Goal: Task Accomplishment & Management: Use online tool/utility

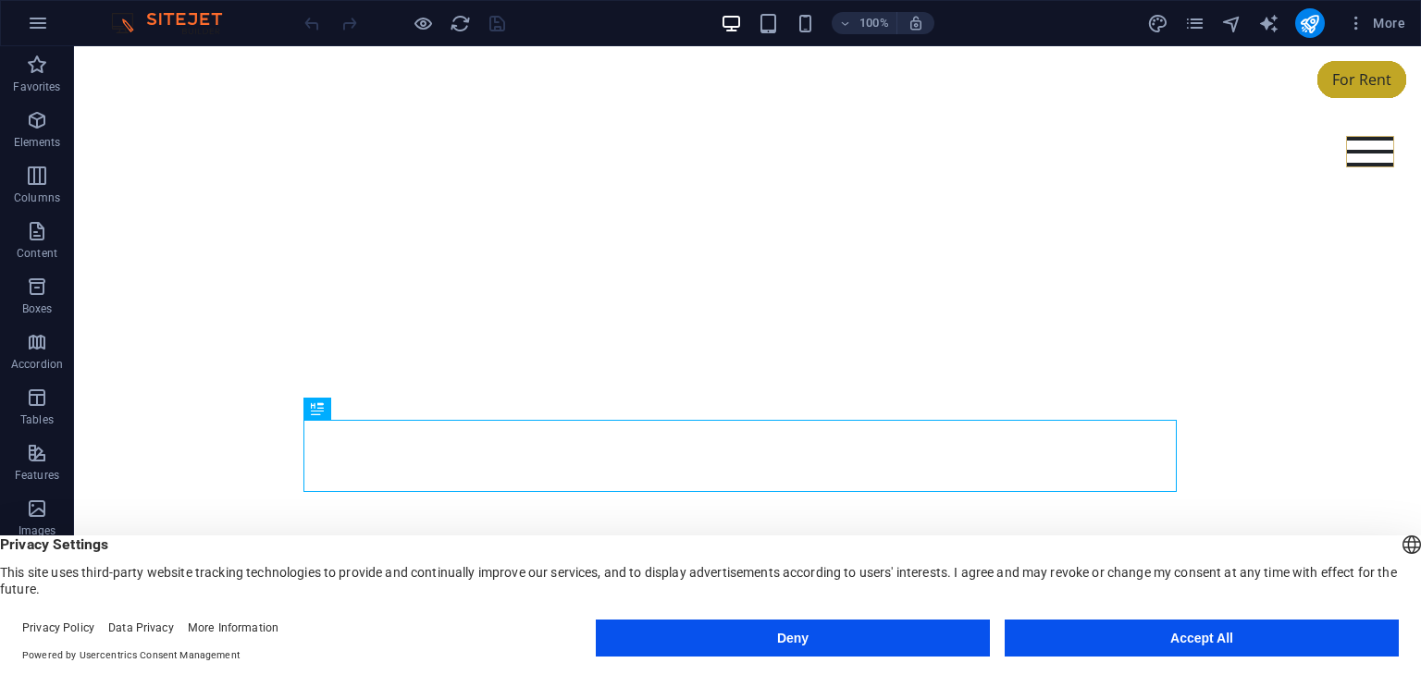
click at [1182, 631] on button "Accept All" at bounding box center [1201, 638] width 394 height 37
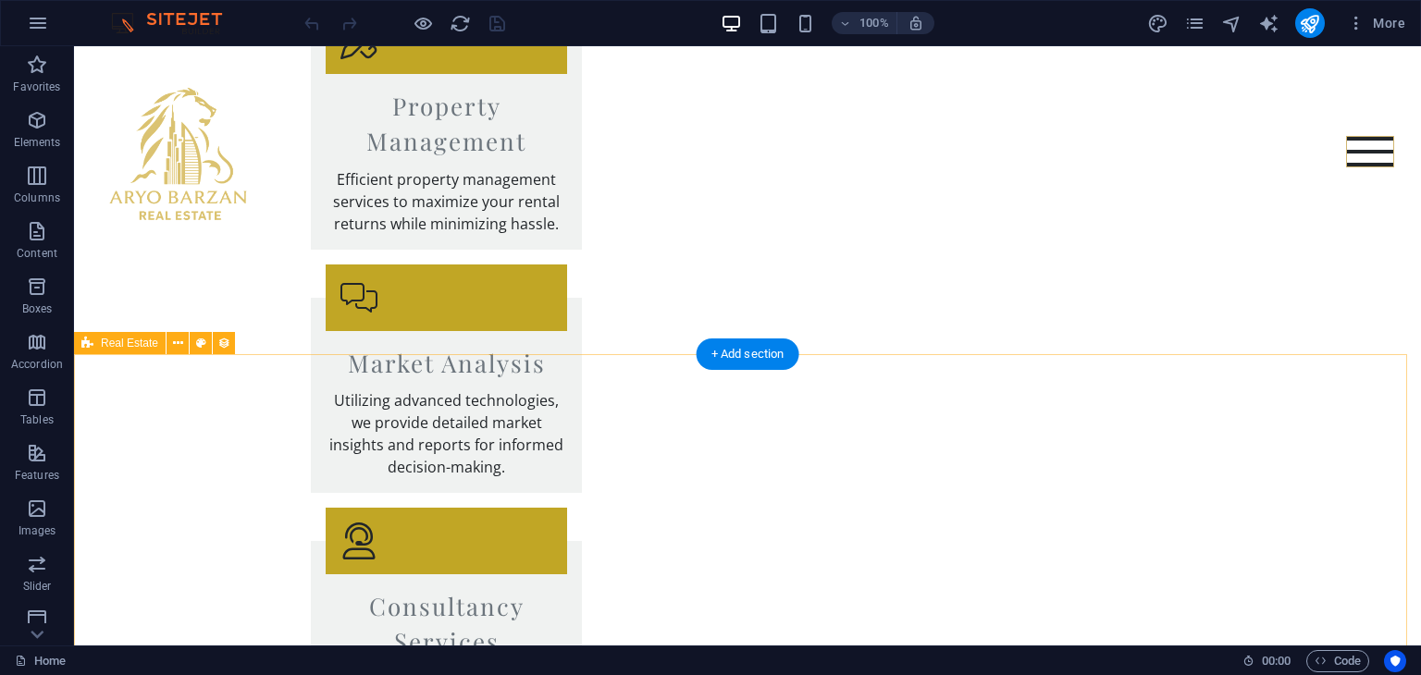
scroll to position [2590, 0]
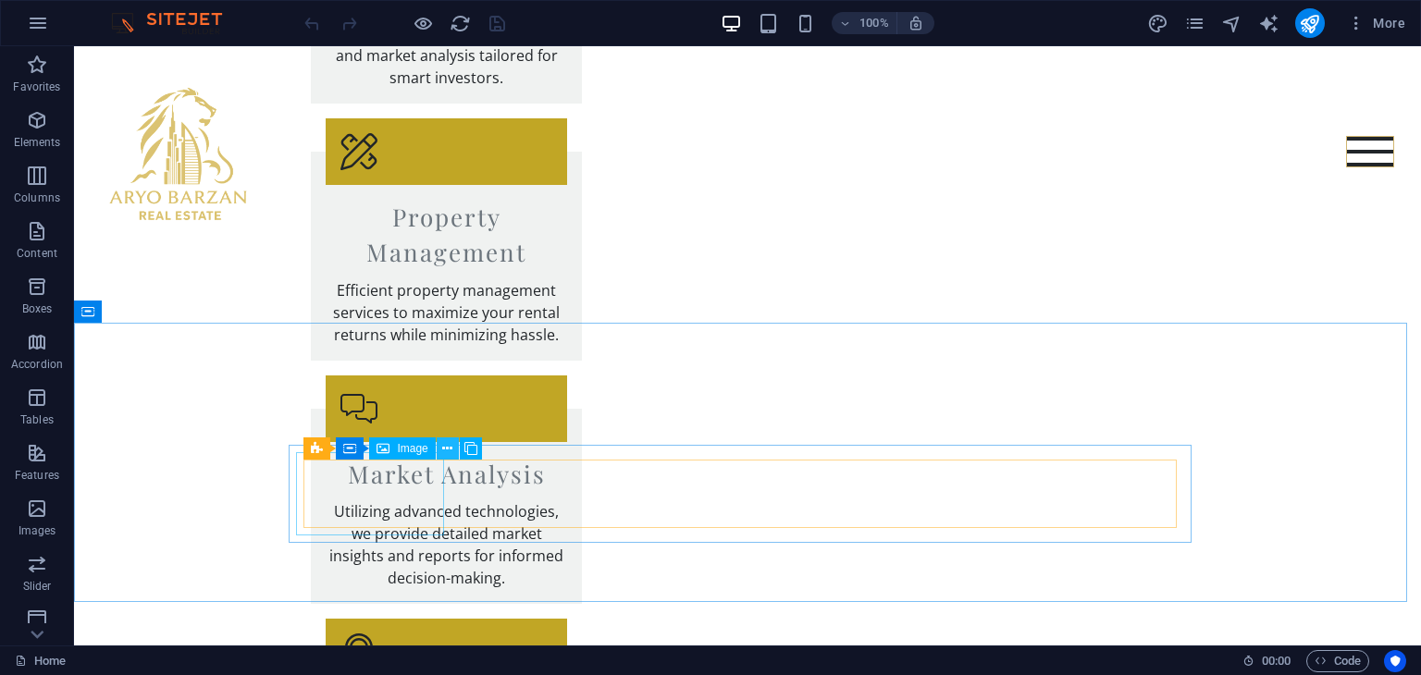
click at [445, 452] on icon at bounding box center [447, 448] width 10 height 19
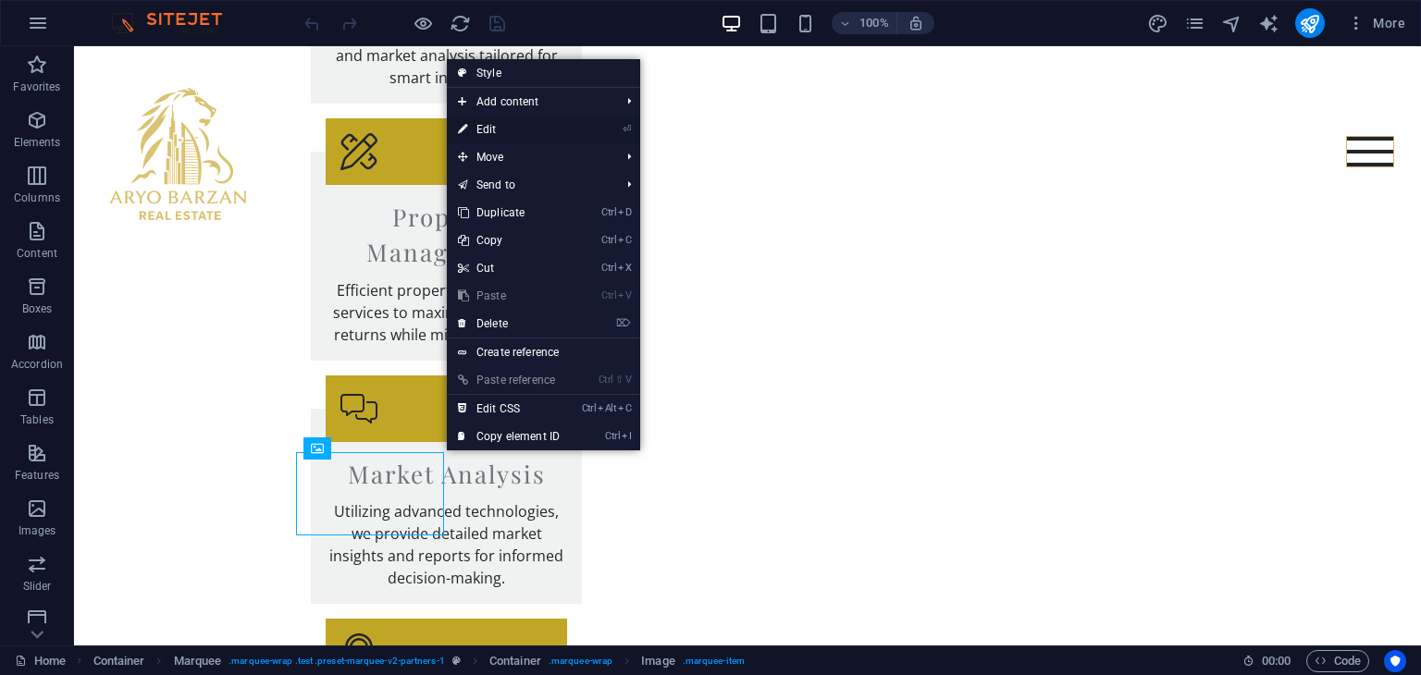
click at [486, 125] on link "⏎ Edit" at bounding box center [509, 130] width 124 height 28
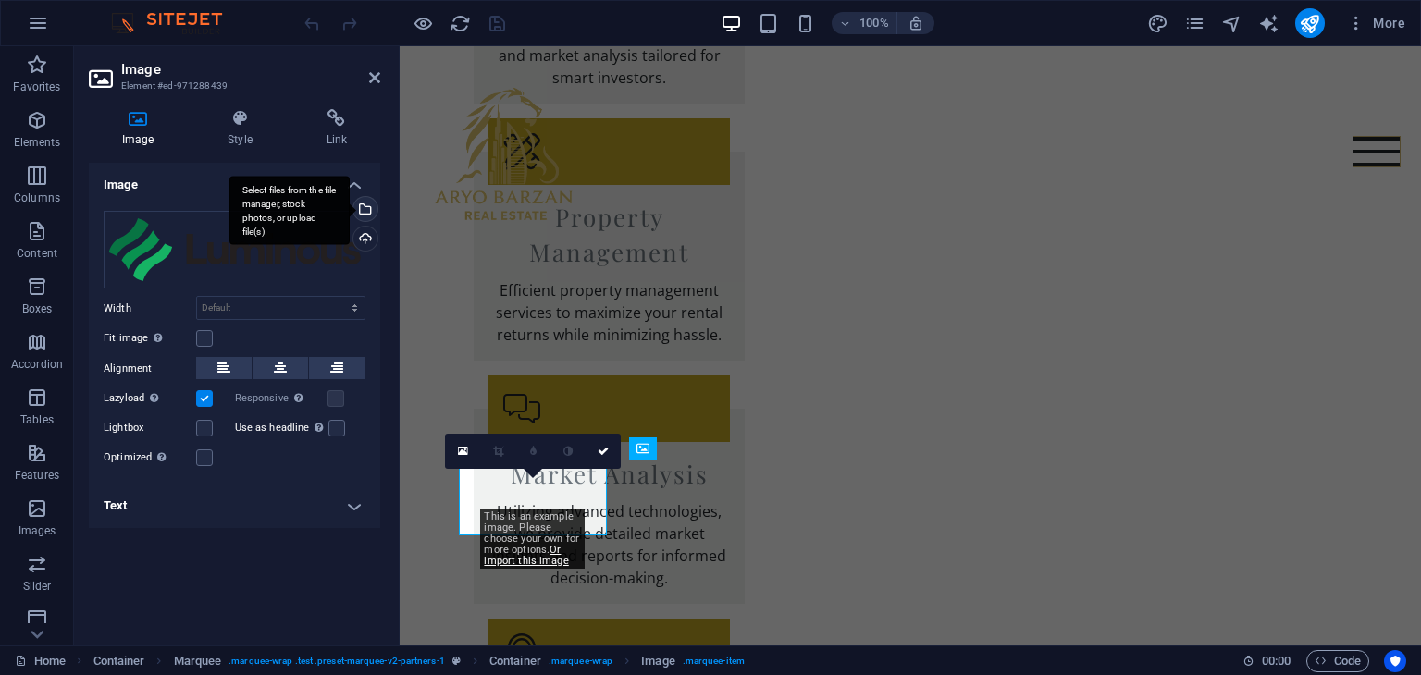
click at [368, 207] on div "Select files from the file manager, stock photos, or upload file(s)" at bounding box center [364, 211] width 28 height 28
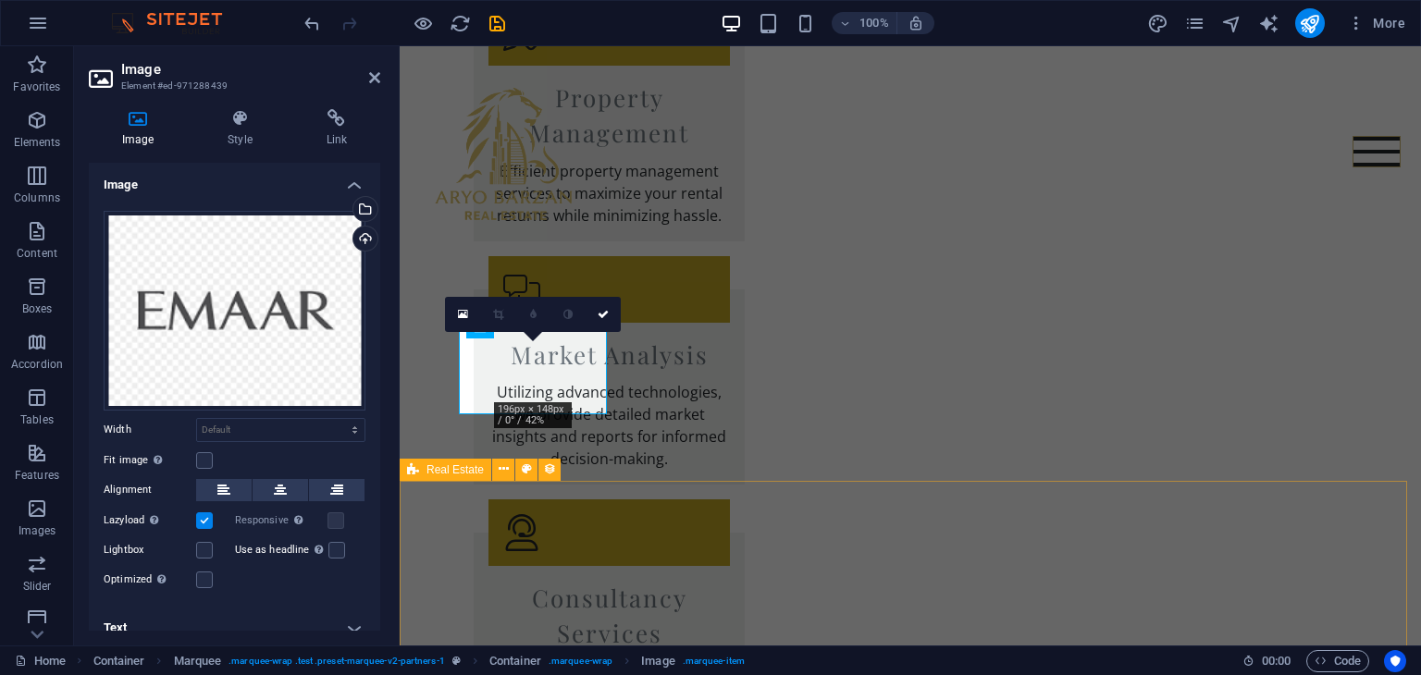
scroll to position [2711, 0]
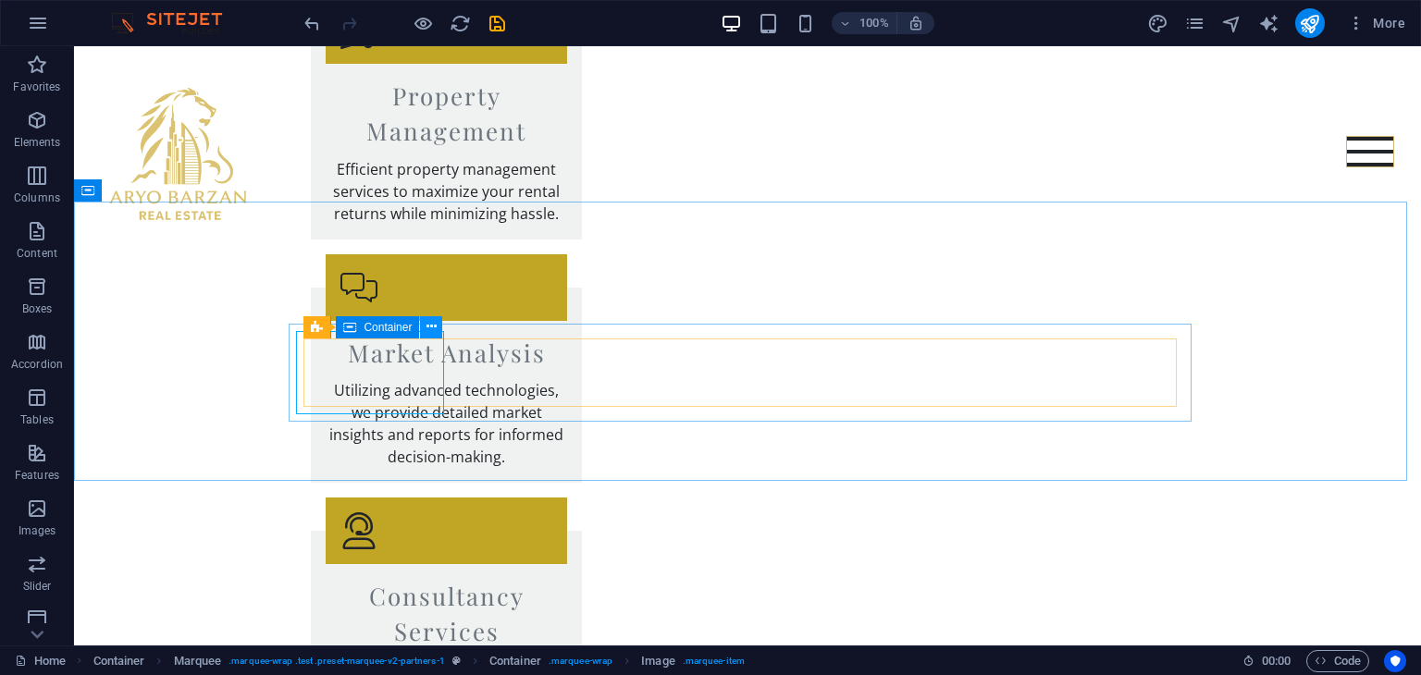
click at [429, 330] on icon at bounding box center [431, 326] width 10 height 19
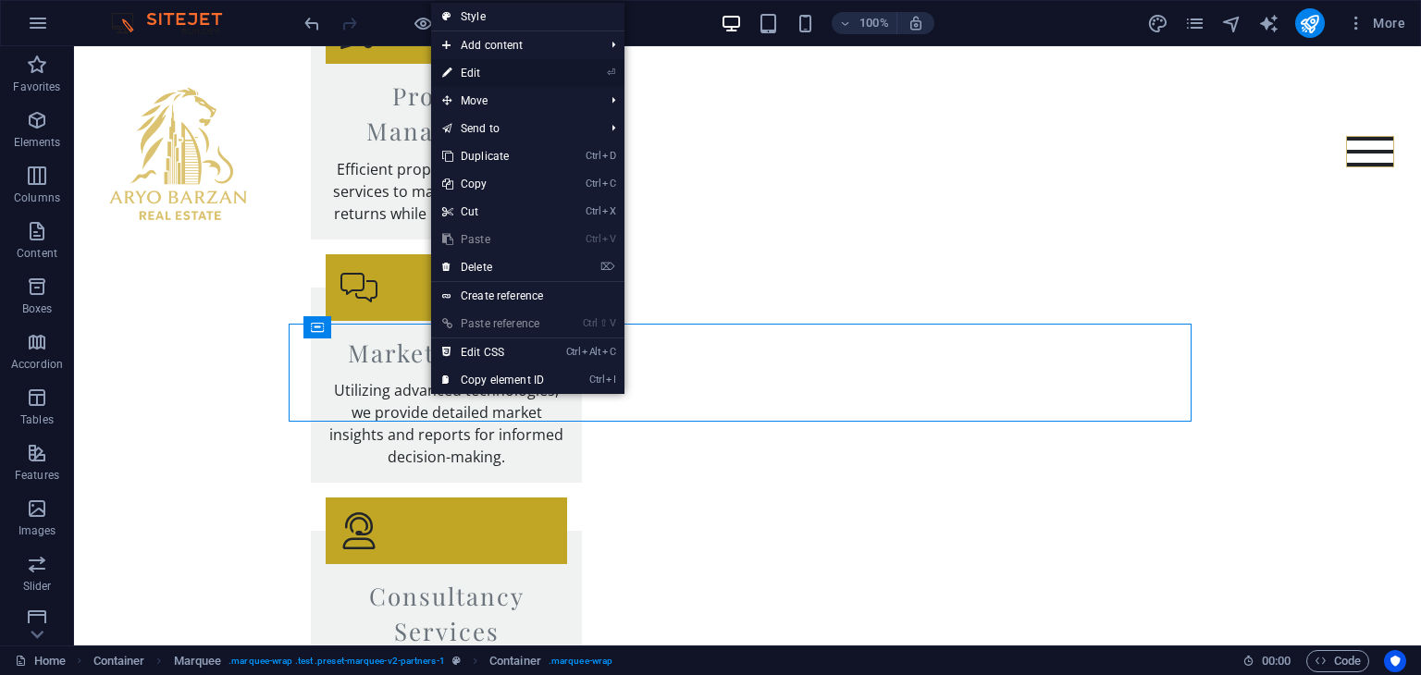
drag, startPoint x: 517, startPoint y: 75, endPoint x: 121, endPoint y: 32, distance: 398.1
click at [517, 75] on link "⏎ Edit" at bounding box center [493, 73] width 124 height 28
select select "marquee"
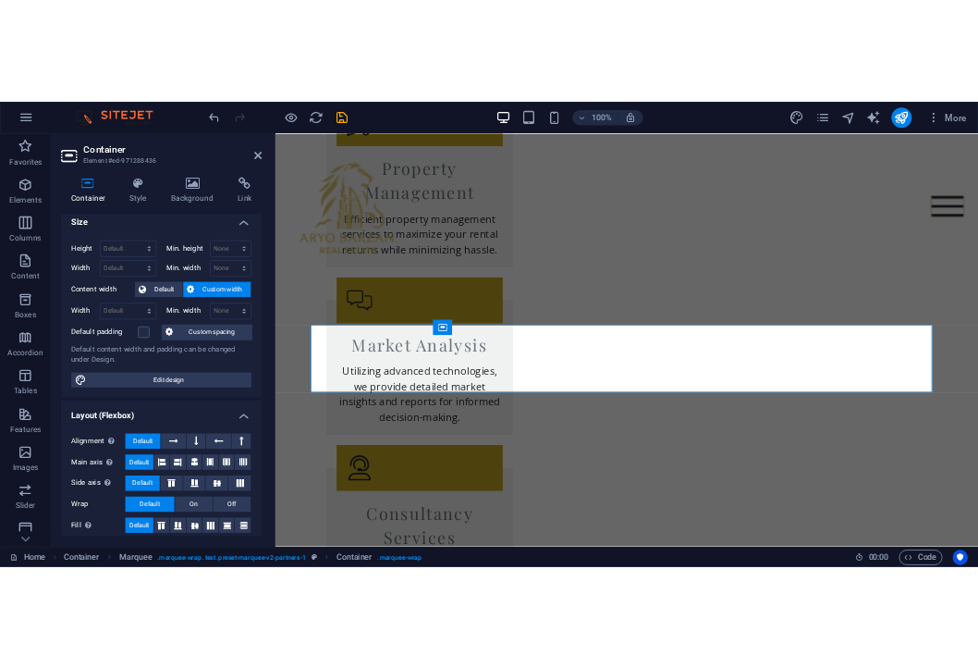
scroll to position [0, 0]
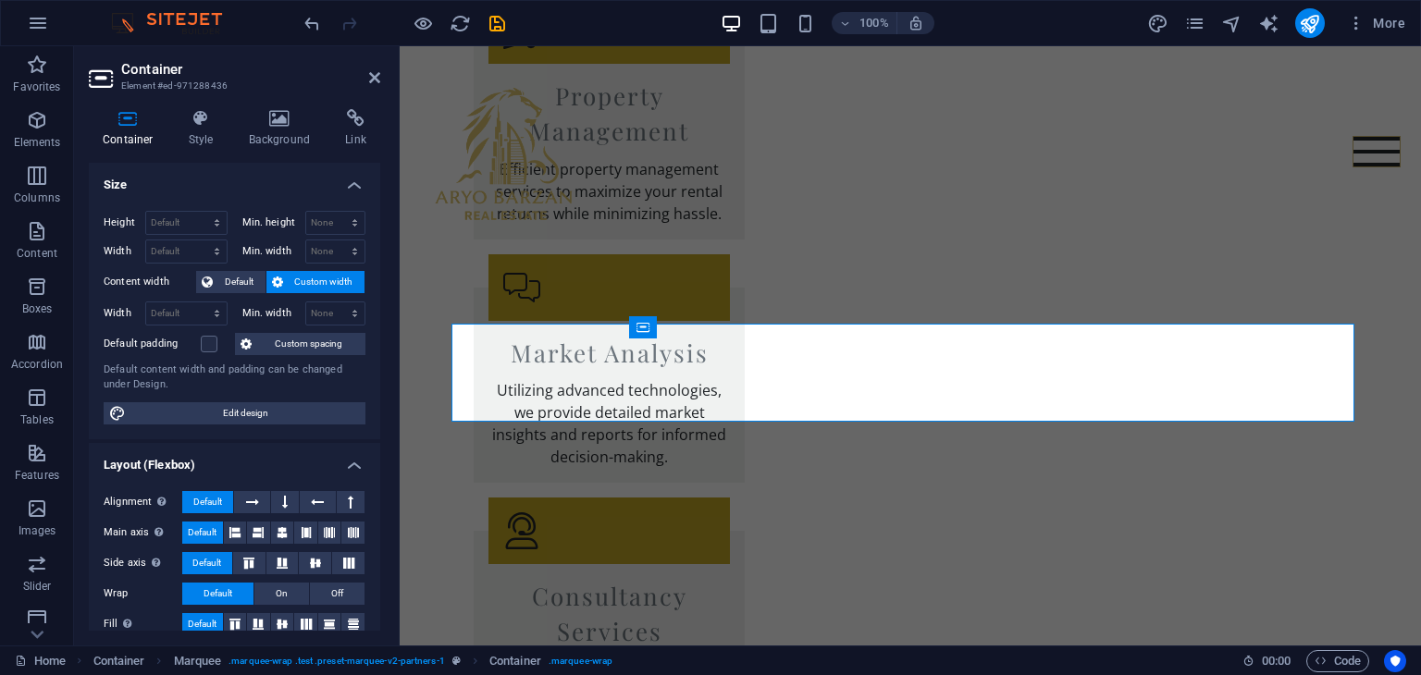
click at [380, 80] on aside "Container Element #ed-971288436 Container Style Background Link Size Height Def…" at bounding box center [237, 345] width 326 height 599
click at [373, 81] on icon at bounding box center [374, 77] width 11 height 15
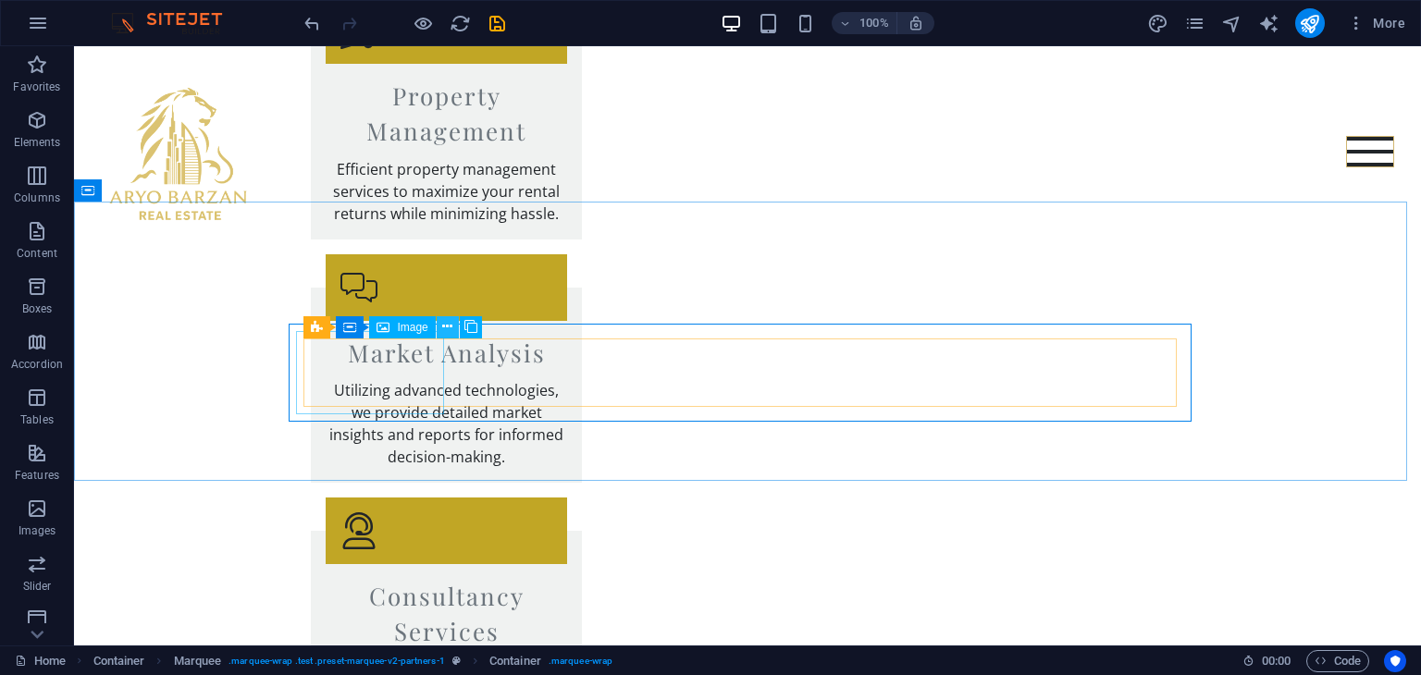
click at [446, 333] on icon at bounding box center [447, 326] width 10 height 19
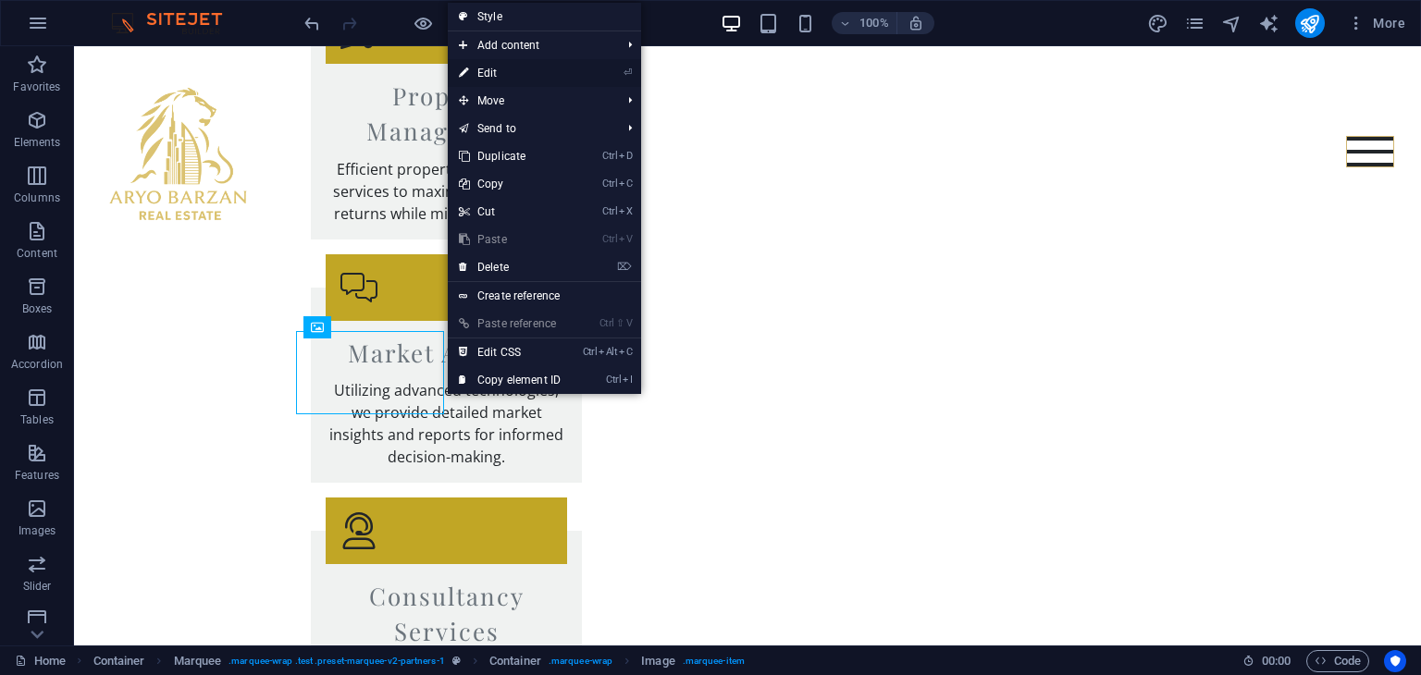
click at [499, 65] on link "⏎ Edit" at bounding box center [510, 73] width 124 height 28
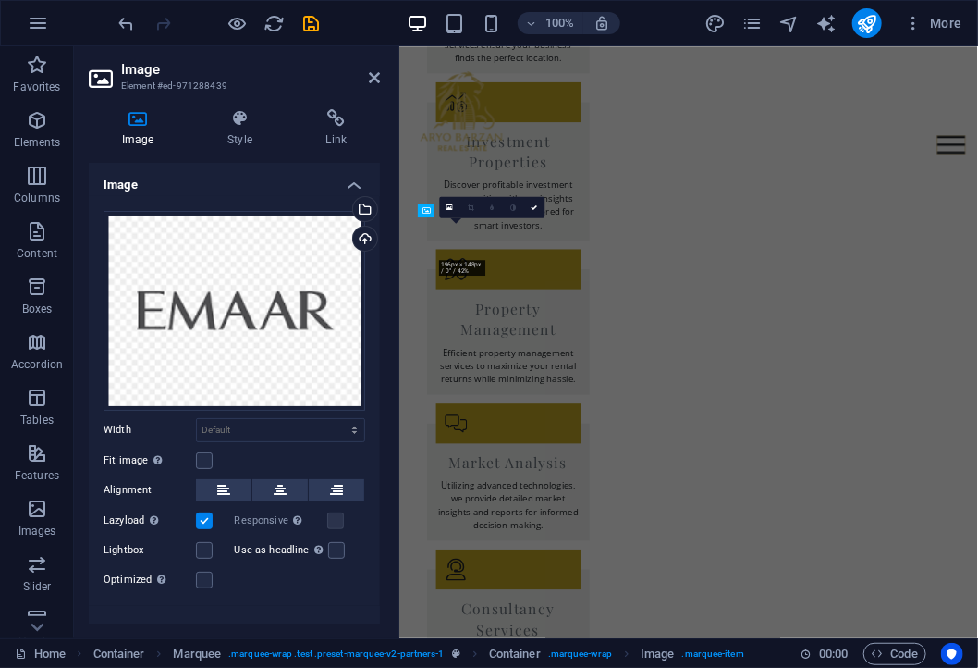
scroll to position [3098, 0]
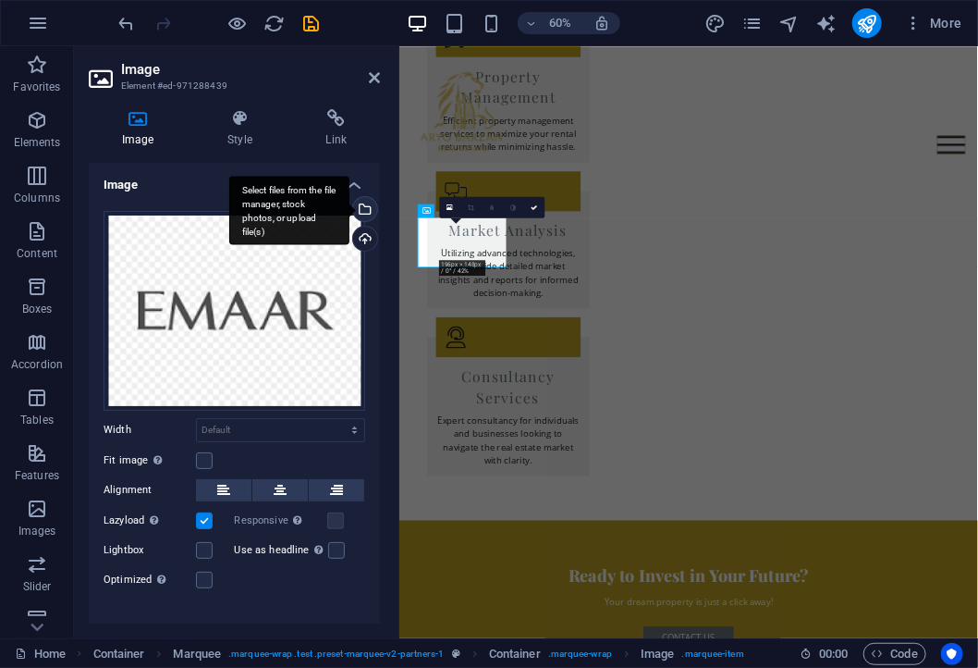
click at [360, 208] on div "Select files from the file manager, stock photos, or upload file(s)" at bounding box center [364, 211] width 28 height 28
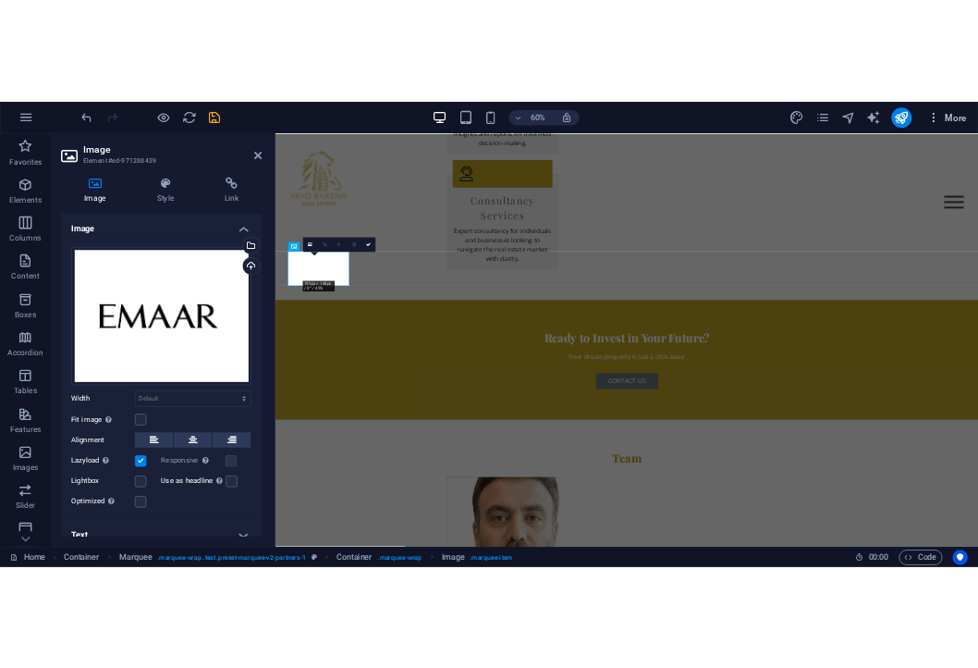
scroll to position [2711, 0]
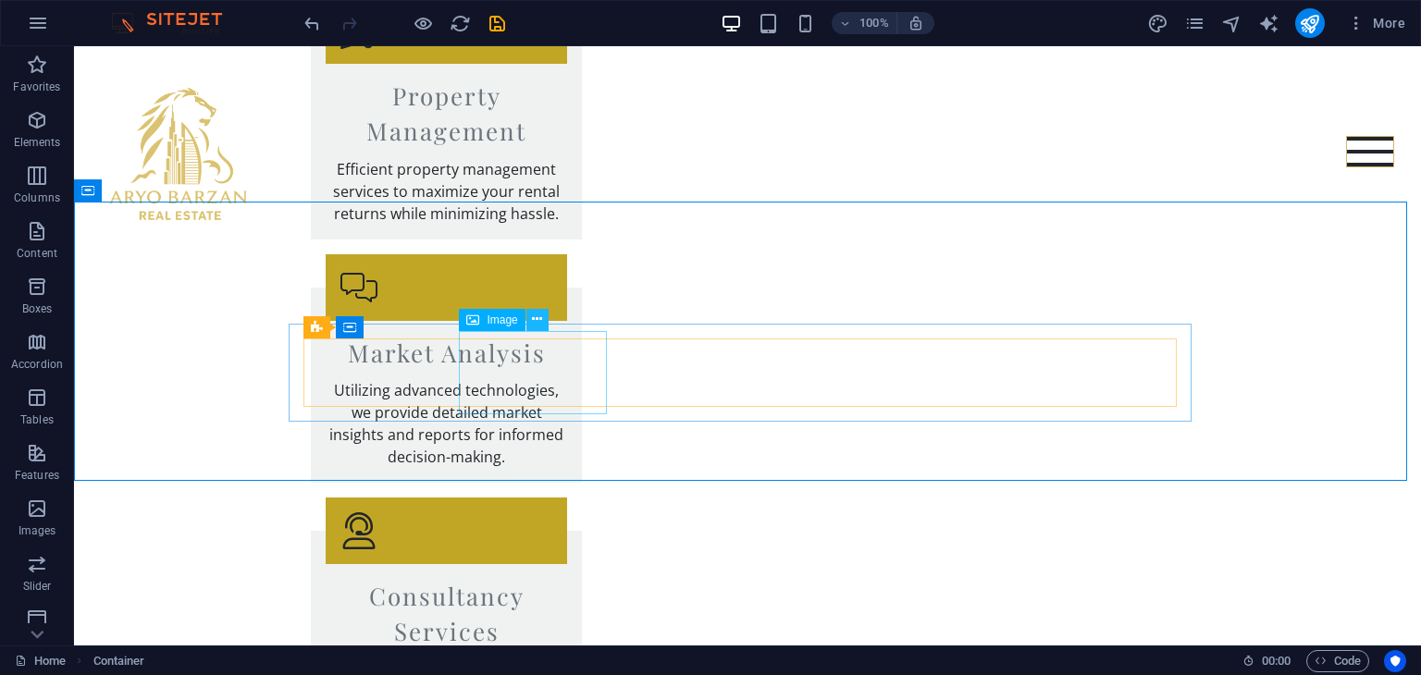
click at [540, 323] on icon at bounding box center [537, 319] width 10 height 19
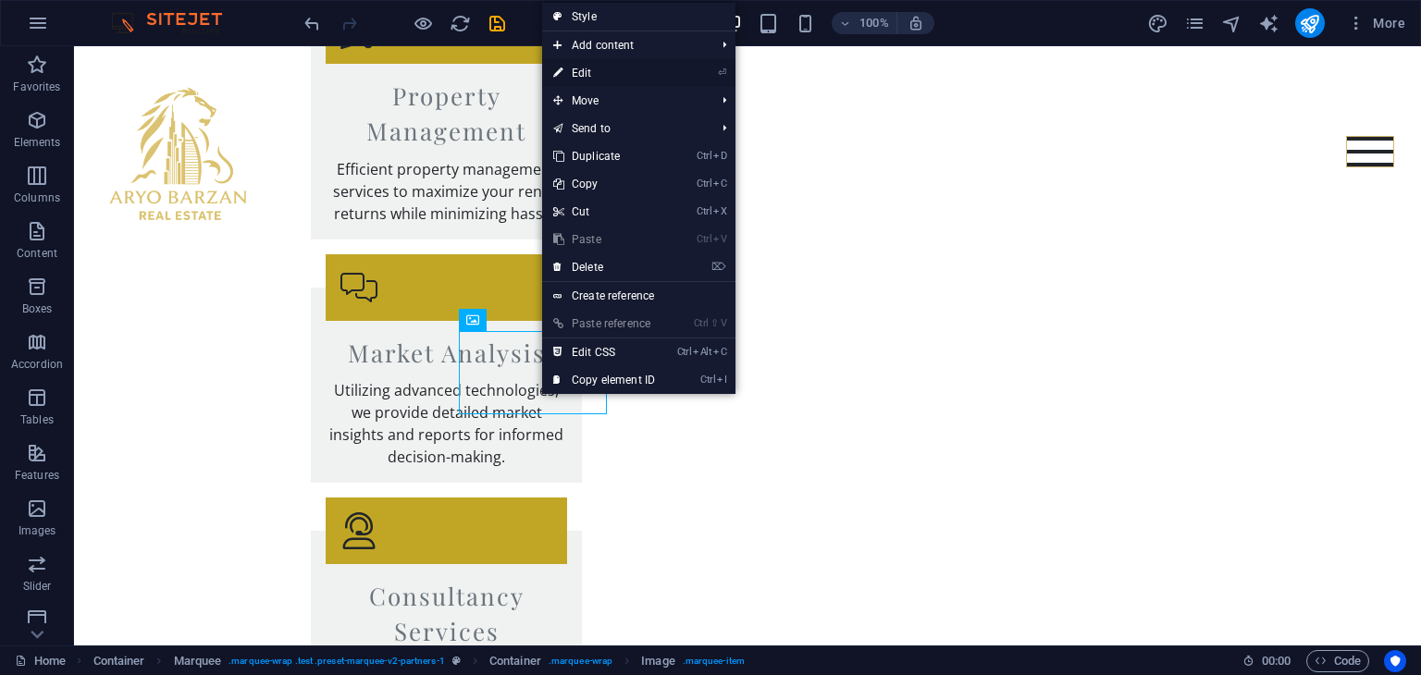
click at [615, 65] on link "⏎ Edit" at bounding box center [604, 73] width 124 height 28
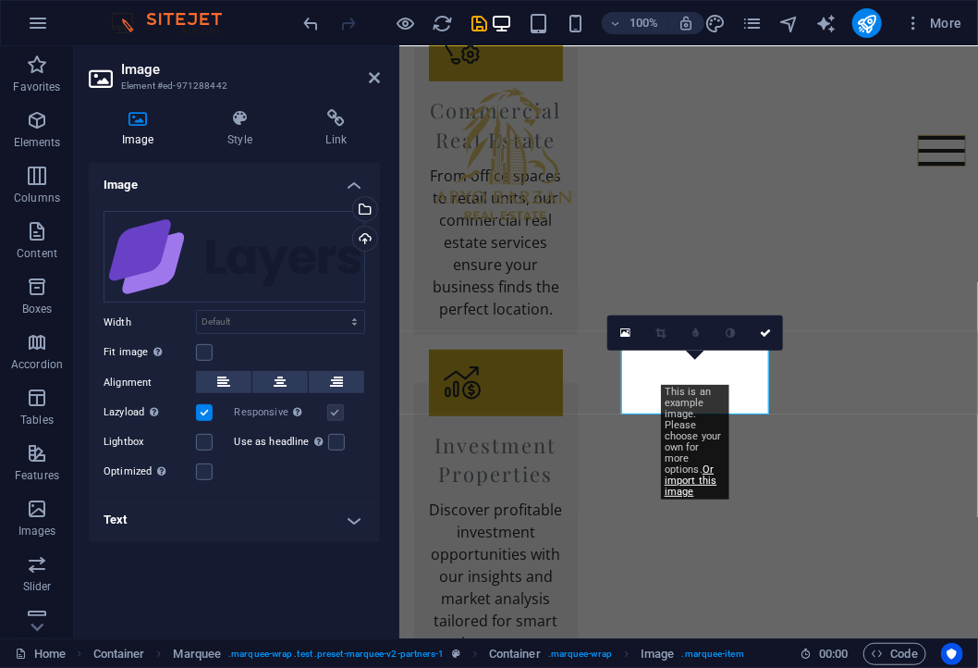
scroll to position [3098, 0]
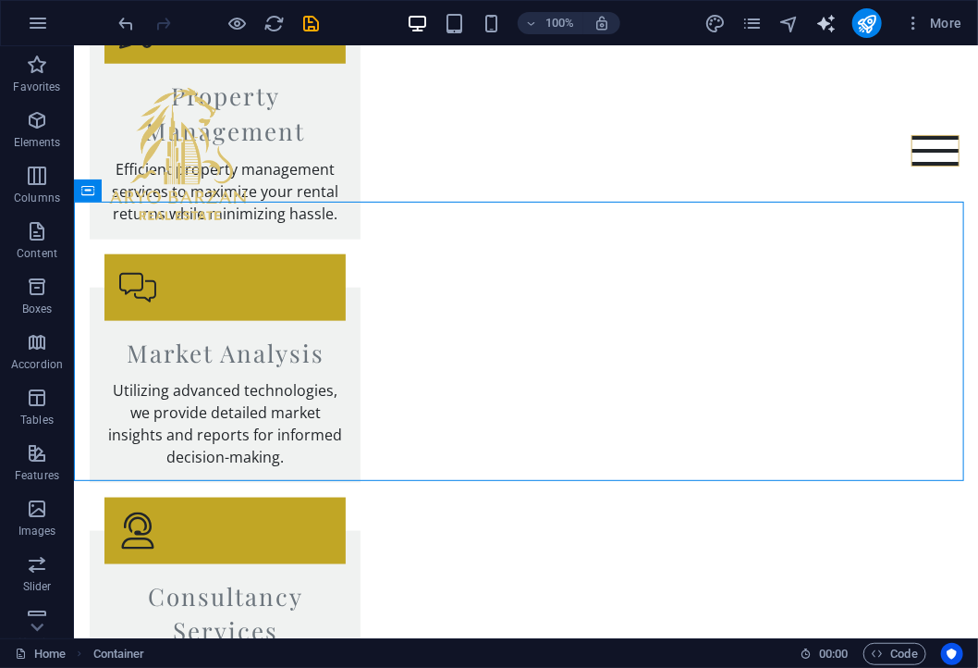
scroll to position [2726, 0]
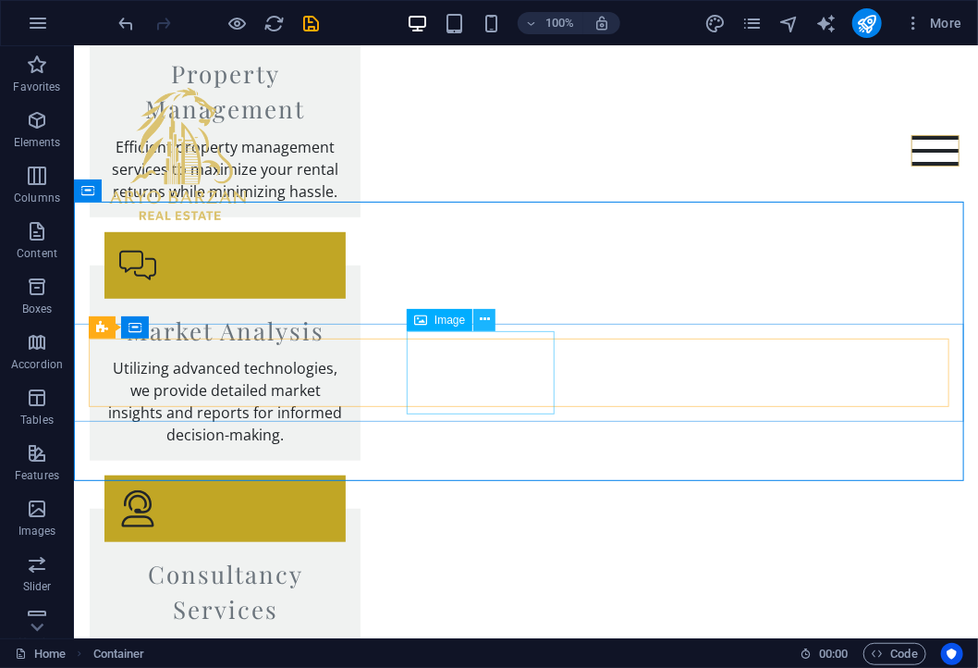
click at [486, 321] on icon at bounding box center [485, 319] width 10 height 19
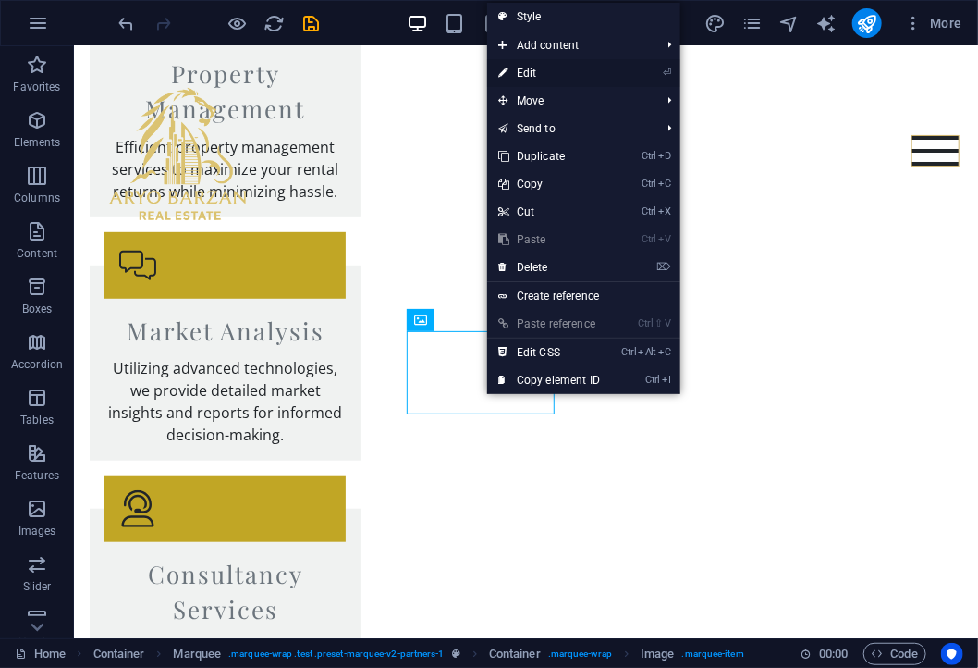
click at [559, 76] on link "⏎ Edit" at bounding box center [549, 73] width 124 height 28
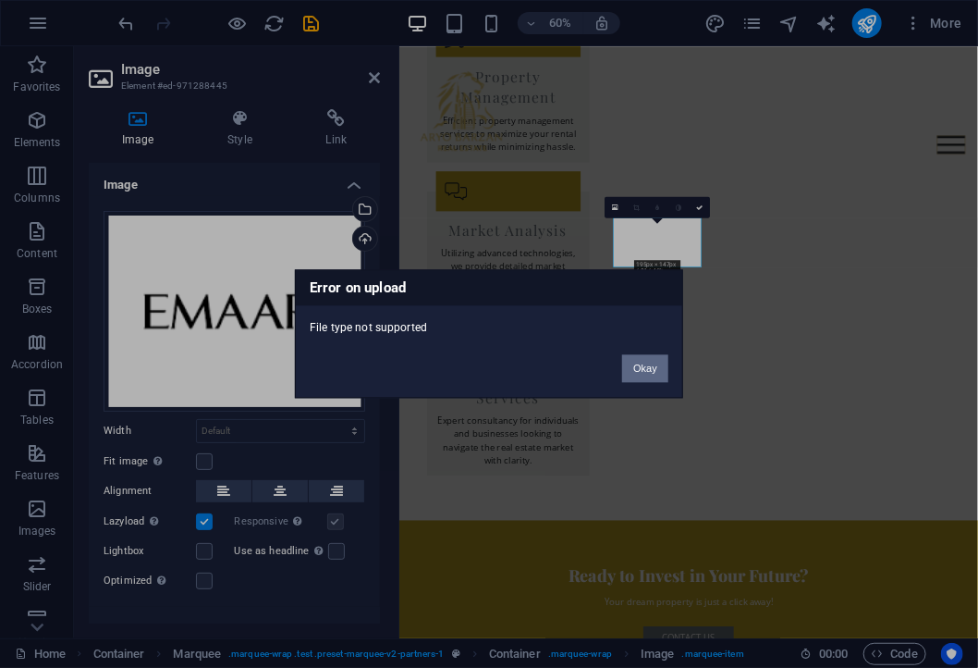
click at [634, 373] on button "Okay" at bounding box center [645, 369] width 46 height 28
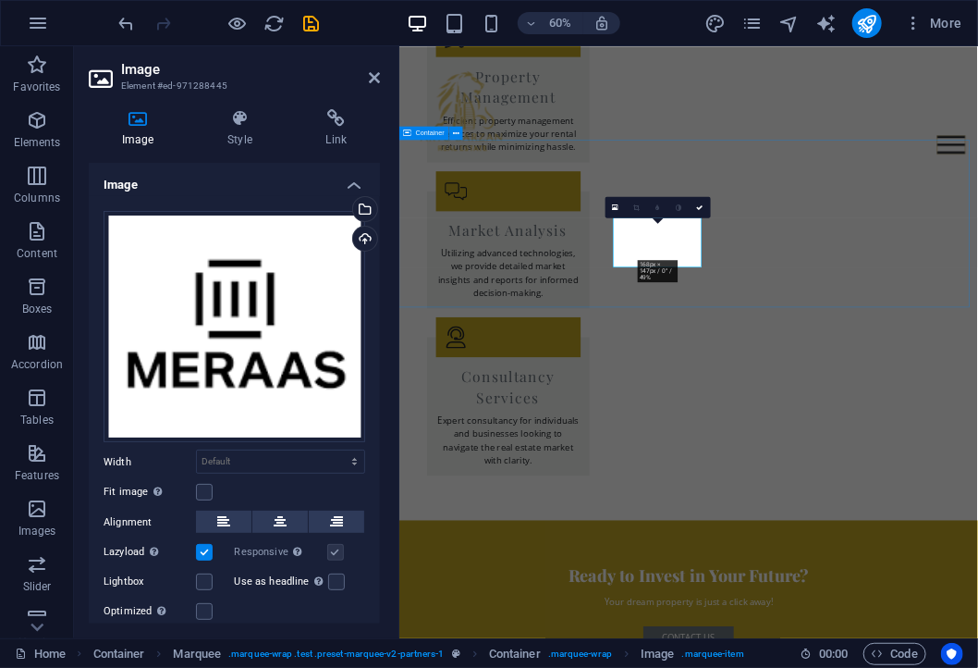
drag, startPoint x: 1335, startPoint y: 365, endPoint x: 1289, endPoint y: 237, distance: 136.6
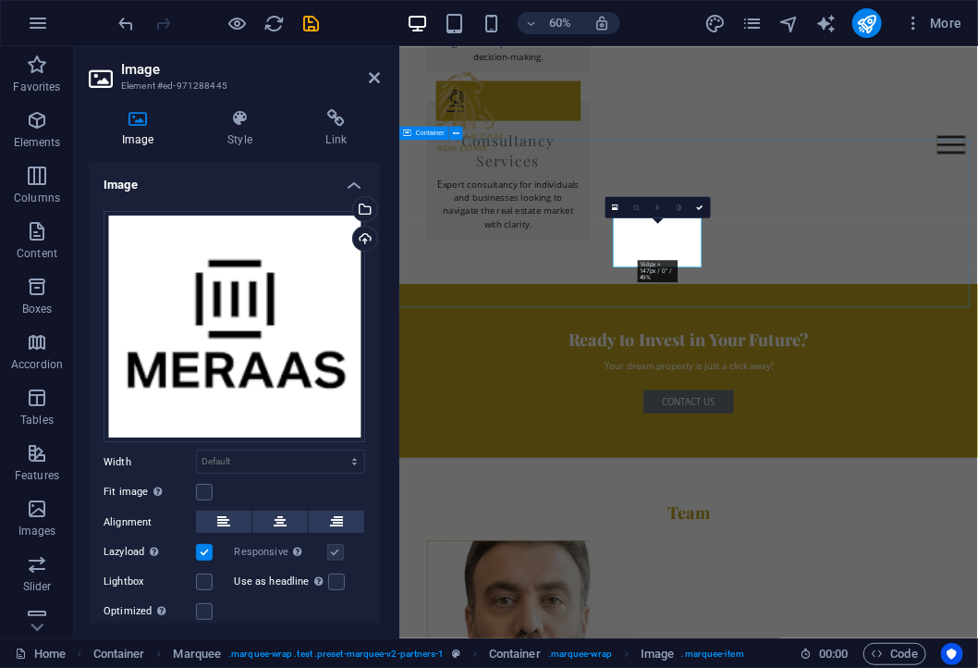
scroll to position [2726, 0]
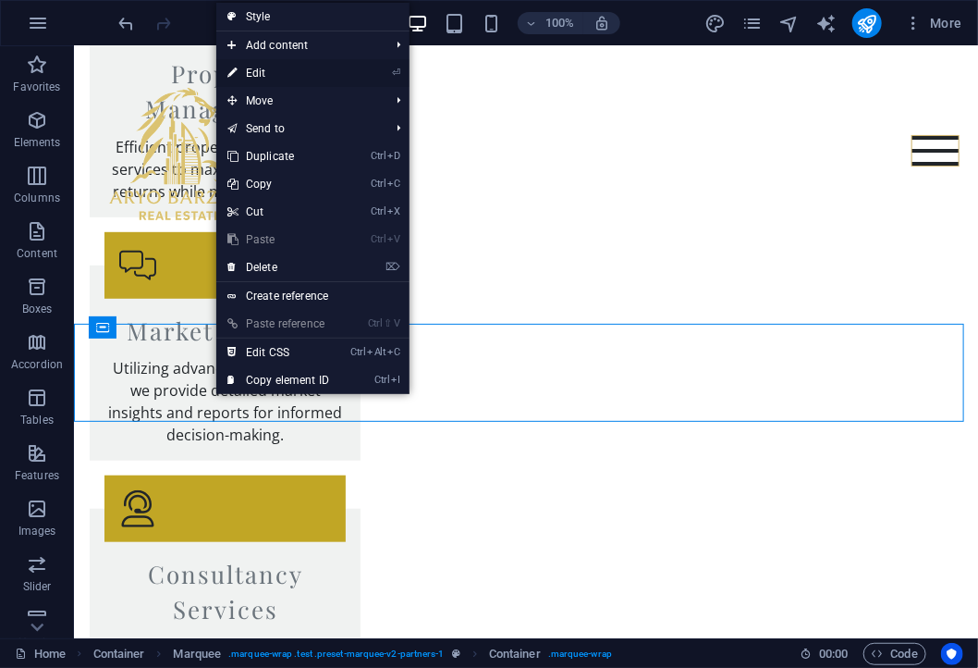
click at [270, 73] on link "⏎ Edit" at bounding box center [278, 73] width 124 height 28
select select "marquee"
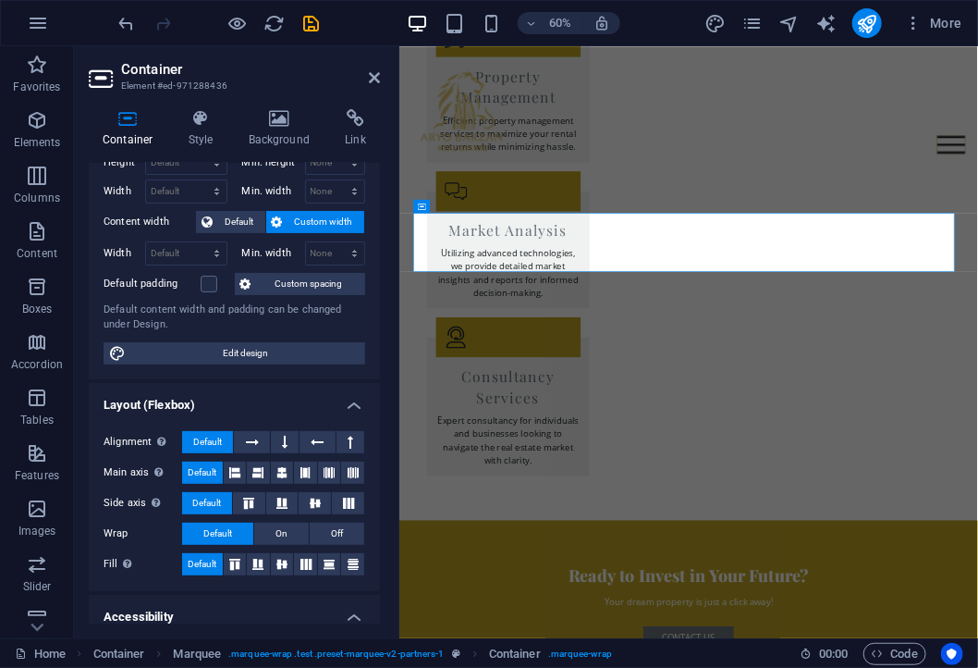
scroll to position [8, 0]
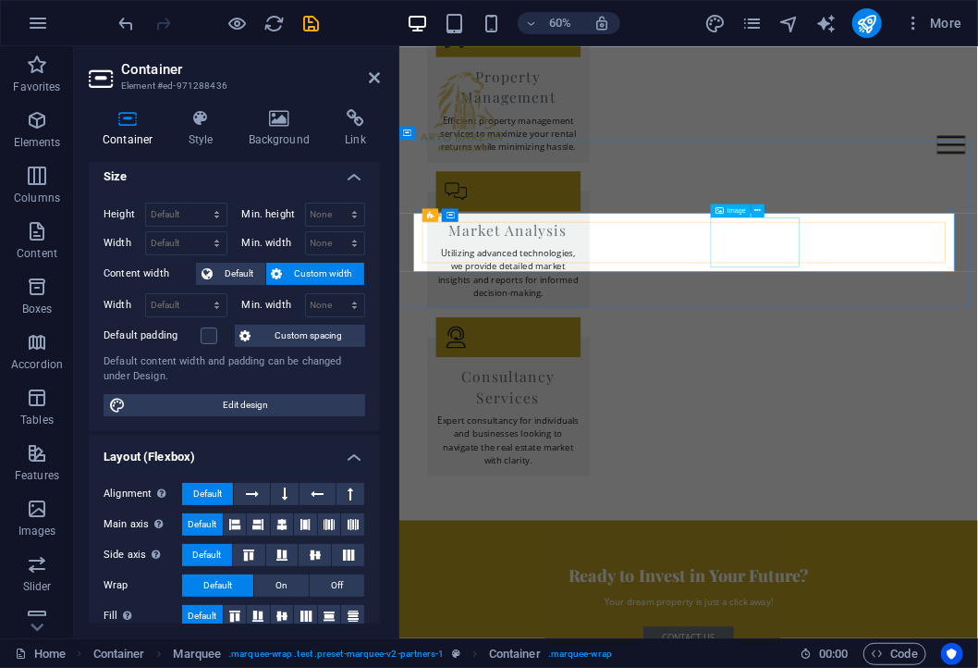
drag, startPoint x: 977, startPoint y: 363, endPoint x: 1078, endPoint y: 232, distance: 166.1
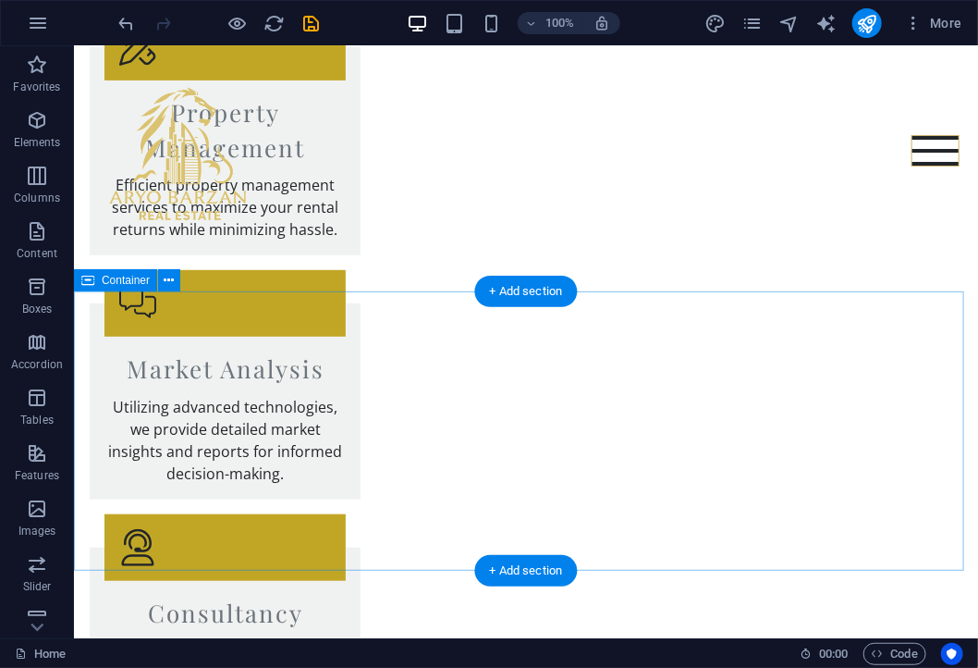
scroll to position [2898, 0]
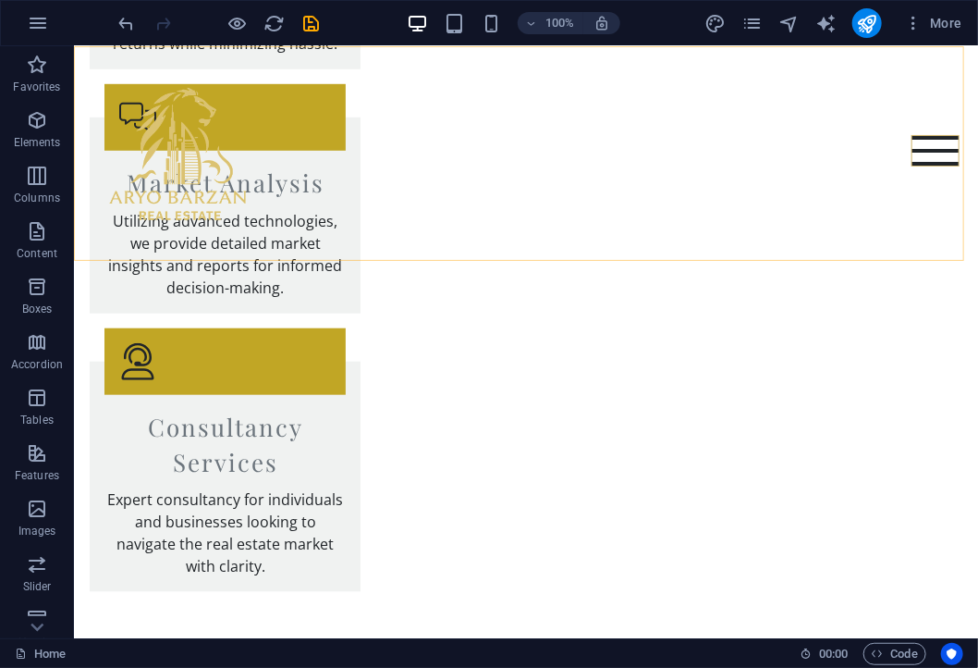
click at [635, 224] on div "Home About Services Properties Contact Call now Email" at bounding box center [525, 152] width 904 height 215
click at [609, 228] on div "Home About Services Properties Contact Call now Email" at bounding box center [525, 152] width 904 height 215
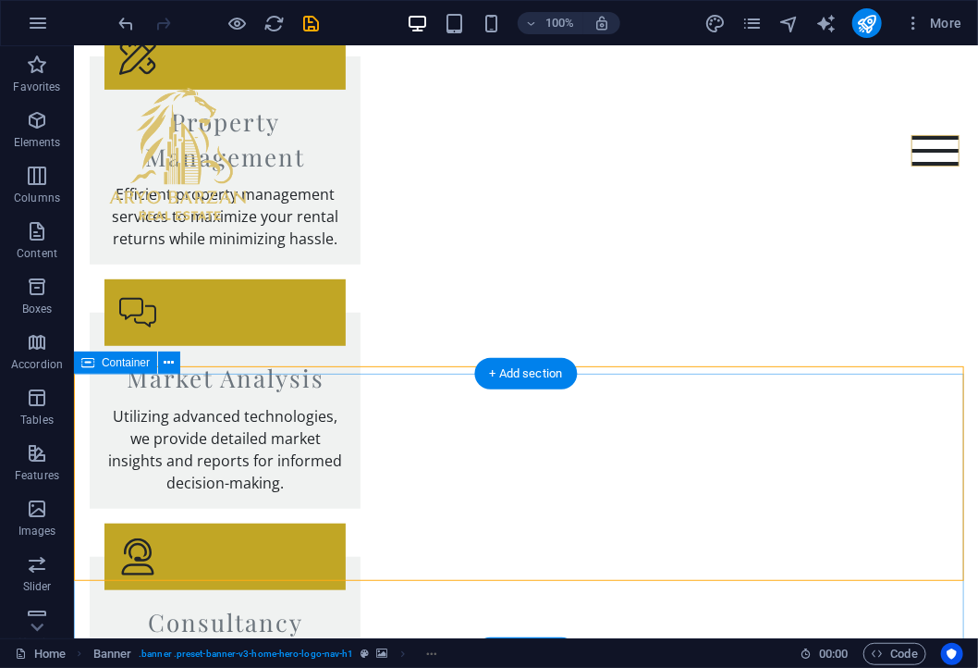
scroll to position [2713, 0]
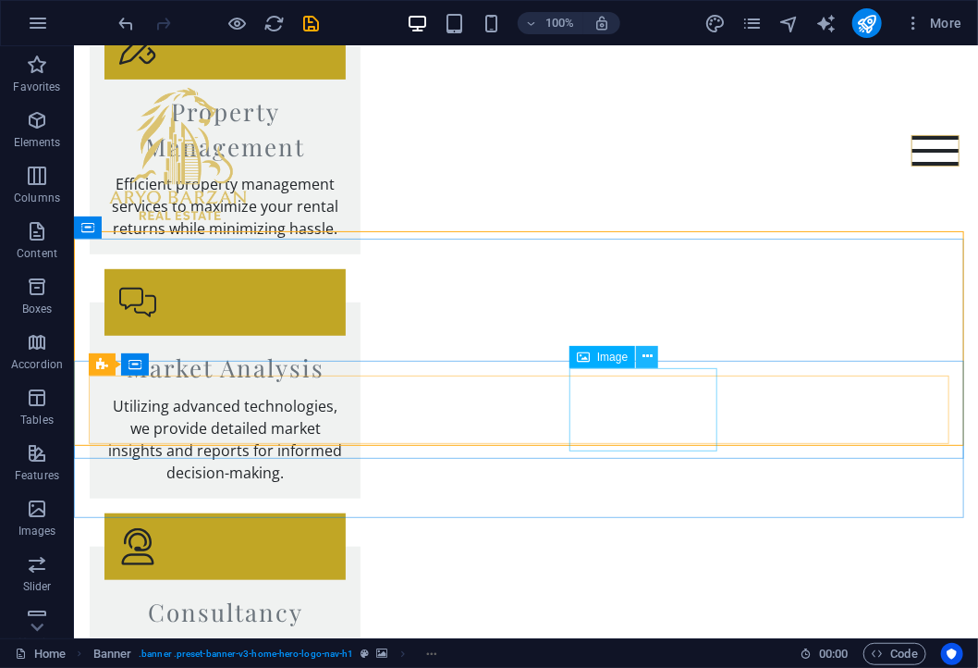
click at [643, 360] on icon at bounding box center [648, 356] width 10 height 19
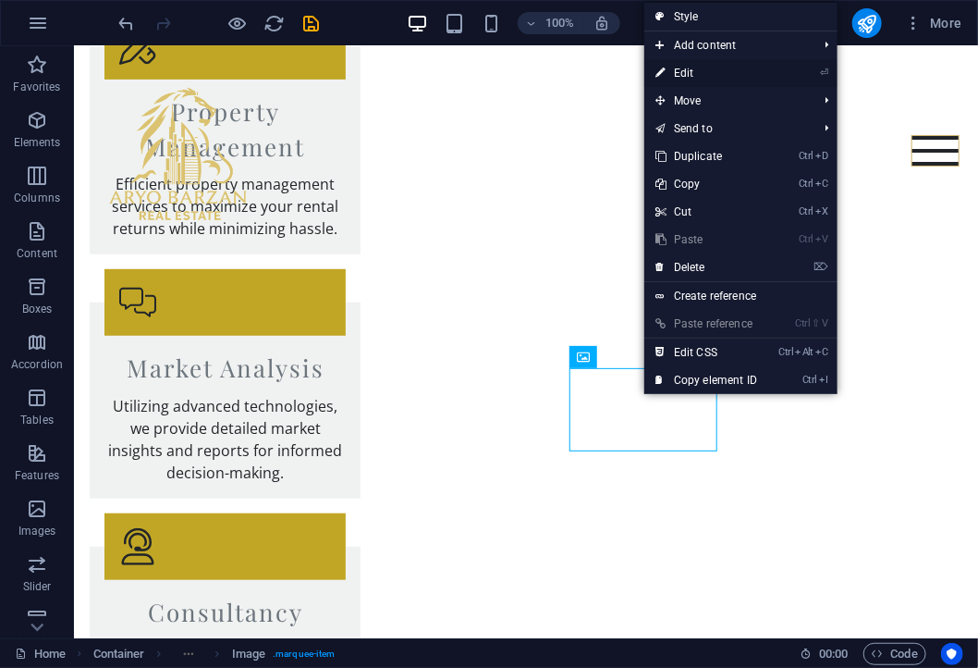
click at [692, 73] on link "⏎ Edit" at bounding box center [707, 73] width 124 height 28
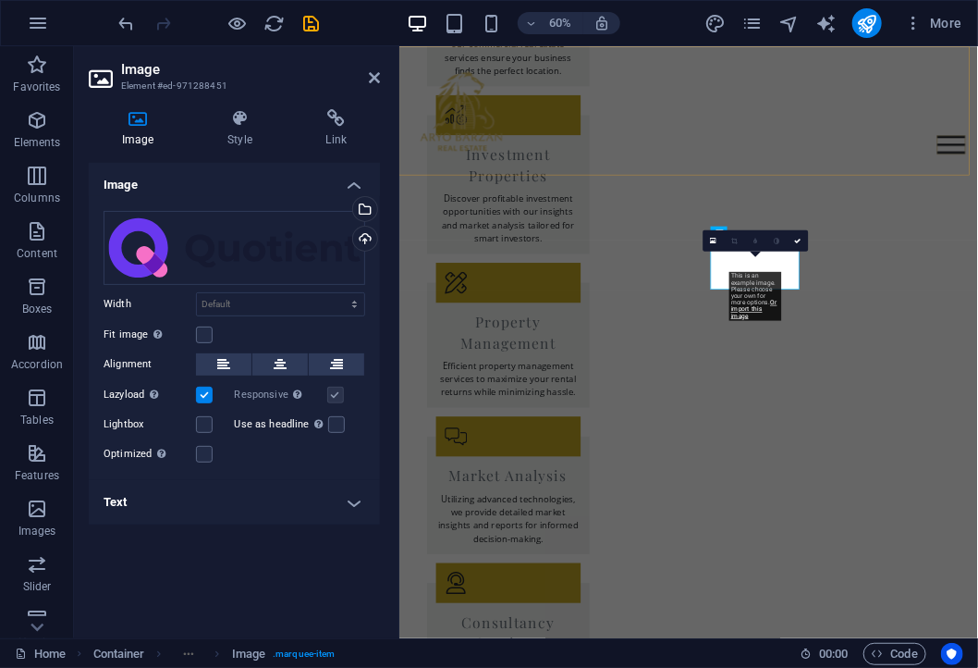
scroll to position [3085, 0]
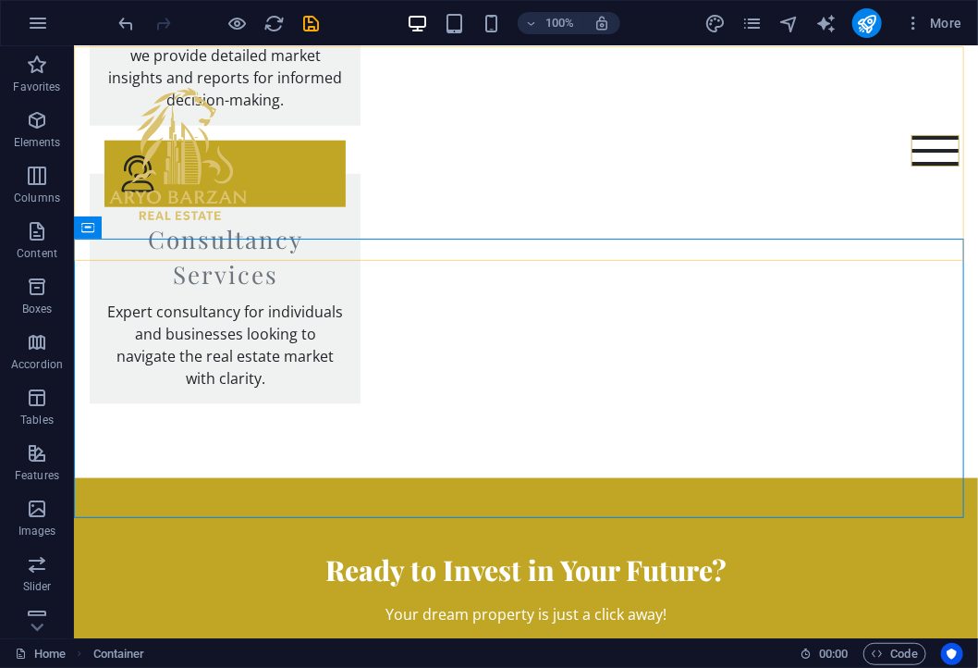
scroll to position [2713, 0]
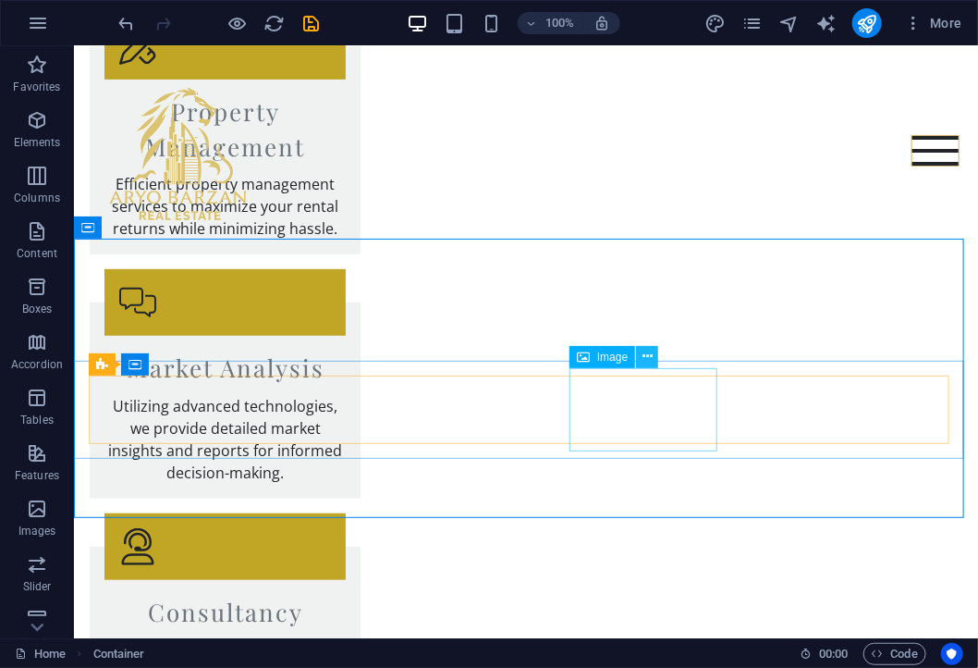
click at [650, 361] on icon at bounding box center [648, 356] width 10 height 19
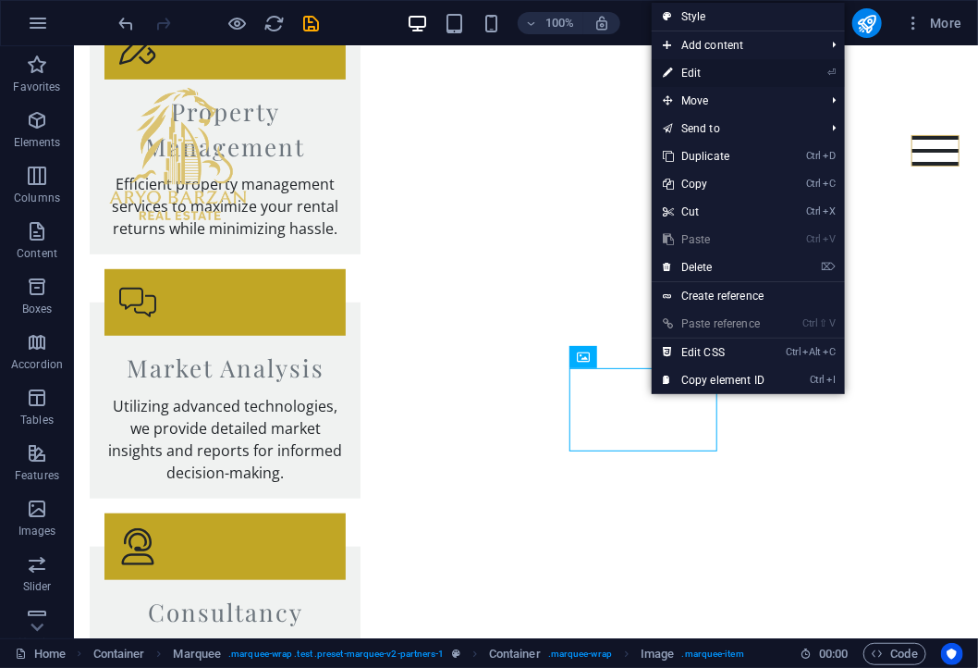
click at [714, 66] on link "⏎ Edit" at bounding box center [714, 73] width 124 height 28
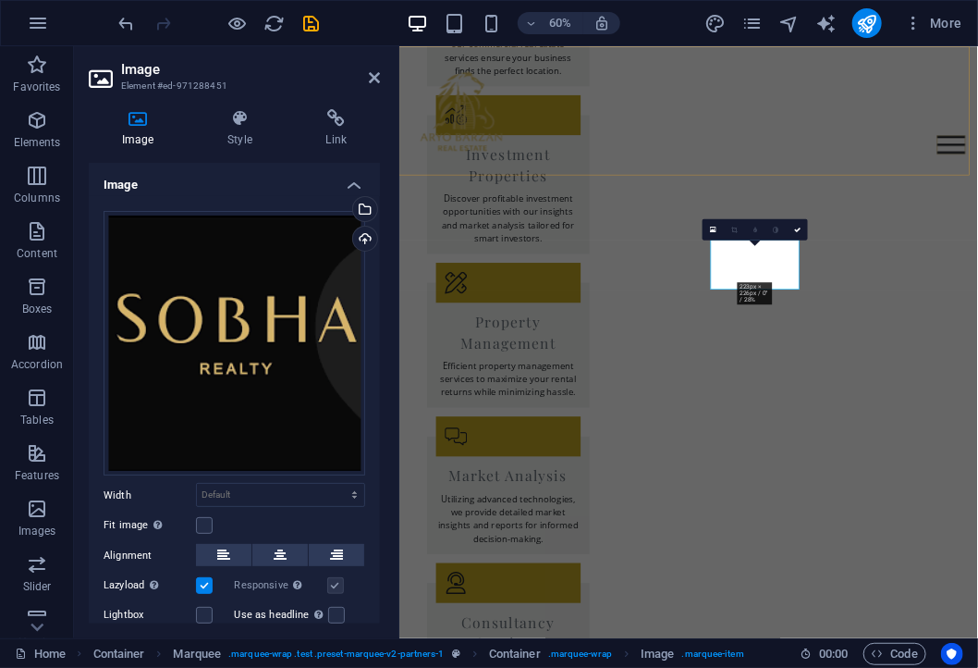
scroll to position [3085, 0]
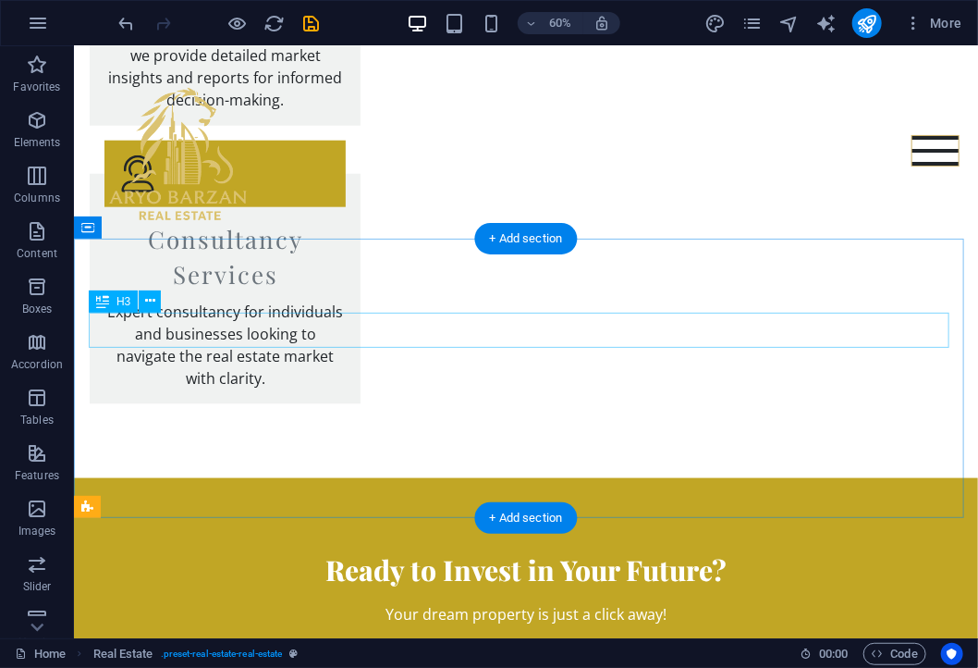
scroll to position [2713, 0]
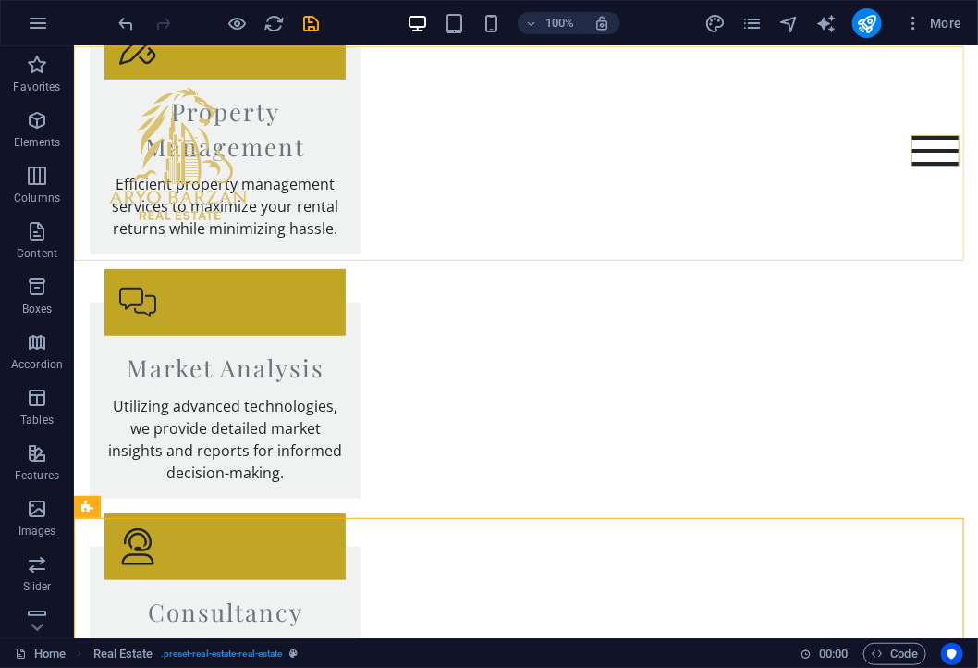
click at [909, 198] on div "Home About Services Properties Contact Call now Email" at bounding box center [525, 152] width 904 height 215
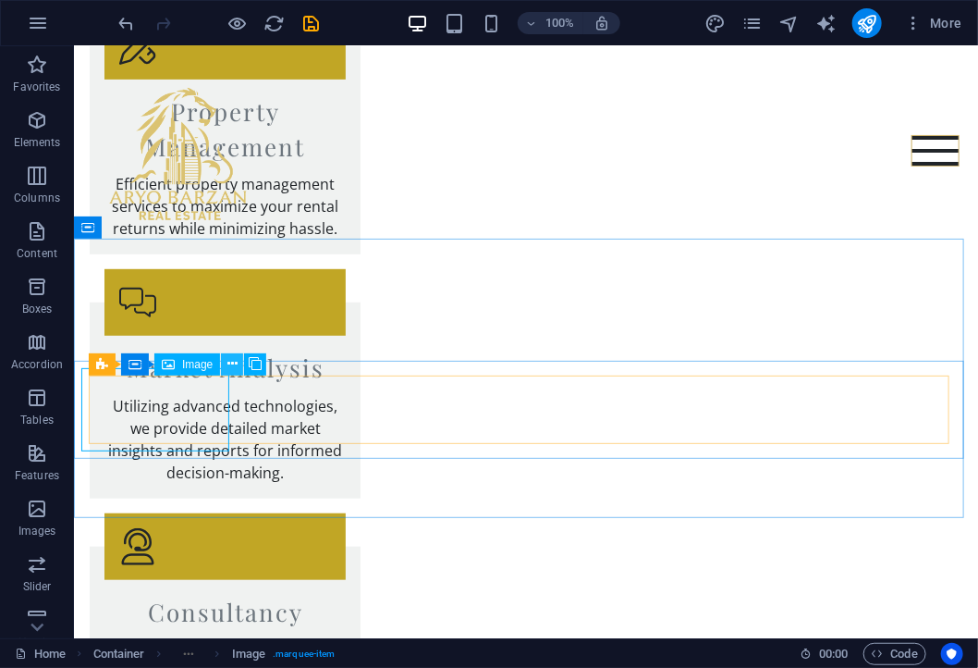
click at [226, 365] on button at bounding box center [232, 364] width 22 height 22
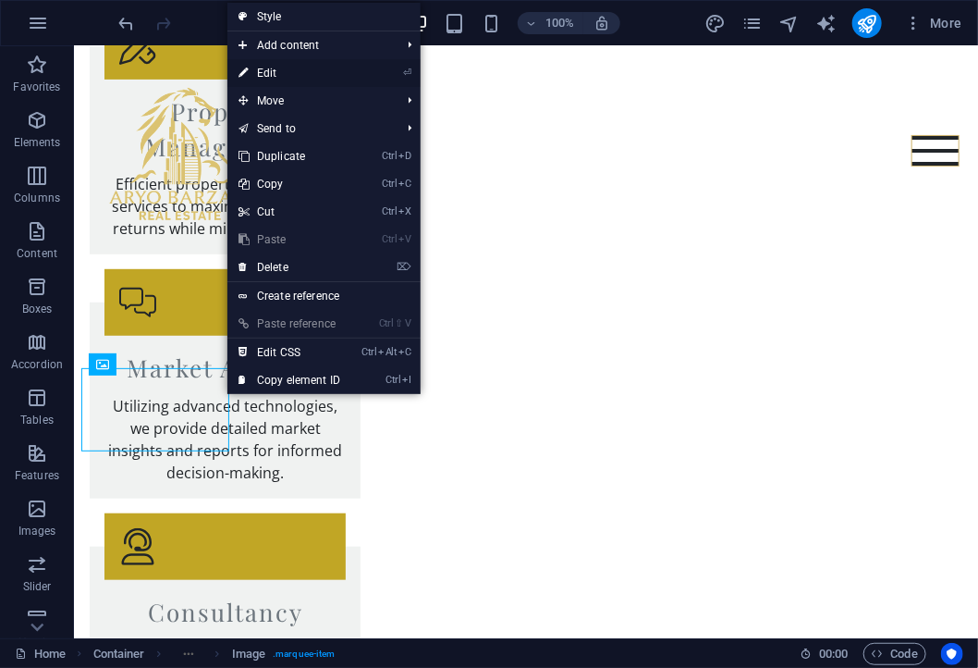
click at [287, 72] on link "⏎ Edit" at bounding box center [290, 73] width 124 height 28
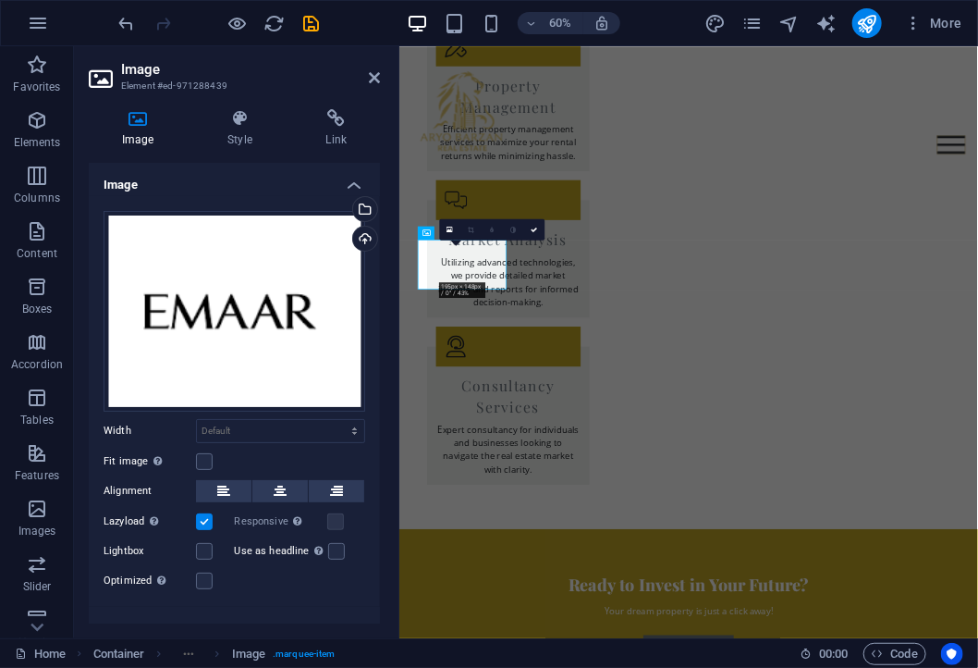
scroll to position [3085, 0]
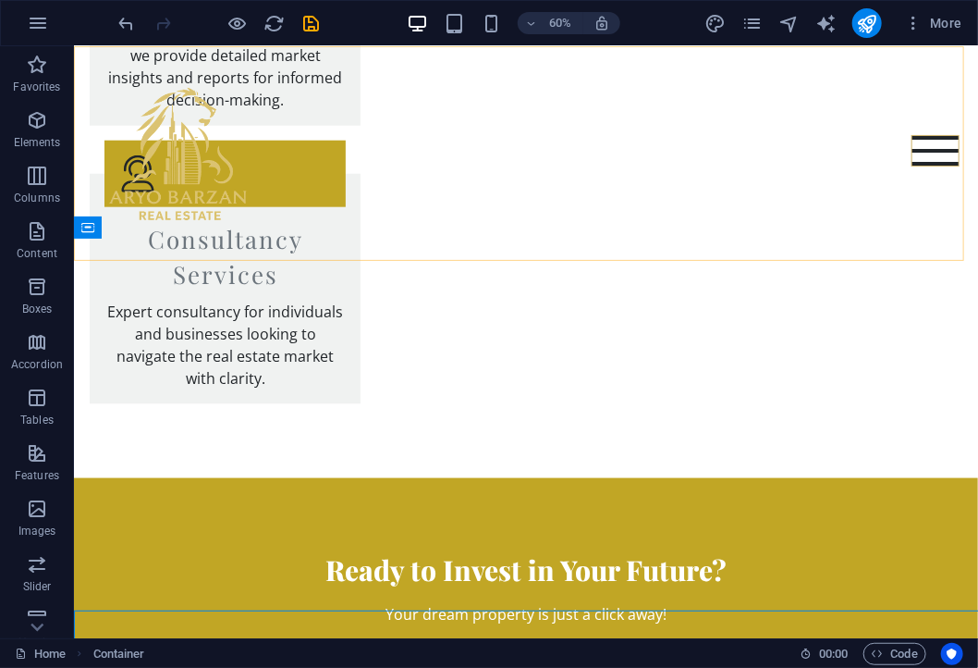
scroll to position [2713, 0]
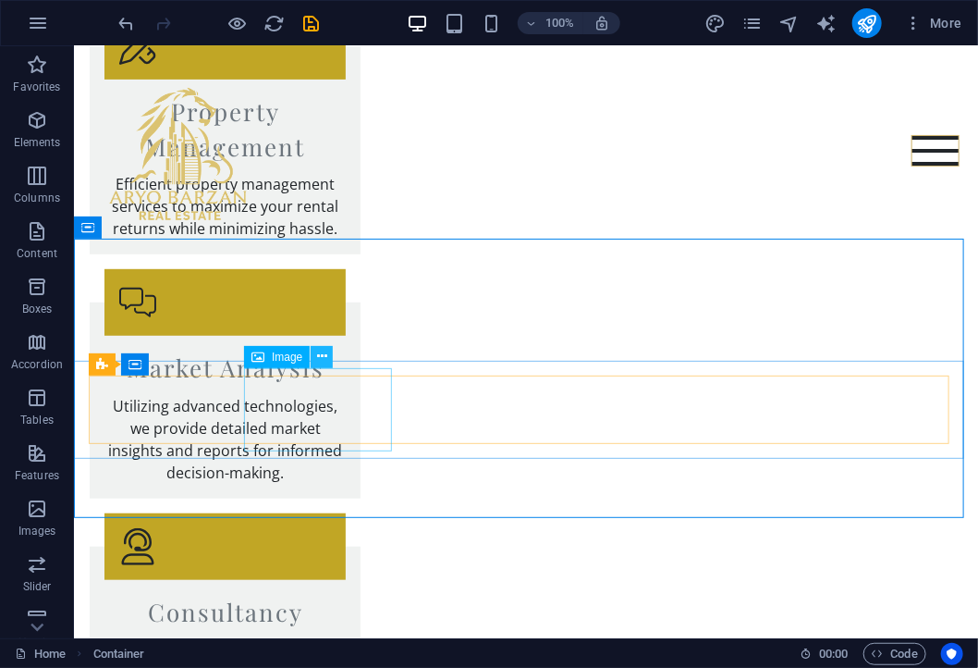
click at [323, 351] on icon at bounding box center [322, 356] width 10 height 19
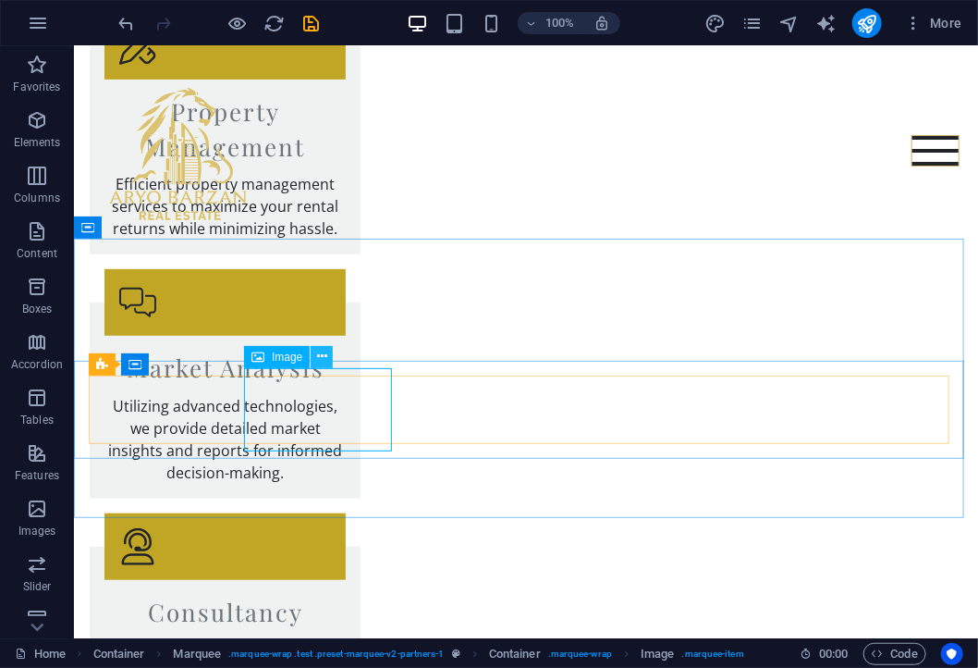
click at [317, 356] on icon at bounding box center [322, 356] width 10 height 19
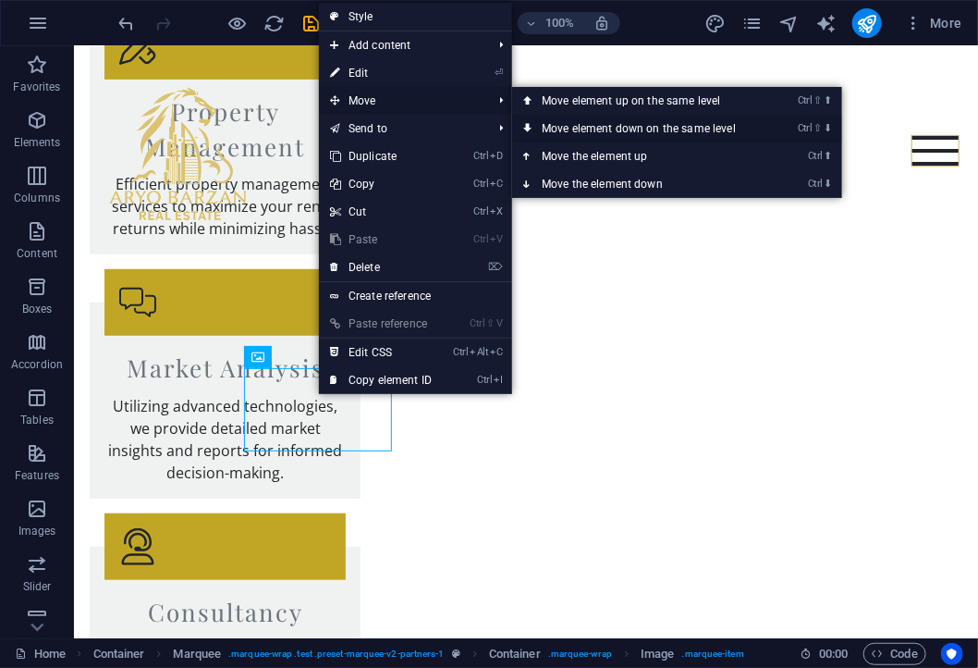
click at [569, 124] on link "Ctrl ⇧ ⬇ Move element down on the same level" at bounding box center [642, 129] width 261 height 28
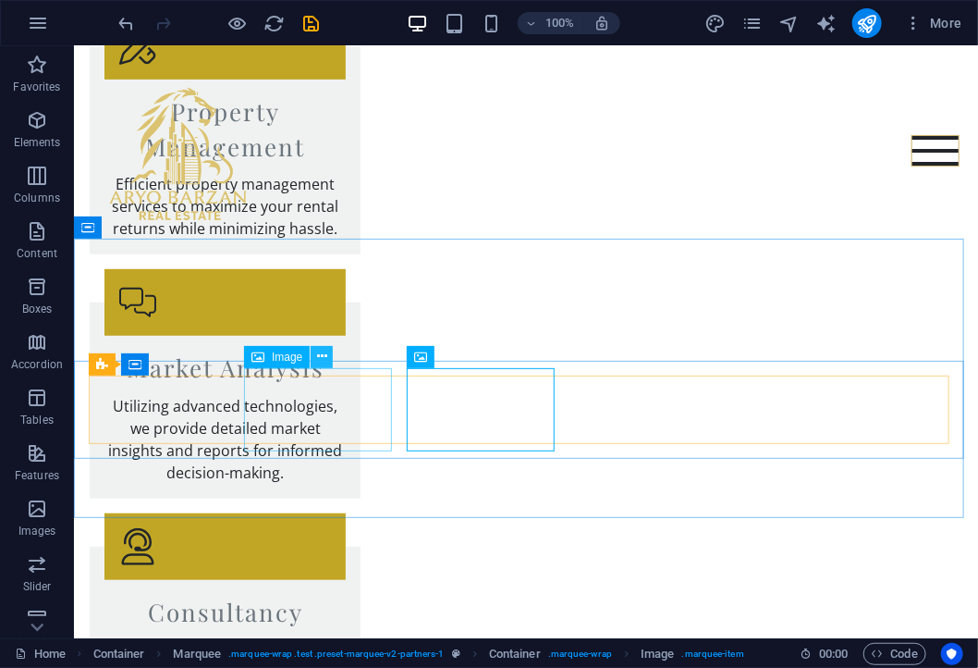
click at [328, 360] on button at bounding box center [322, 357] width 22 height 22
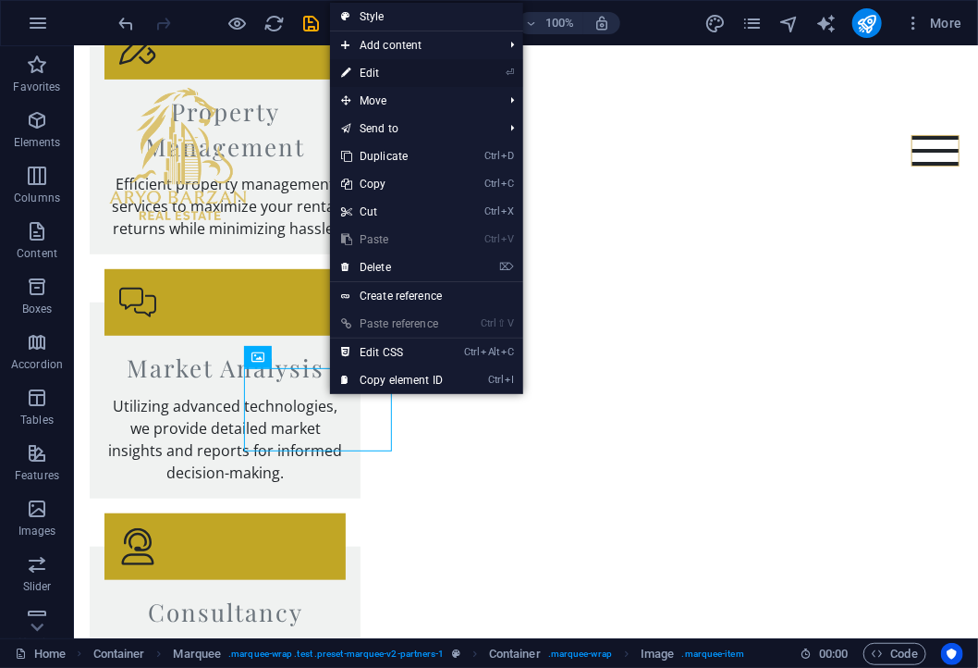
click at [408, 75] on link "⏎ Edit" at bounding box center [392, 73] width 124 height 28
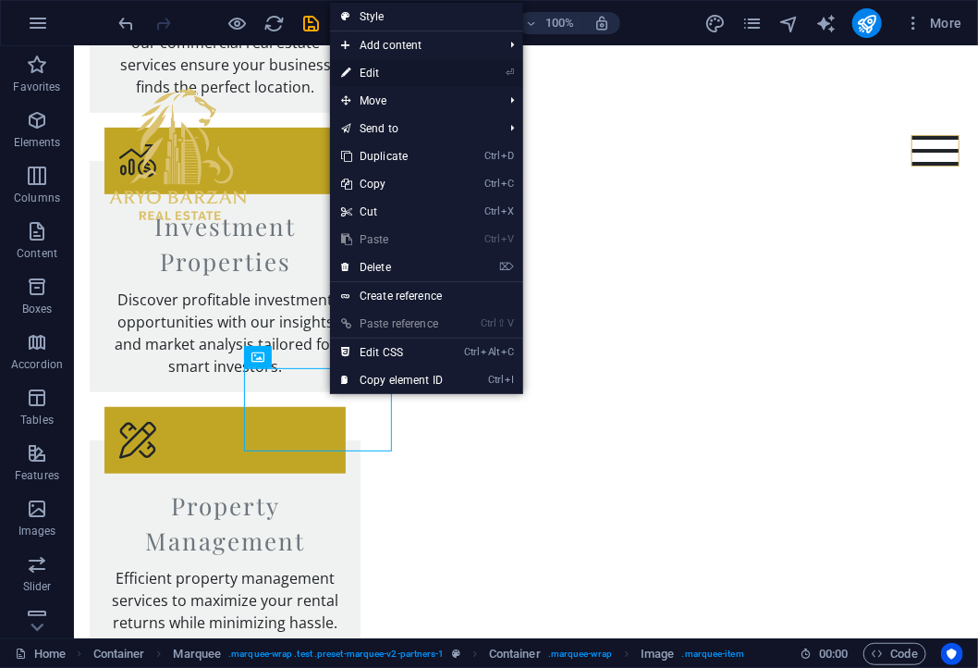
scroll to position [3085, 0]
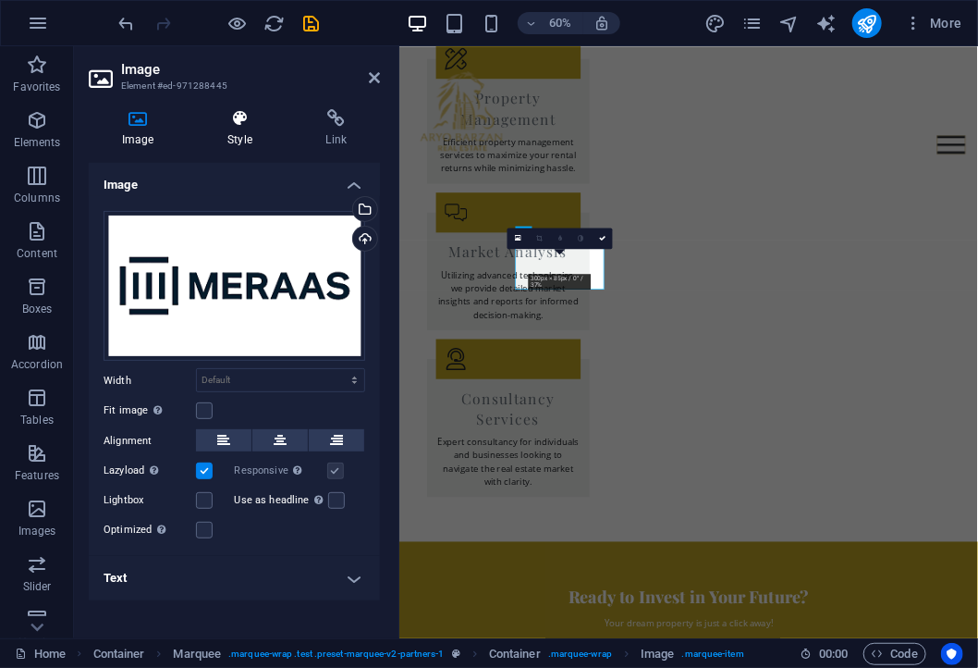
click at [240, 131] on h4 "Style" at bounding box center [243, 128] width 98 height 39
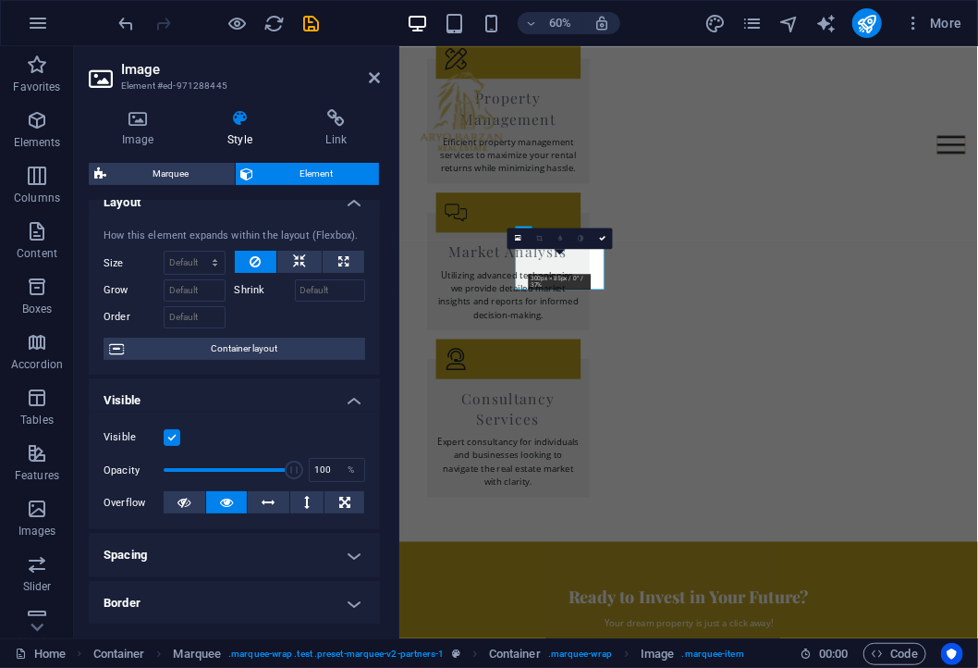
scroll to position [0, 0]
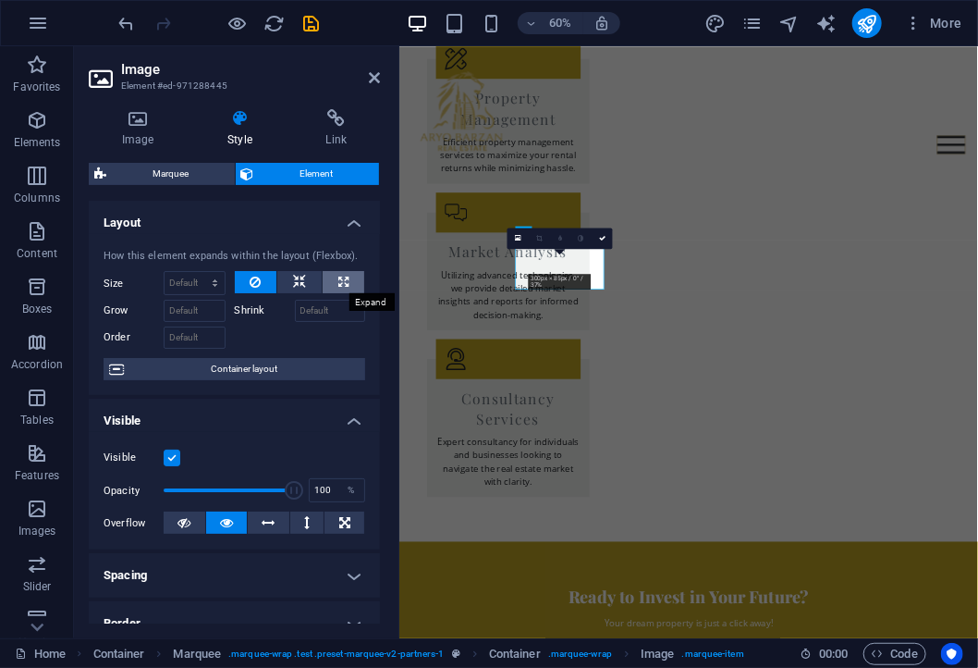
click at [347, 282] on button at bounding box center [344, 282] width 42 height 22
type input "100"
select select "%"
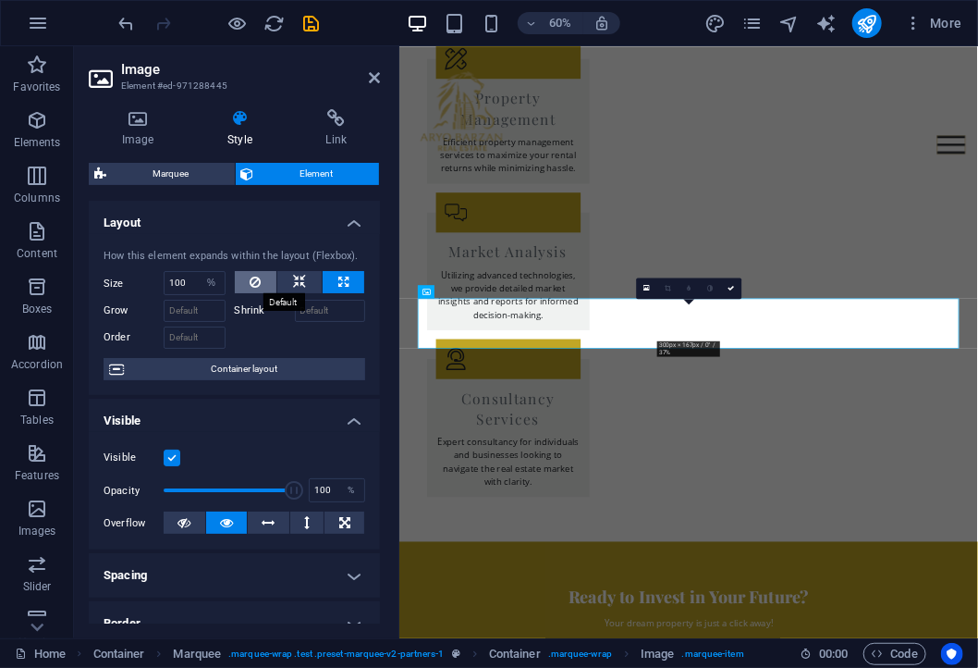
click at [251, 282] on icon at bounding box center [255, 282] width 11 height 22
select select "DISABLED_OPTION_VALUE"
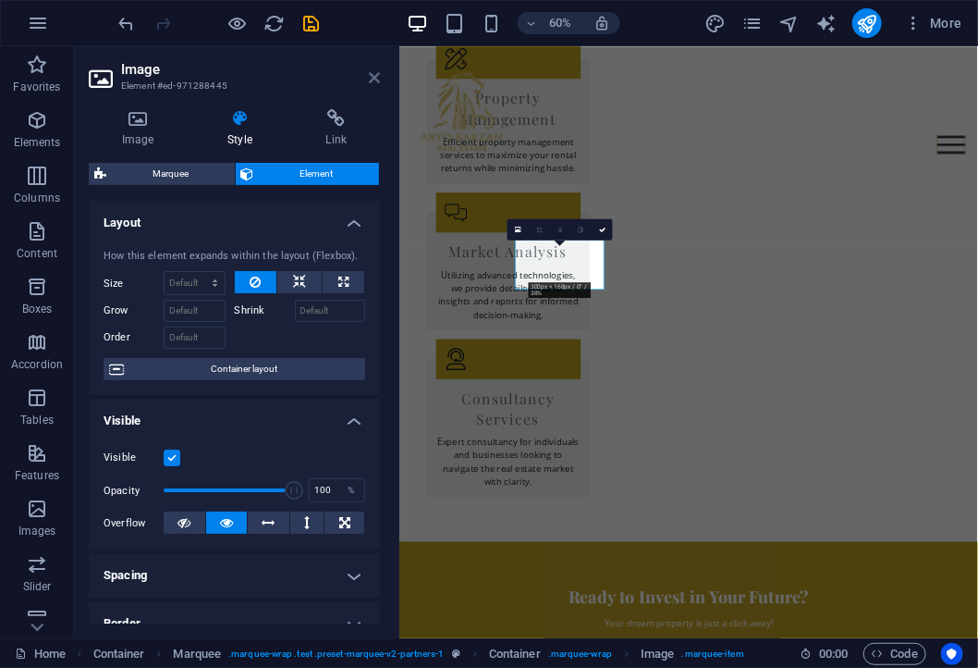
click at [374, 75] on icon at bounding box center [374, 77] width 11 height 15
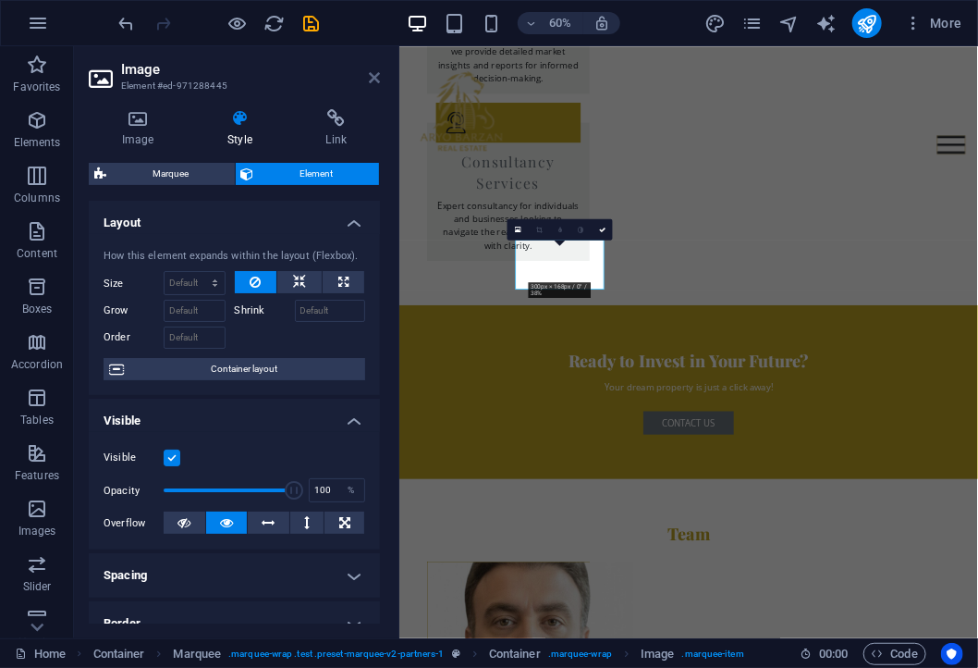
scroll to position [2713, 0]
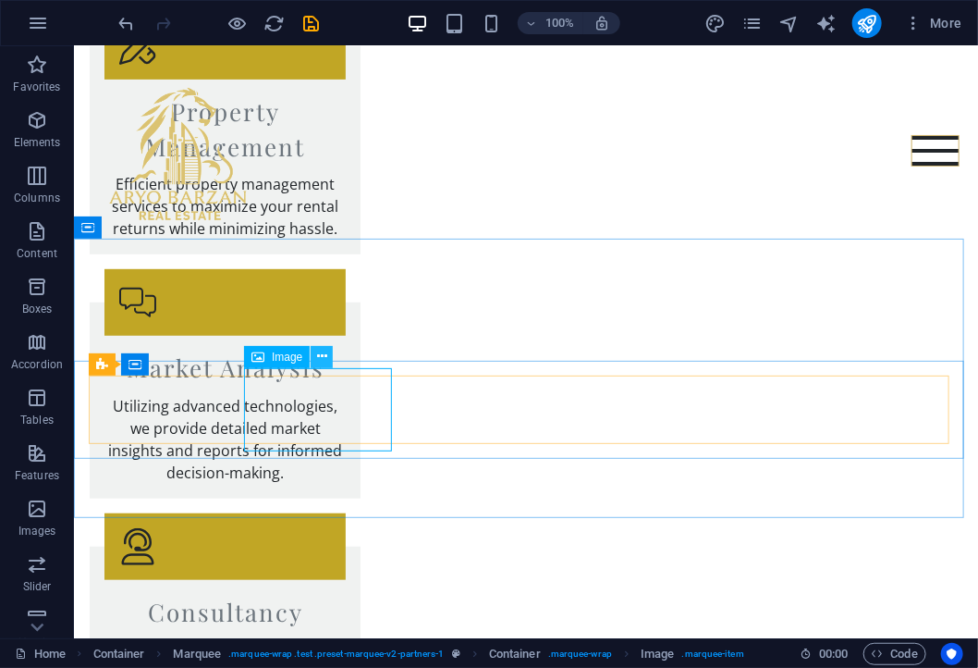
click at [326, 355] on icon at bounding box center [322, 356] width 10 height 19
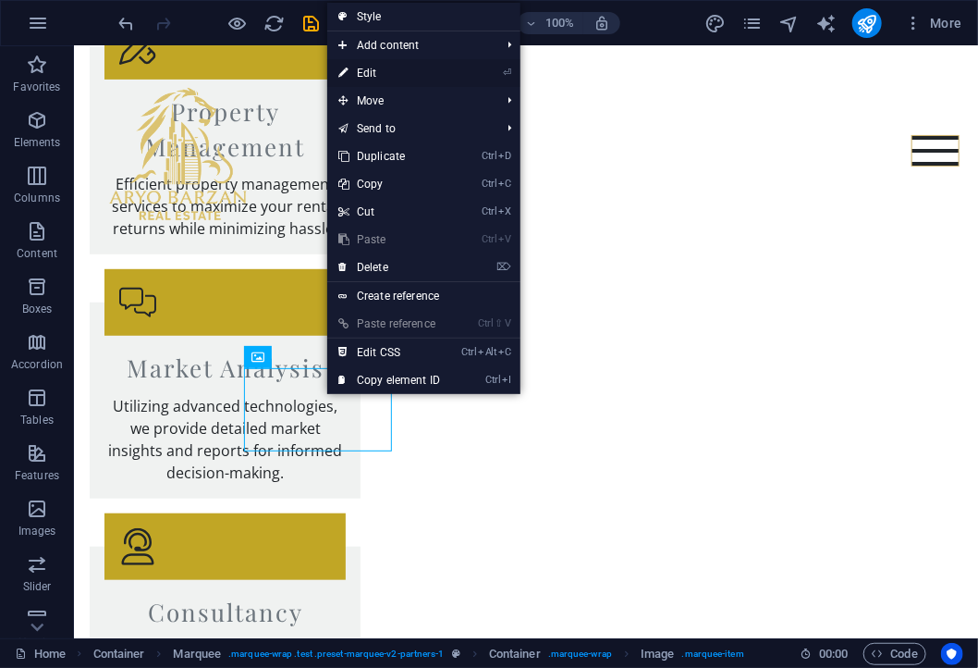
click at [400, 68] on link "⏎ Edit" at bounding box center [389, 73] width 124 height 28
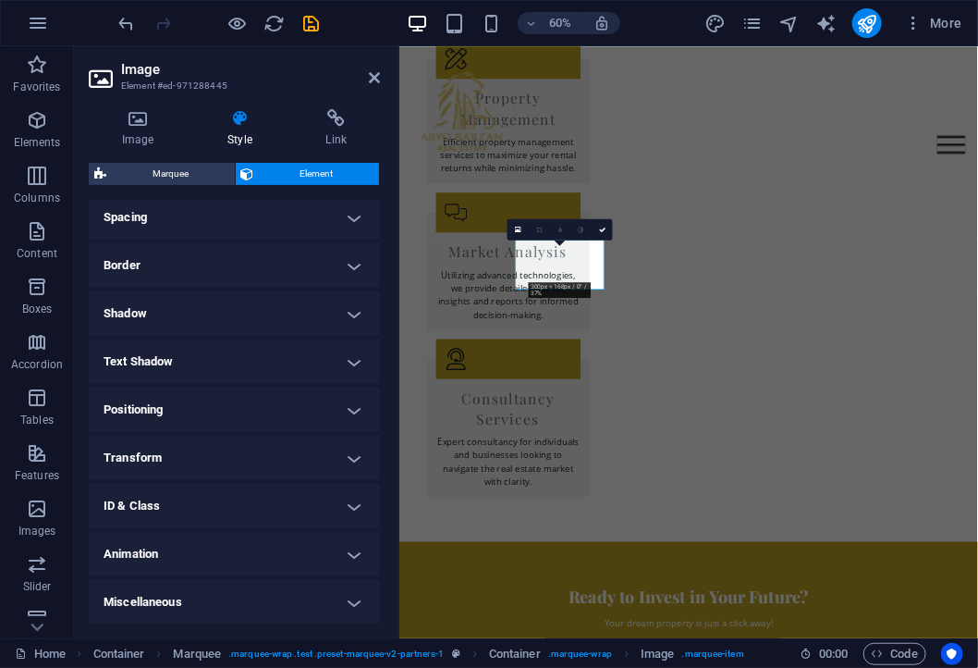
scroll to position [0, 0]
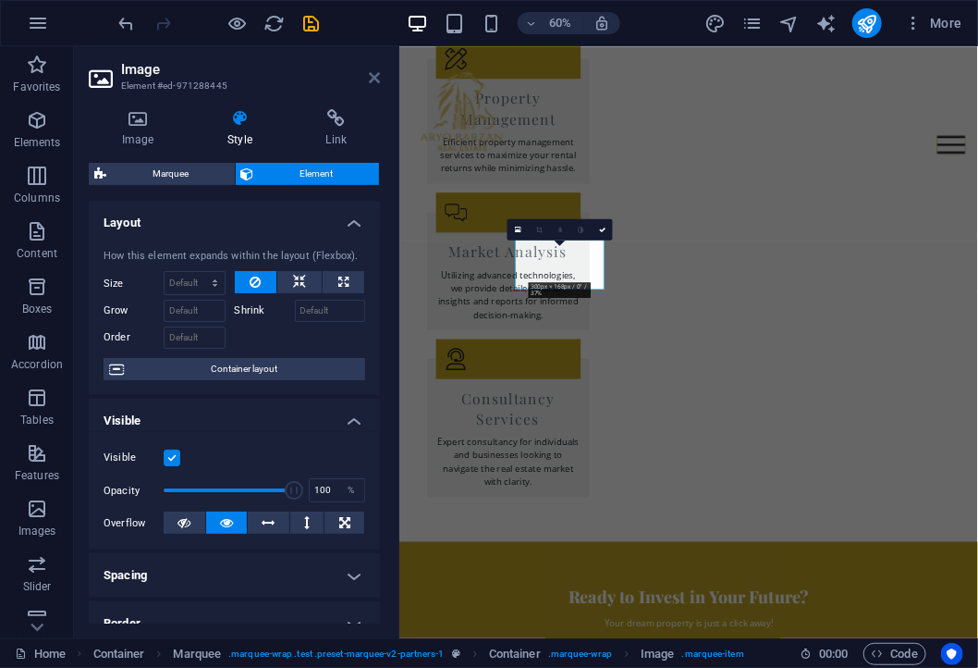
click at [377, 79] on icon at bounding box center [374, 77] width 11 height 15
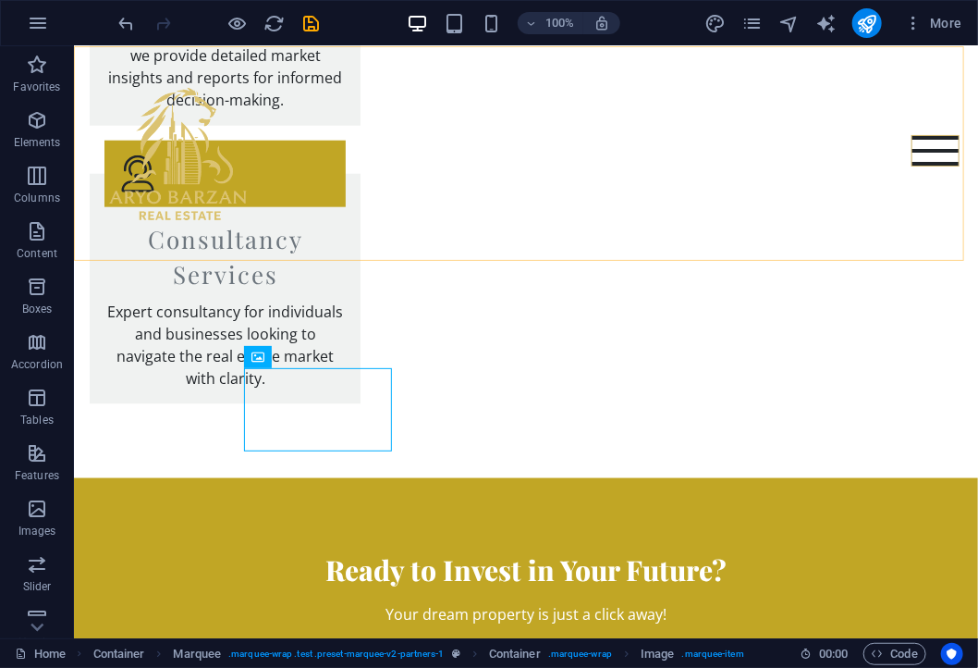
scroll to position [2713, 0]
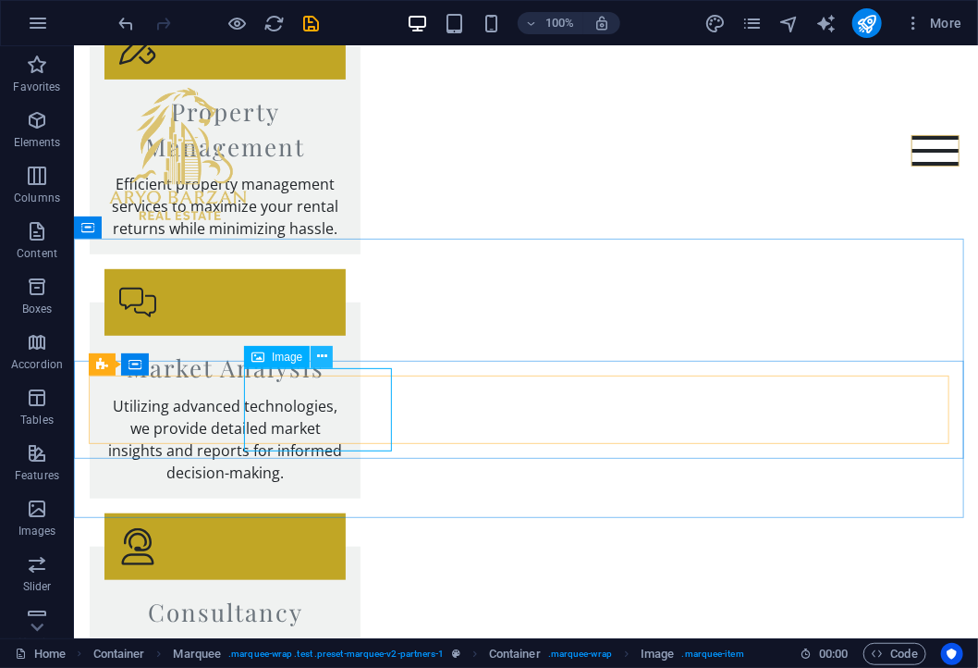
click at [321, 360] on icon at bounding box center [322, 356] width 10 height 19
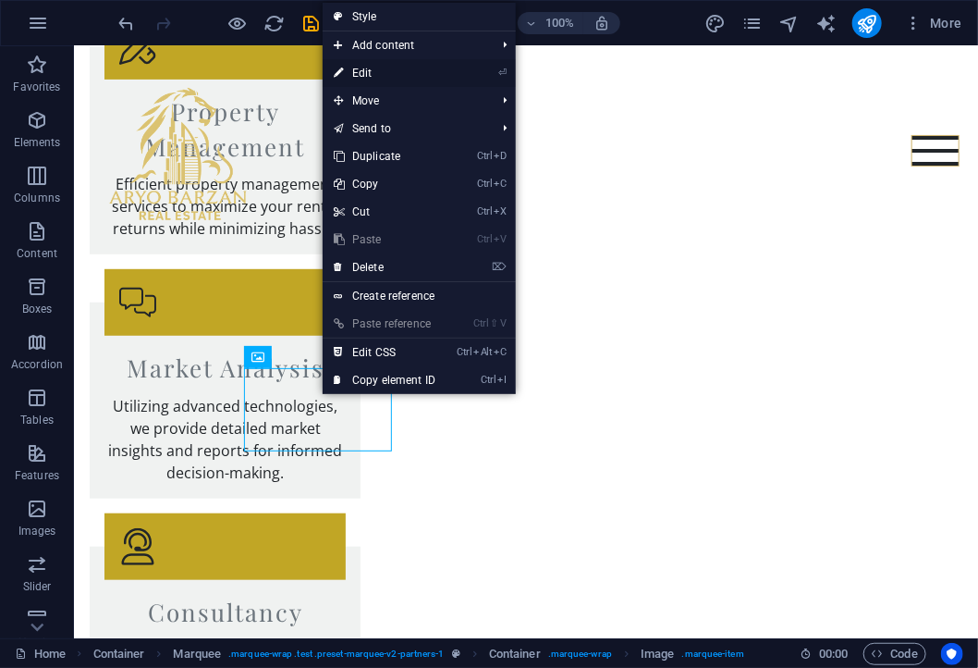
click at [382, 82] on link "⏎ Edit" at bounding box center [385, 73] width 124 height 28
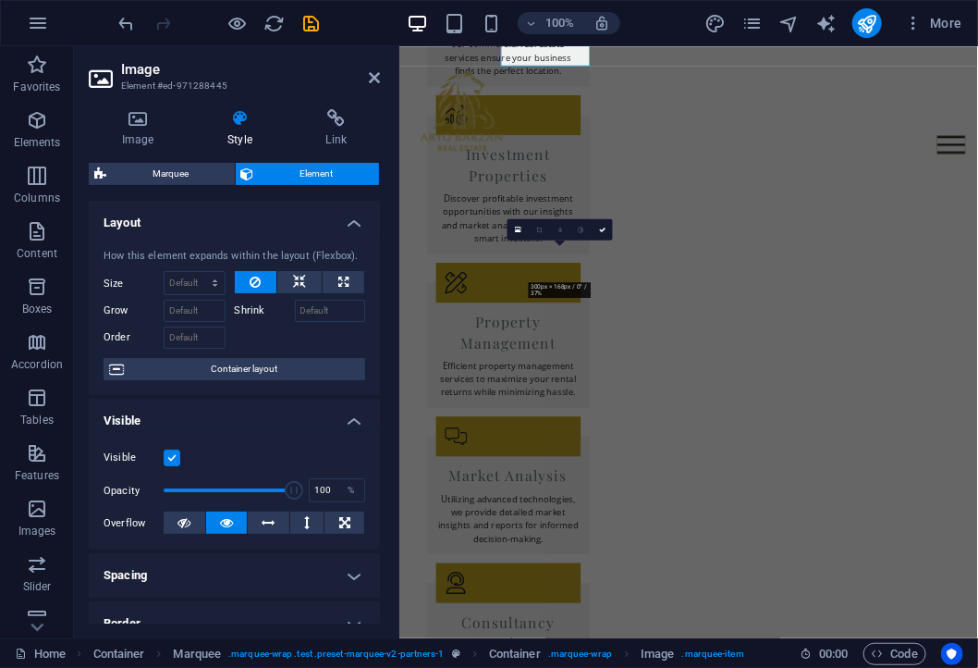
scroll to position [3085, 0]
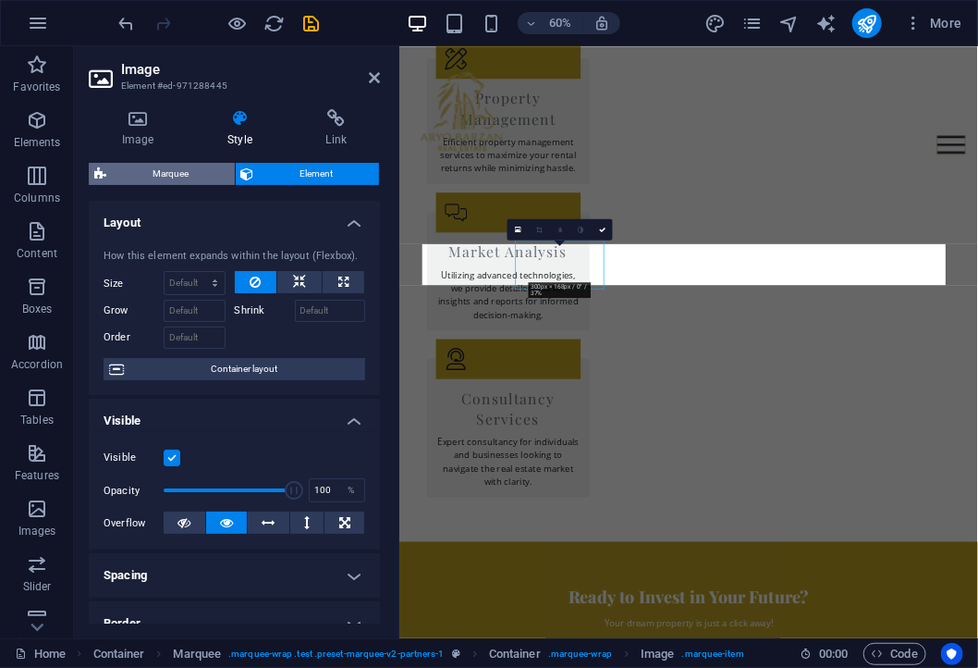
click at [204, 170] on span "Marquee" at bounding box center [170, 174] width 117 height 22
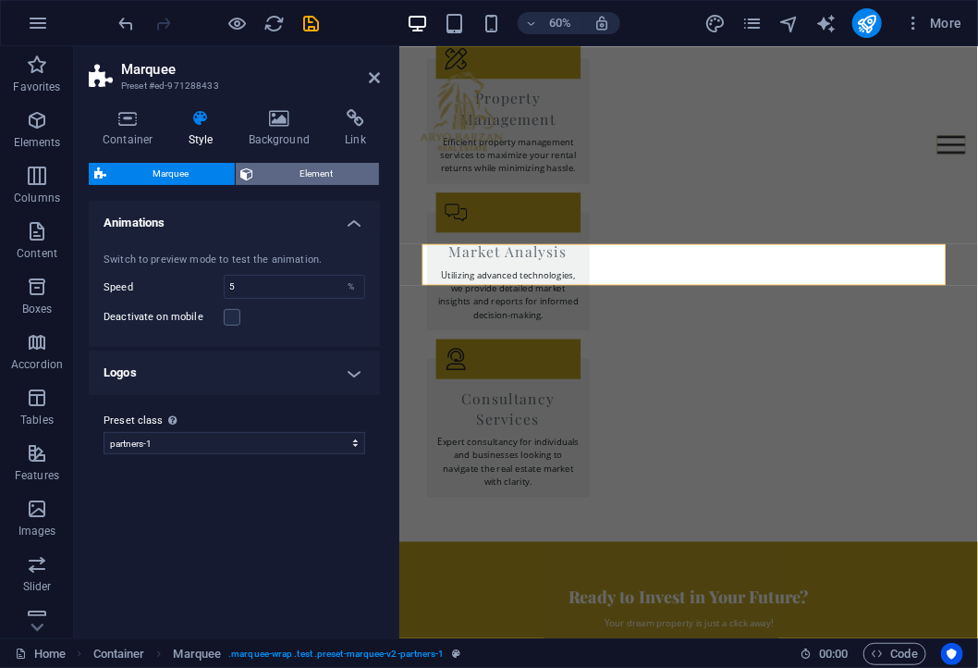
click at [284, 171] on span "Element" at bounding box center [317, 174] width 115 height 22
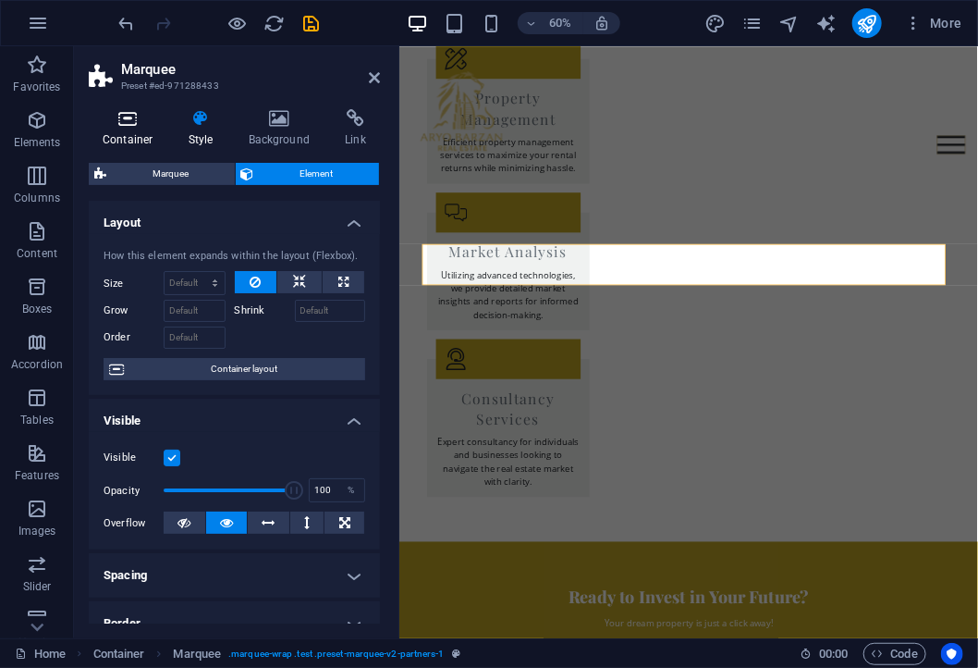
click at [138, 129] on h4 "Container" at bounding box center [132, 128] width 86 height 39
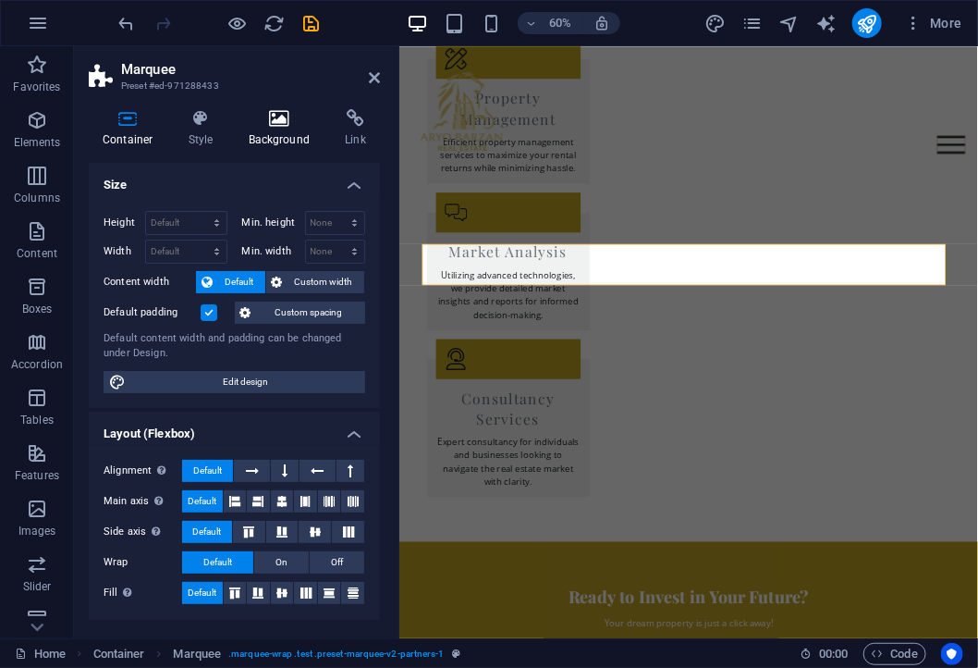
click at [291, 138] on h4 "Background" at bounding box center [283, 128] width 97 height 39
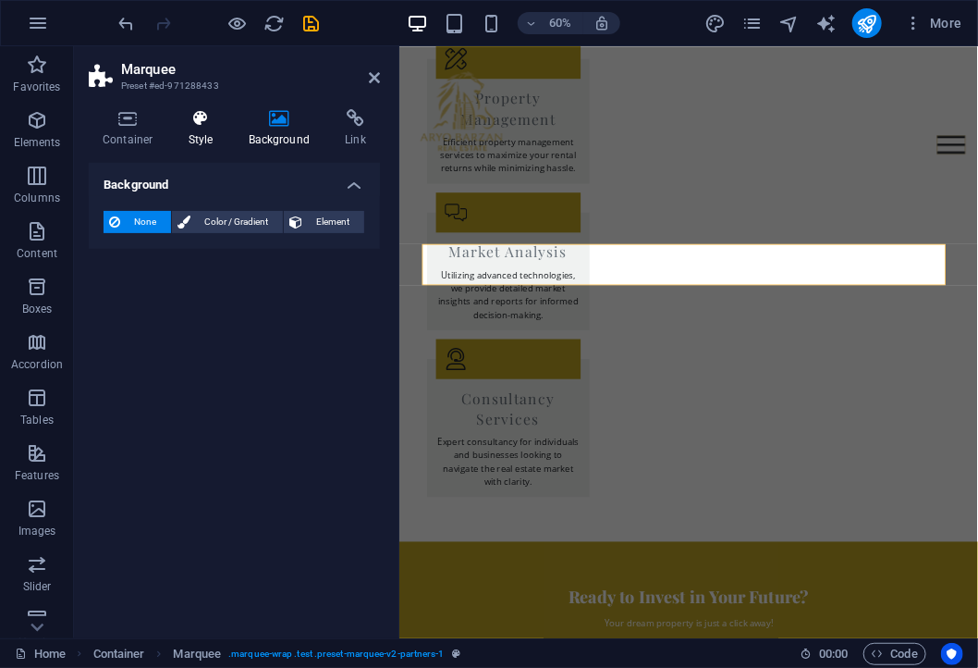
click at [211, 129] on h4 "Style" at bounding box center [205, 128] width 60 height 39
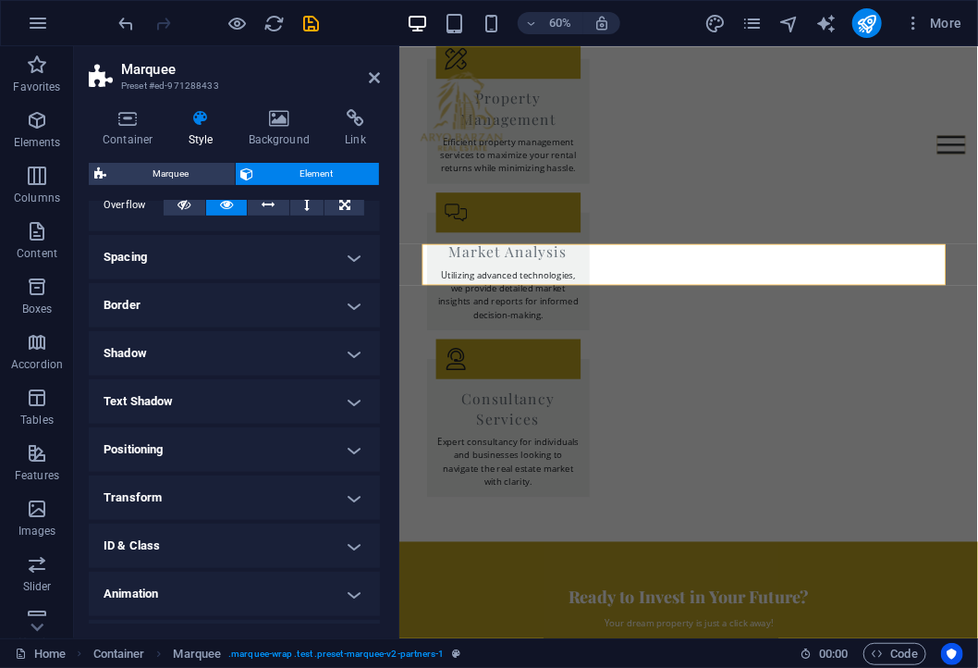
scroll to position [173, 0]
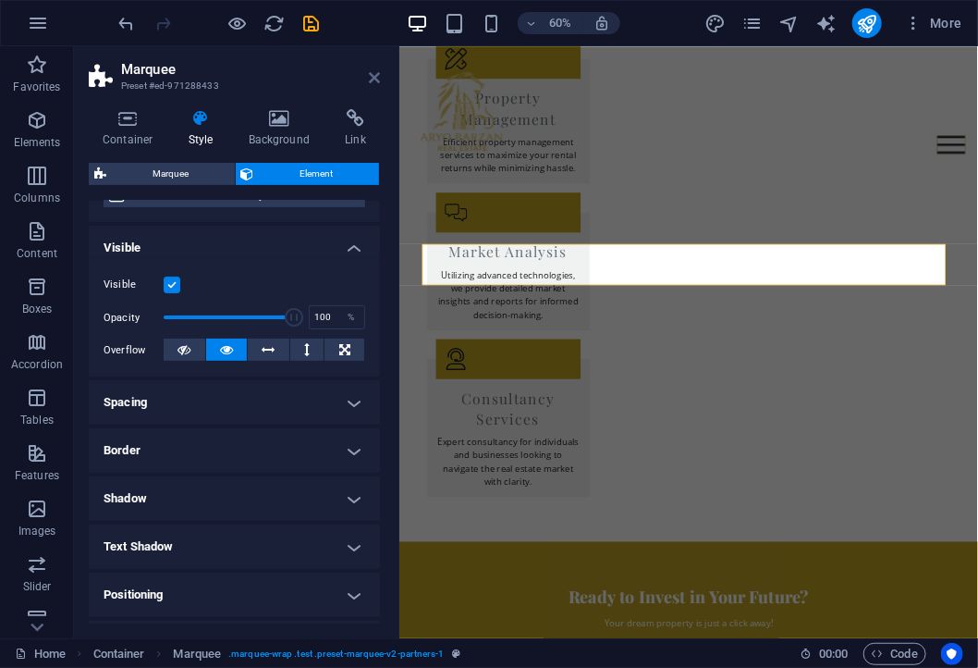
click at [375, 72] on icon at bounding box center [374, 77] width 11 height 15
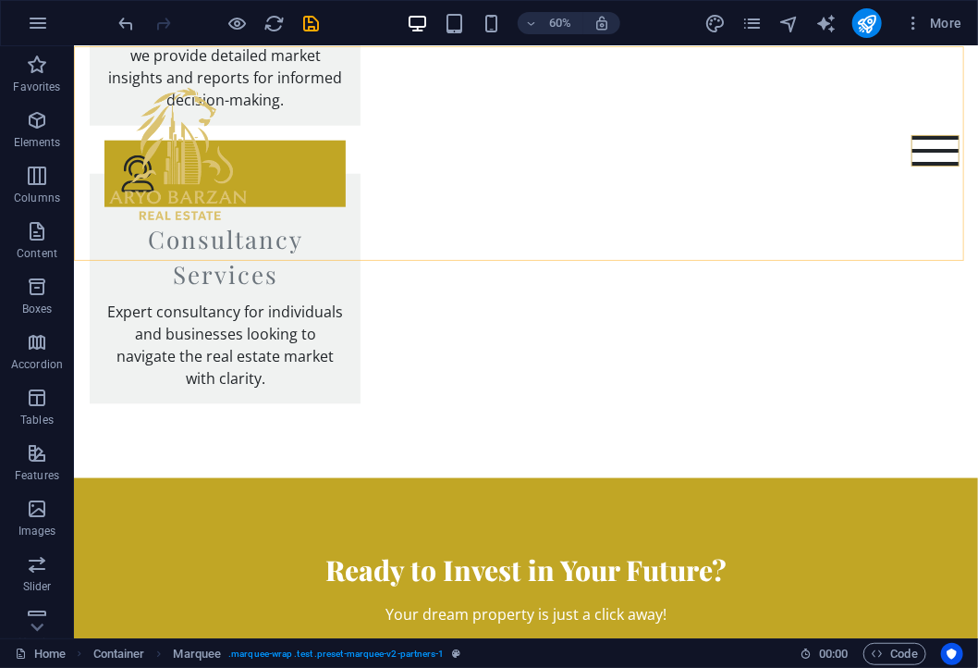
scroll to position [2713, 0]
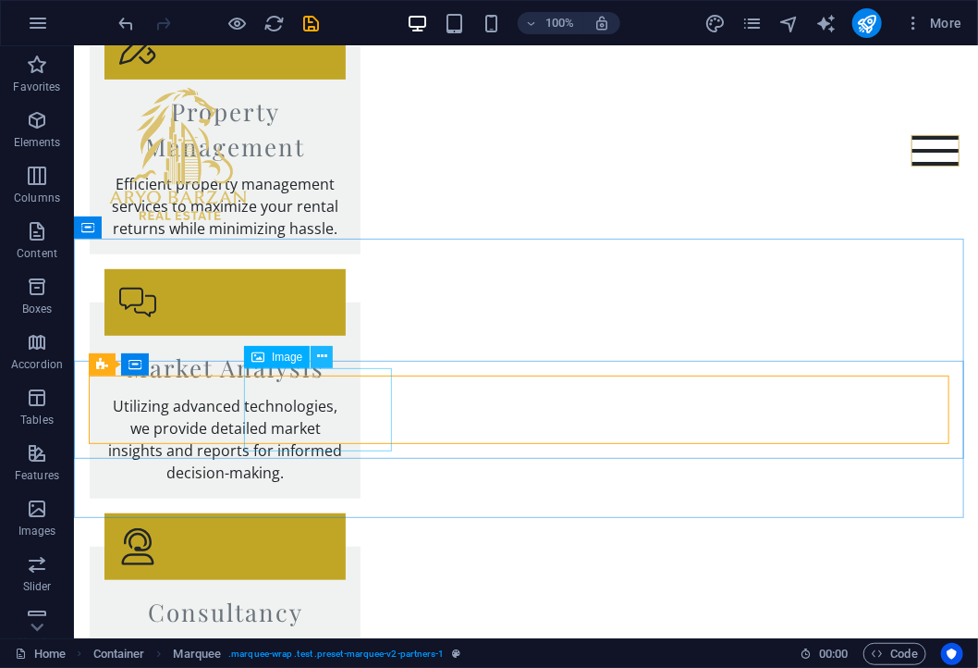
click at [321, 359] on icon at bounding box center [322, 356] width 10 height 19
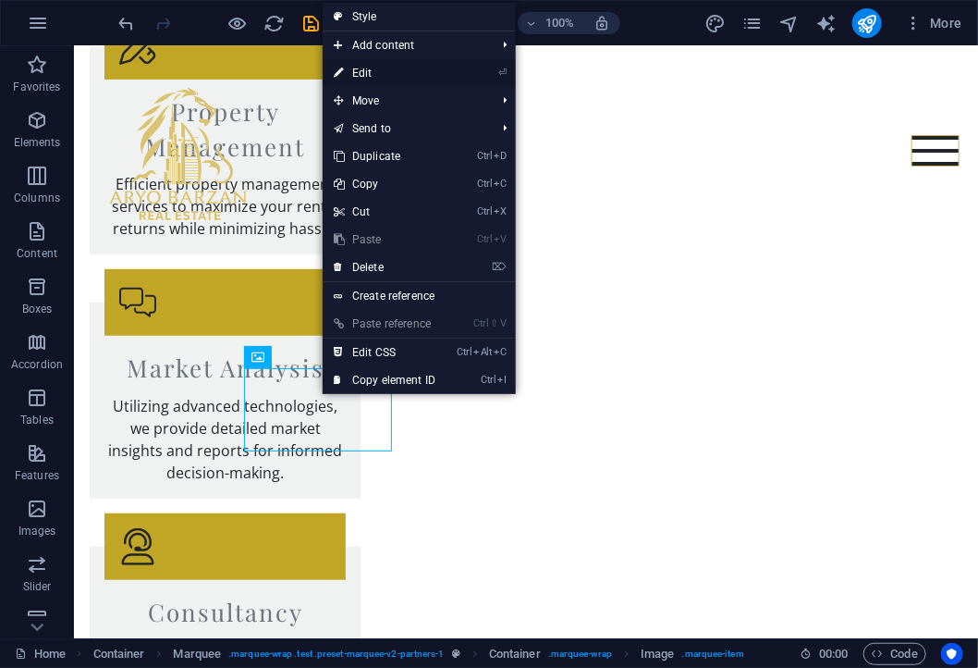
click at [359, 68] on link "⏎ Edit" at bounding box center [385, 73] width 124 height 28
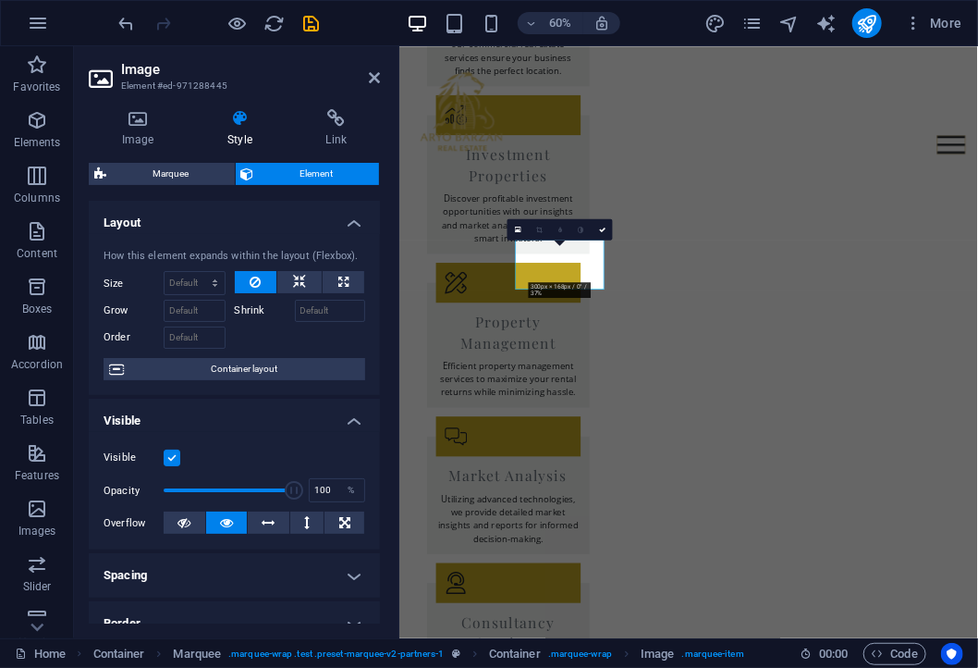
scroll to position [3085, 0]
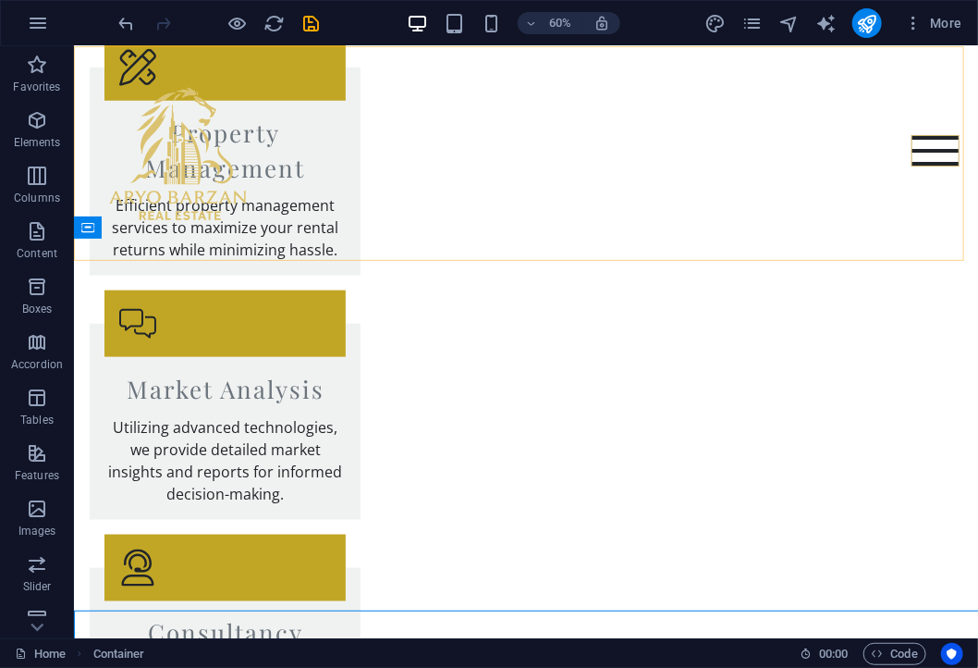
click at [956, 208] on div "Home About Services Properties Contact Call now Email" at bounding box center [525, 152] width 904 height 215
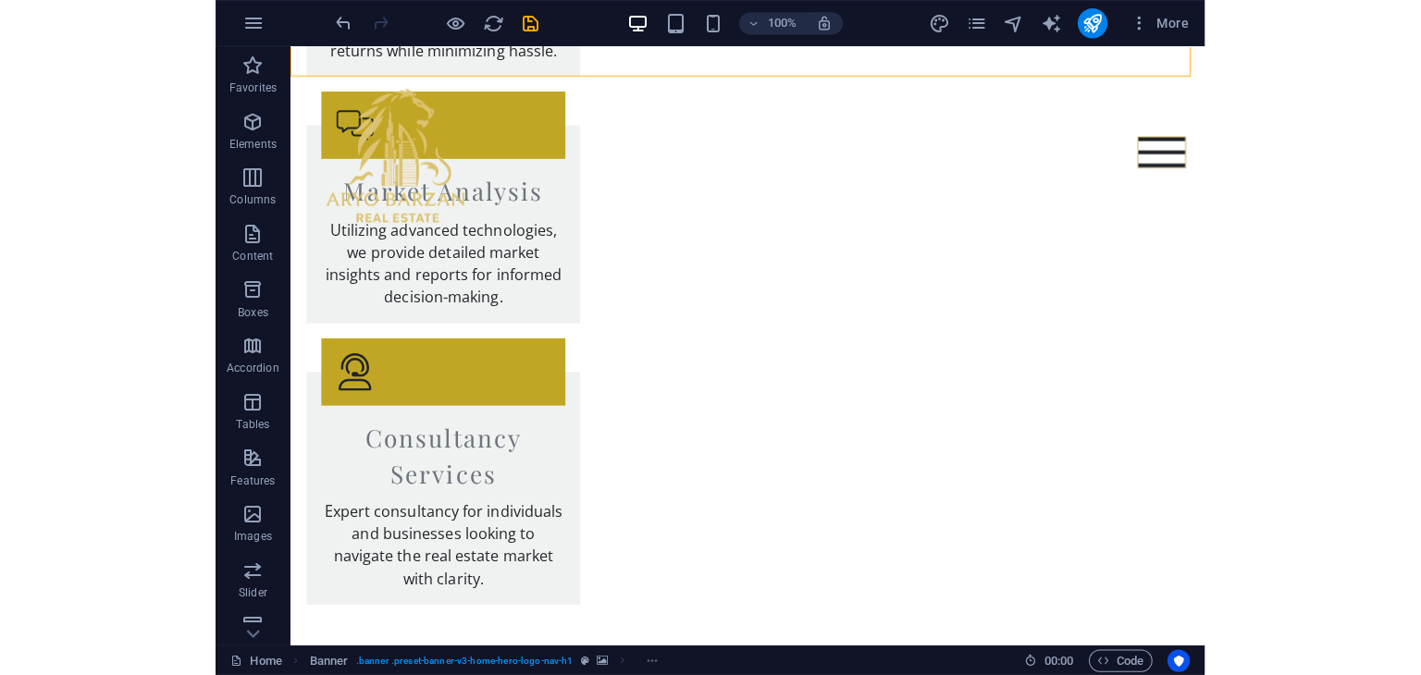
scroll to position [2882, 0]
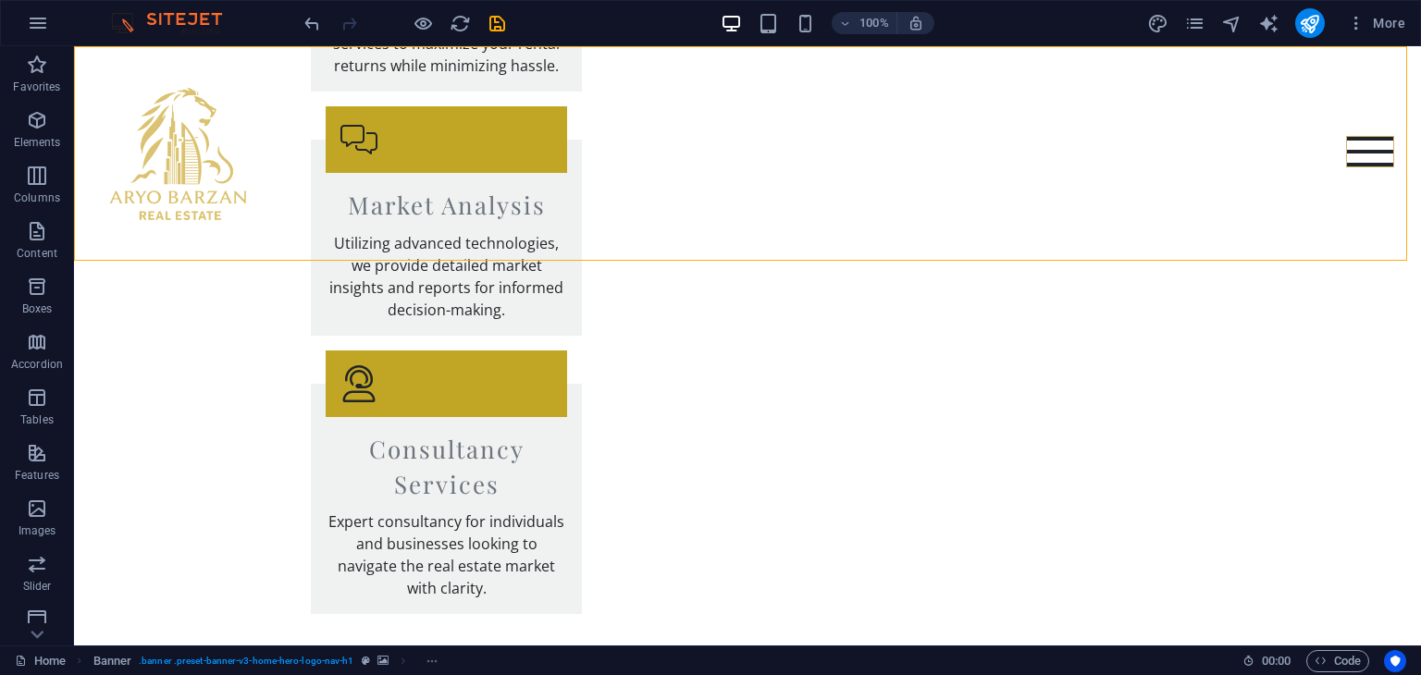
click at [535, 219] on div "Home About Services Properties Contact Call now Email" at bounding box center [747, 153] width 1347 height 215
click at [518, 219] on div "Home About Services Properties Contact Call now Email" at bounding box center [747, 153] width 1347 height 215
click at [509, 225] on div "Home About Services Properties Contact Call now Email" at bounding box center [747, 153] width 1347 height 215
select select "%"
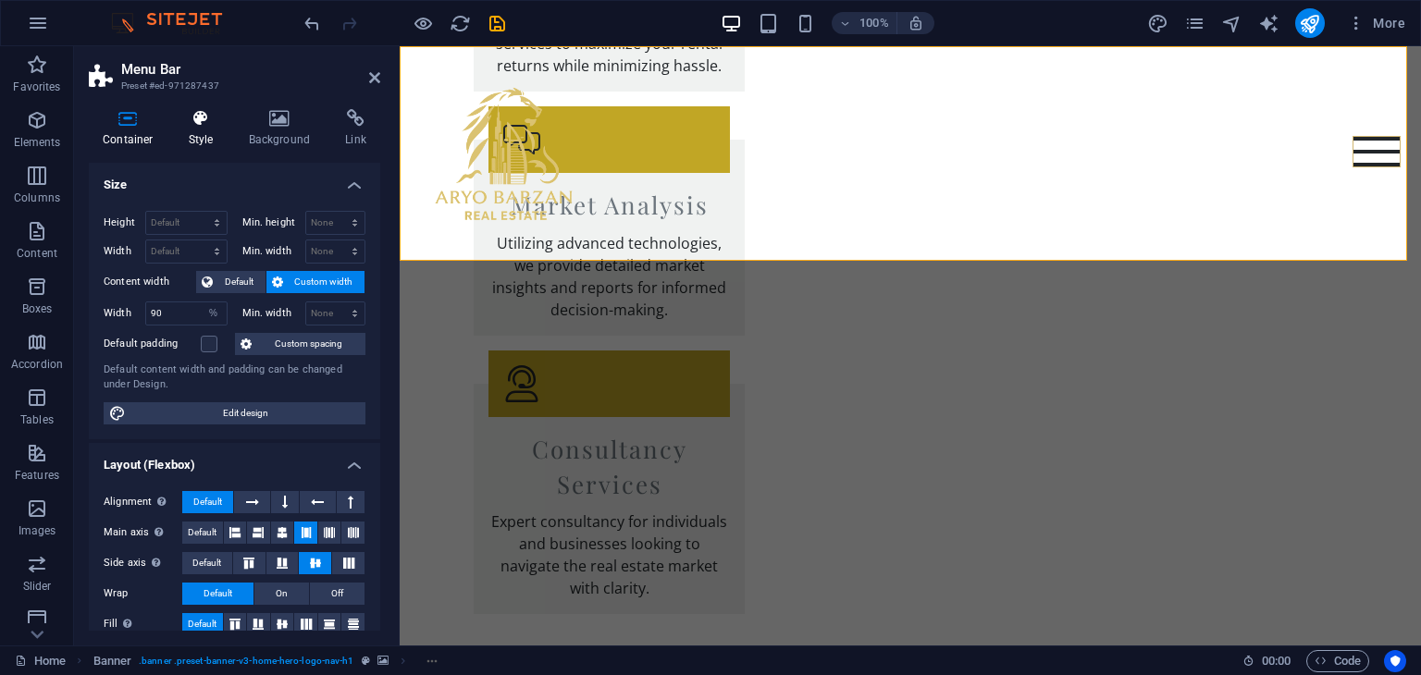
click at [208, 140] on h4 "Style" at bounding box center [205, 128] width 60 height 39
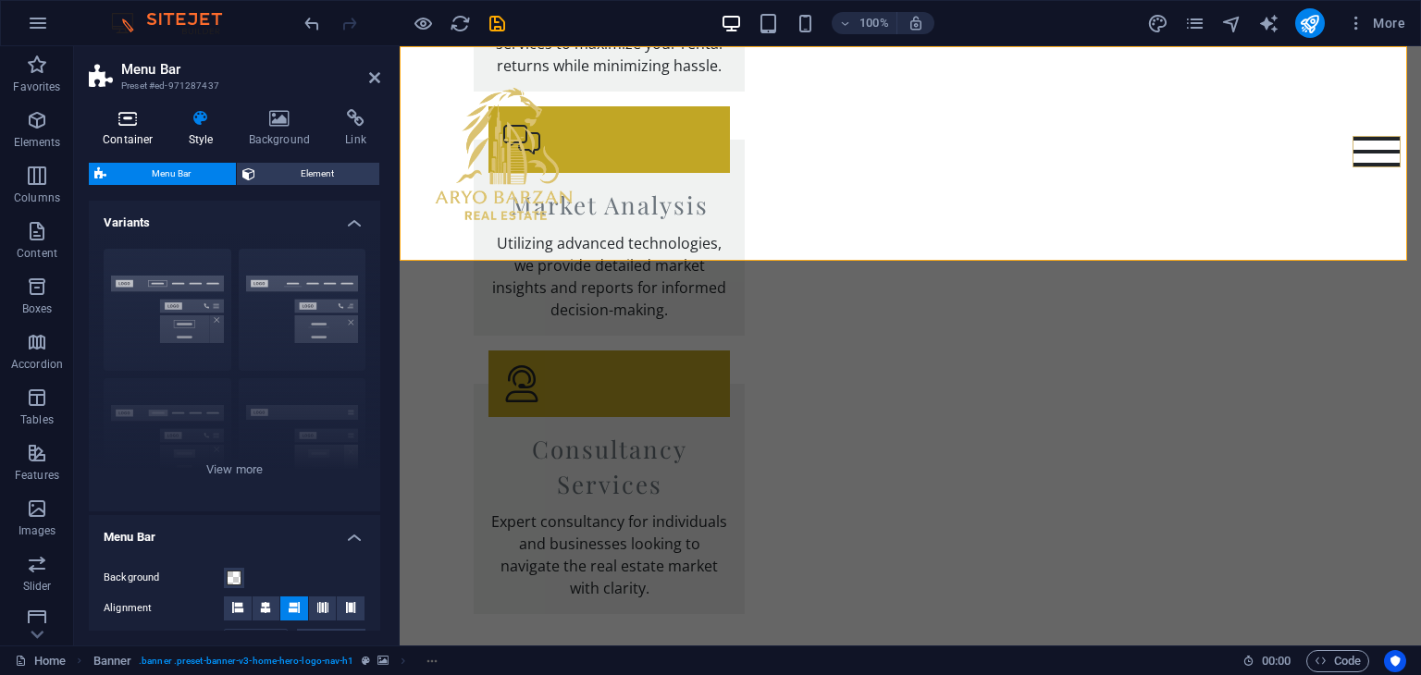
click at [154, 139] on h4 "Container" at bounding box center [132, 128] width 86 height 39
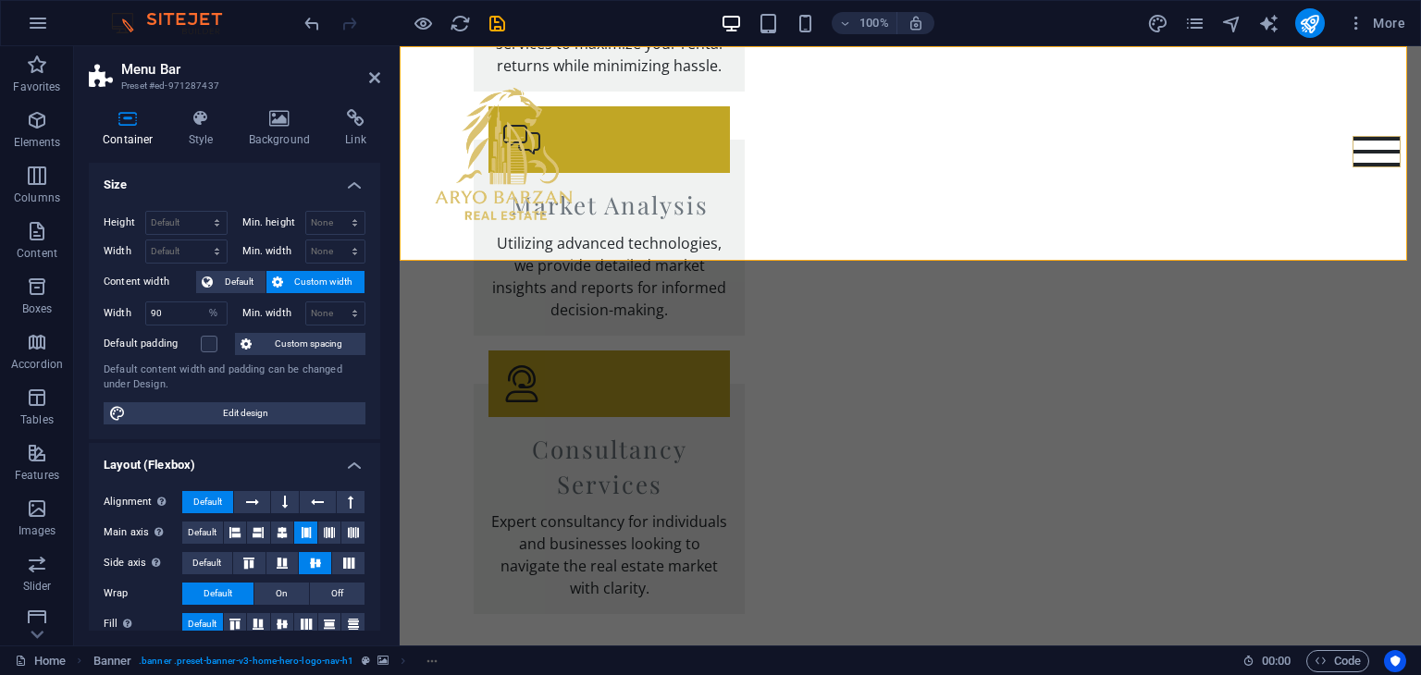
click at [356, 189] on h4 "Size" at bounding box center [234, 179] width 291 height 33
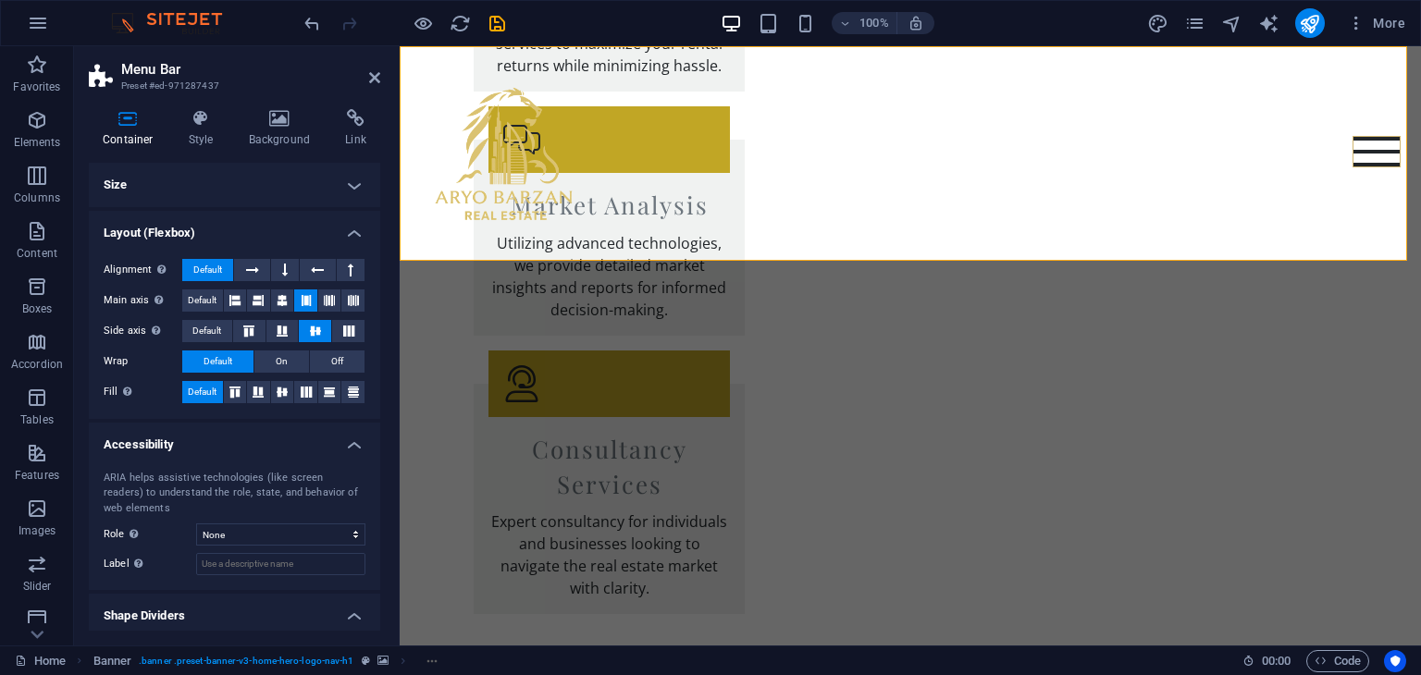
click at [347, 223] on h4 "Layout (Flexbox)" at bounding box center [234, 227] width 291 height 33
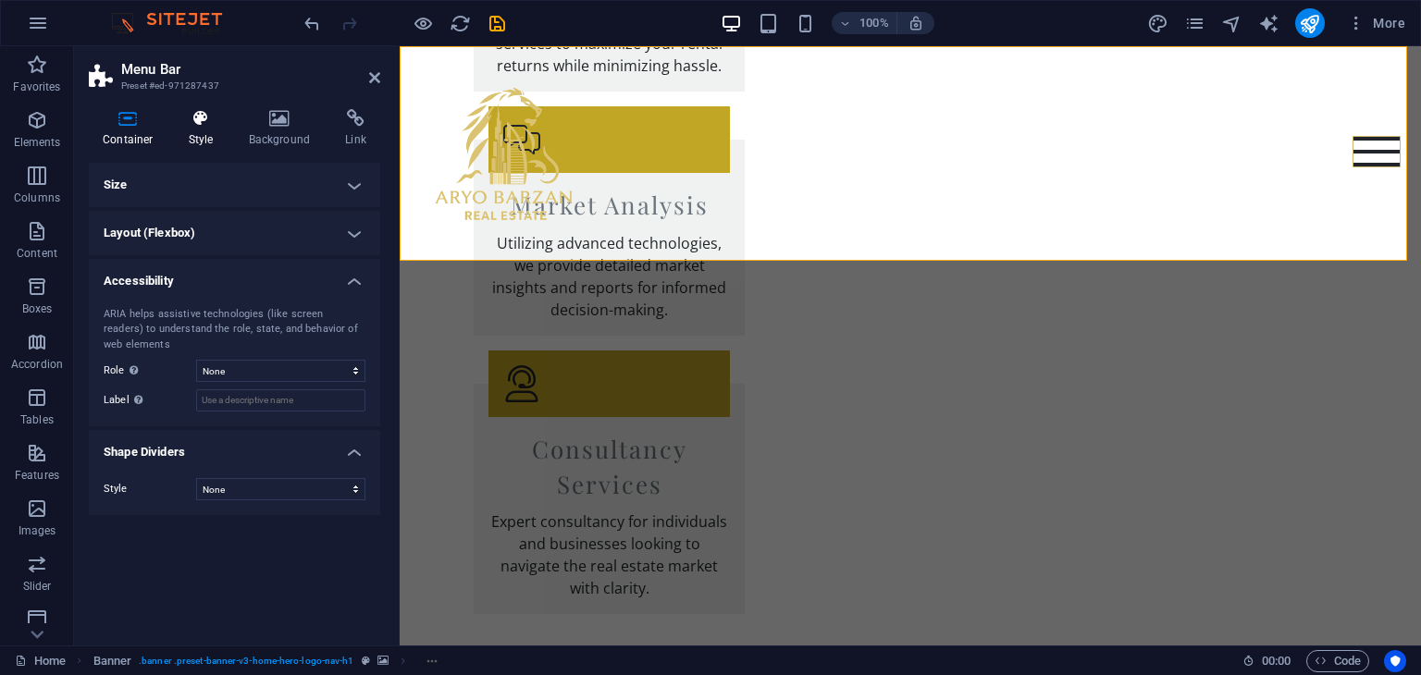
click at [208, 146] on h4 "Style" at bounding box center [205, 128] width 60 height 39
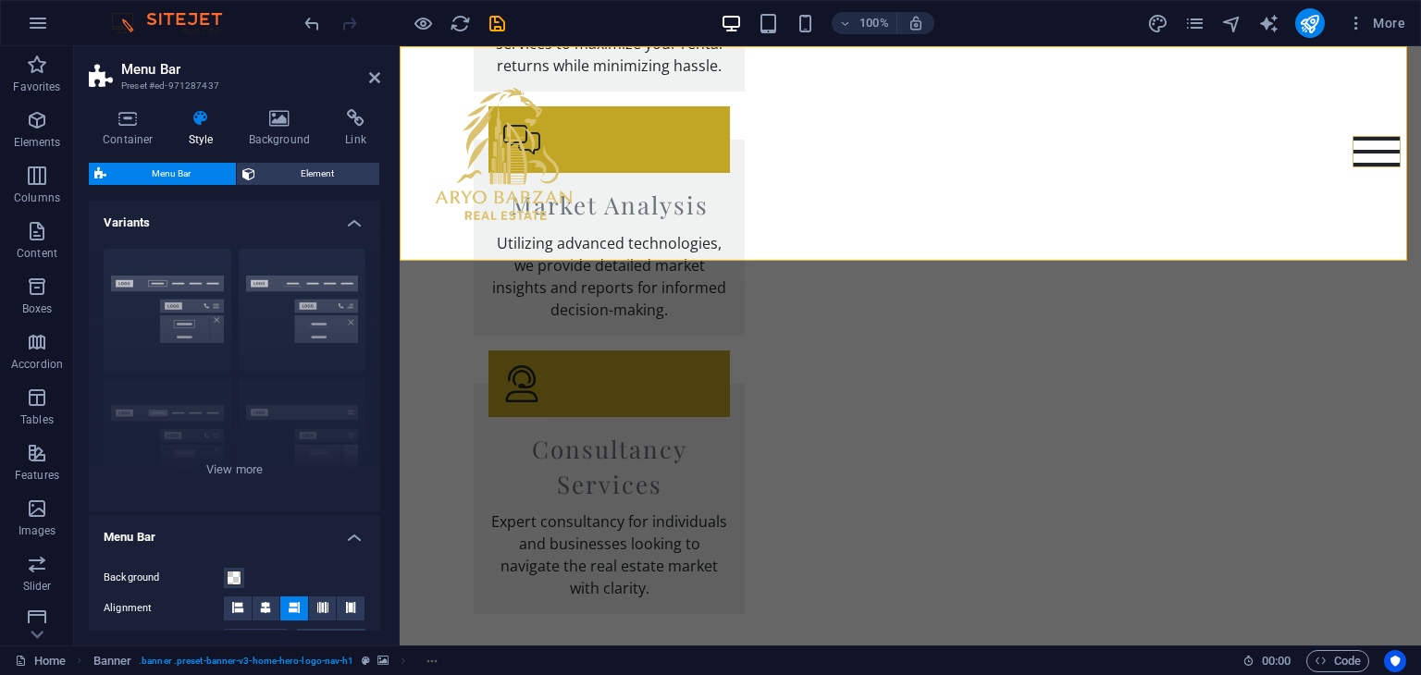
click at [354, 230] on h4 "Variants" at bounding box center [234, 217] width 291 height 33
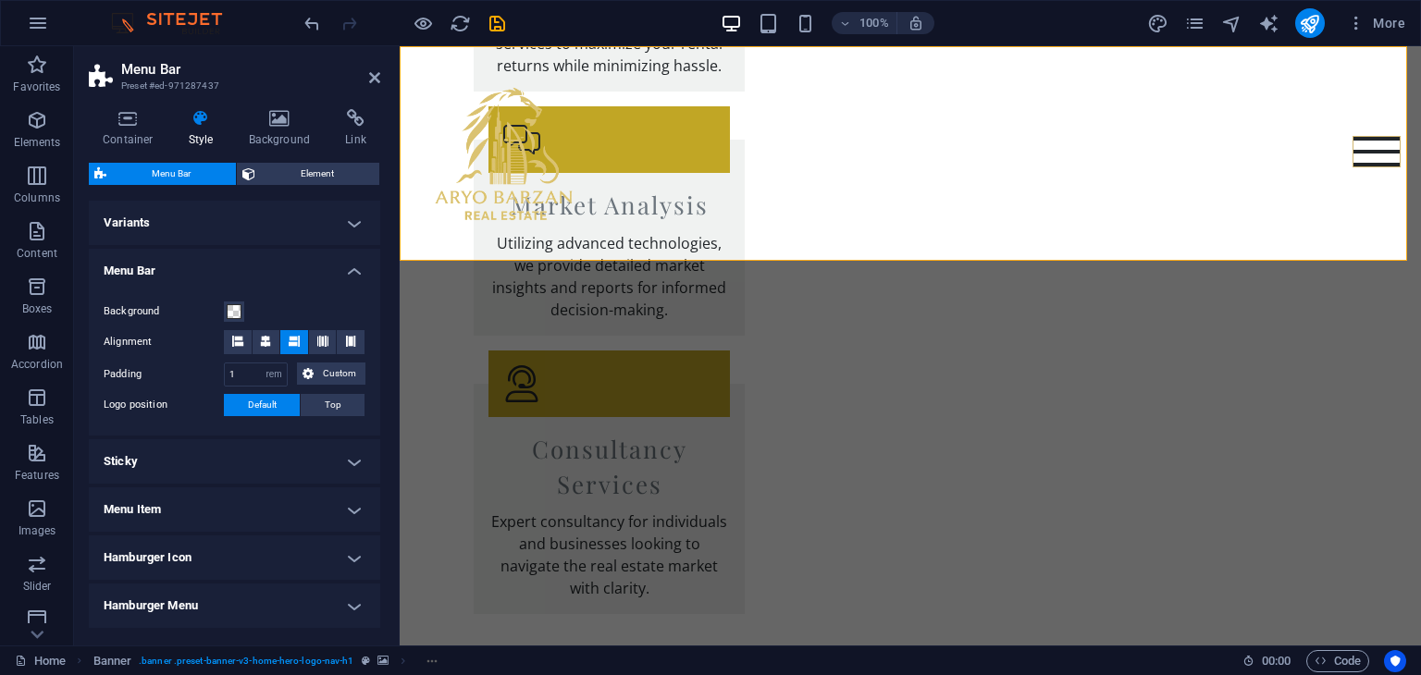
click at [357, 264] on h4 "Menu Bar" at bounding box center [234, 265] width 291 height 33
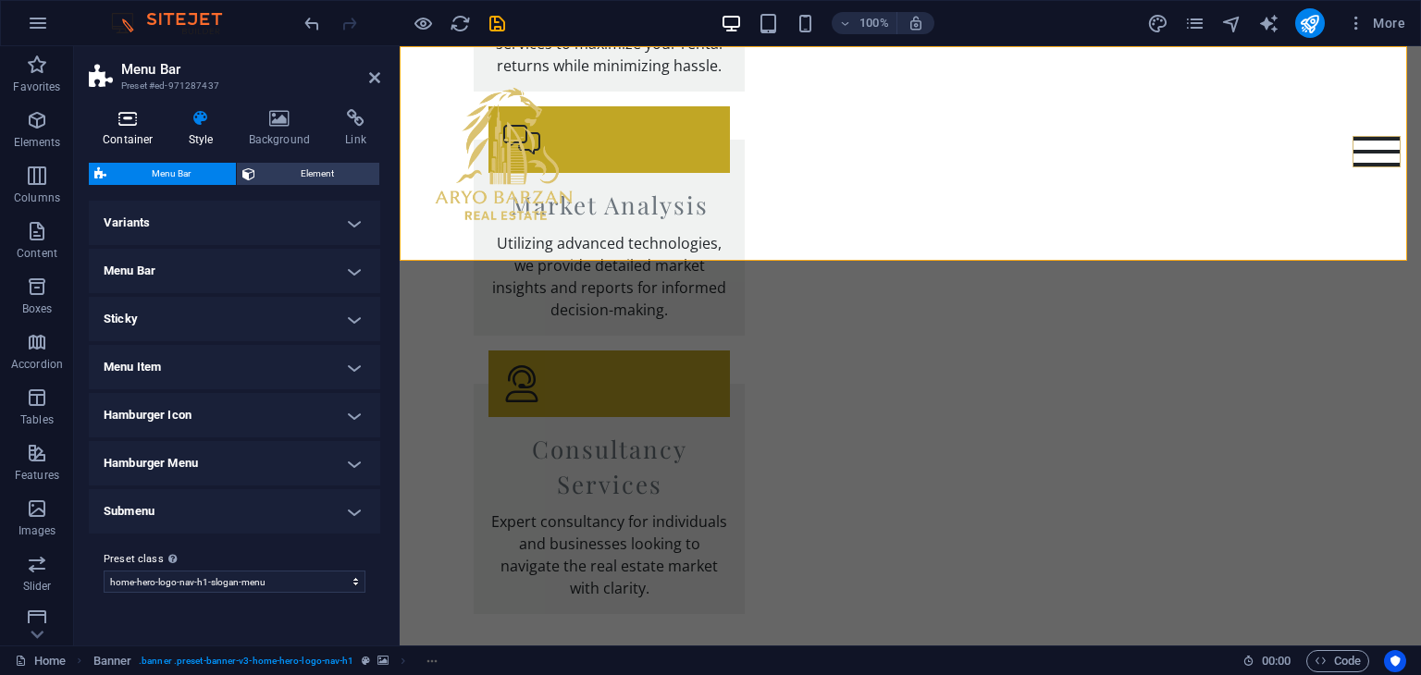
click at [123, 123] on icon at bounding box center [128, 118] width 79 height 18
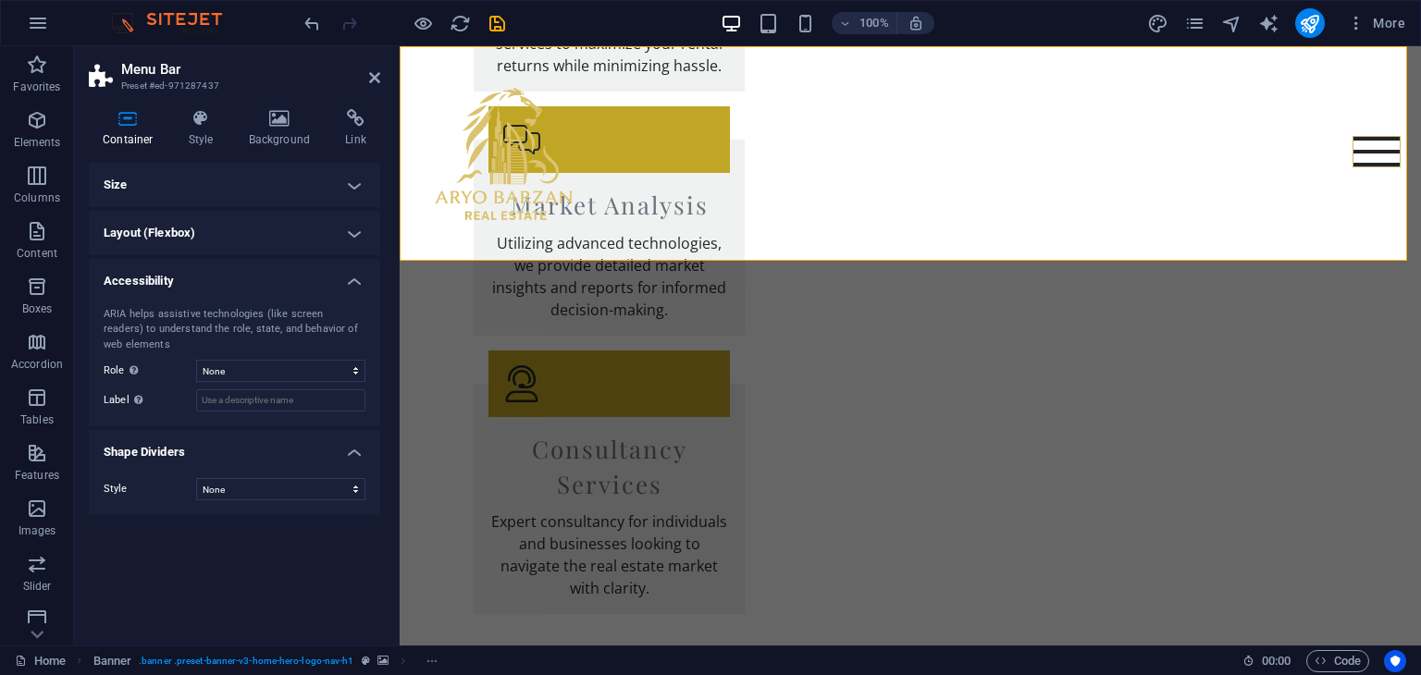
click at [344, 183] on h4 "Size" at bounding box center [234, 185] width 291 height 44
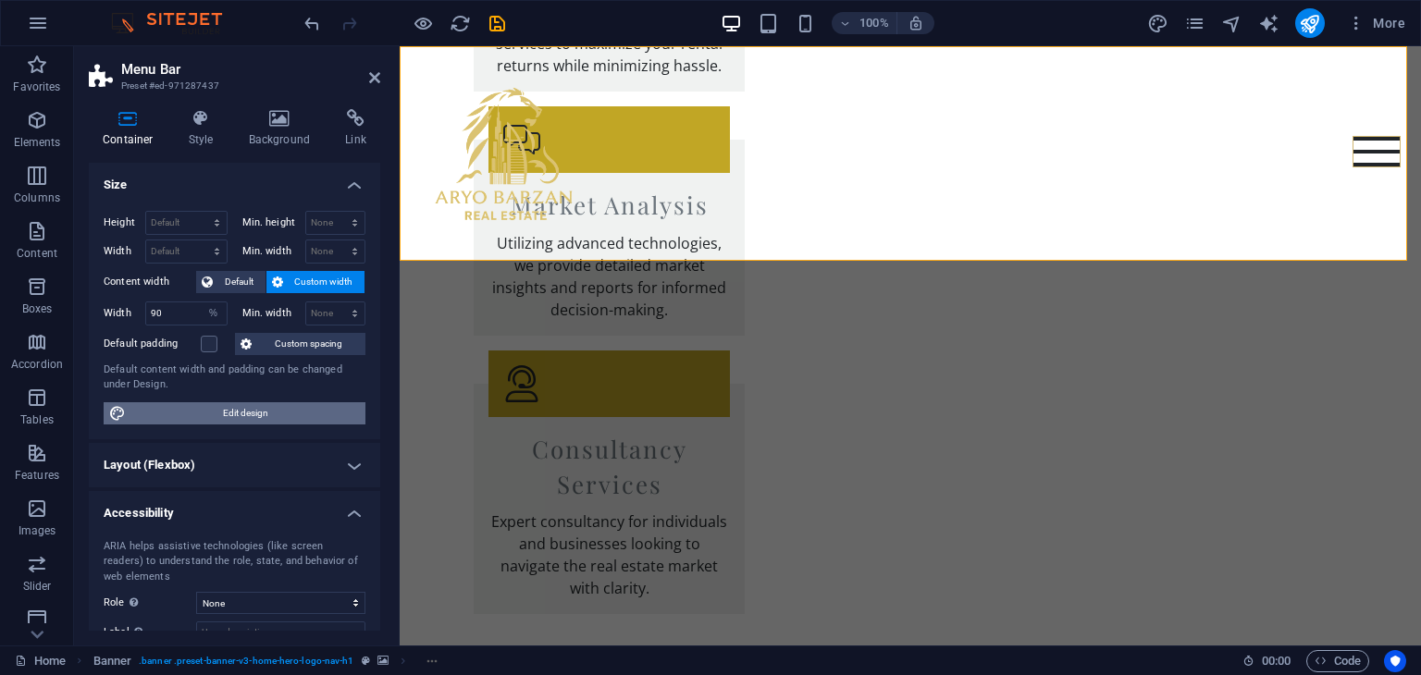
click at [229, 420] on span "Edit design" at bounding box center [245, 413] width 228 height 22
select select "px"
select select "200"
select select "px"
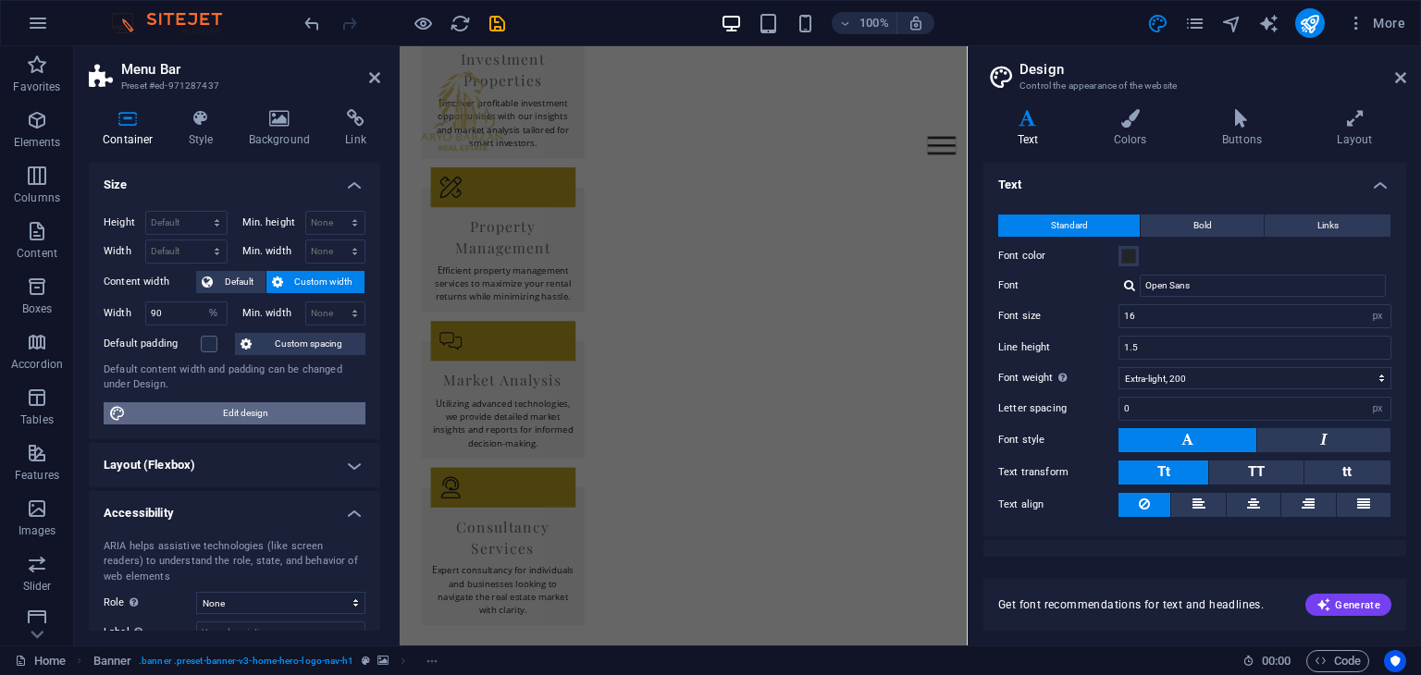
scroll to position [3281, 0]
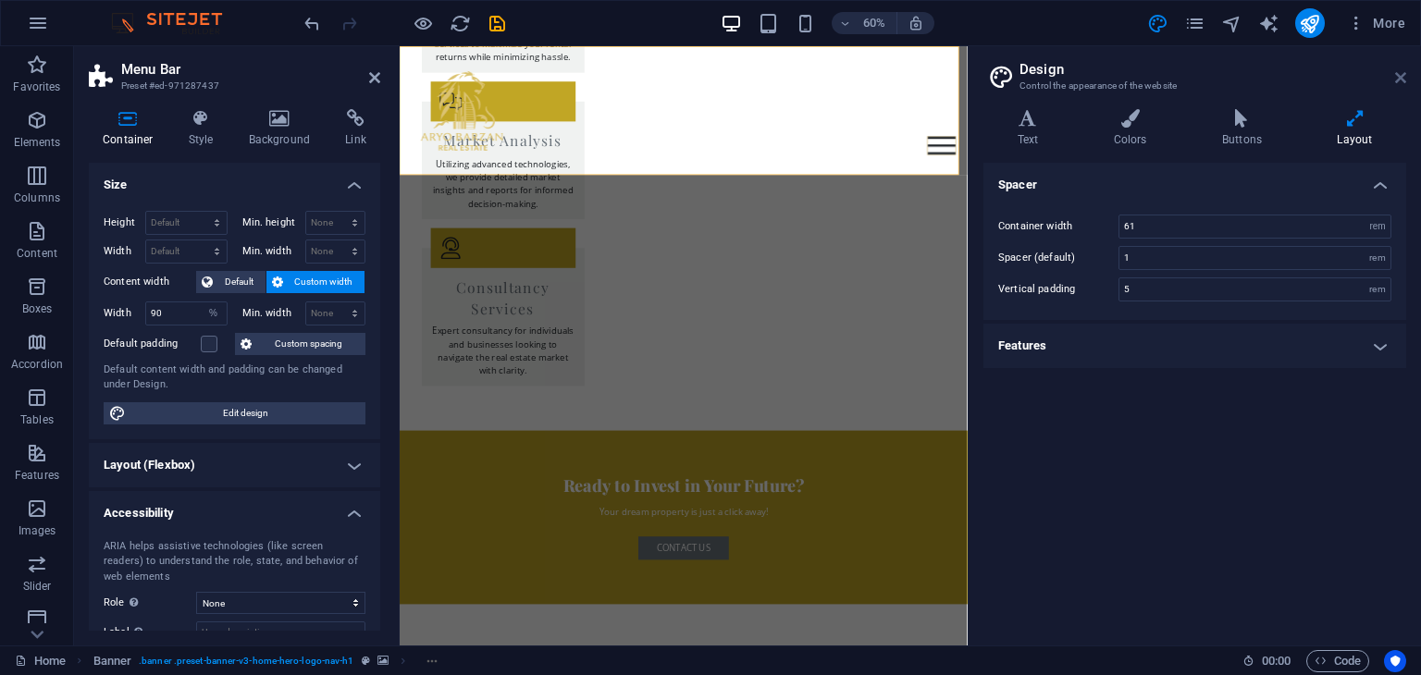
click at [1397, 73] on icon at bounding box center [1400, 77] width 11 height 15
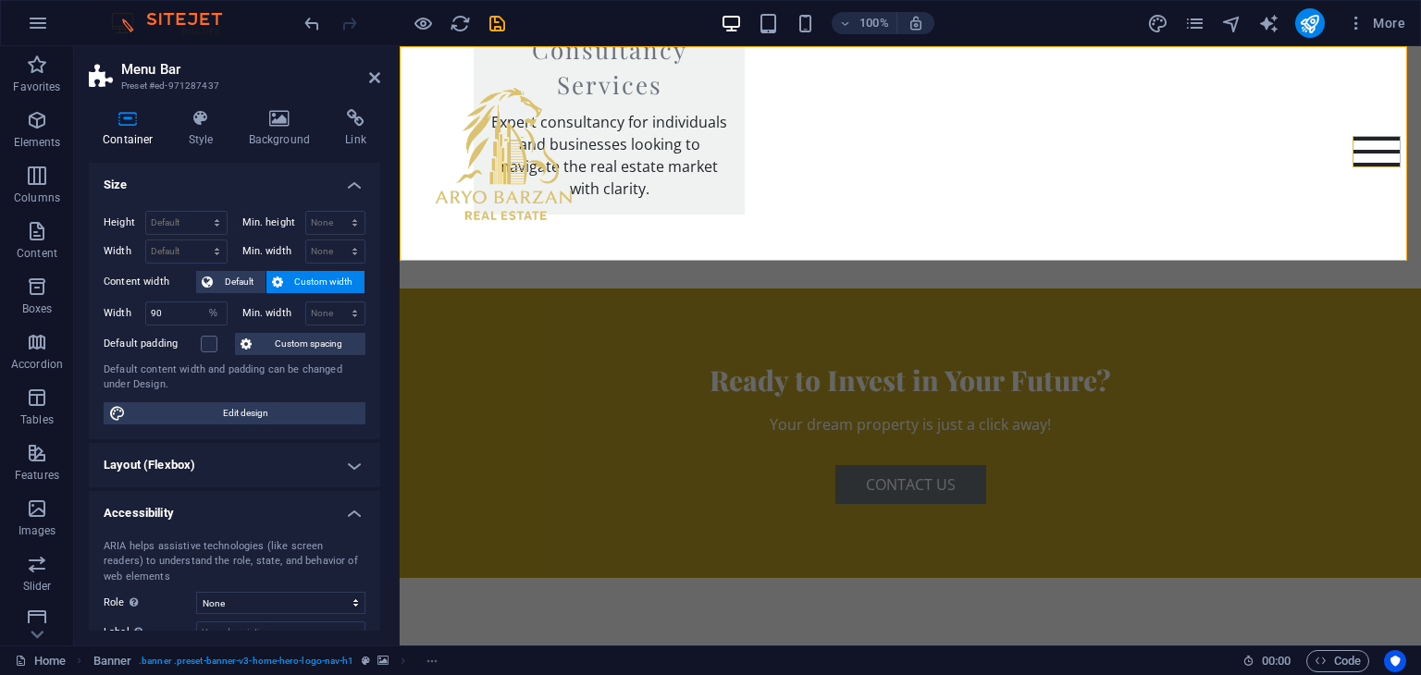
scroll to position [2882, 0]
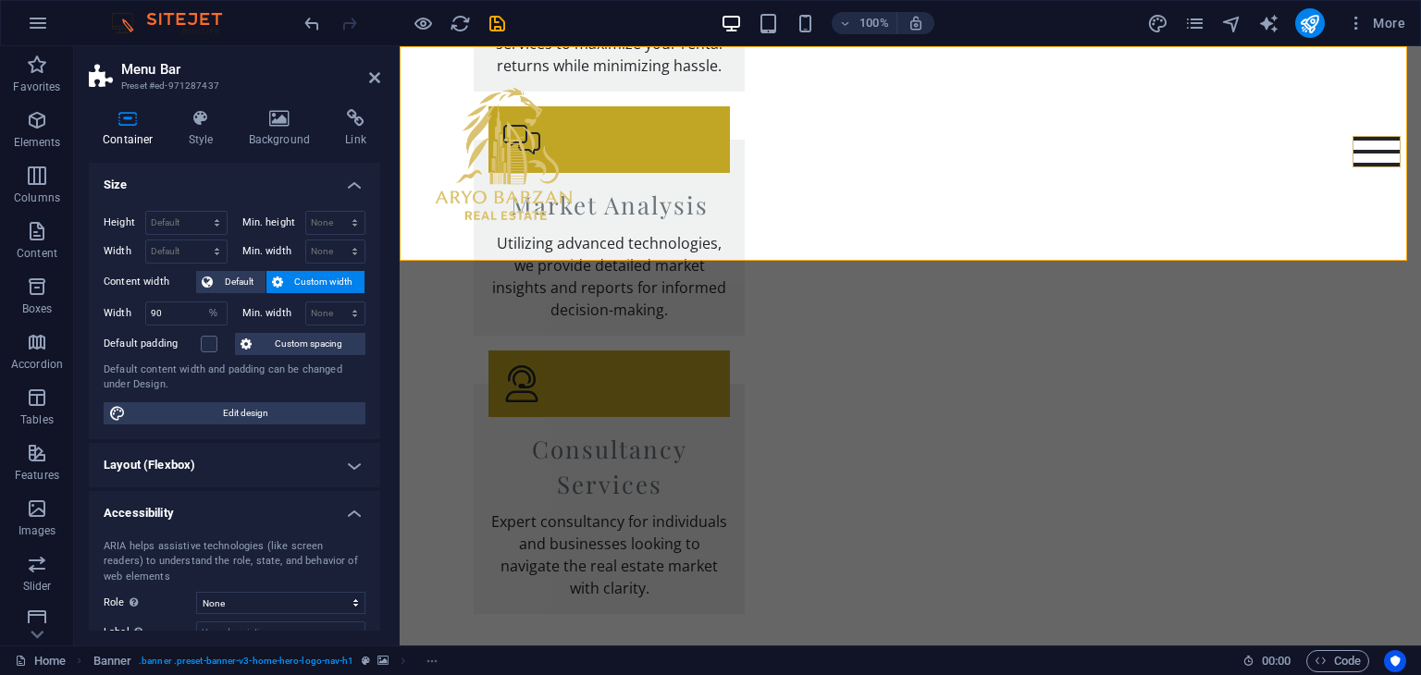
click at [1213, 228] on div "Home About Services Properties Contact Call now Email" at bounding box center [910, 153] width 1021 height 215
click at [377, 76] on icon at bounding box center [374, 77] width 11 height 15
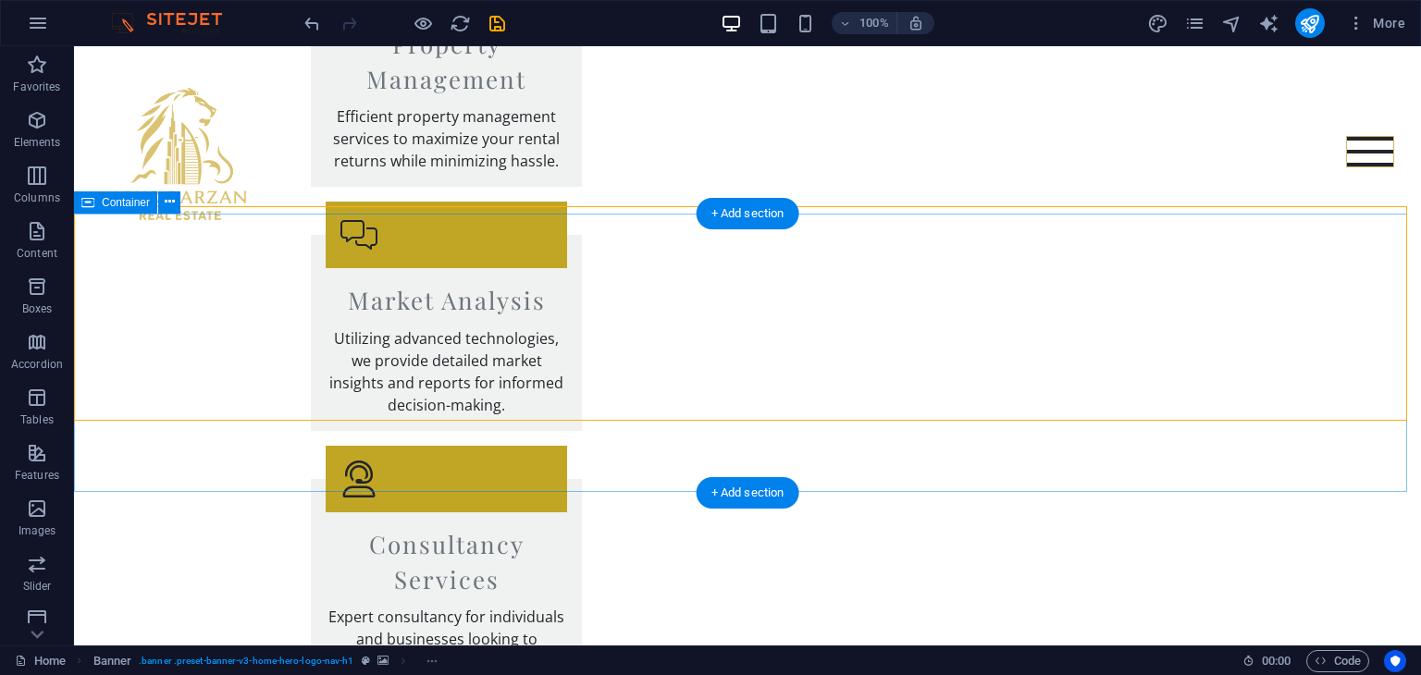
scroll to position [2789, 0]
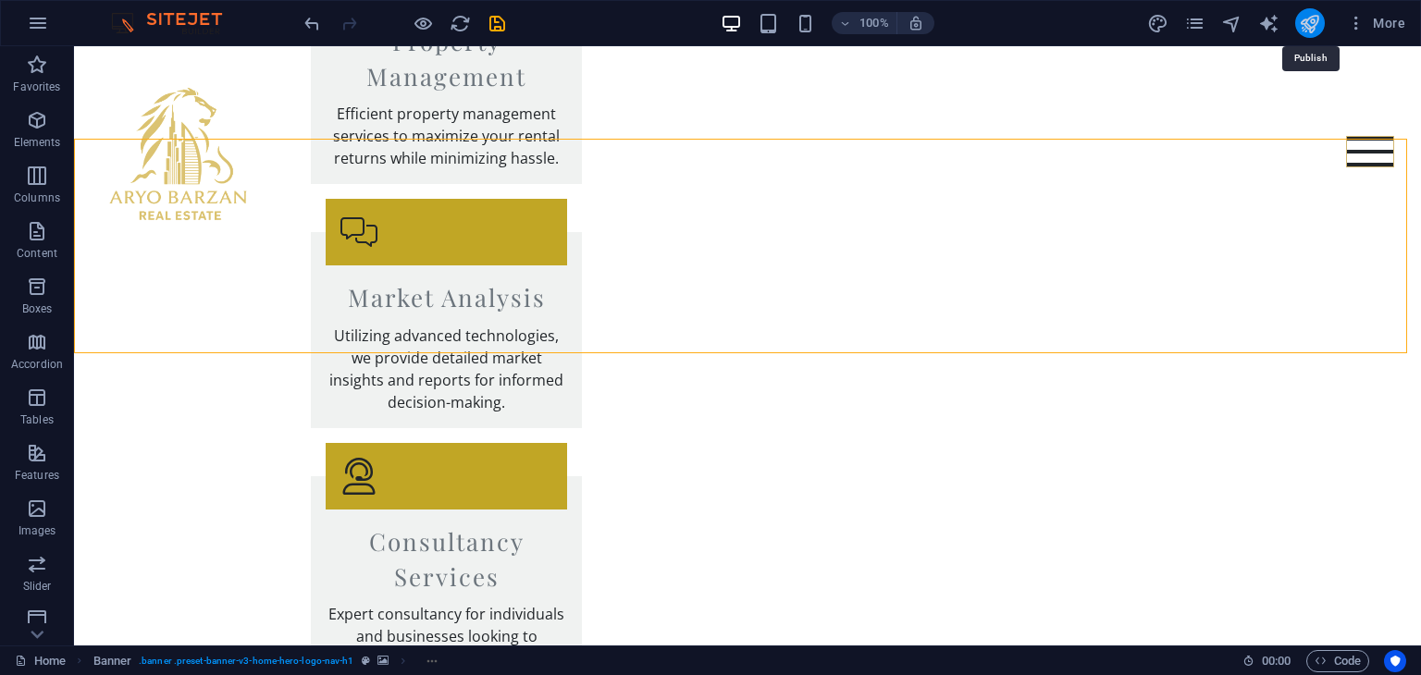
click at [1310, 24] on icon "publish" at bounding box center [1308, 23] width 21 height 21
checkbox input "false"
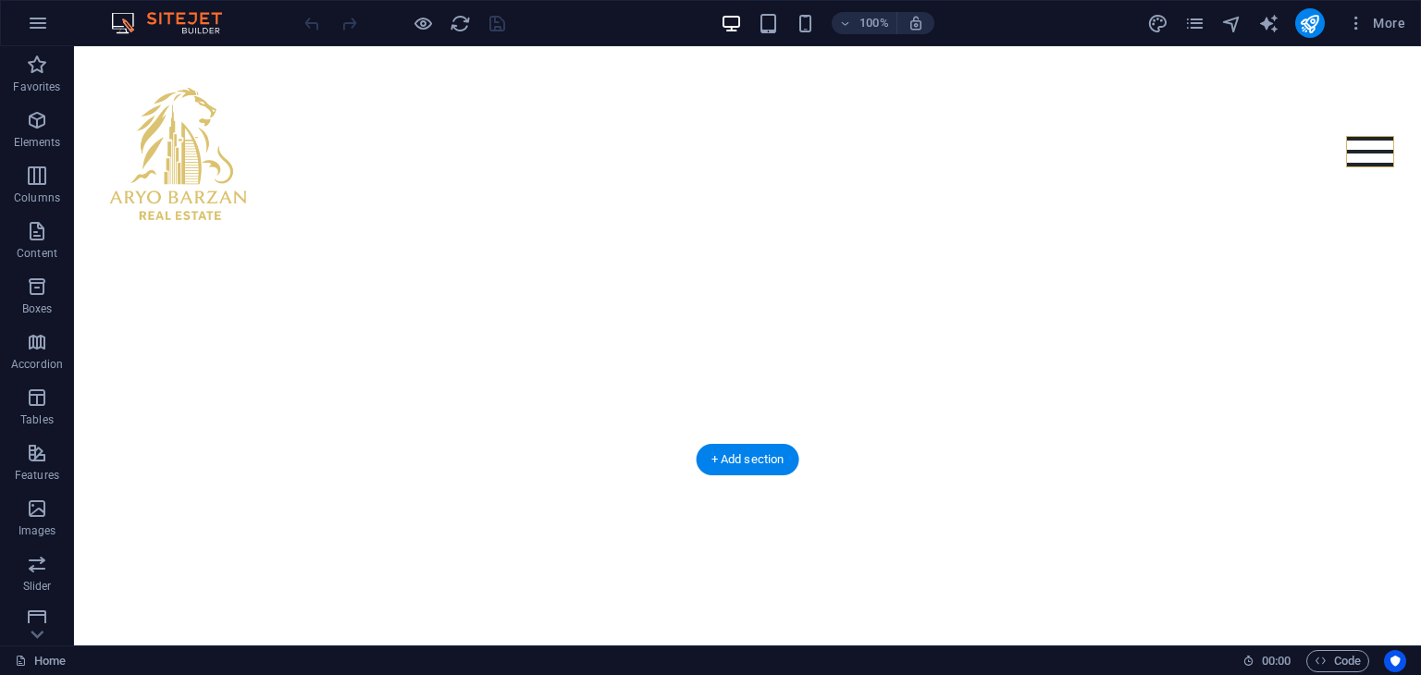
scroll to position [277, 0]
click at [152, 359] on icon at bounding box center [152, 357] width 10 height 19
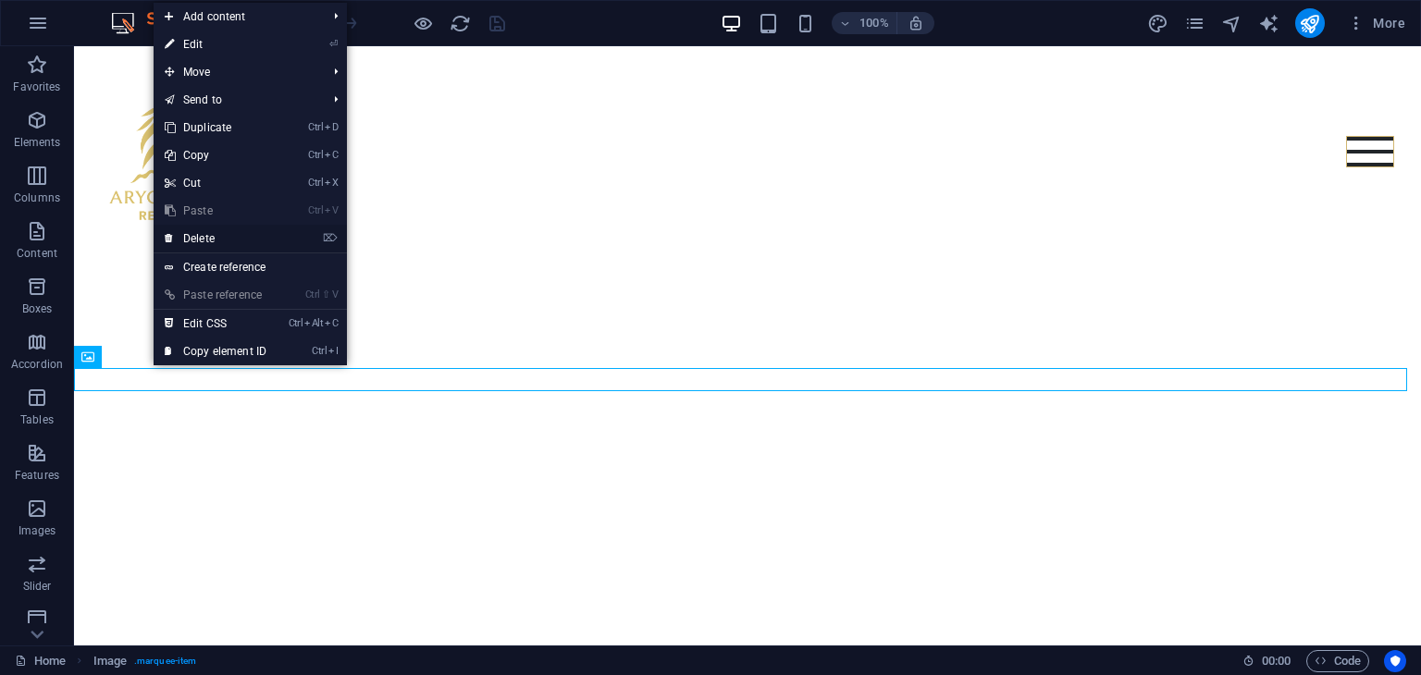
click at [194, 235] on link "⌦ Delete" at bounding box center [216, 239] width 124 height 28
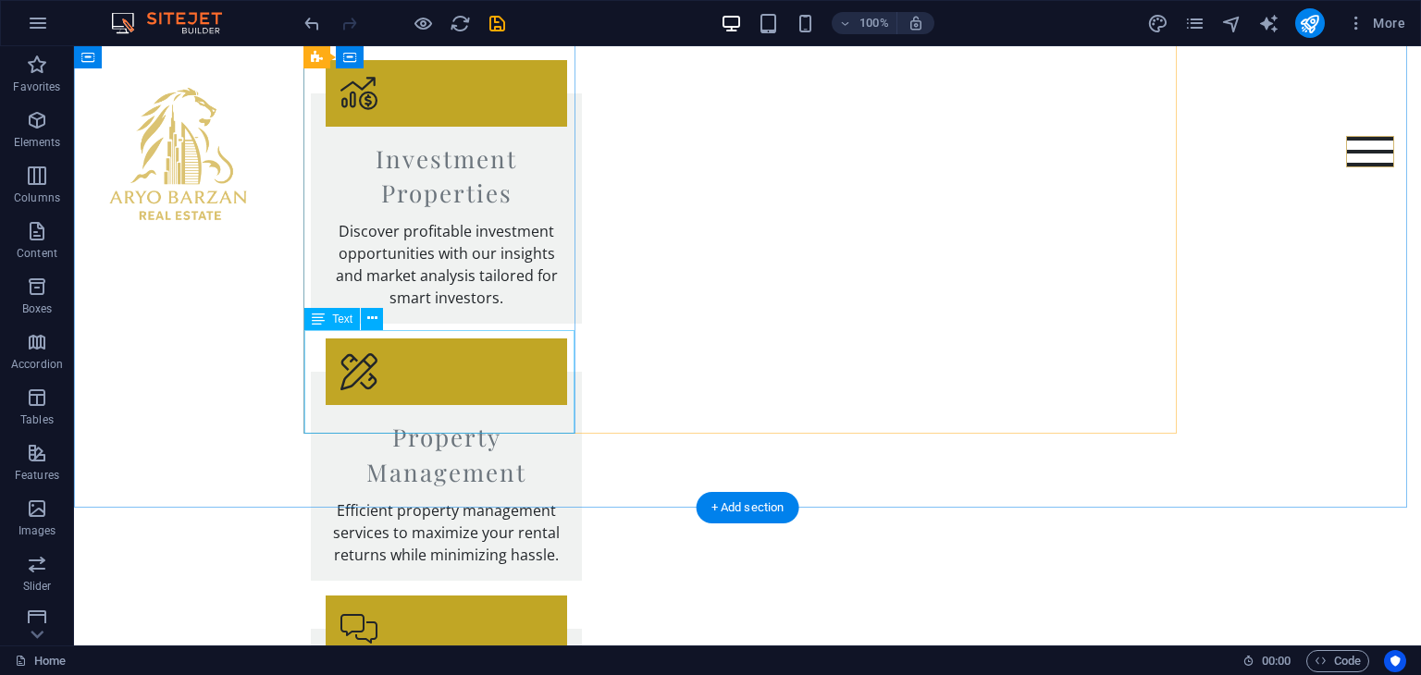
scroll to position [2312, 0]
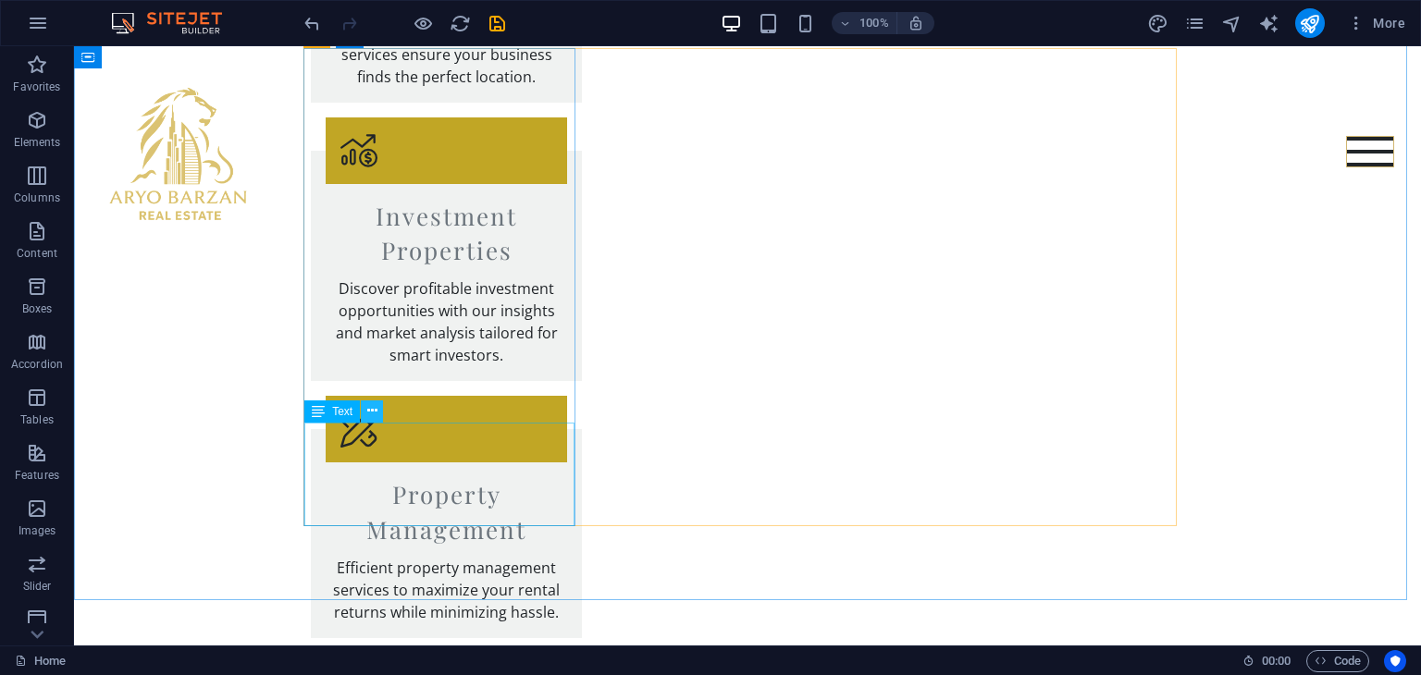
click at [375, 415] on icon at bounding box center [372, 410] width 10 height 19
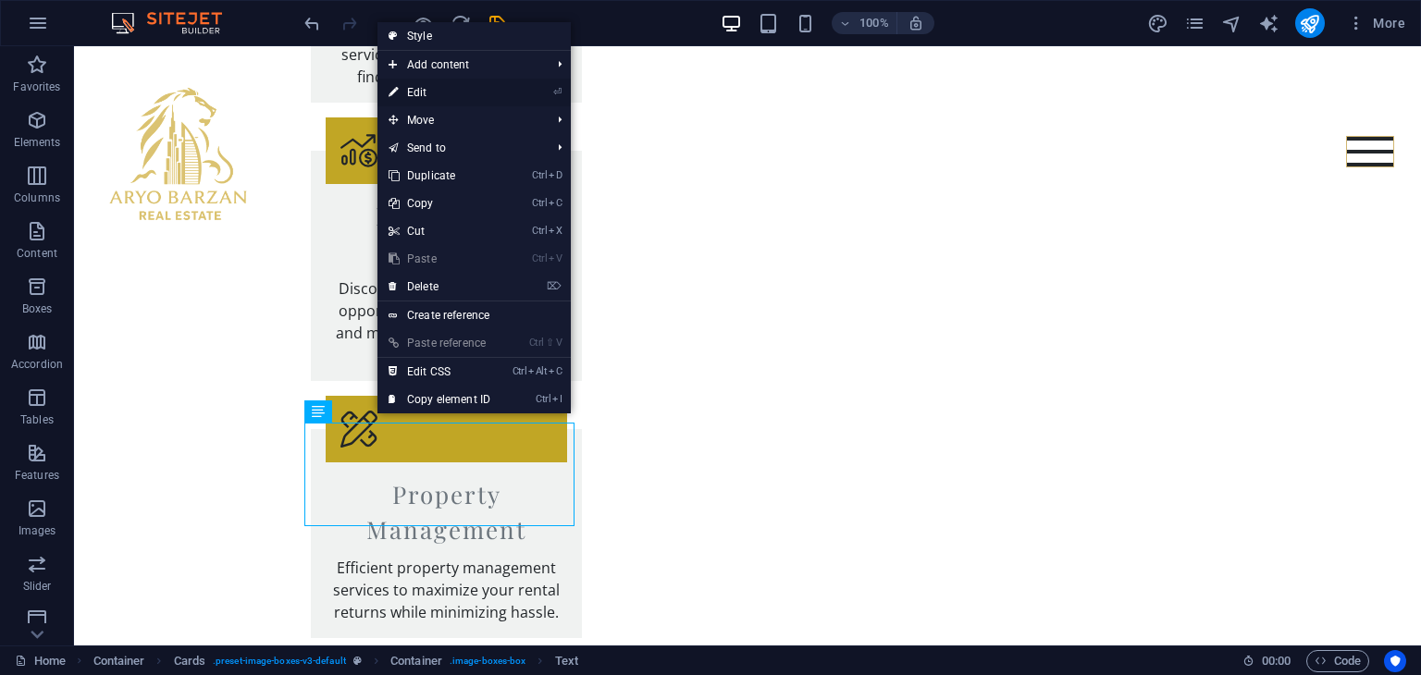
click at [425, 97] on link "⏎ Edit" at bounding box center [439, 93] width 124 height 28
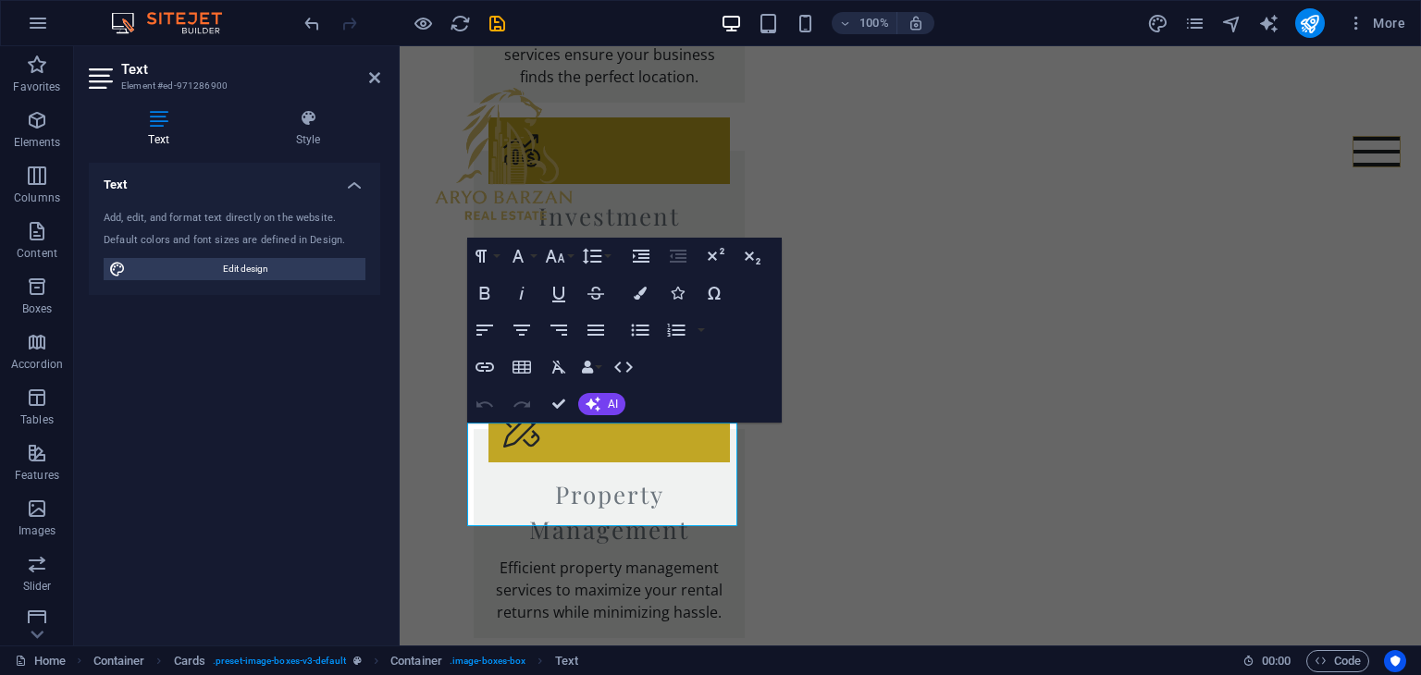
click at [229, 218] on div "Add, edit, and format text directly on the website." at bounding box center [235, 219] width 262 height 16
click at [278, 246] on div "Default colors and font sizes are defined in Design." at bounding box center [235, 241] width 262 height 16
drag, startPoint x: 703, startPoint y: 500, endPoint x: 480, endPoint y: 410, distance: 240.6
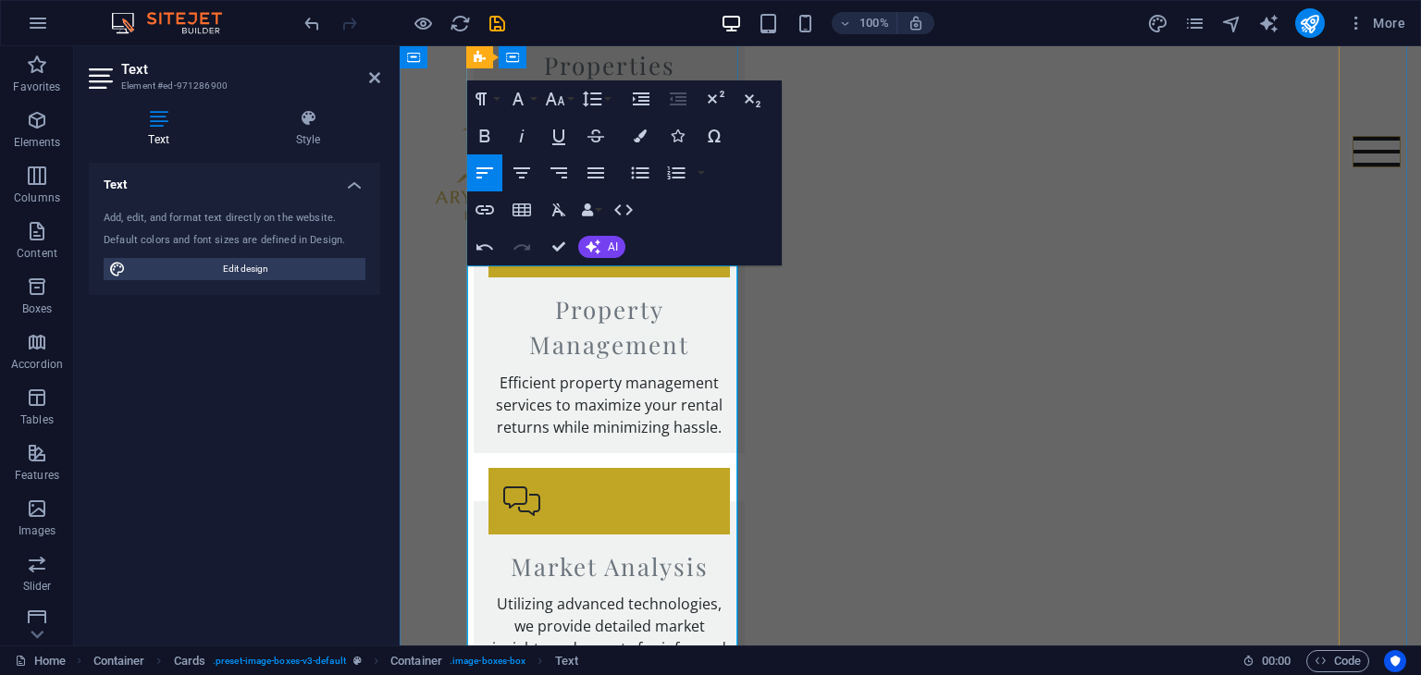
scroll to position [2405, 0]
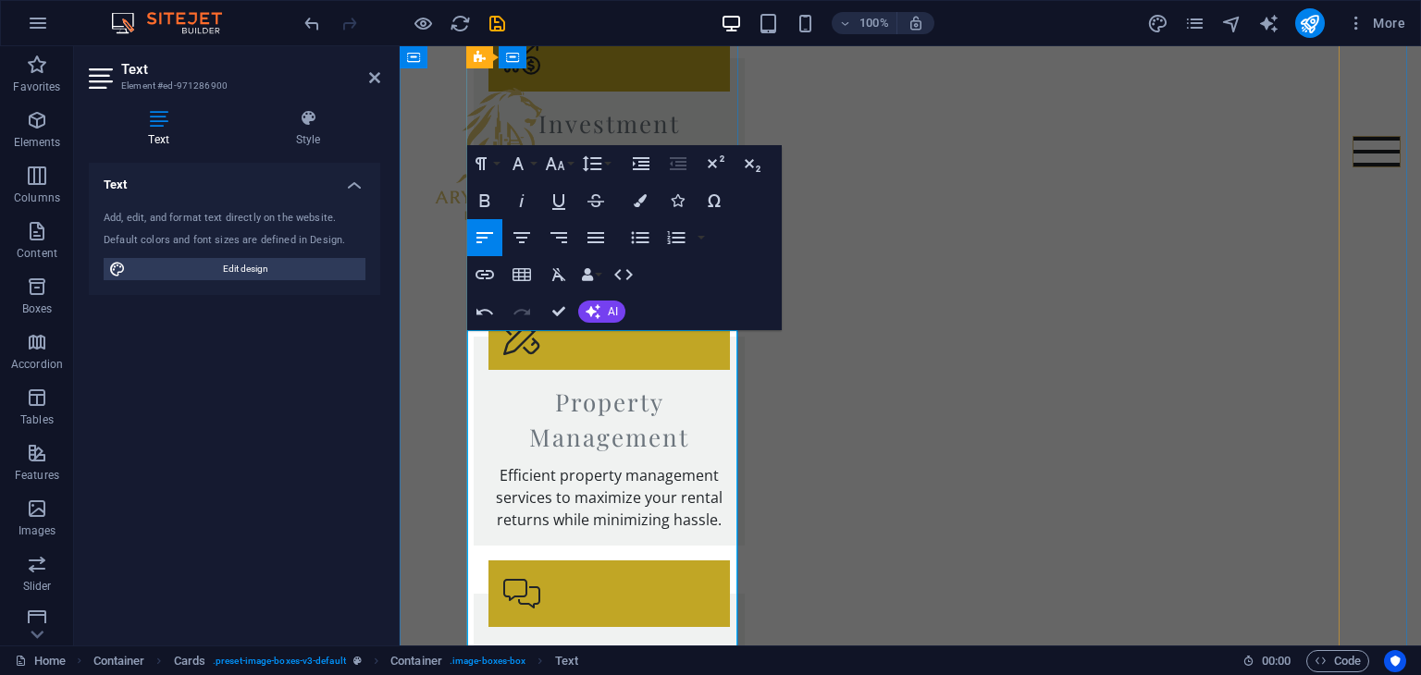
drag, startPoint x: 555, startPoint y: 340, endPoint x: 479, endPoint y: 338, distance: 75.9
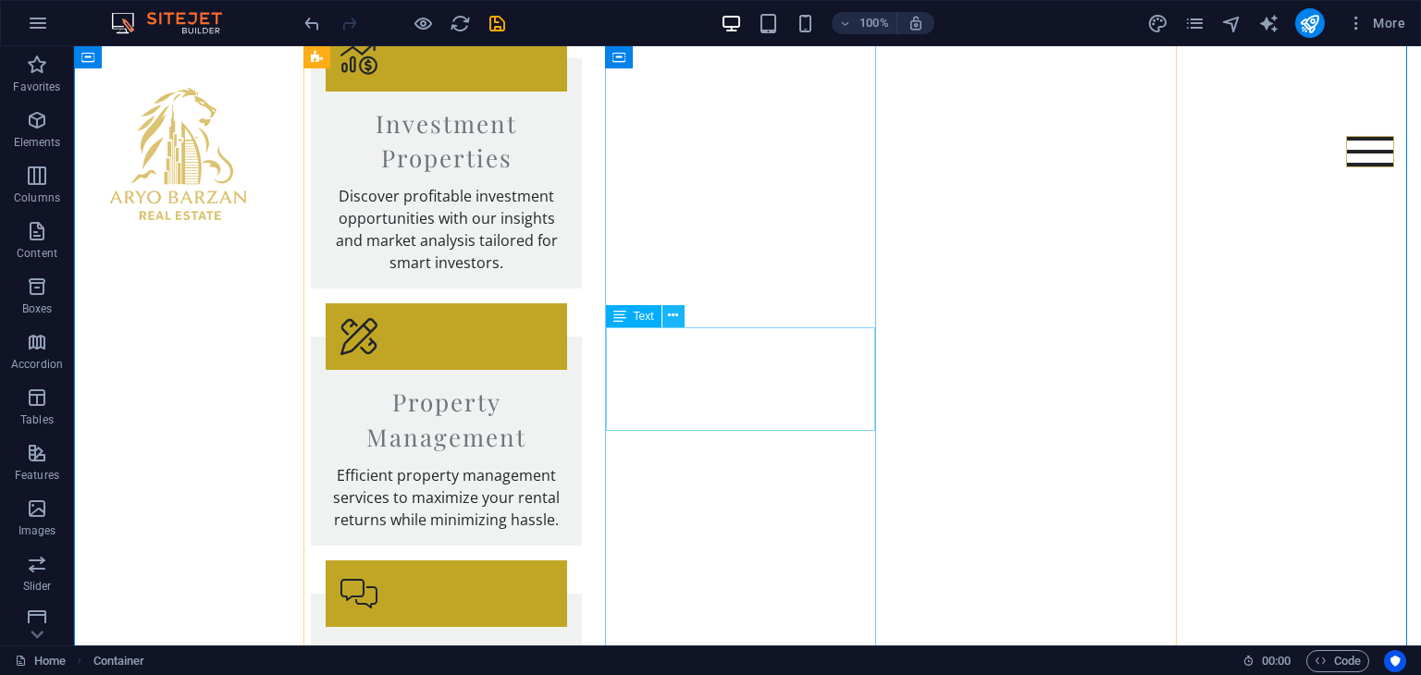
click at [674, 315] on icon at bounding box center [673, 315] width 10 height 19
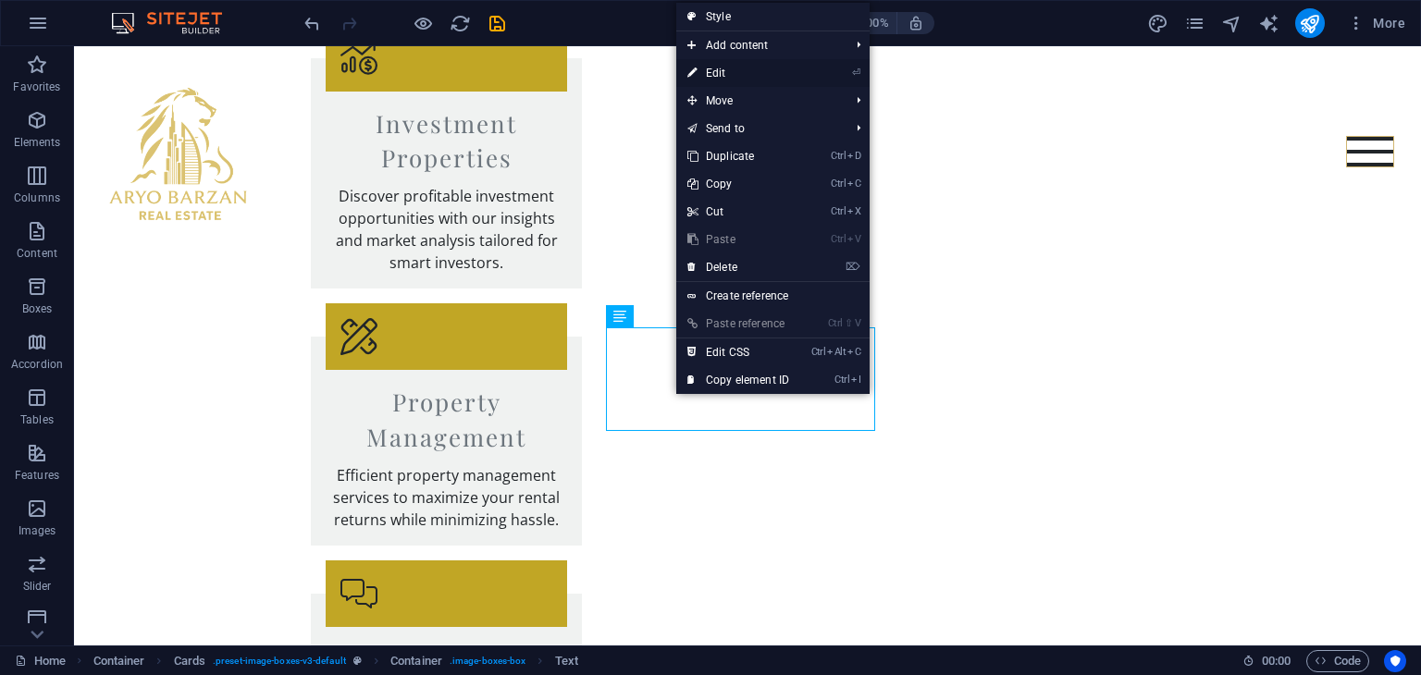
click at [725, 71] on link "⏎ Edit" at bounding box center [738, 73] width 124 height 28
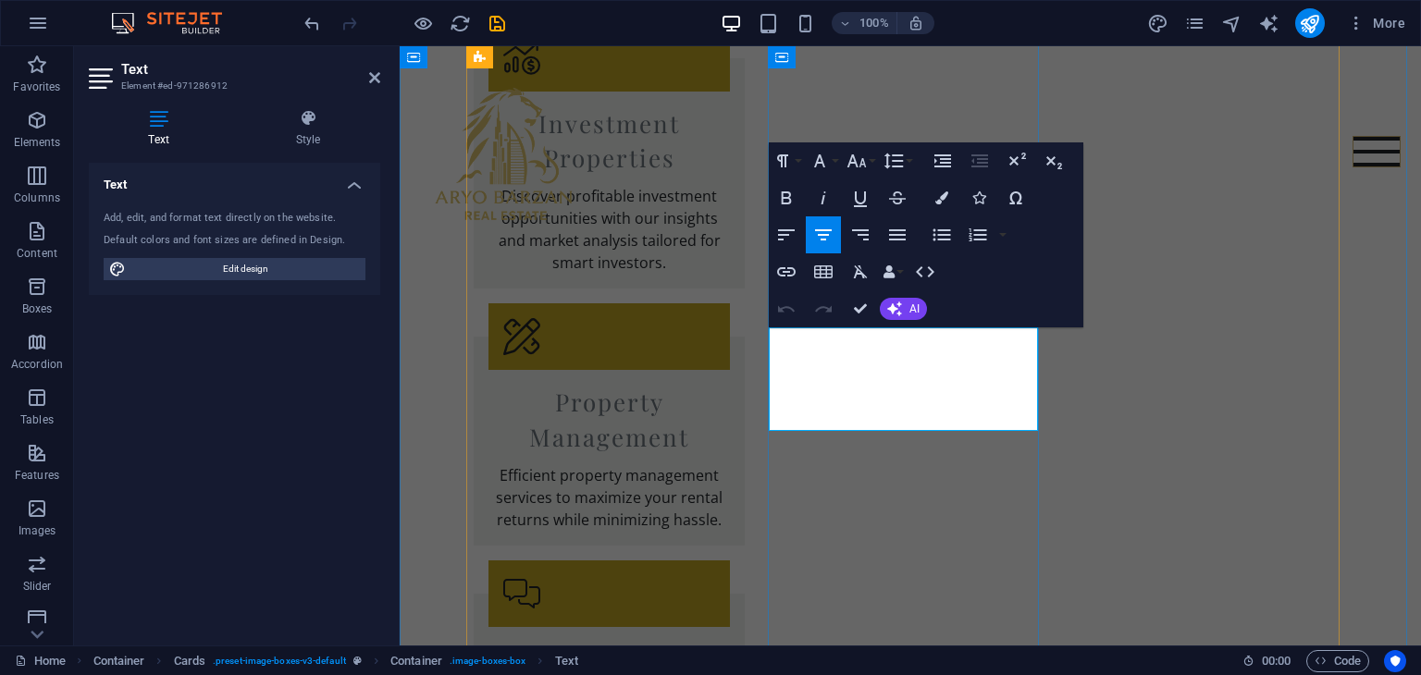
drag, startPoint x: 953, startPoint y: 407, endPoint x: 1193, endPoint y: 374, distance: 242.8
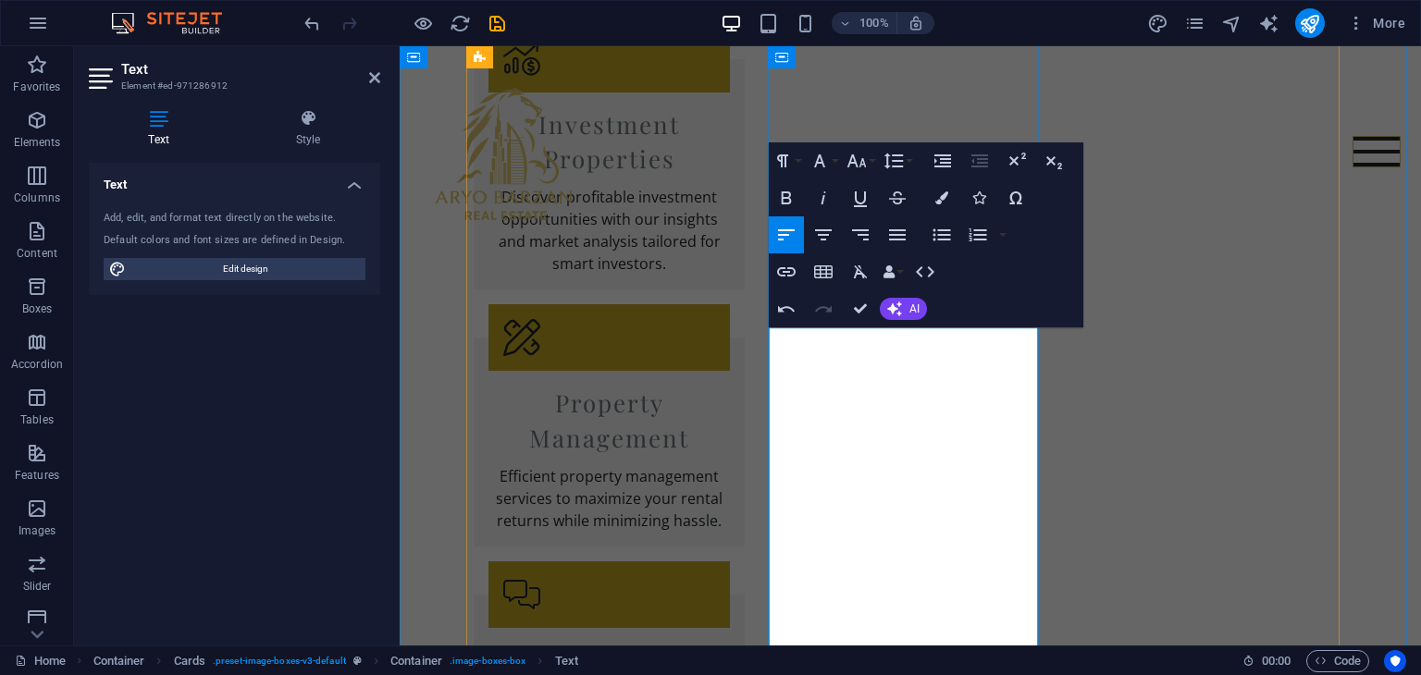
scroll to position [2312, 0]
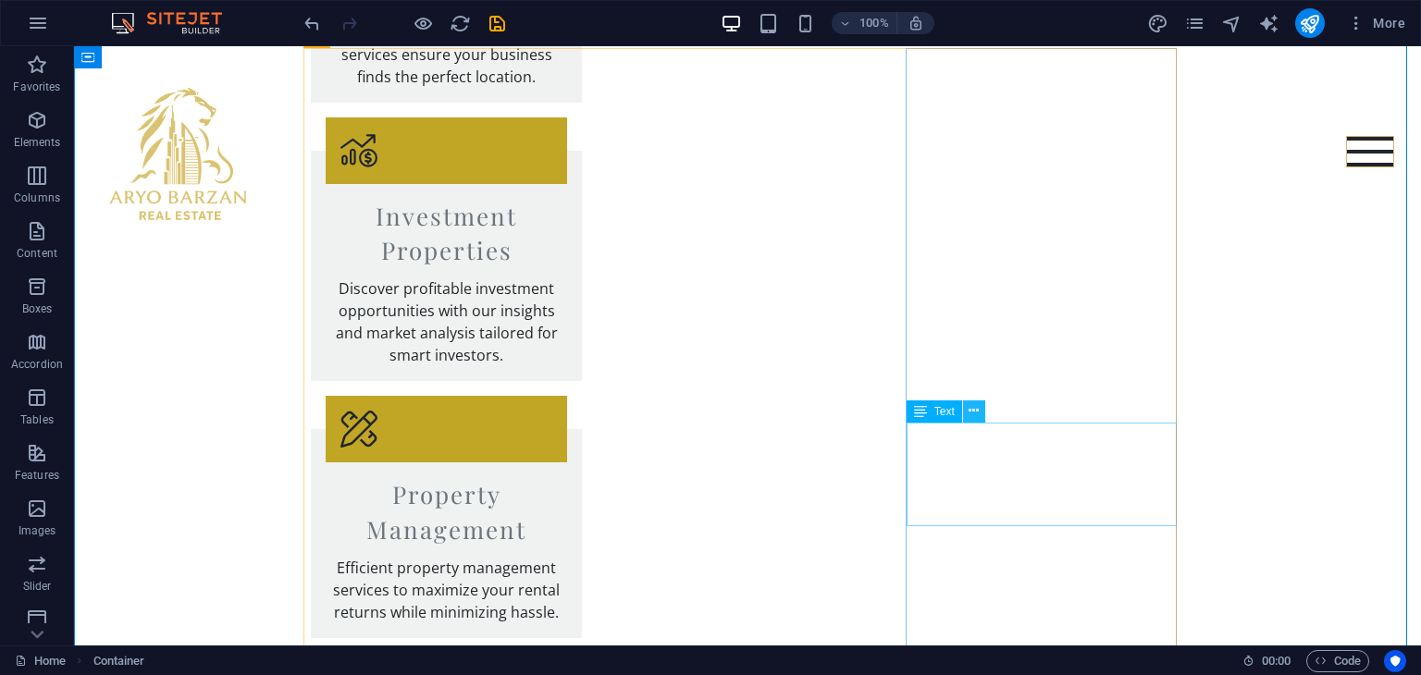
click at [974, 404] on icon at bounding box center [973, 410] width 10 height 19
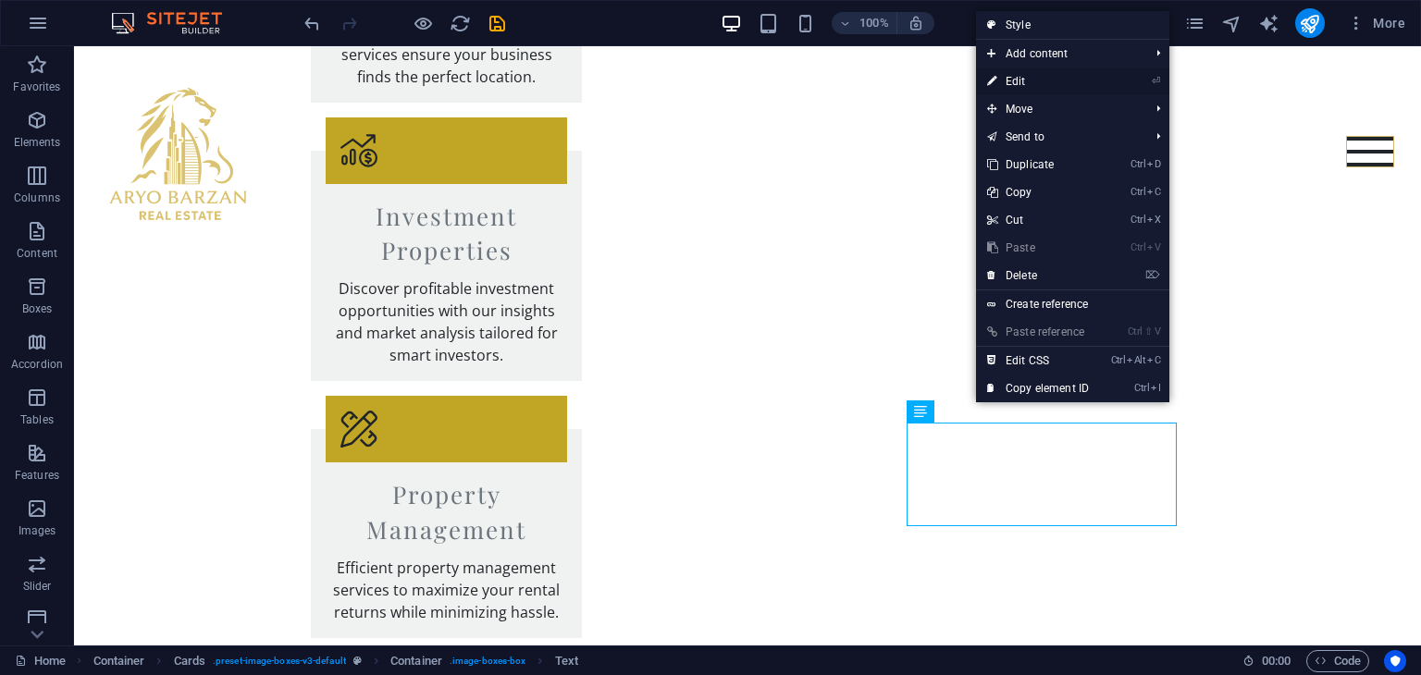
drag, startPoint x: 625, startPoint y: 27, endPoint x: 1026, endPoint y: 73, distance: 403.1
click at [1026, 73] on link "⏎ Edit" at bounding box center [1038, 82] width 124 height 28
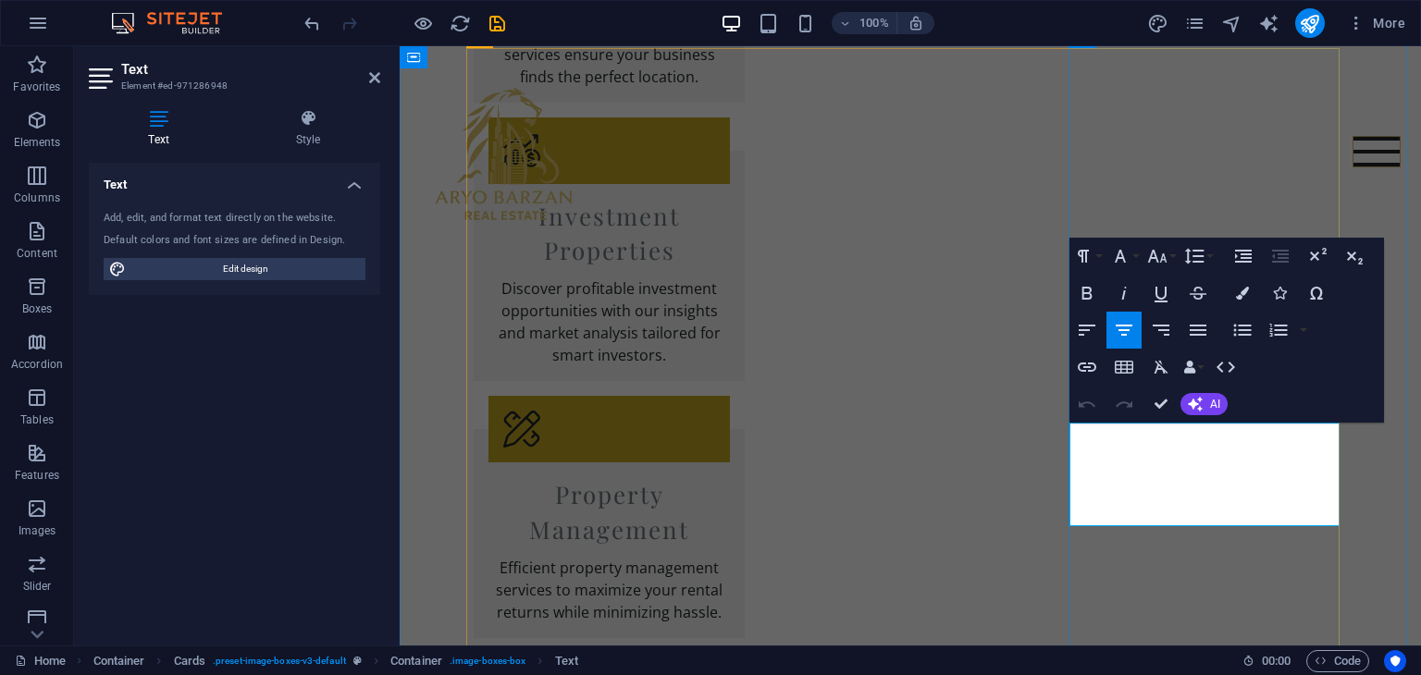
drag, startPoint x: 1253, startPoint y: 499, endPoint x: 1098, endPoint y: 424, distance: 172.9
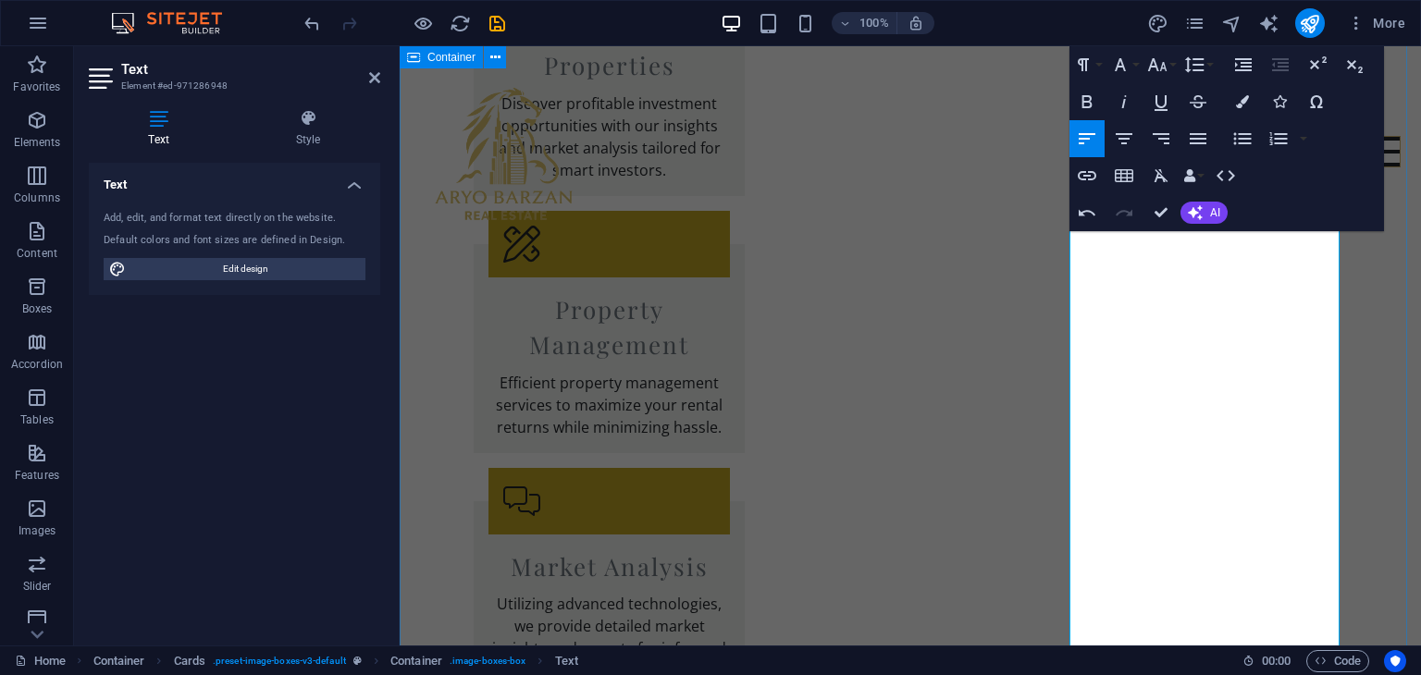
scroll to position [2497, 0]
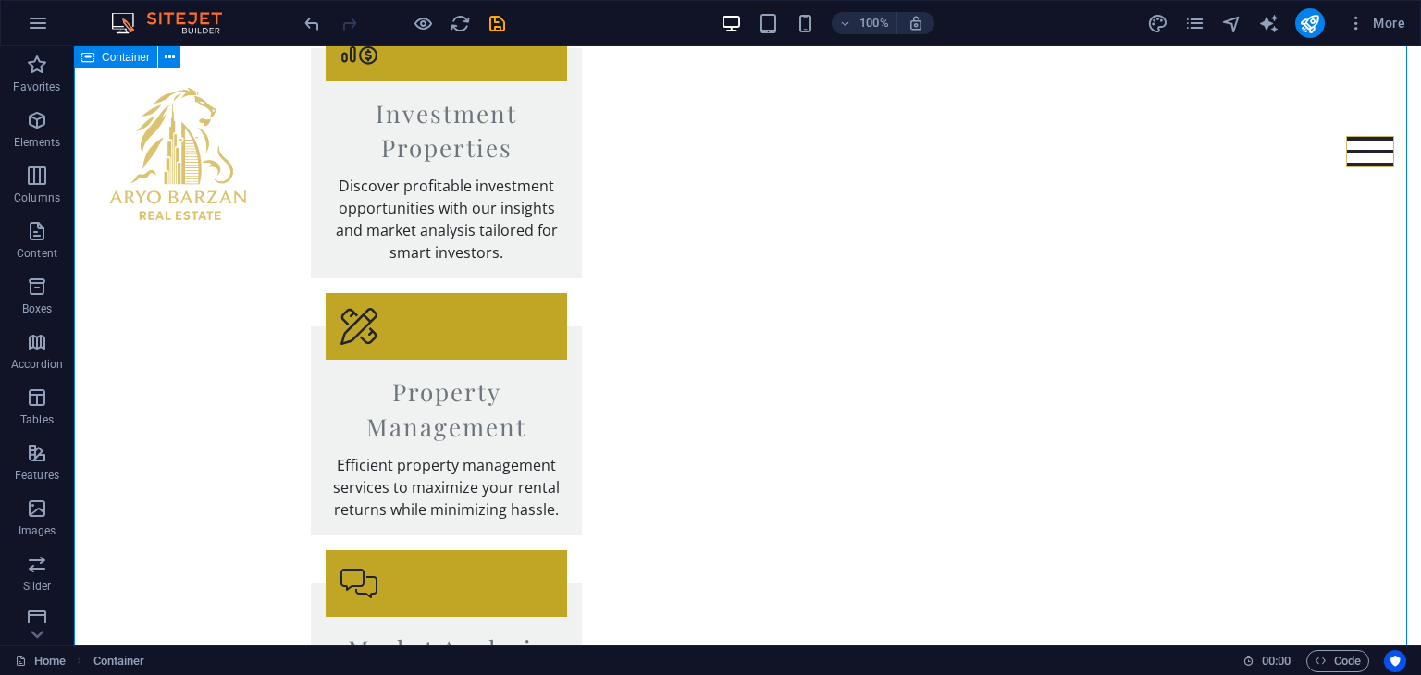
scroll to position [2405, 0]
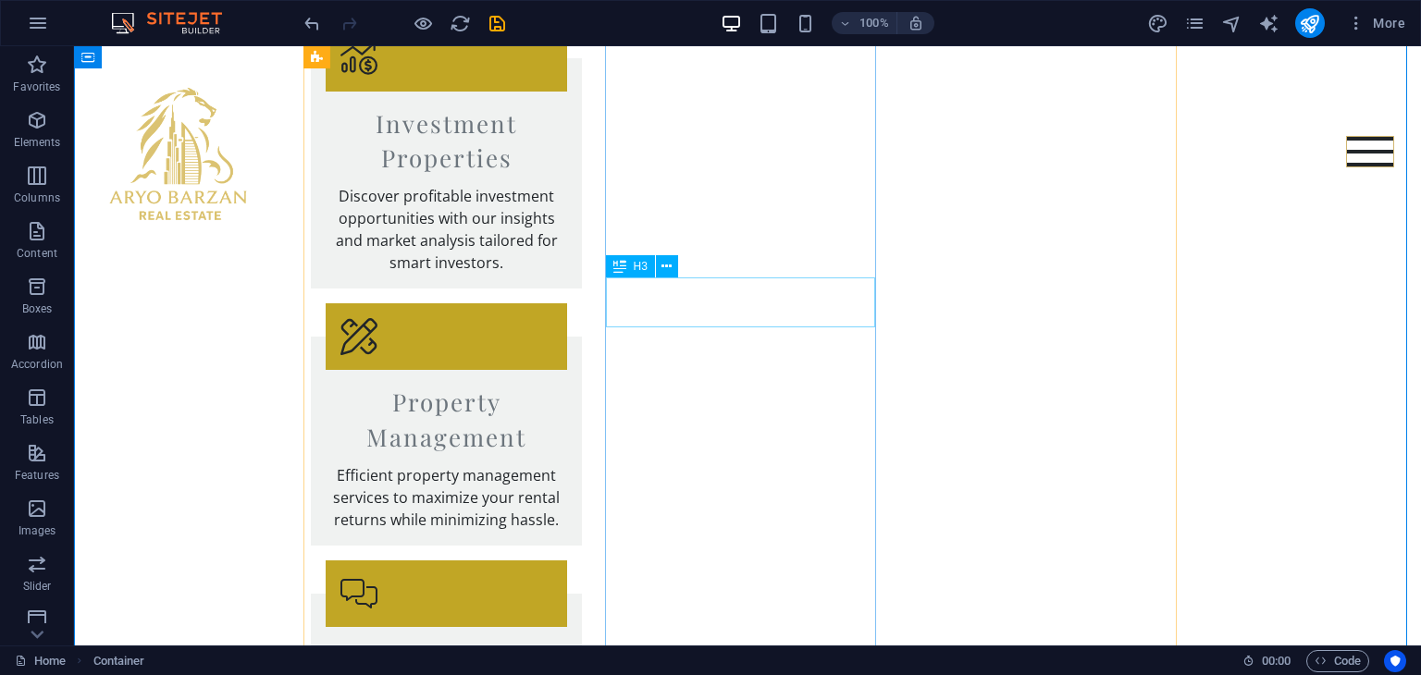
click at [670, 260] on icon at bounding box center [666, 266] width 10 height 19
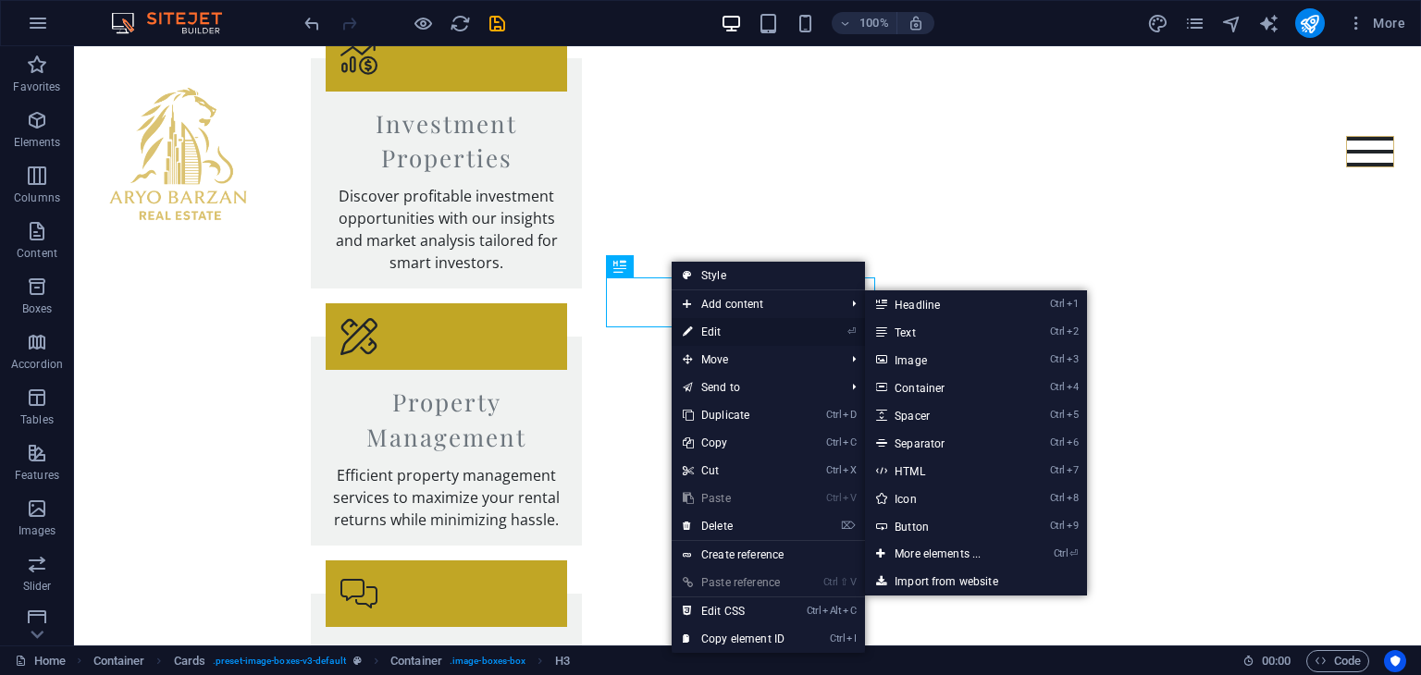
click at [724, 326] on link "⏎ Edit" at bounding box center [733, 332] width 124 height 28
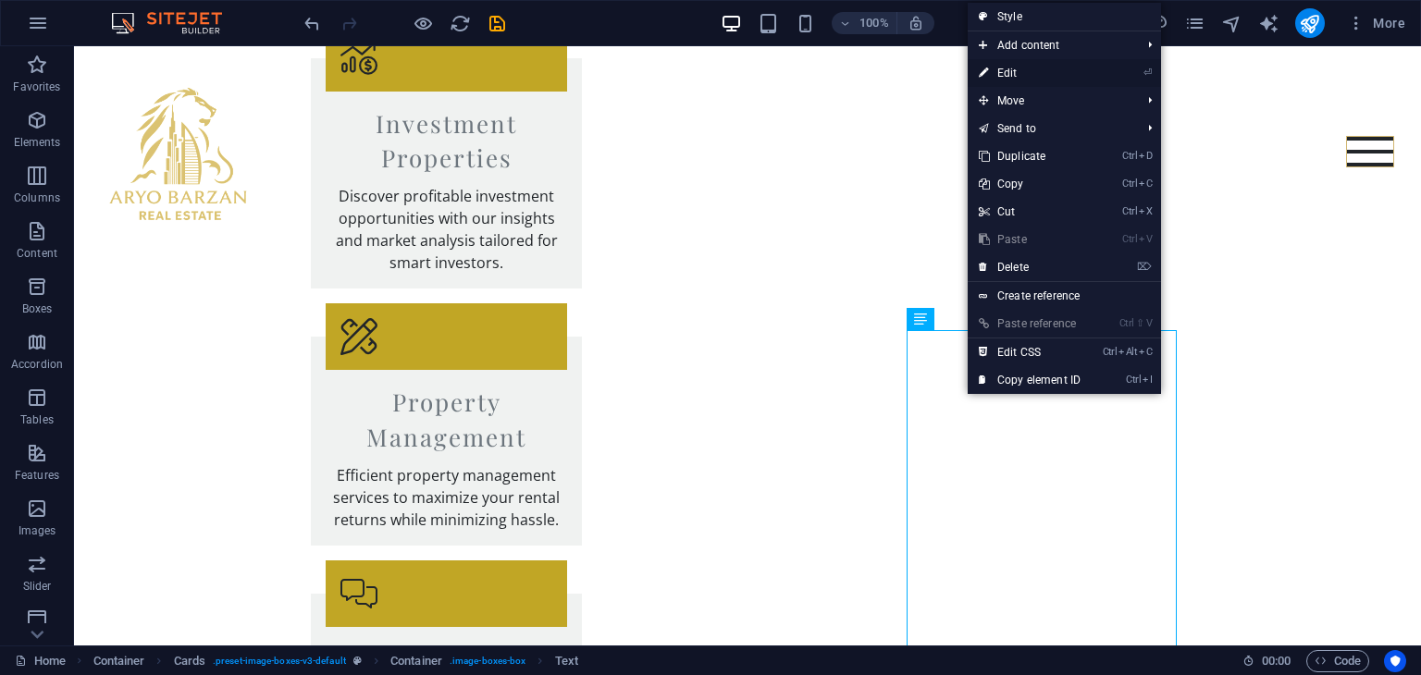
click at [1024, 72] on link "⏎ Edit" at bounding box center [1029, 73] width 124 height 28
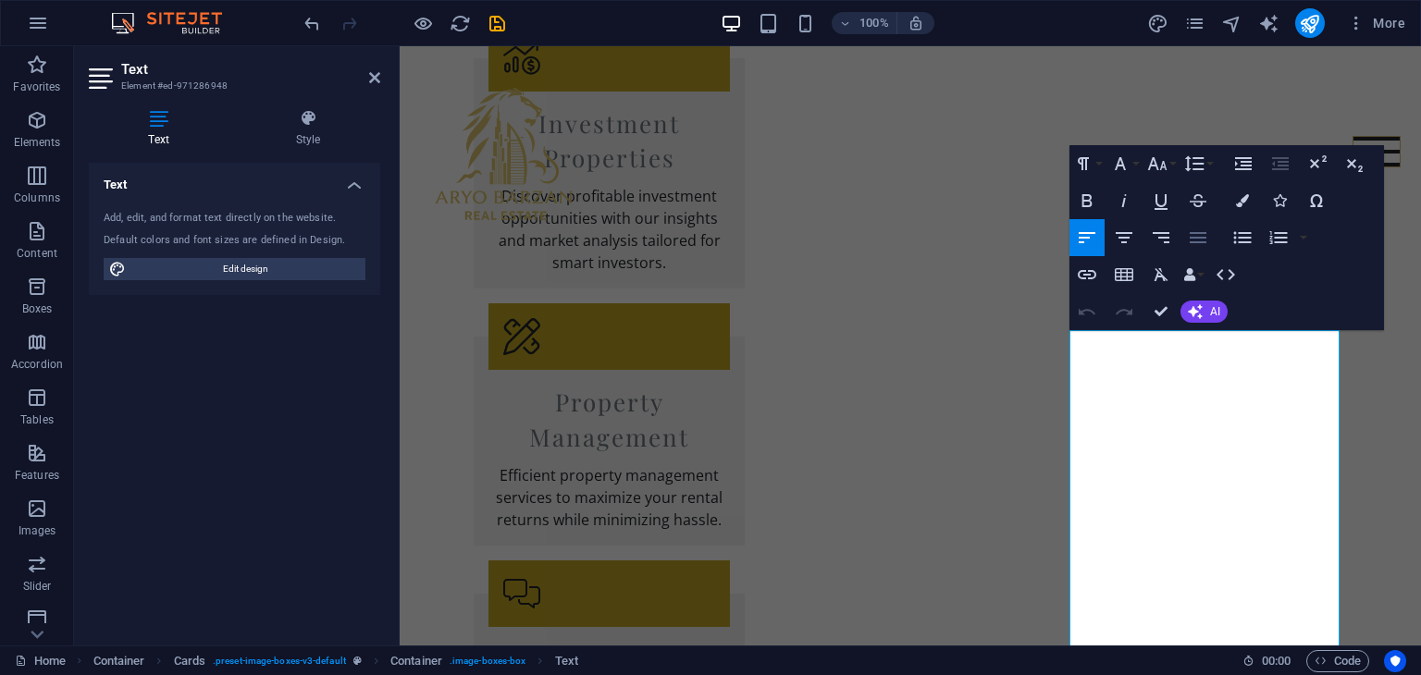
click at [1200, 239] on icon "button" at bounding box center [1198, 238] width 22 height 22
drag, startPoint x: 1212, startPoint y: 414, endPoint x: 1239, endPoint y: 471, distance: 62.5
click at [1134, 240] on icon "button" at bounding box center [1124, 238] width 22 height 22
click at [1195, 240] on icon "button" at bounding box center [1198, 238] width 22 height 22
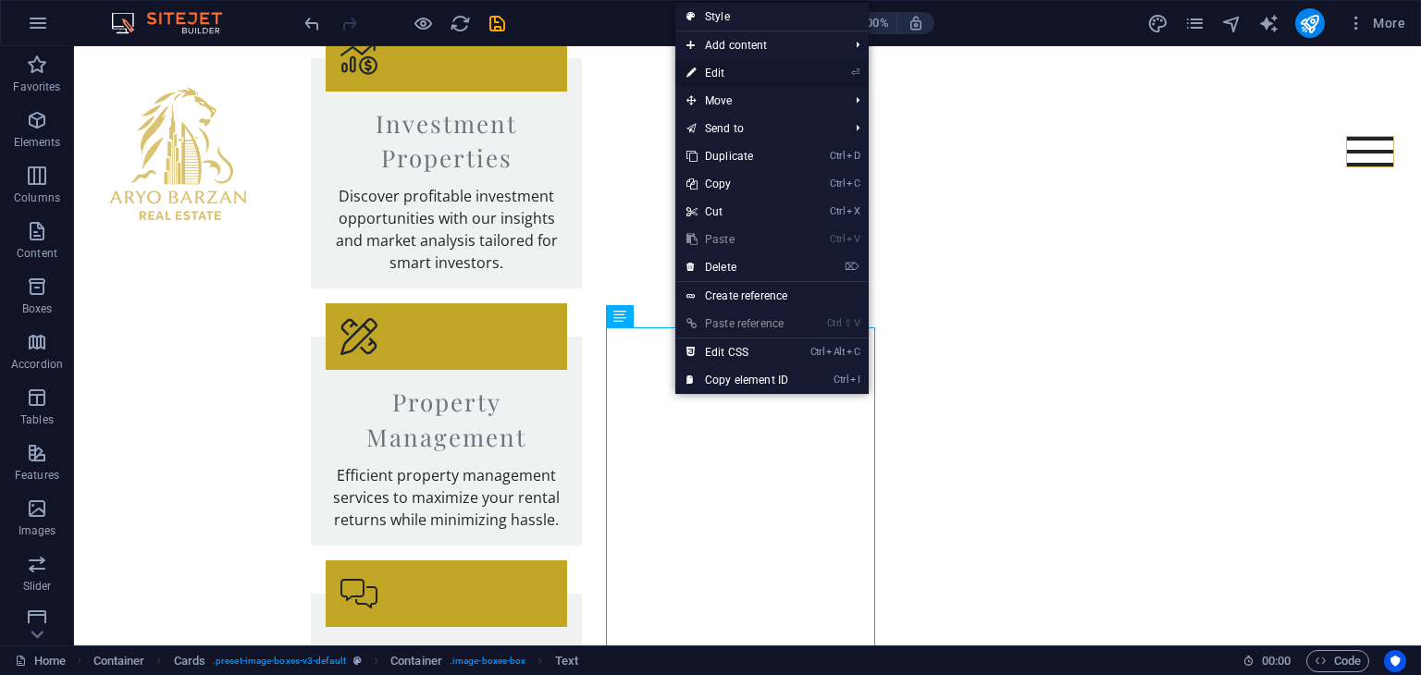
drag, startPoint x: 336, startPoint y: 33, endPoint x: 740, endPoint y: 76, distance: 406.4
click at [740, 76] on link "⏎ Edit" at bounding box center [737, 73] width 124 height 28
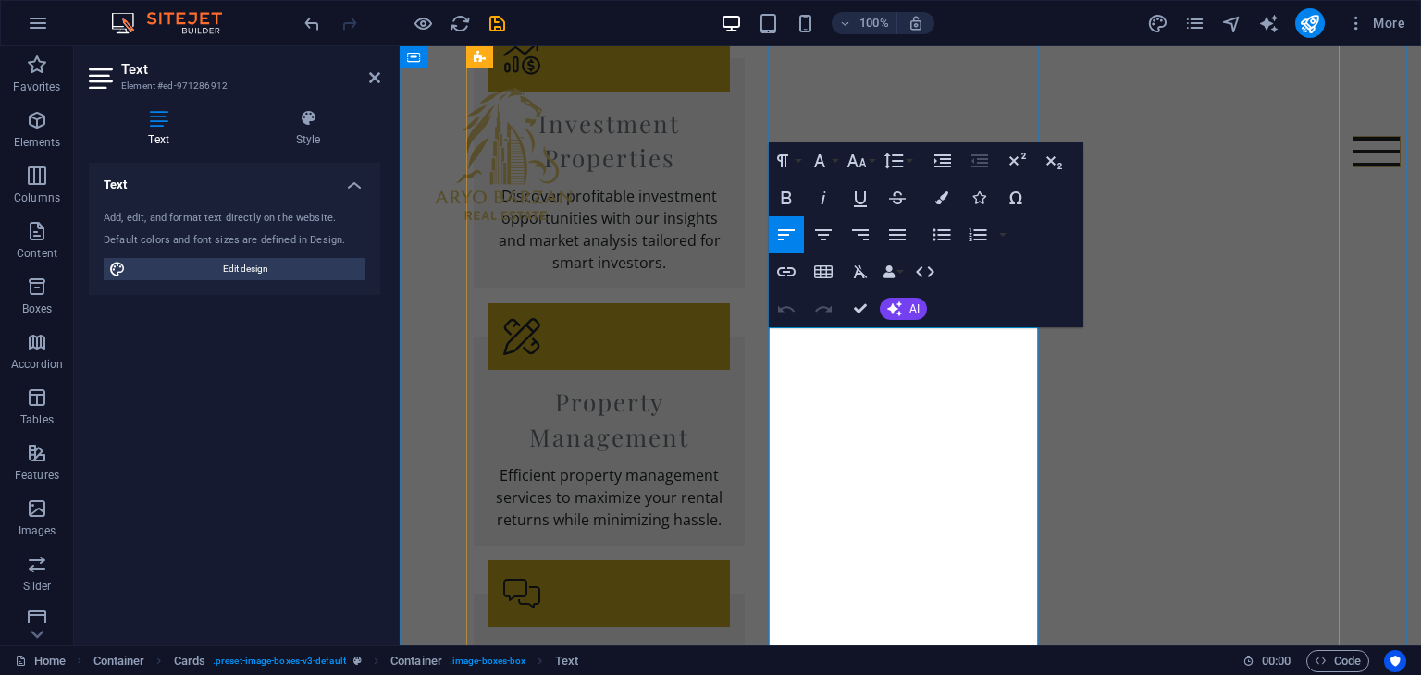
click at [900, 238] on icon "button" at bounding box center [897, 234] width 17 height 11
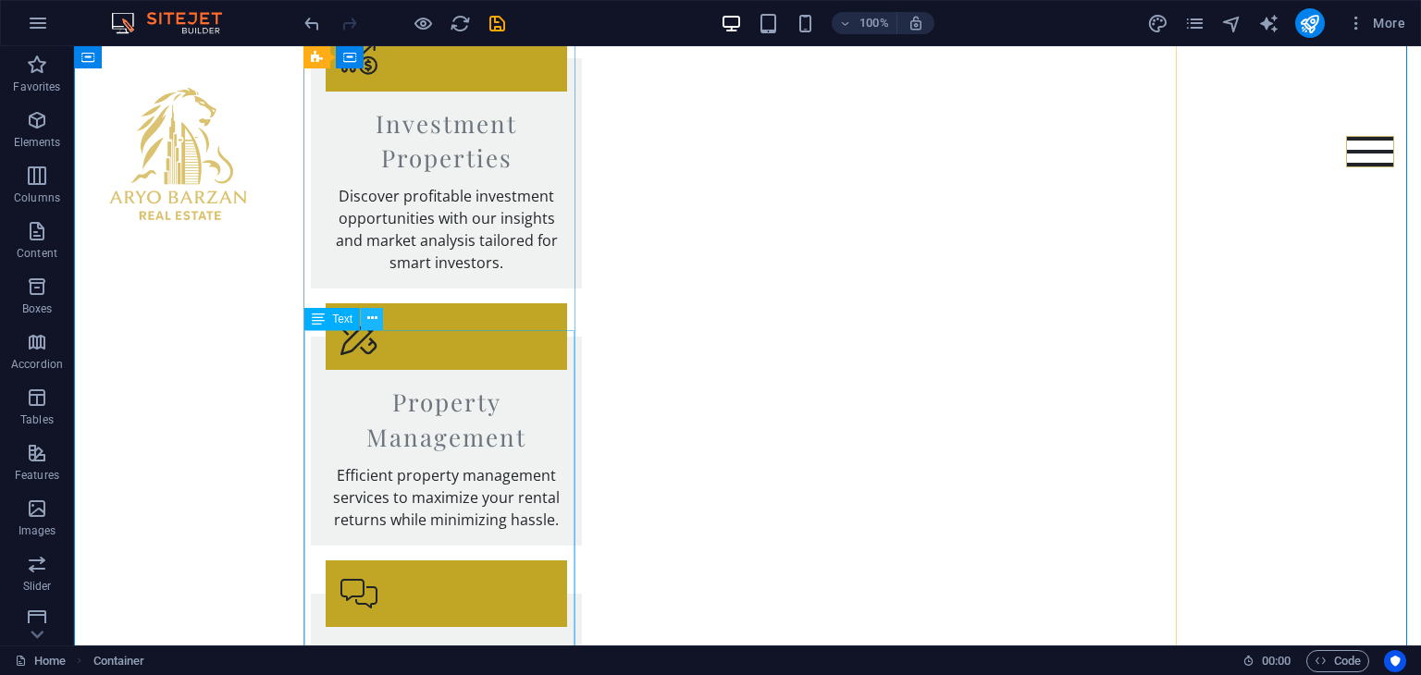
click at [373, 324] on icon at bounding box center [372, 318] width 10 height 19
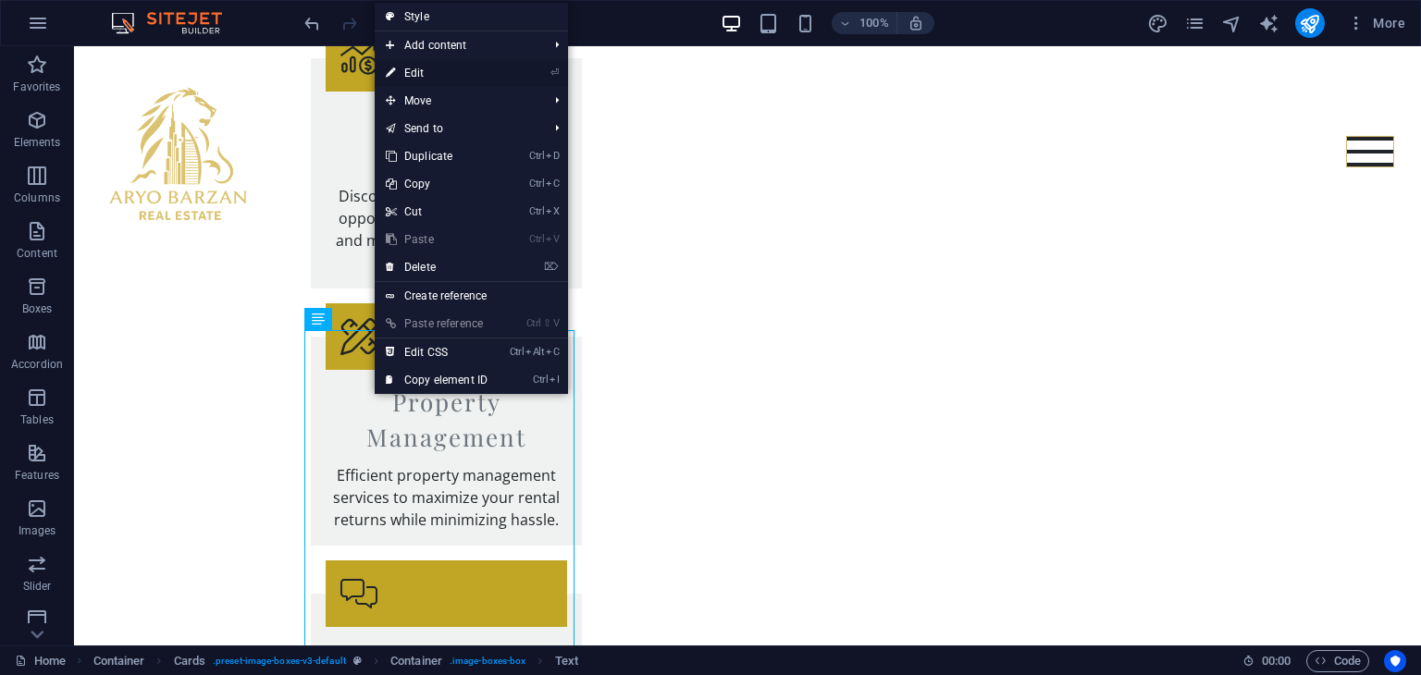
drag, startPoint x: 48, startPoint y: 29, endPoint x: 449, endPoint y: 75, distance: 403.1
click at [449, 75] on link "⏎ Edit" at bounding box center [437, 73] width 124 height 28
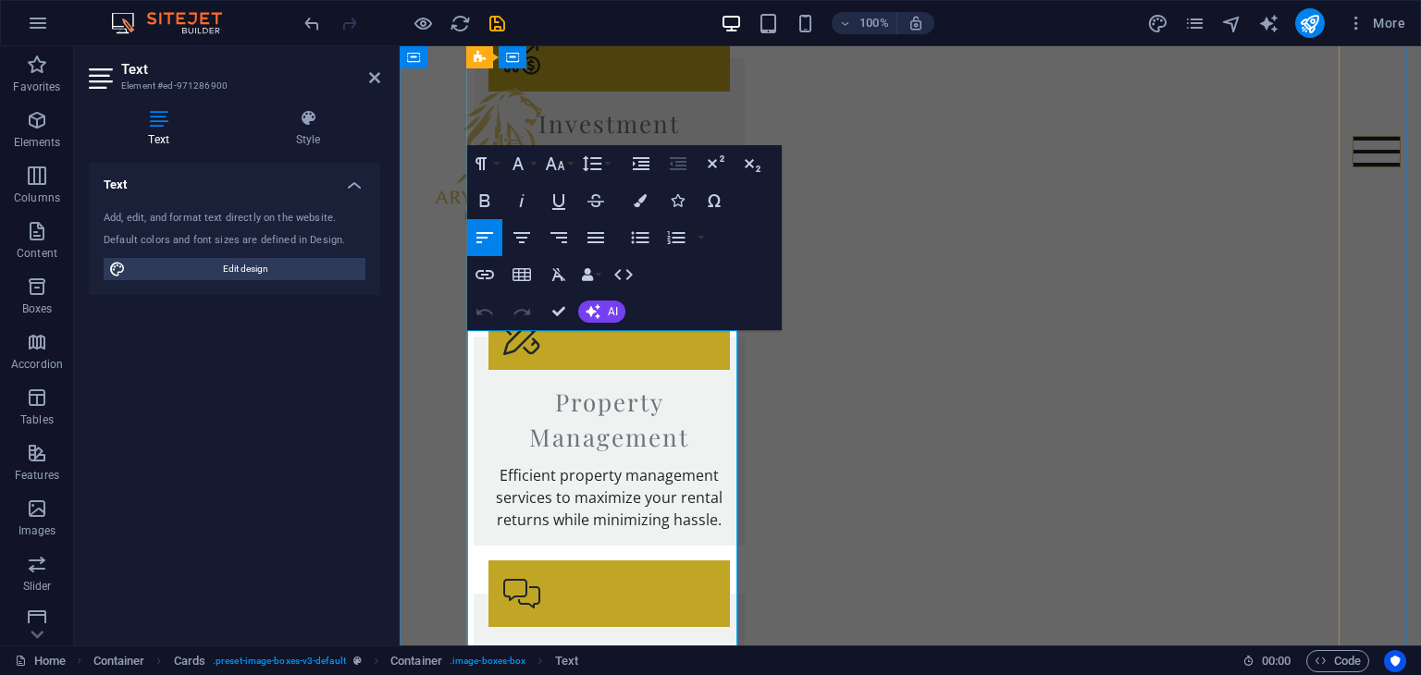
click at [600, 234] on icon "button" at bounding box center [595, 238] width 22 height 22
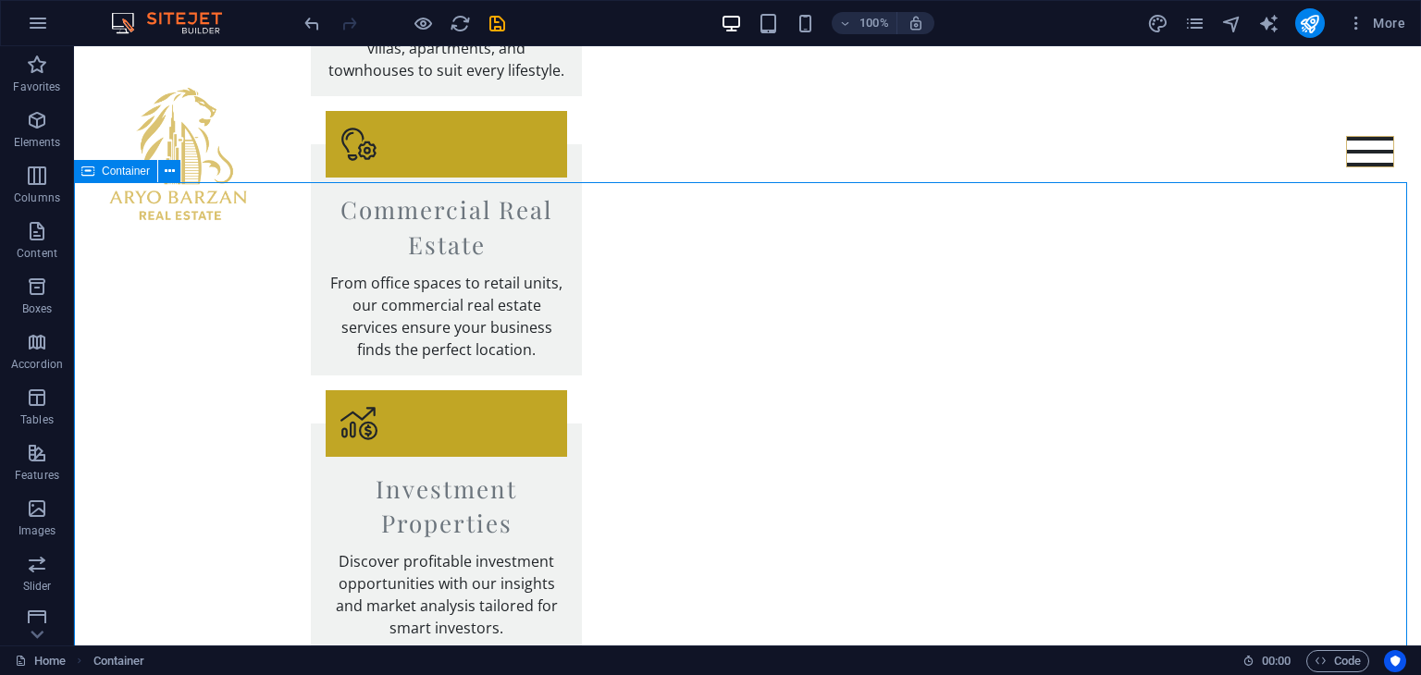
scroll to position [2035, 0]
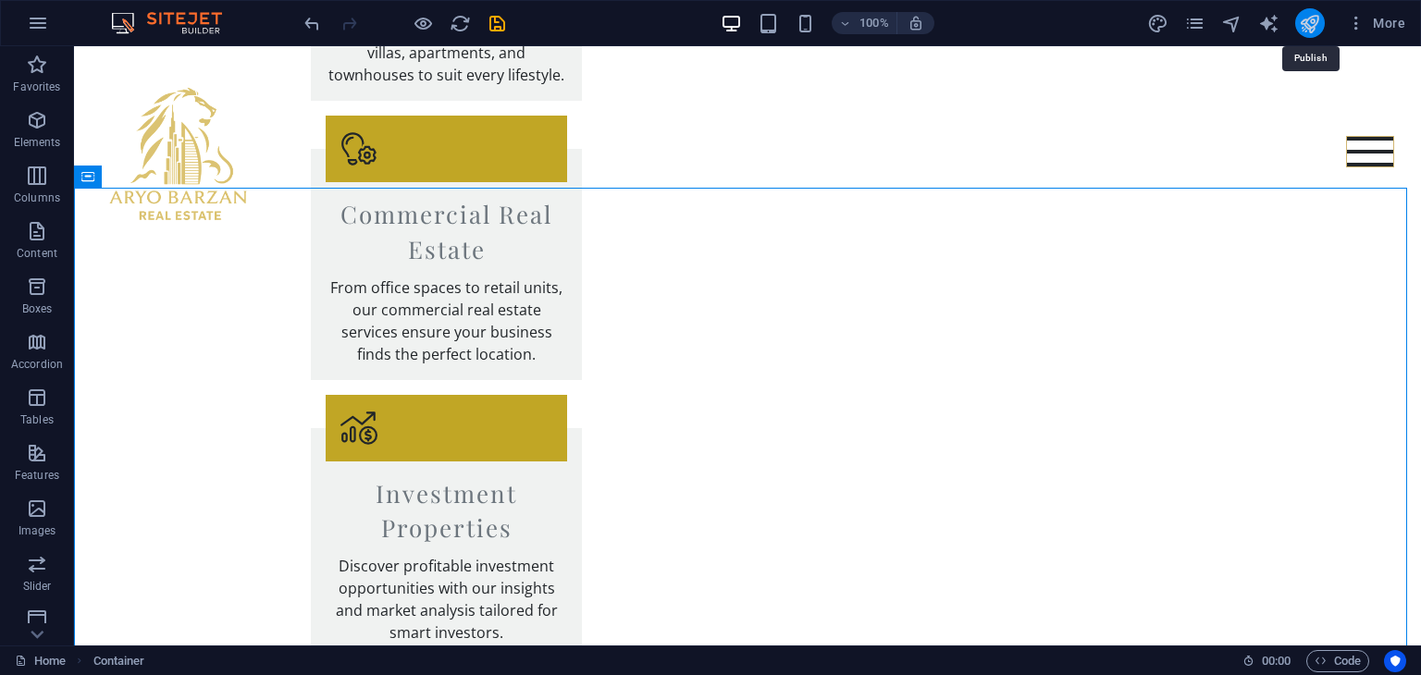
click at [1306, 30] on icon "publish" at bounding box center [1308, 23] width 21 height 21
checkbox input "false"
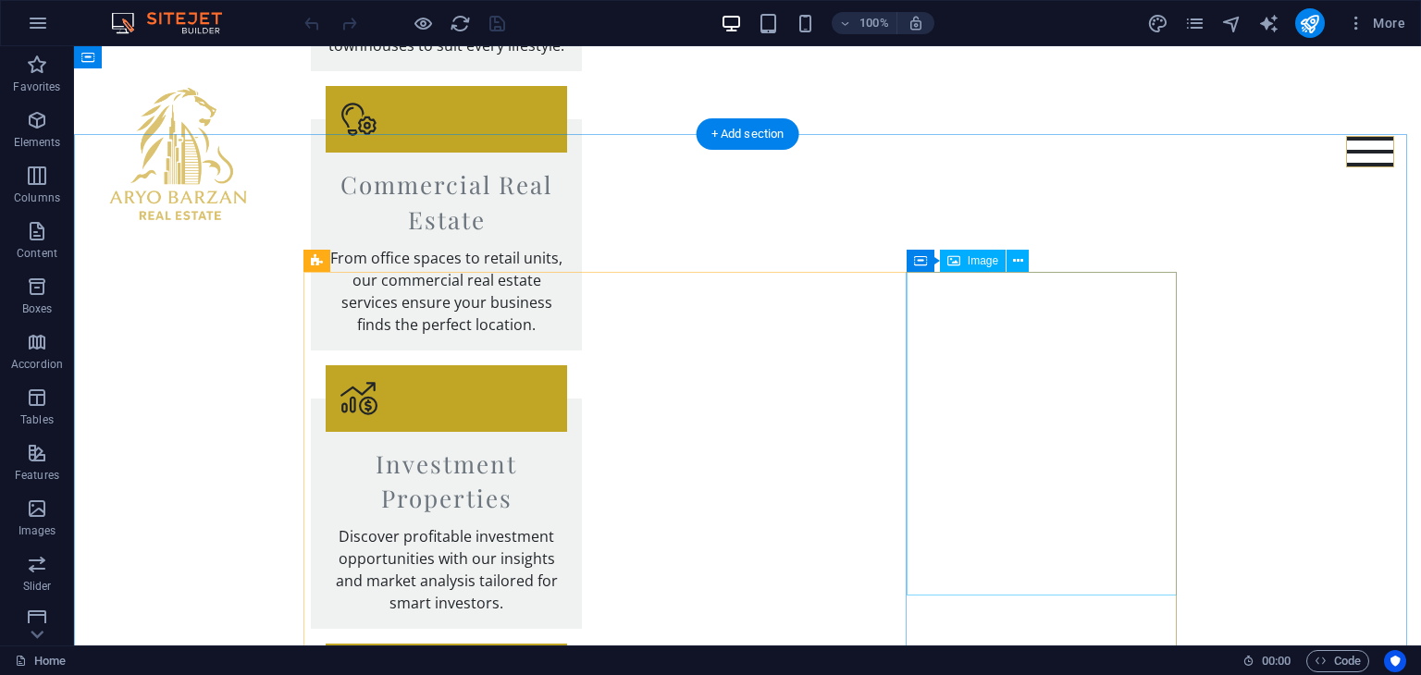
scroll to position [1999, 0]
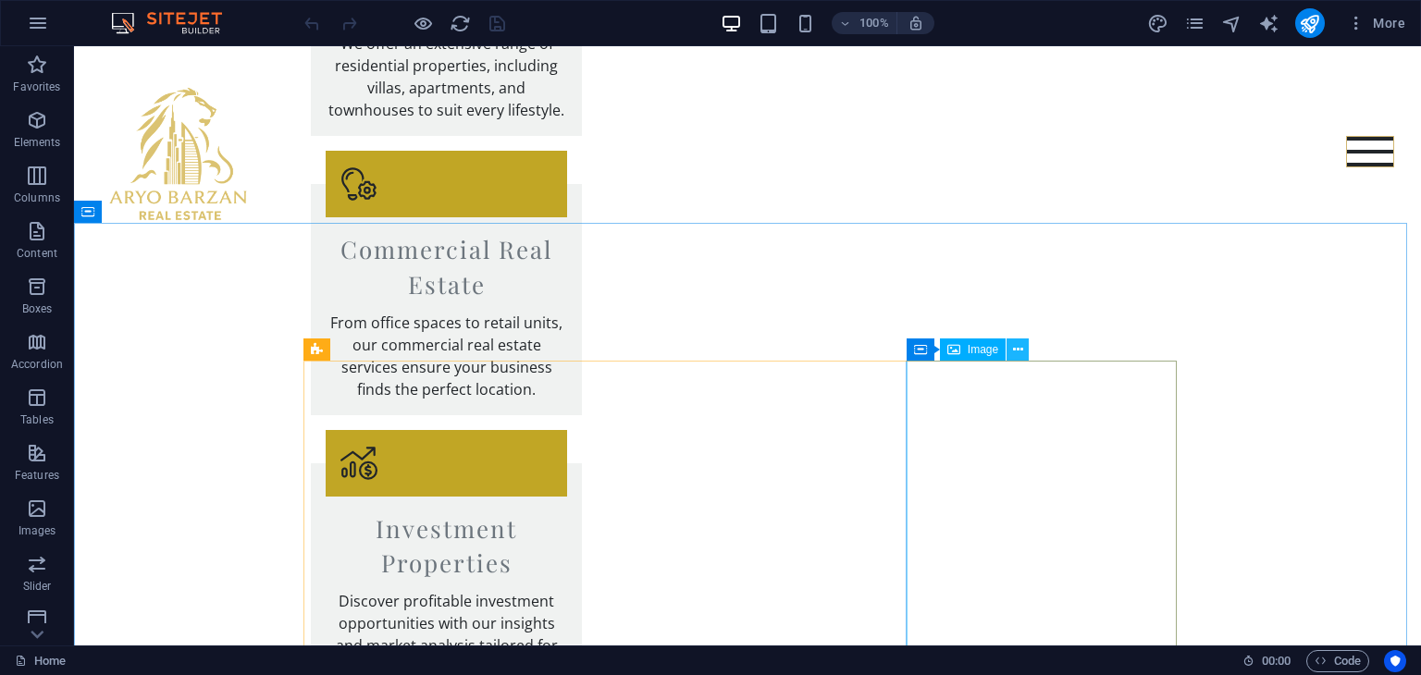
click at [1015, 352] on icon at bounding box center [1018, 349] width 10 height 19
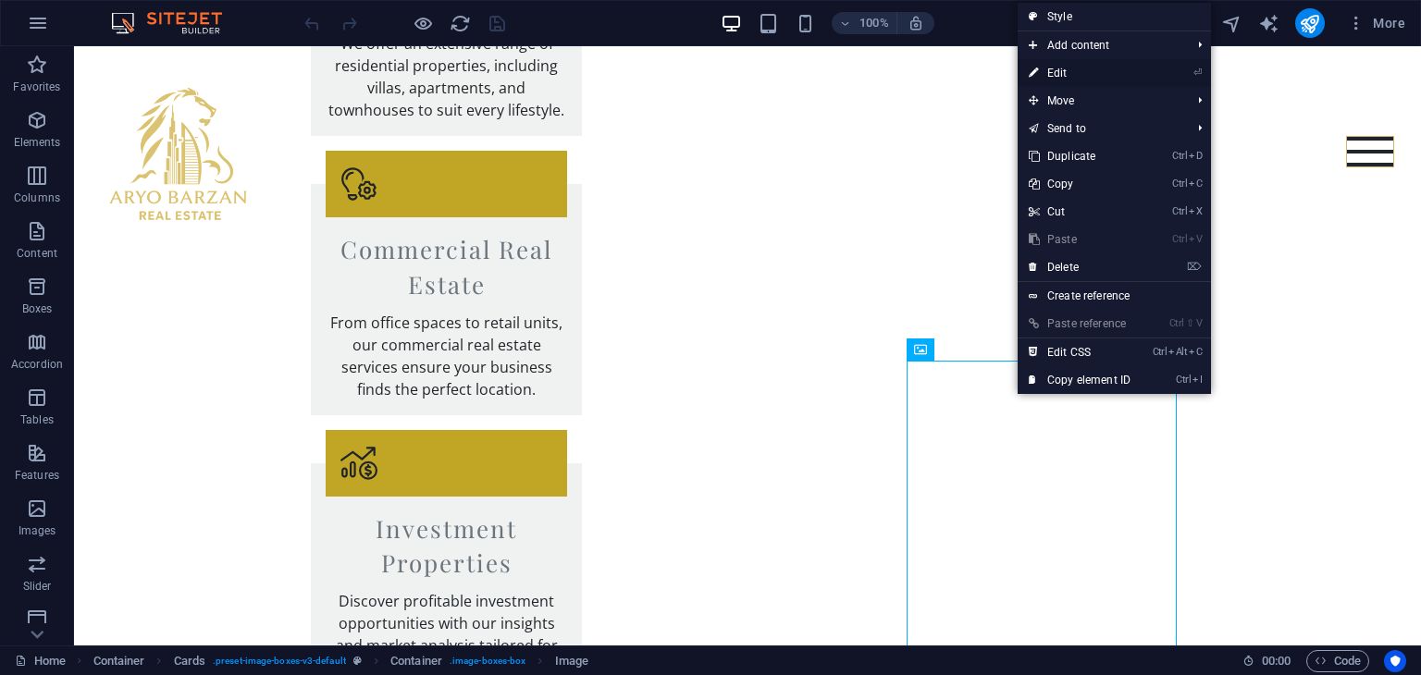
click at [1059, 79] on link "⏎ Edit" at bounding box center [1079, 73] width 124 height 28
select select "vw"
select select "px"
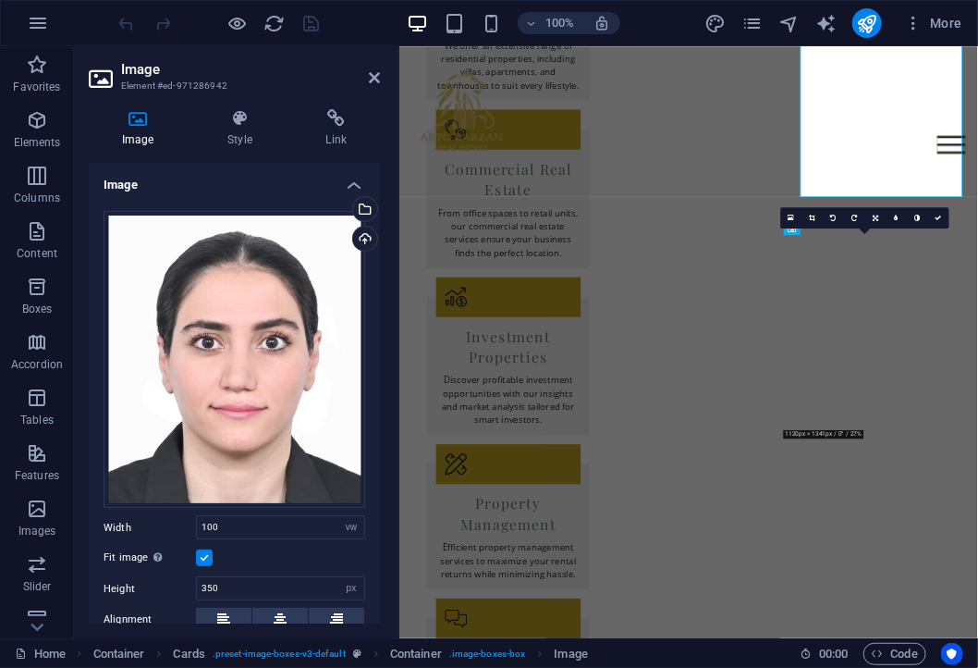
scroll to position [2387, 0]
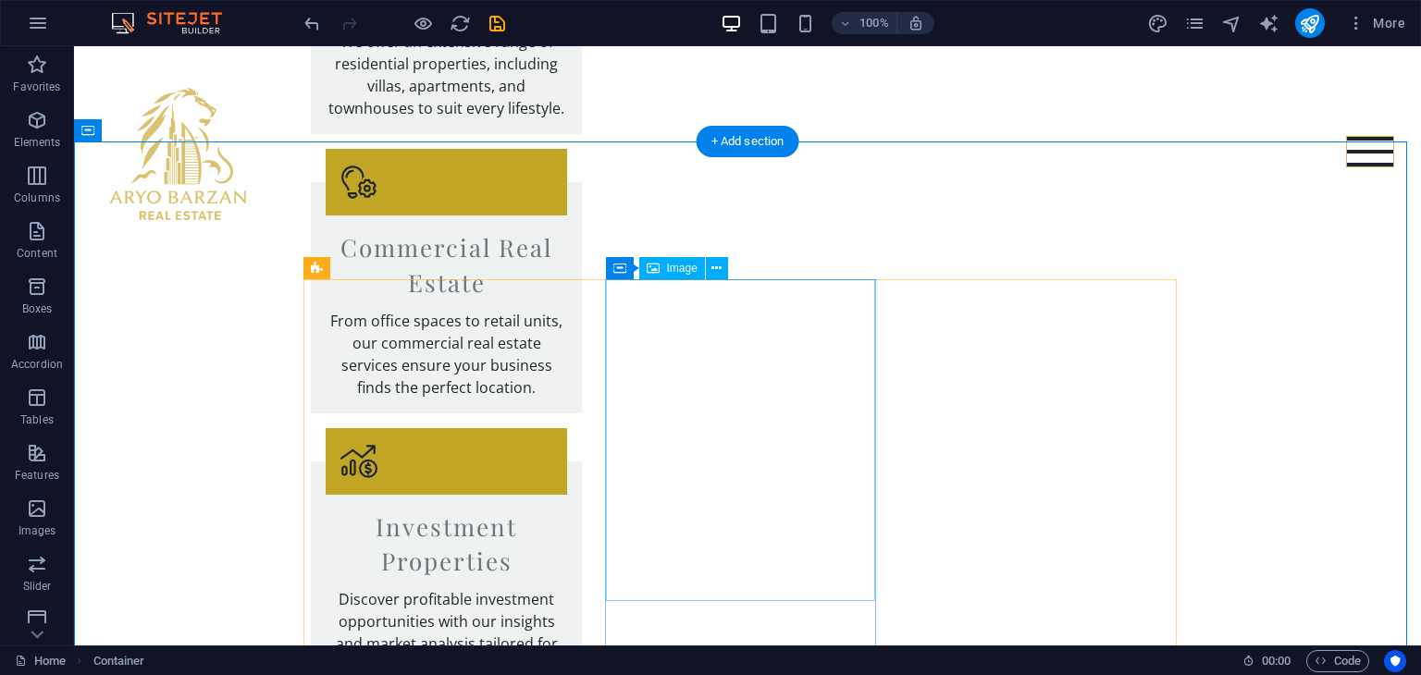
scroll to position [1999, 0]
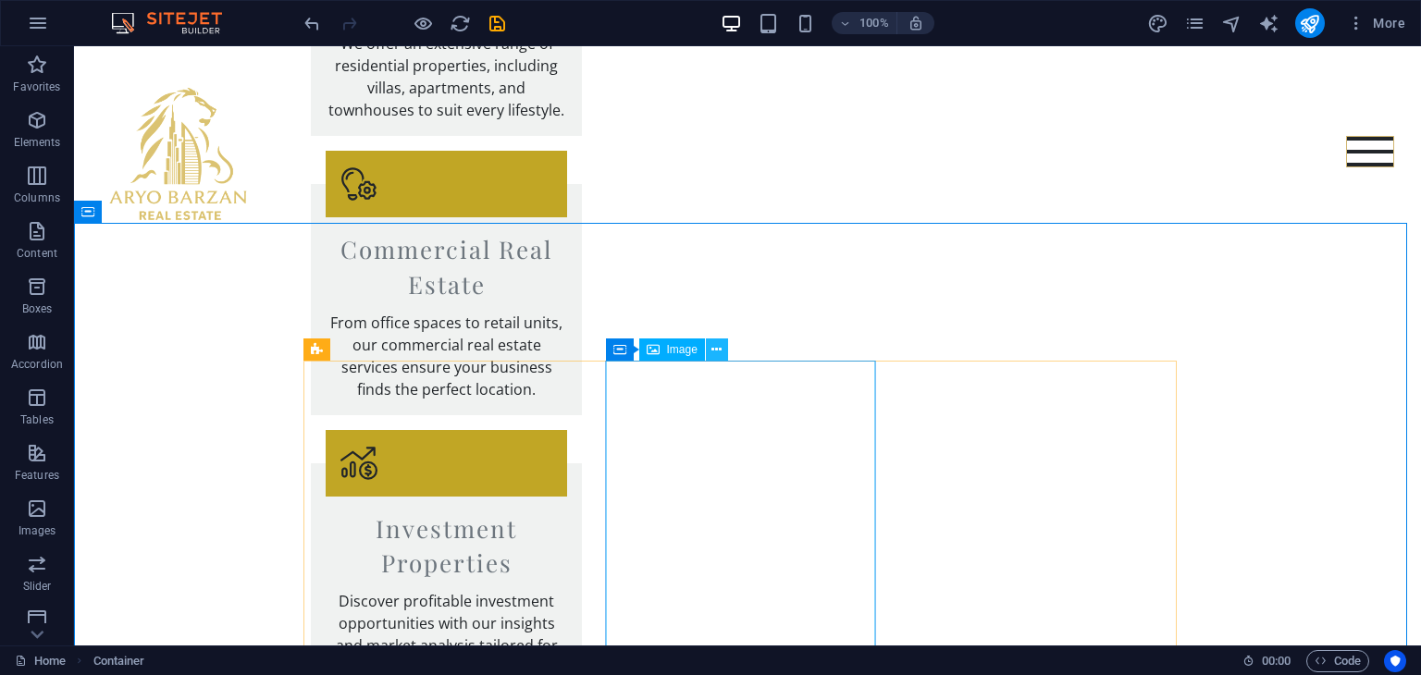
click at [714, 357] on icon at bounding box center [716, 349] width 10 height 19
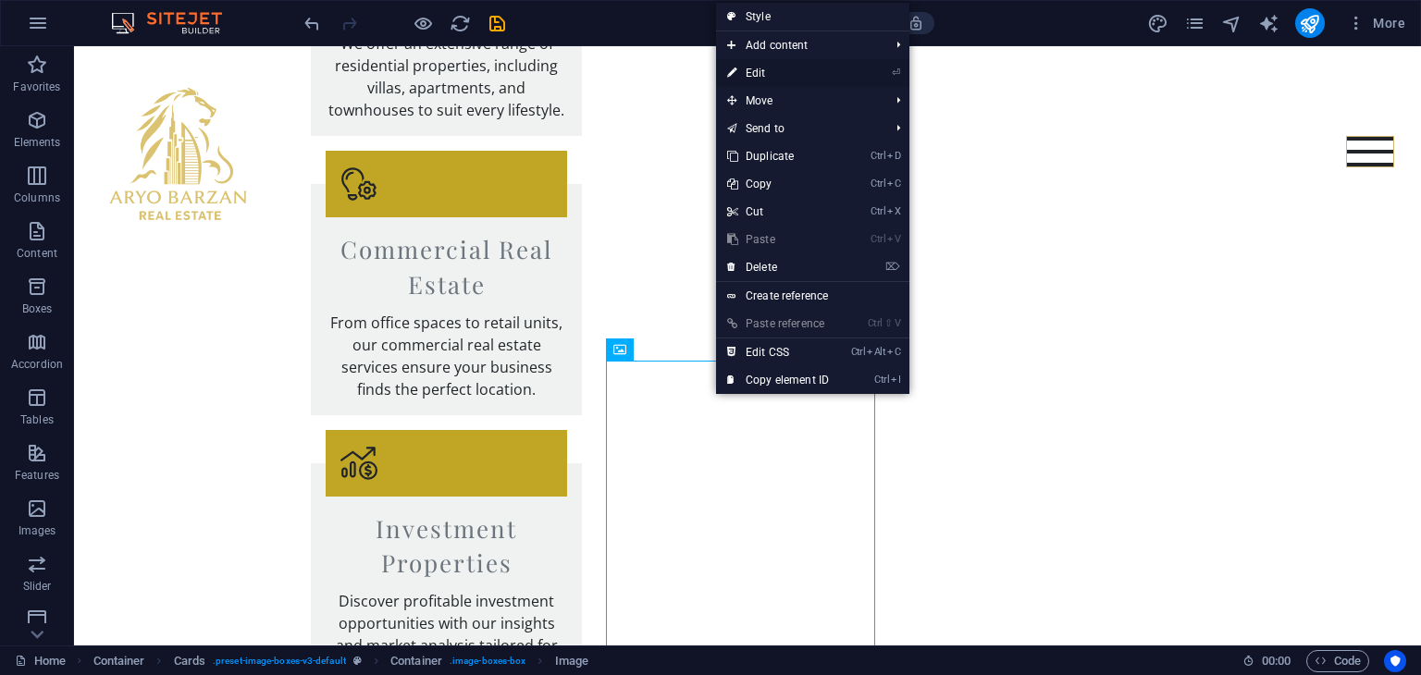
click at [770, 71] on link "⏎ Edit" at bounding box center [778, 73] width 124 height 28
select select "vw"
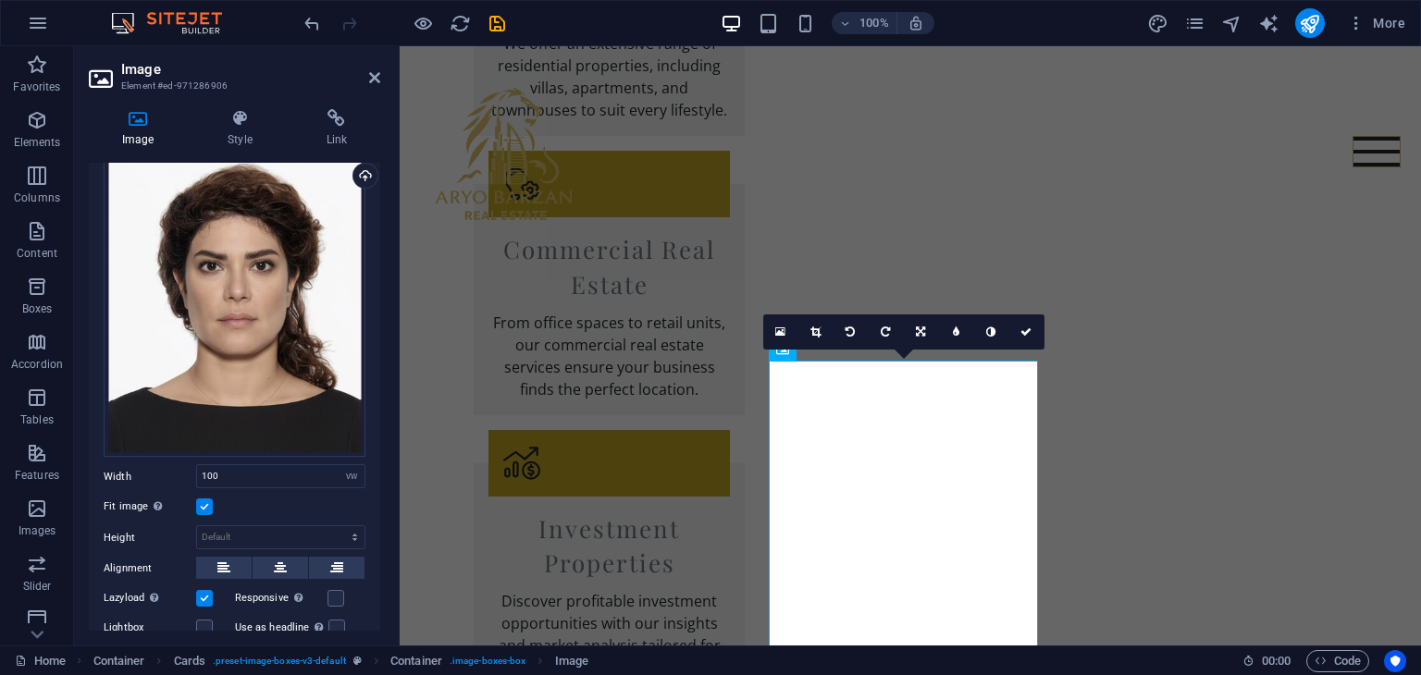
scroll to position [0, 0]
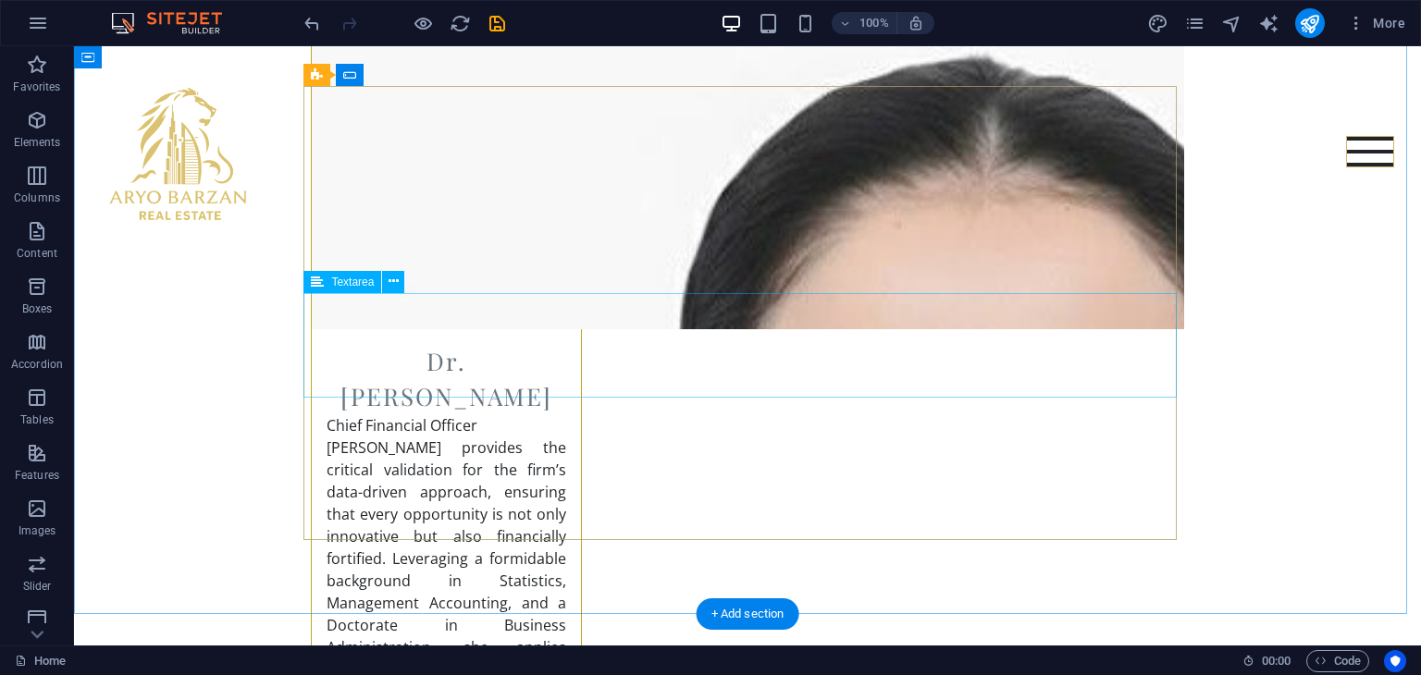
scroll to position [7364, 0]
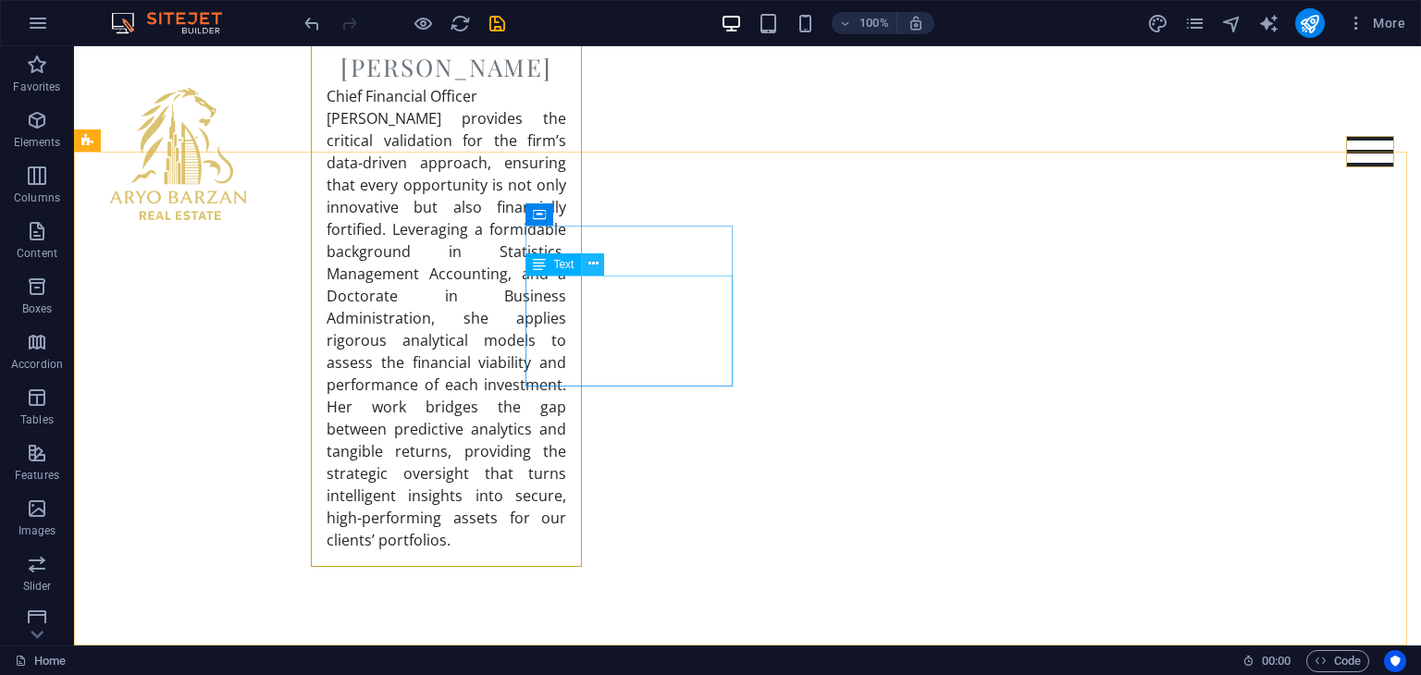
click at [596, 270] on icon at bounding box center [593, 263] width 10 height 19
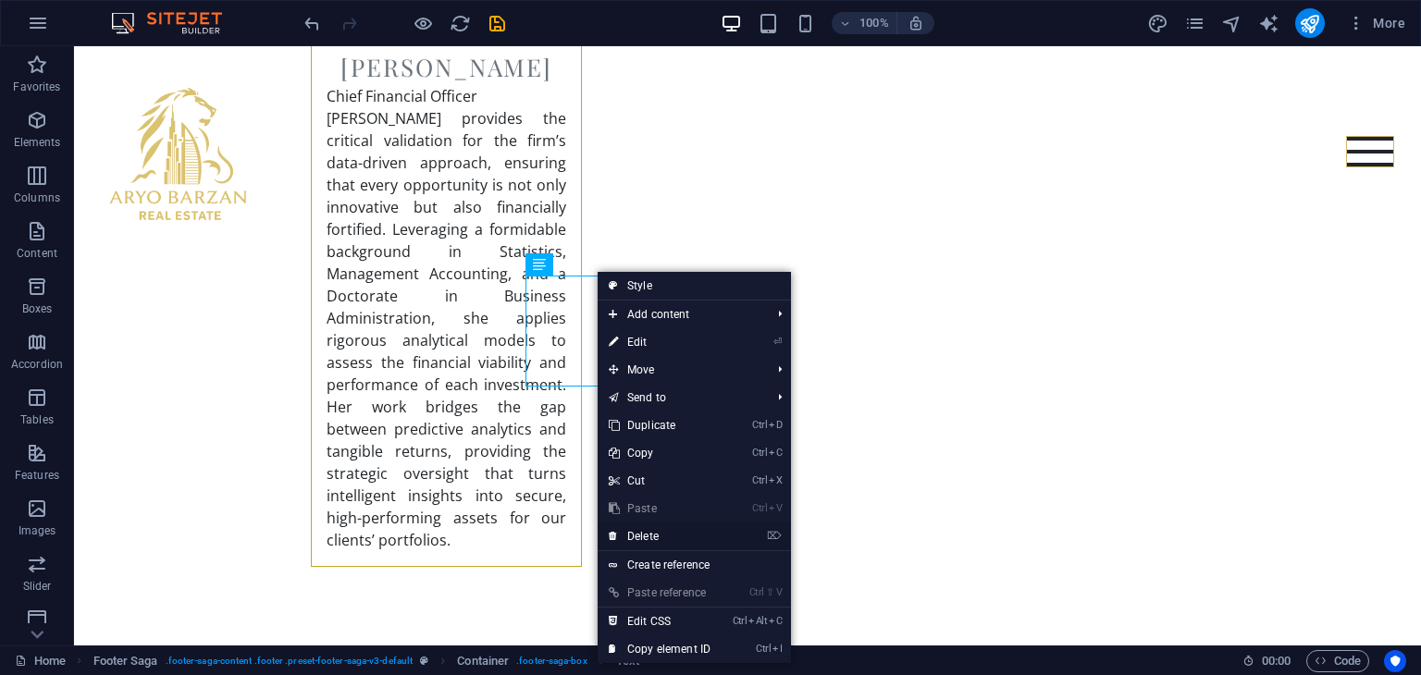
click at [660, 537] on link "⌦ Delete" at bounding box center [659, 537] width 124 height 28
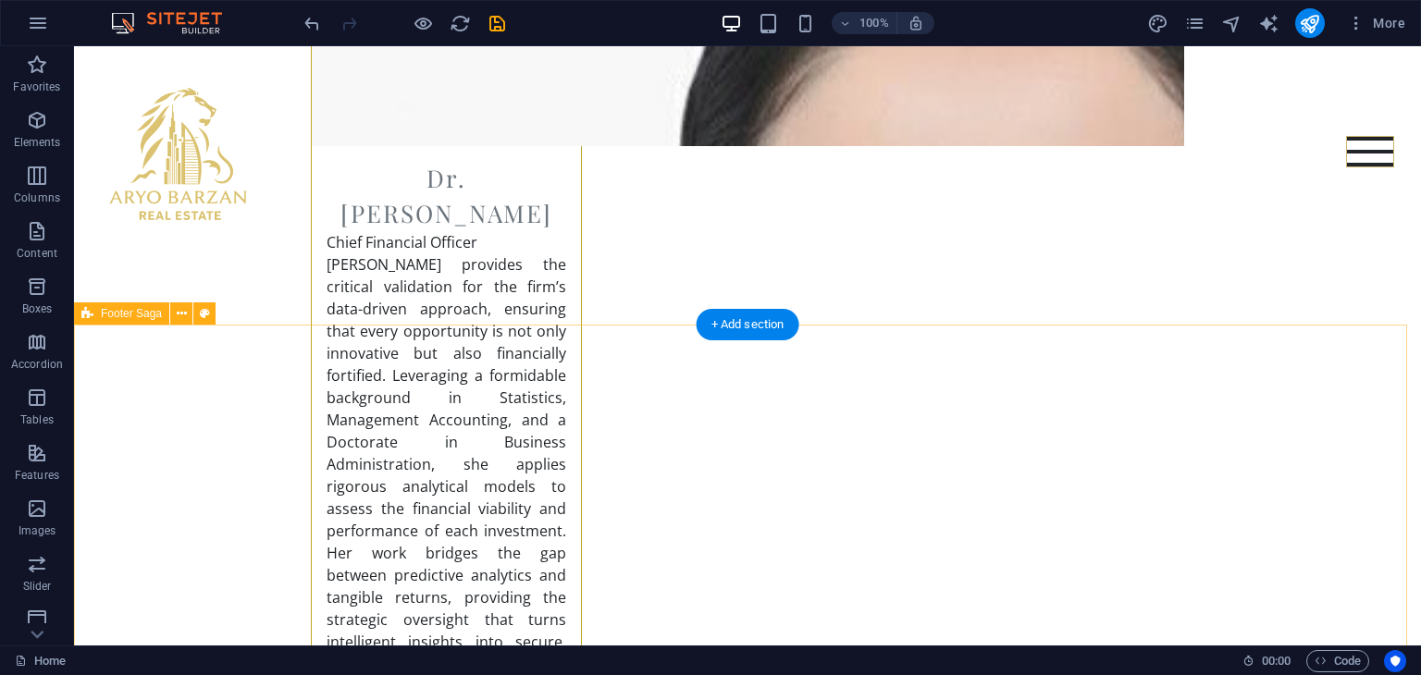
scroll to position [7179, 0]
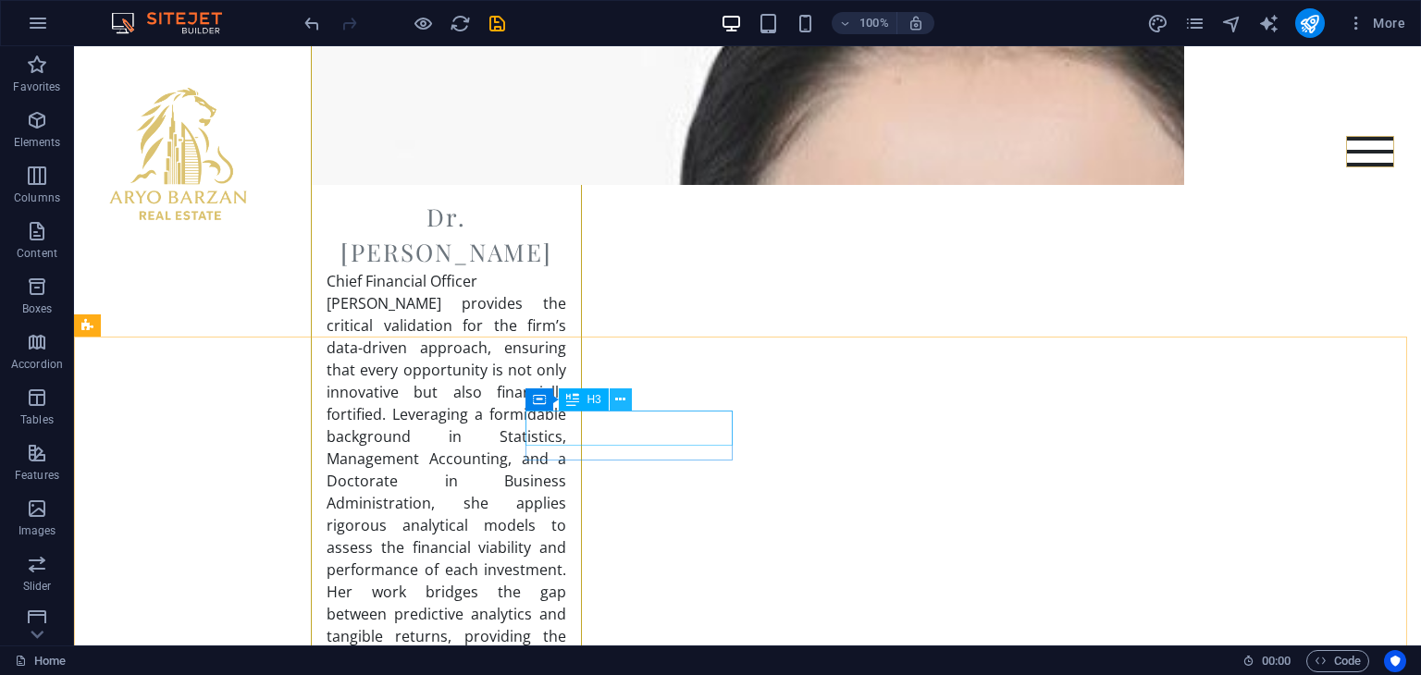
click at [626, 400] on button at bounding box center [620, 399] width 22 height 22
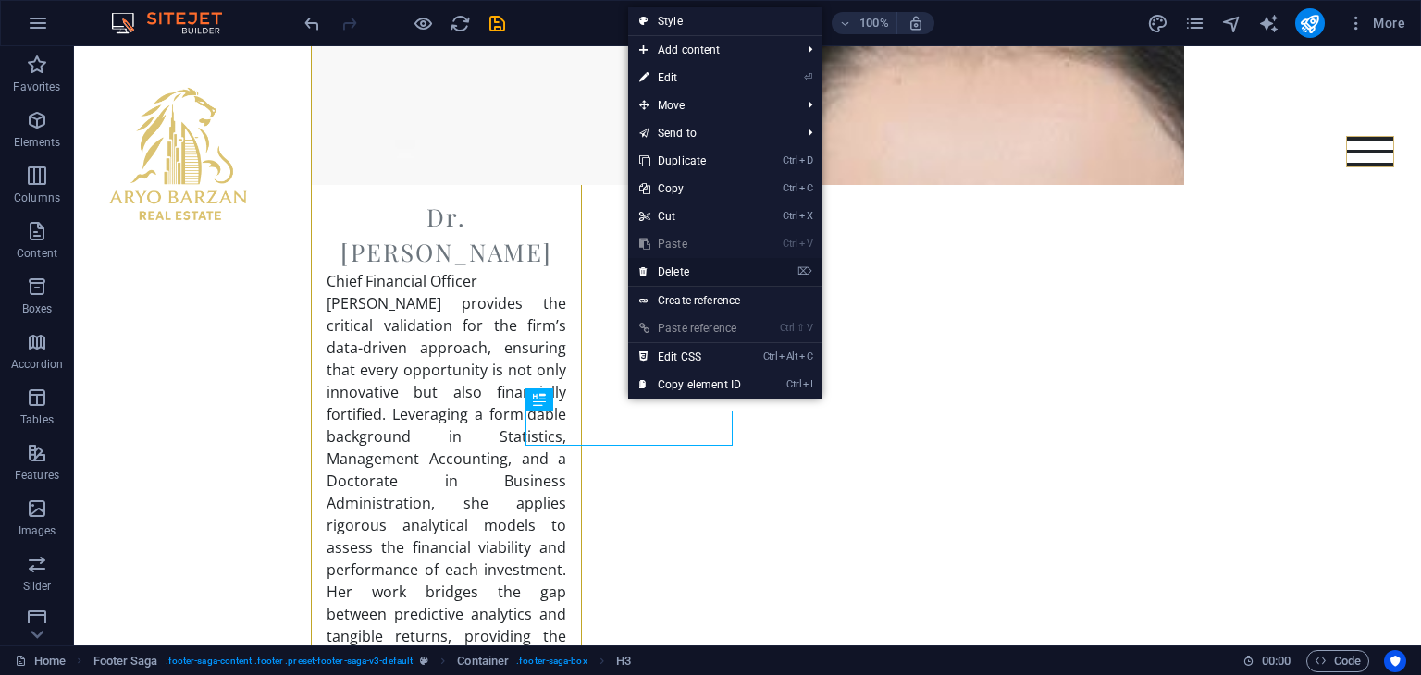
click at [720, 272] on link "⌦ Delete" at bounding box center [690, 272] width 124 height 28
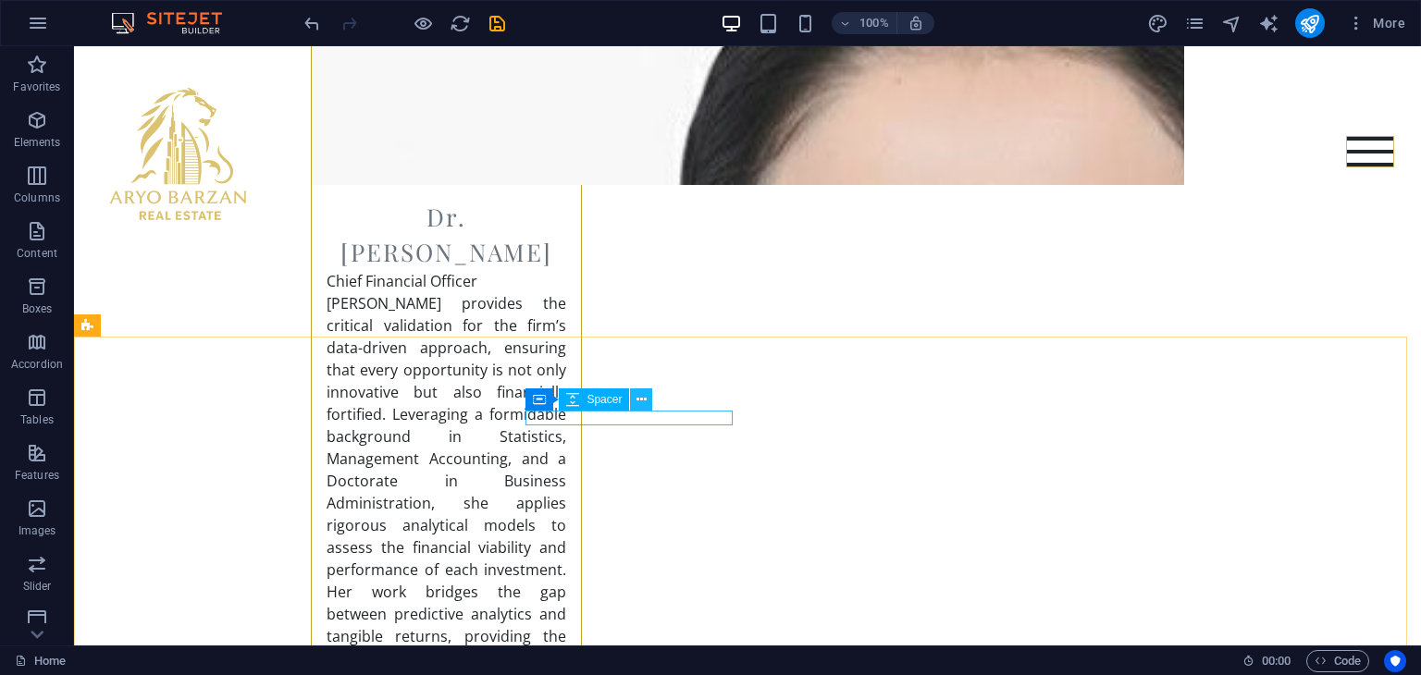
click at [646, 403] on icon at bounding box center [641, 399] width 10 height 19
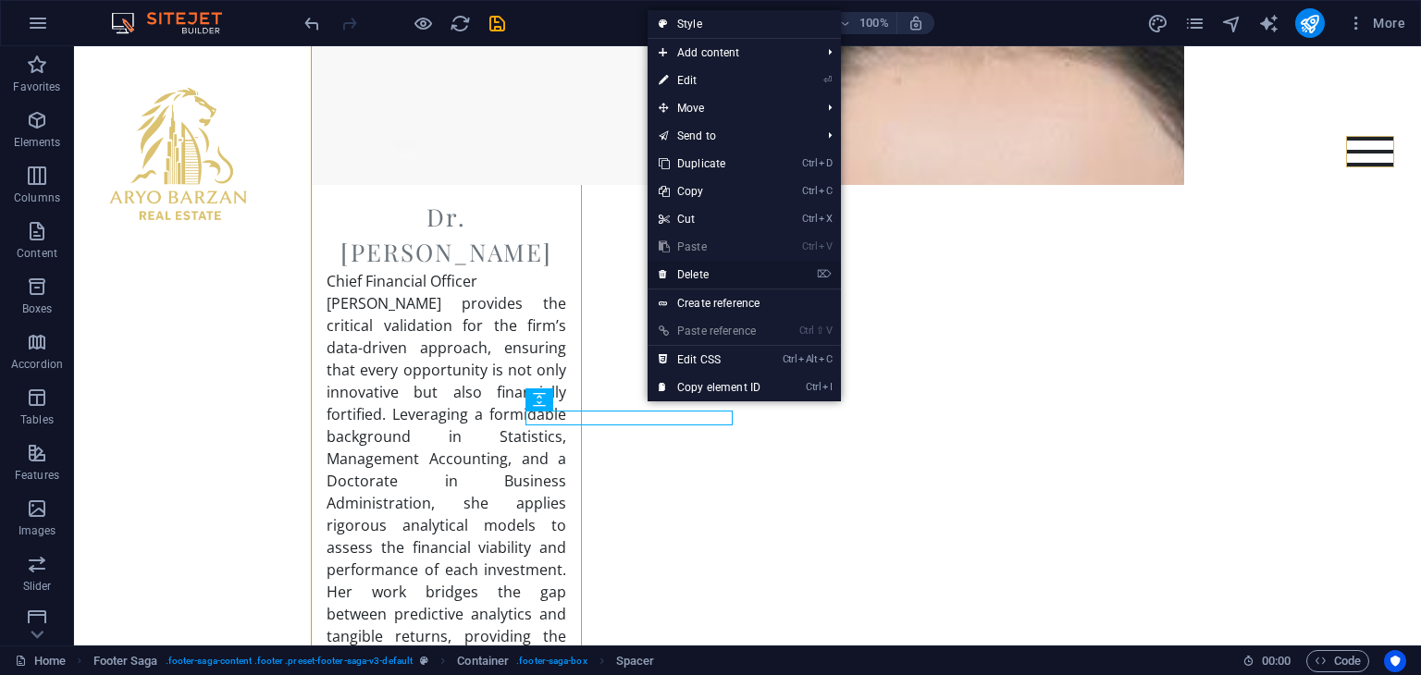
click at [692, 280] on link "⌦ Delete" at bounding box center [709, 275] width 124 height 28
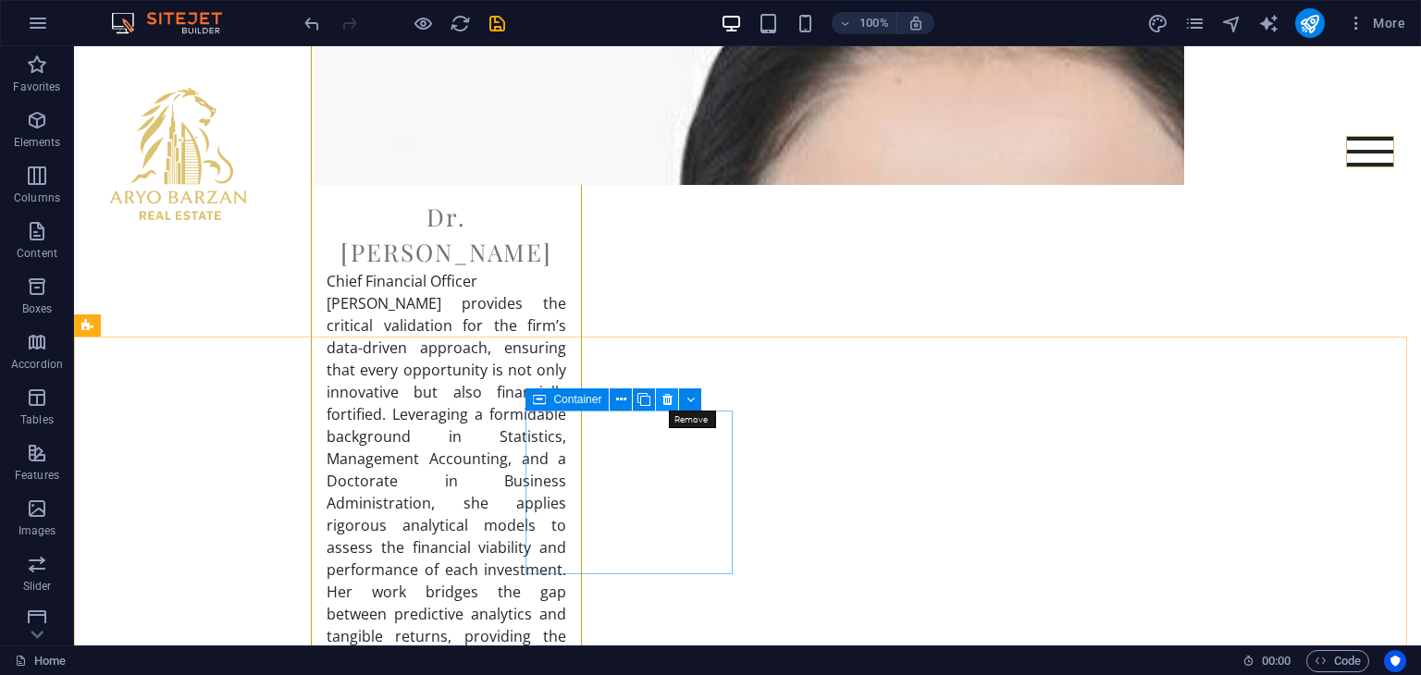
click at [662, 400] on icon at bounding box center [667, 399] width 10 height 19
click at [726, 405] on icon at bounding box center [731, 399] width 10 height 19
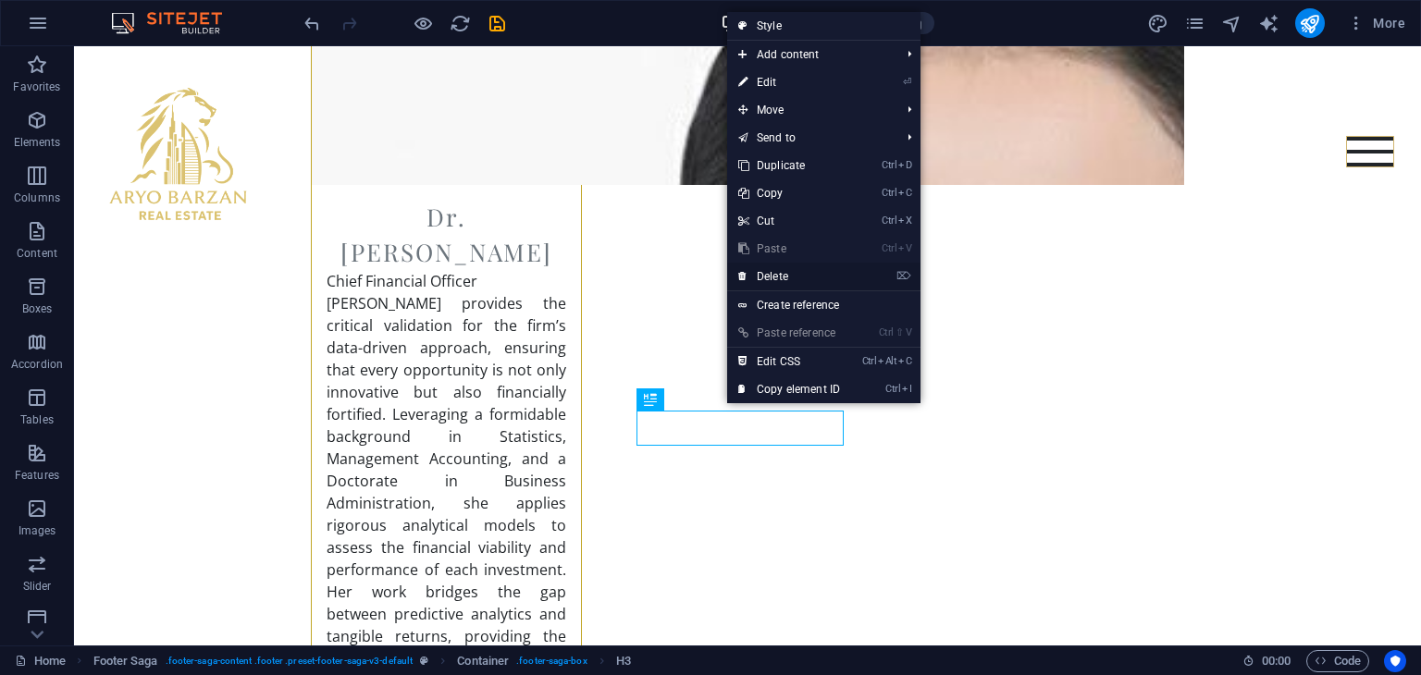
click at [805, 278] on link "⌦ Delete" at bounding box center [789, 277] width 124 height 28
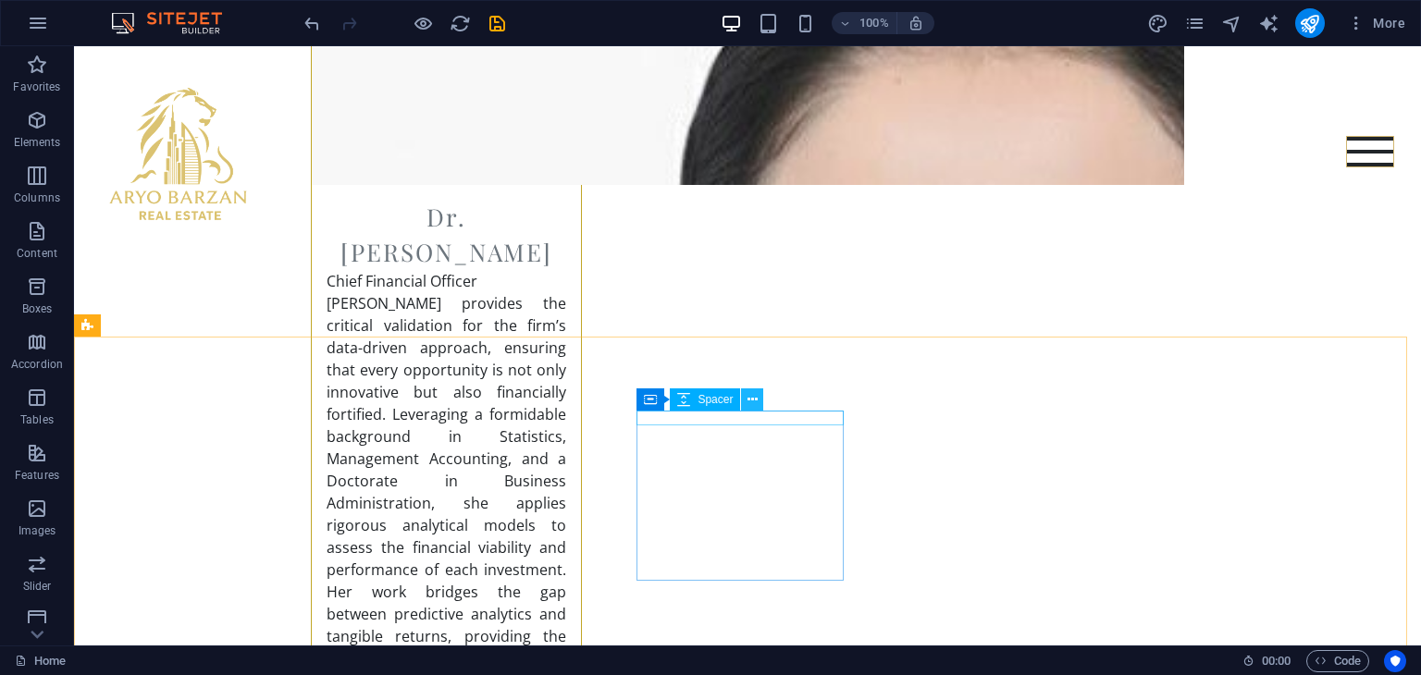
click at [747, 399] on icon at bounding box center [752, 399] width 10 height 19
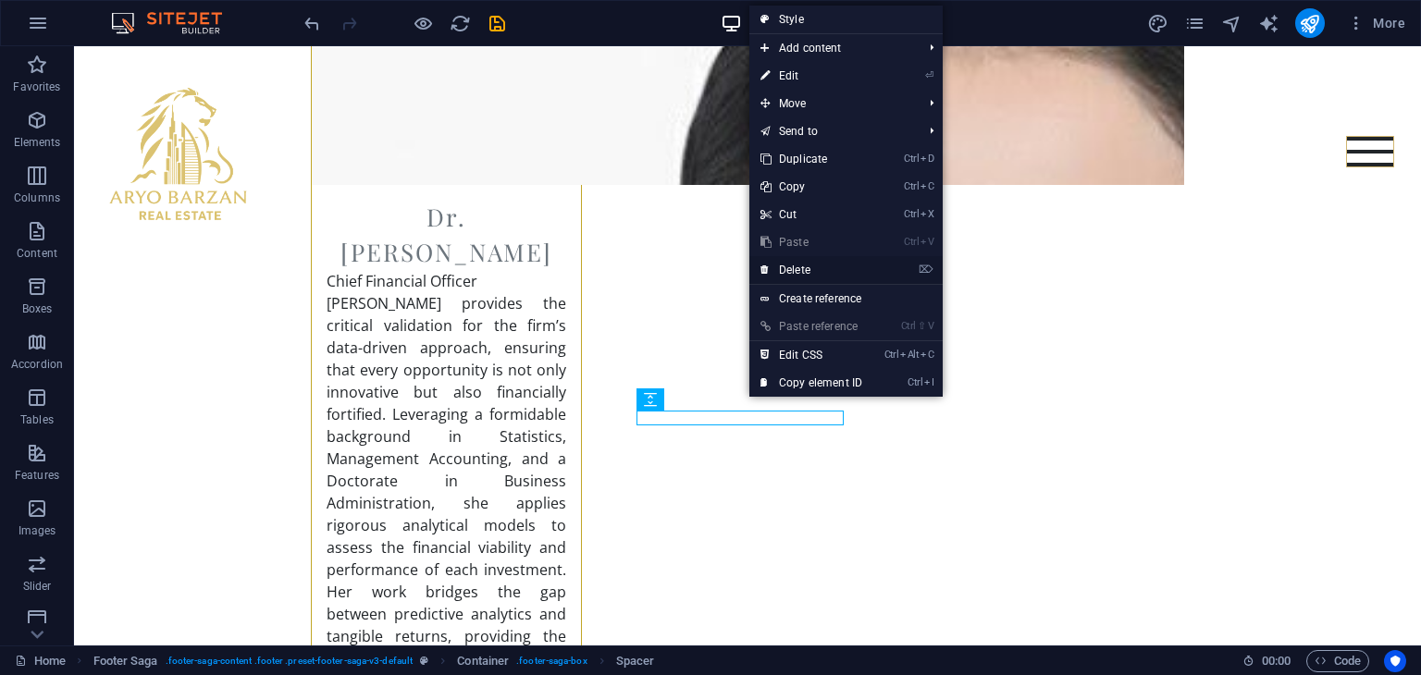
click at [808, 275] on link "⌦ Delete" at bounding box center [811, 270] width 124 height 28
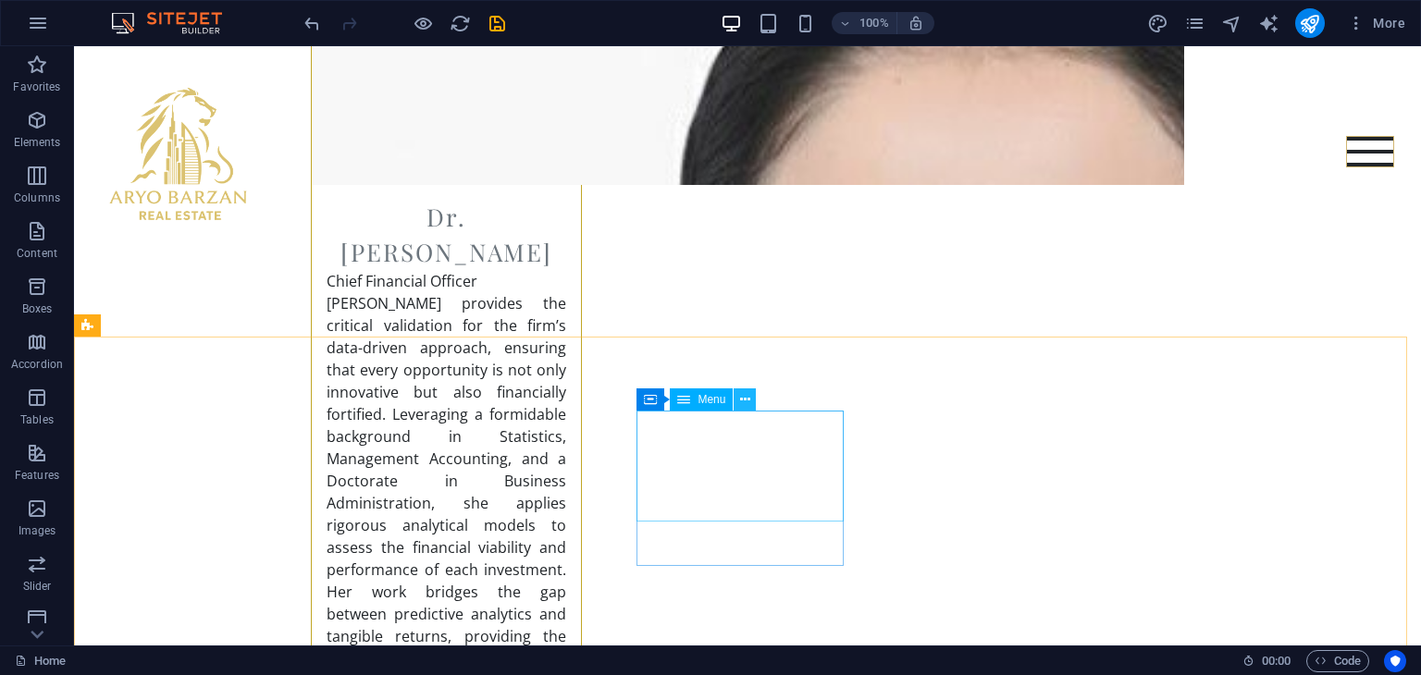
click at [745, 400] on icon at bounding box center [745, 399] width 10 height 19
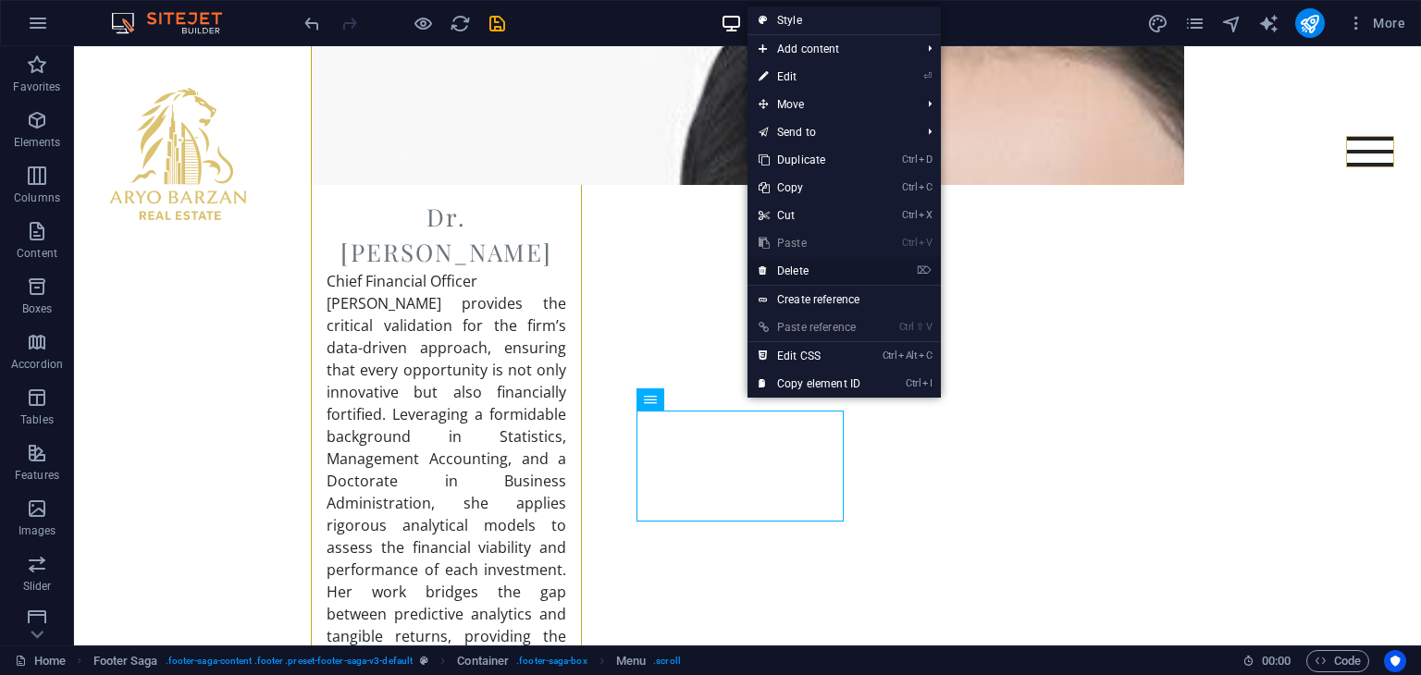
click at [815, 278] on link "⌦ Delete" at bounding box center [809, 271] width 124 height 28
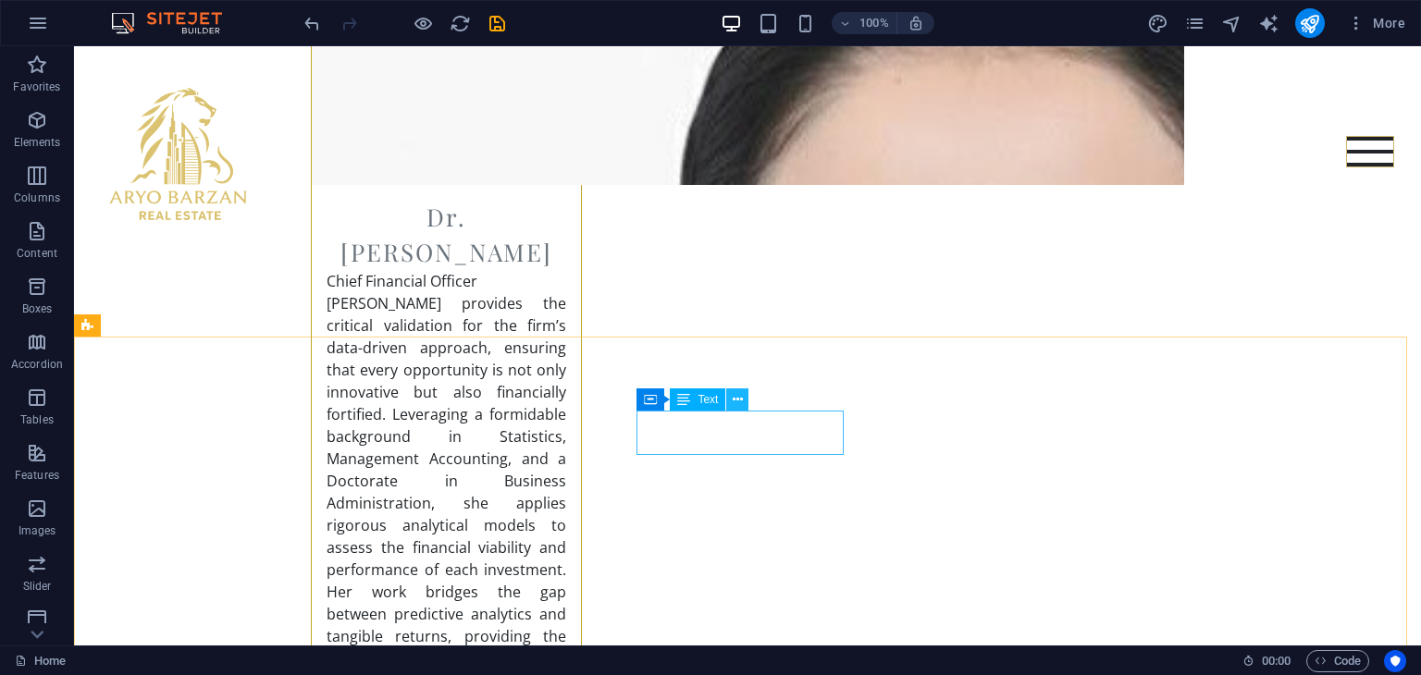
click at [735, 398] on icon at bounding box center [737, 399] width 10 height 19
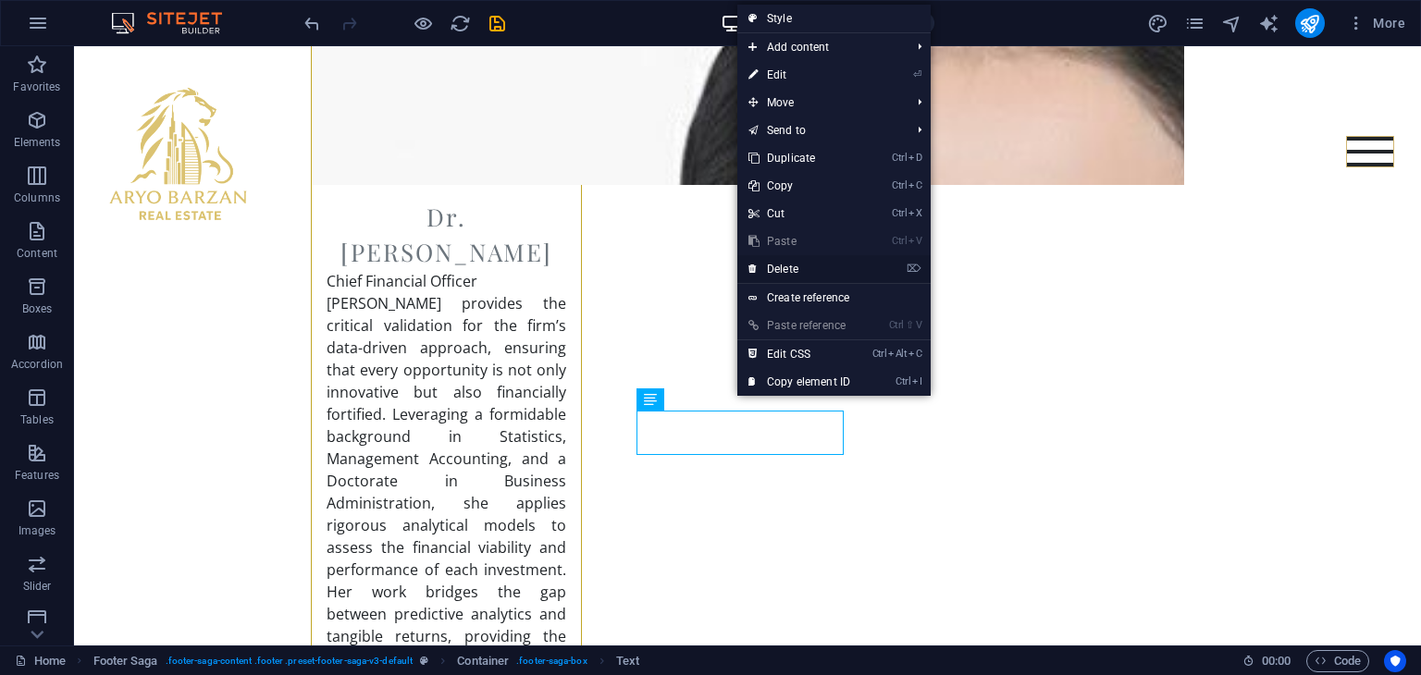
click at [789, 278] on link "⌦ Delete" at bounding box center [799, 269] width 124 height 28
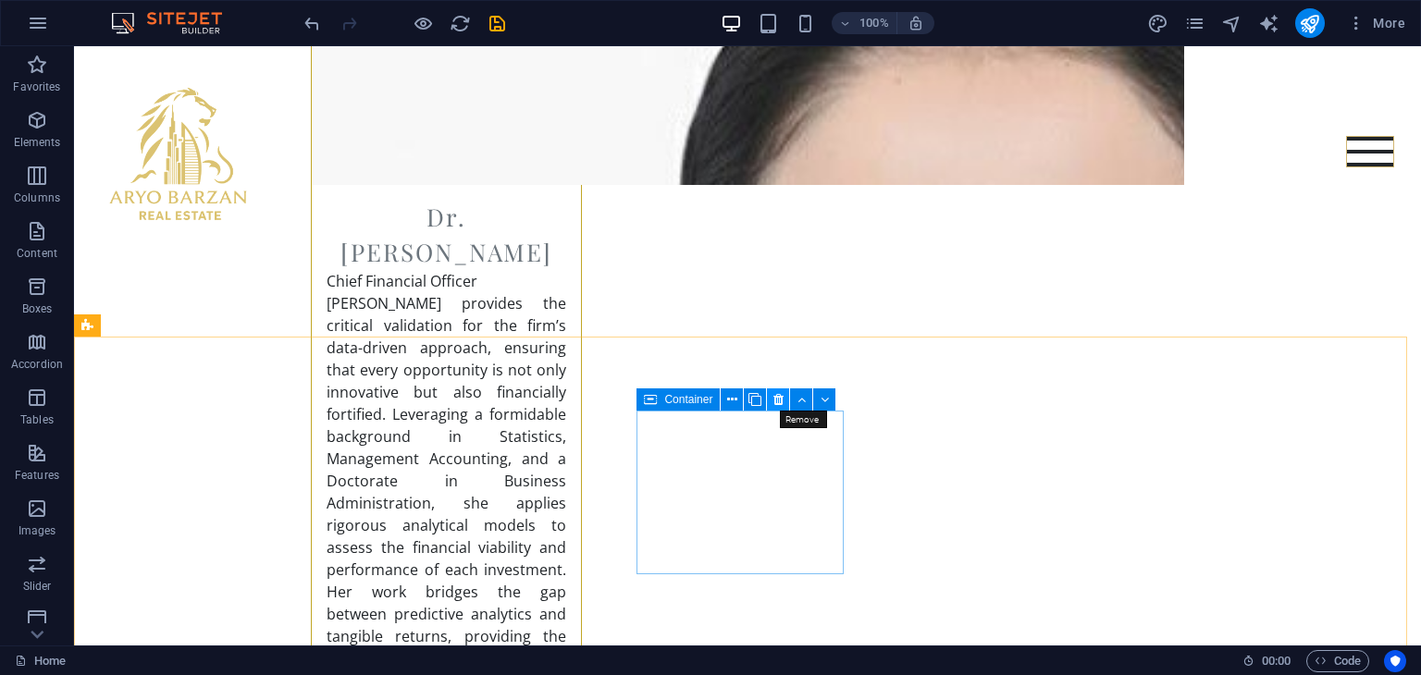
click at [781, 400] on icon at bounding box center [778, 399] width 10 height 19
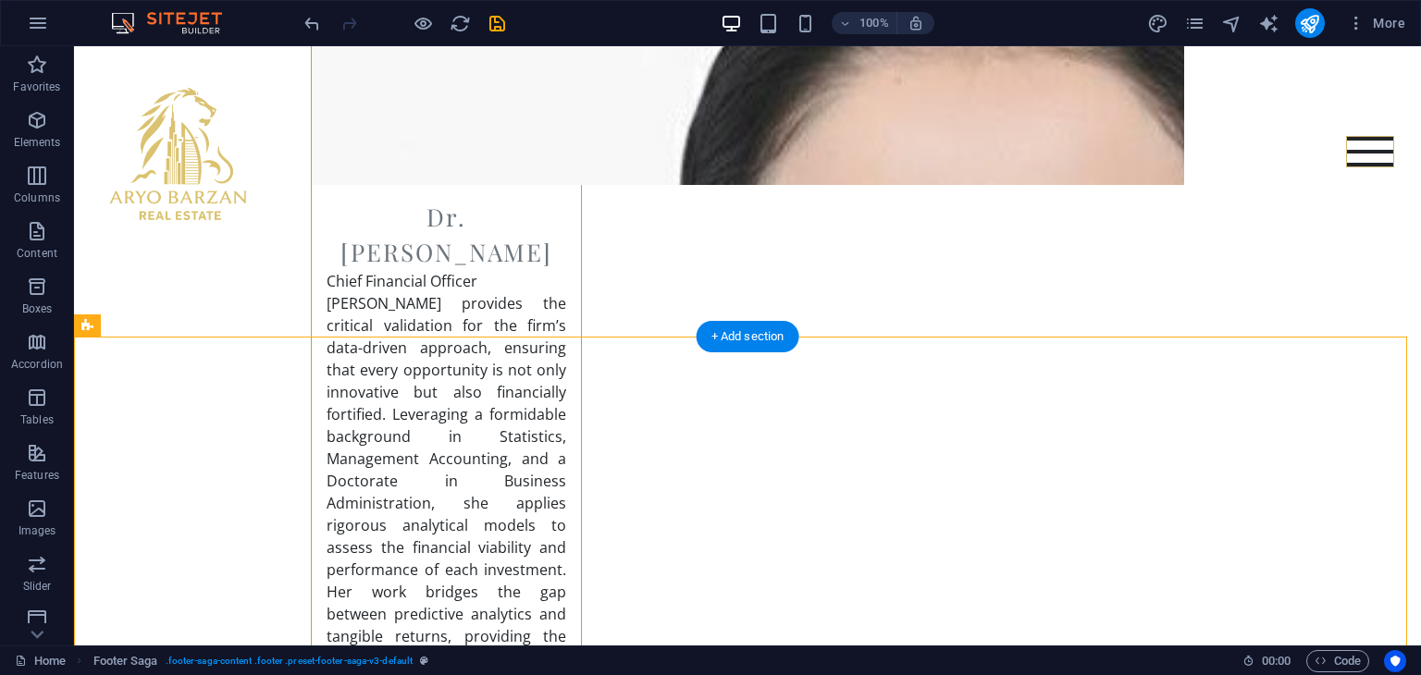
drag, startPoint x: 399, startPoint y: 449, endPoint x: 567, endPoint y: 415, distance: 171.8
click at [1065, 400] on icon at bounding box center [1064, 399] width 10 height 19
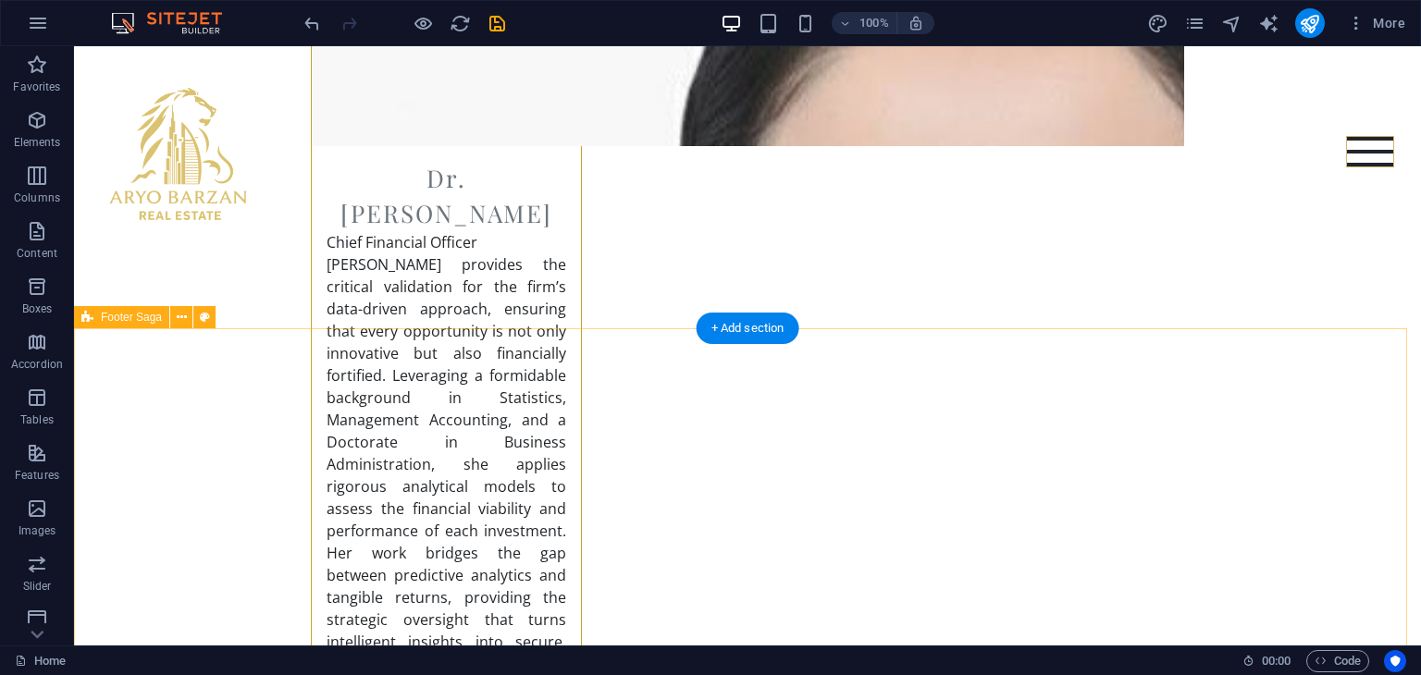
scroll to position [7271, 0]
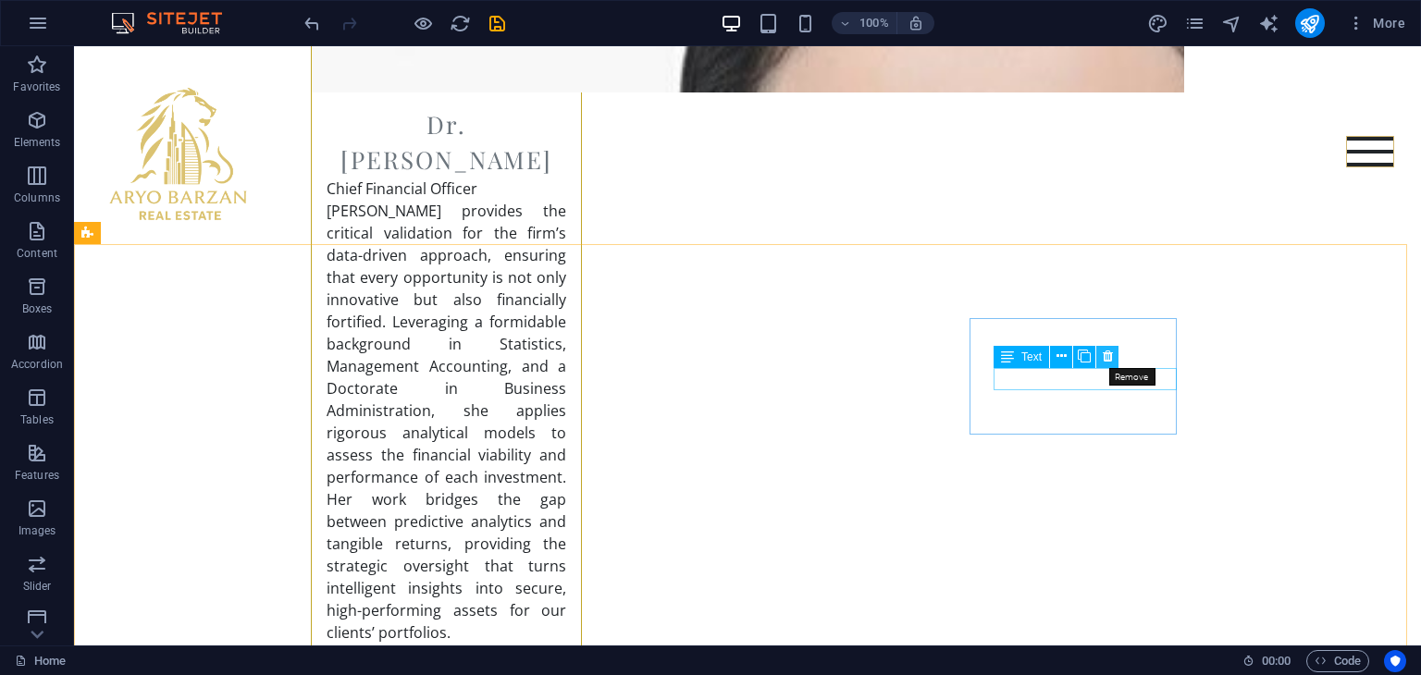
click at [1105, 358] on icon at bounding box center [1107, 356] width 10 height 19
click at [1061, 312] on icon at bounding box center [1064, 307] width 10 height 19
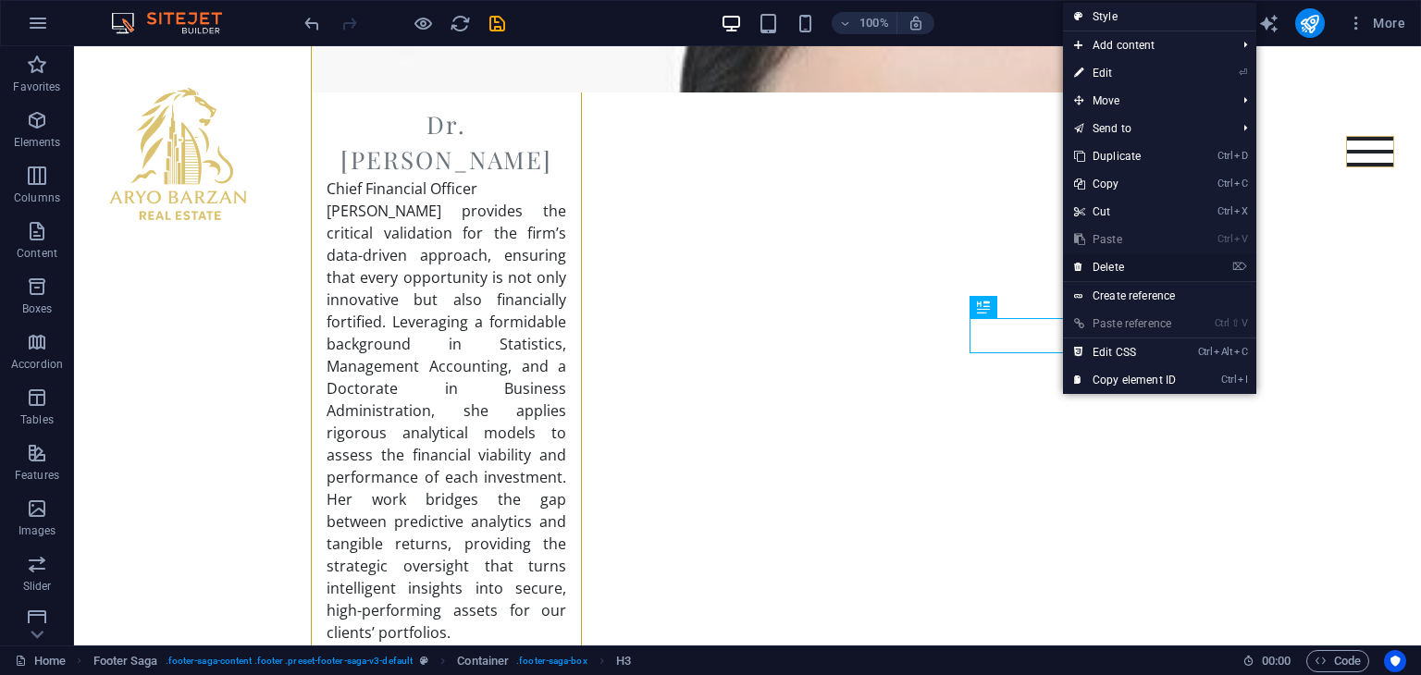
click at [1117, 264] on link "⌦ Delete" at bounding box center [1125, 267] width 124 height 28
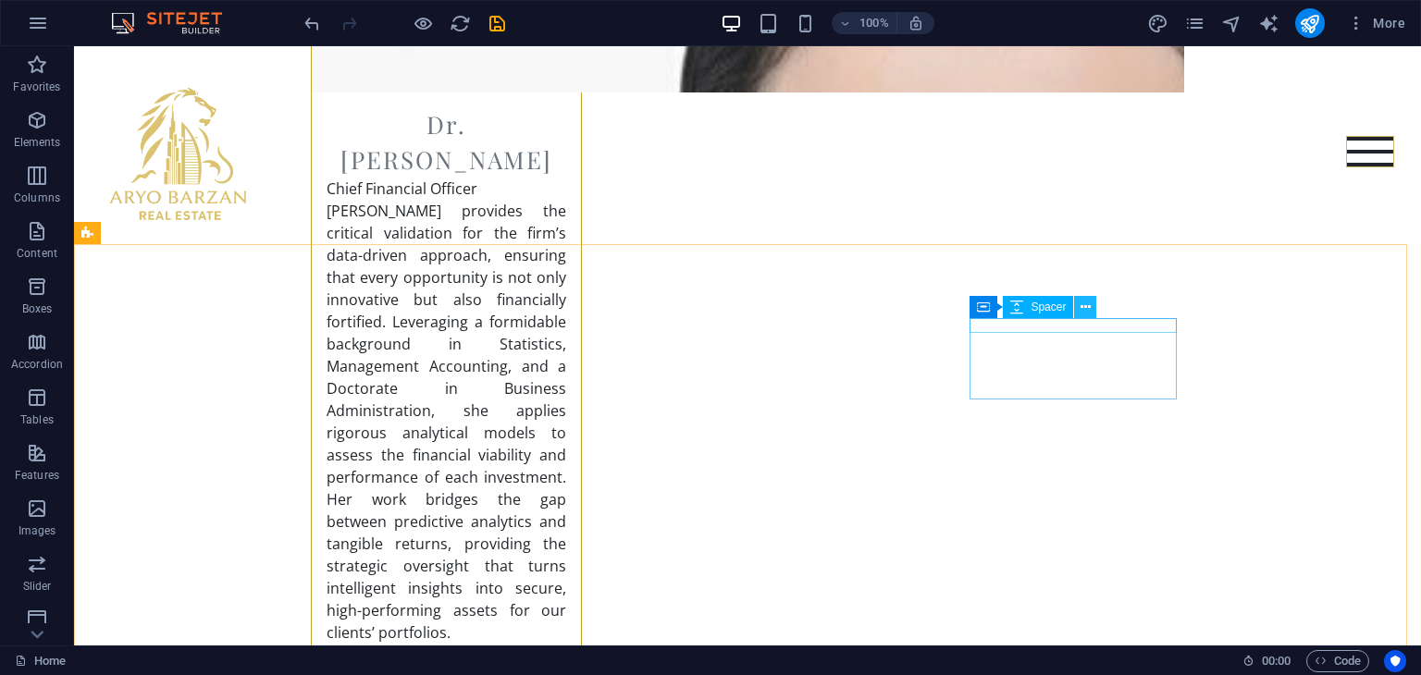
click at [1080, 311] on icon at bounding box center [1085, 307] width 10 height 19
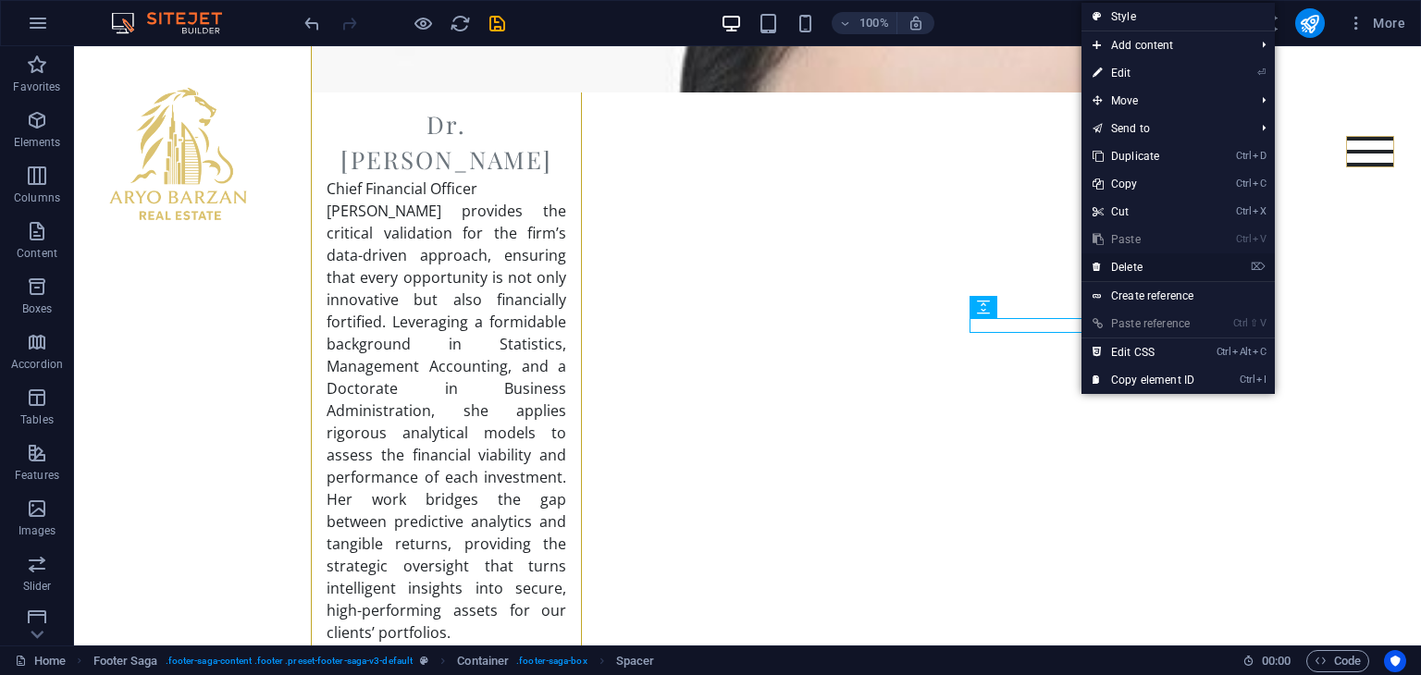
click at [1132, 267] on link "⌦ Delete" at bounding box center [1143, 267] width 124 height 28
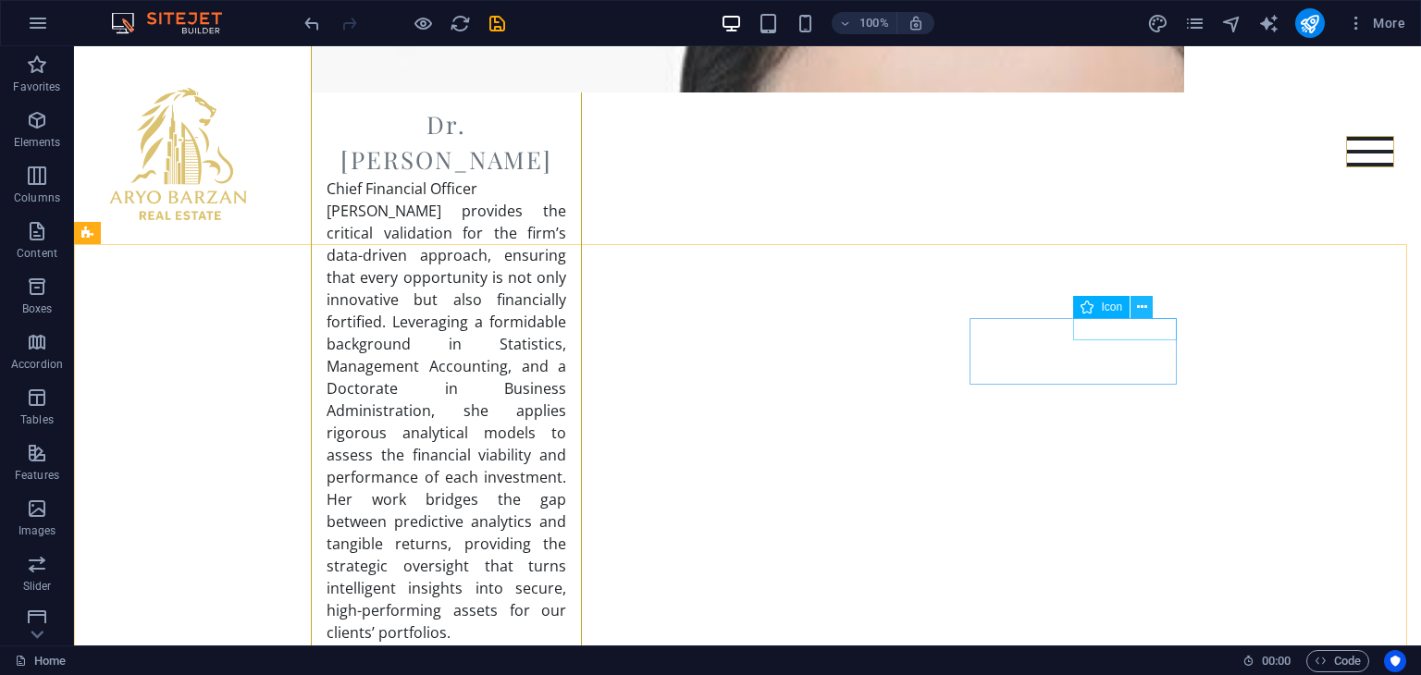
click at [1141, 314] on icon at bounding box center [1142, 307] width 10 height 19
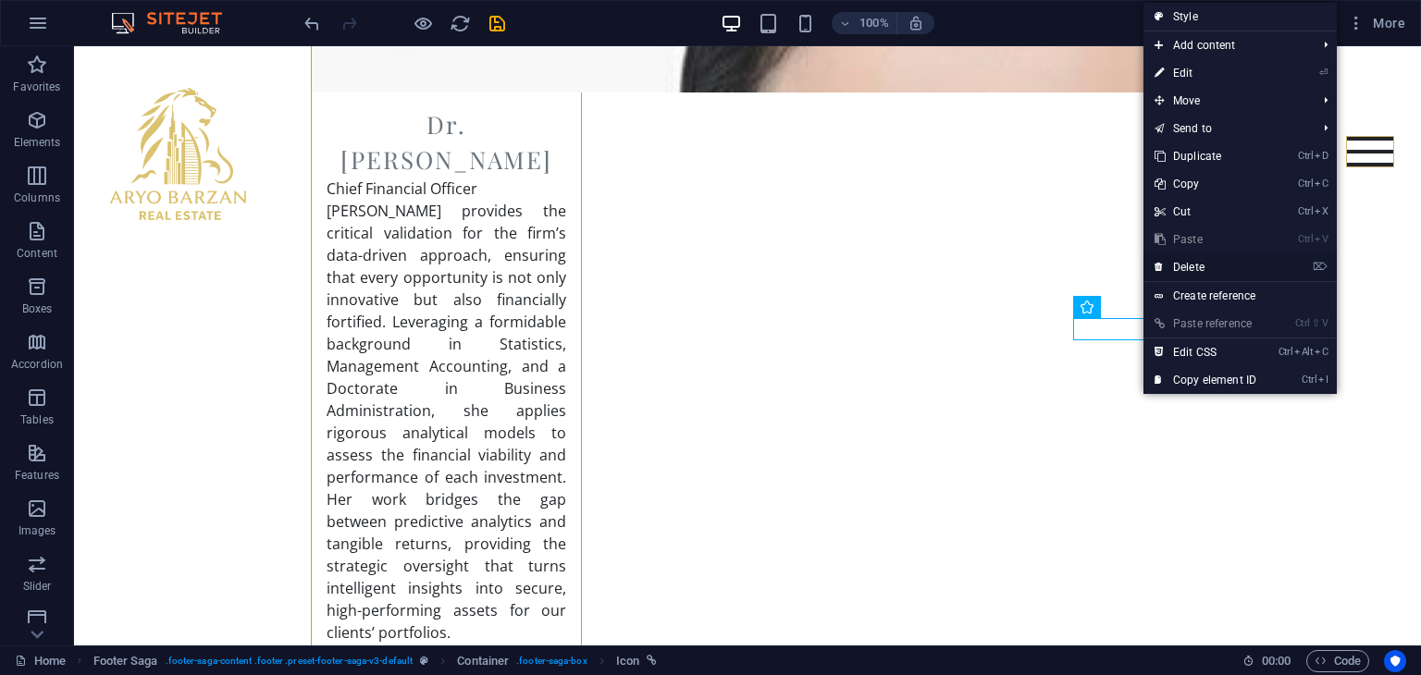
click at [1176, 276] on link "⌦ Delete" at bounding box center [1205, 267] width 124 height 28
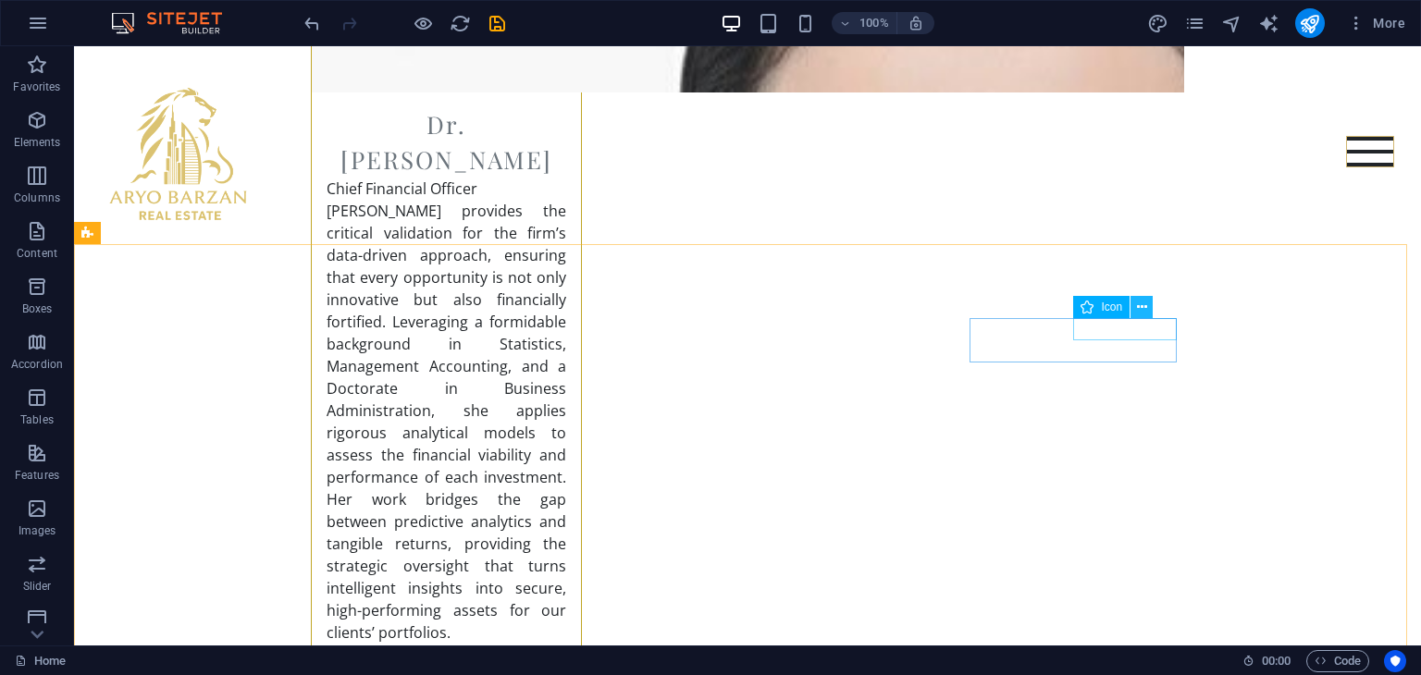
click at [1139, 312] on icon at bounding box center [1142, 307] width 10 height 19
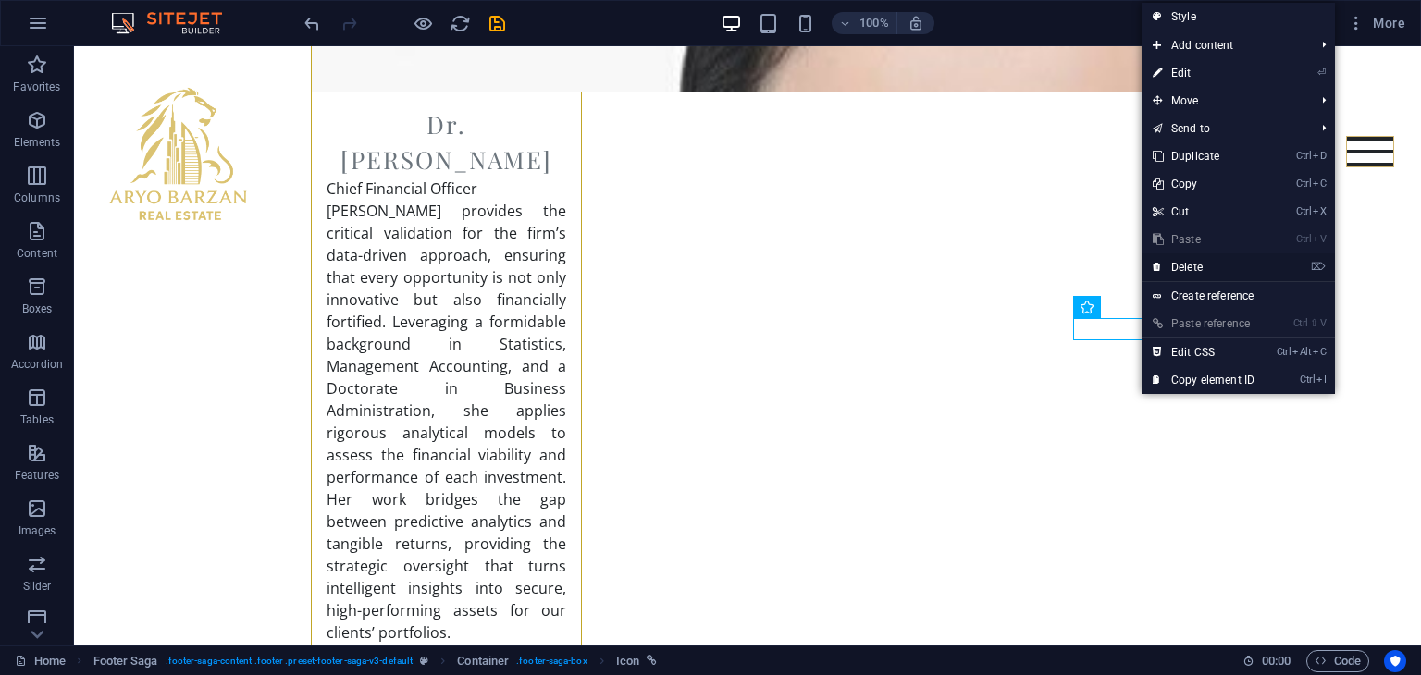
click at [1194, 274] on link "⌦ Delete" at bounding box center [1203, 267] width 124 height 28
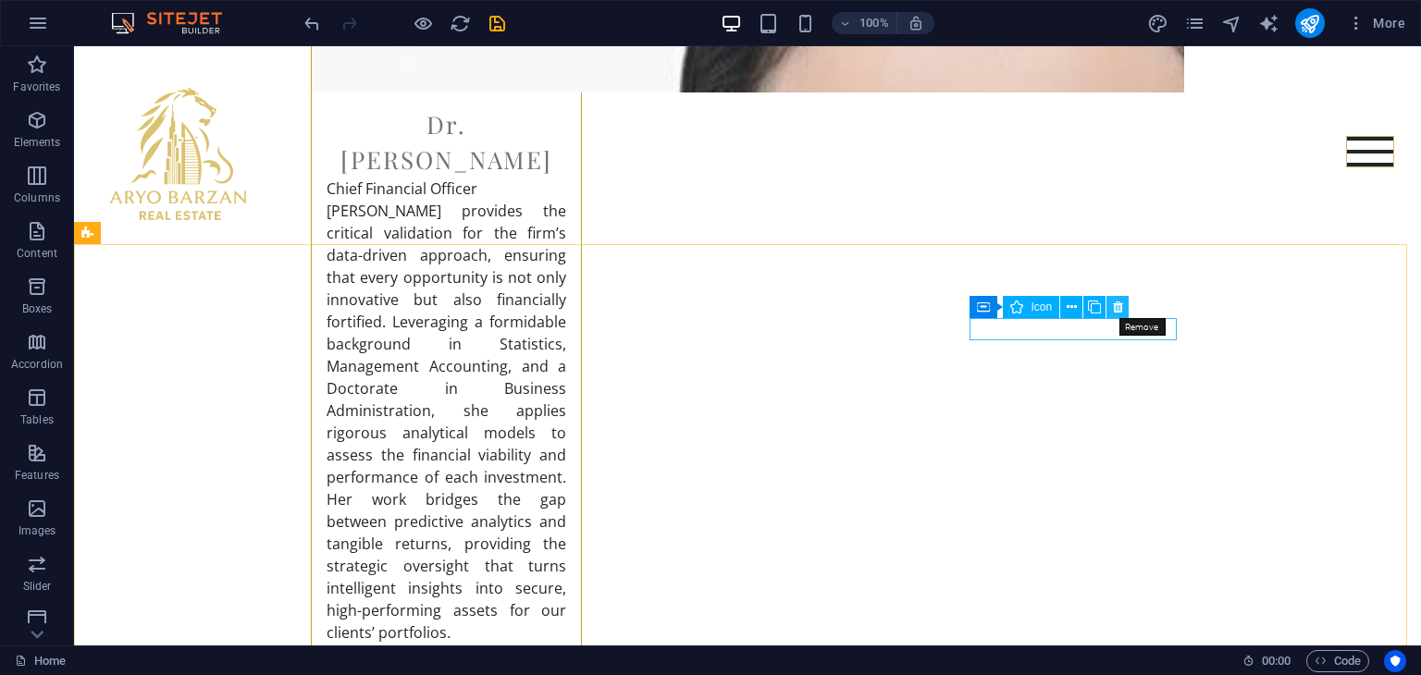
click at [1117, 308] on icon at bounding box center [1118, 307] width 10 height 19
click at [1117, 309] on icon at bounding box center [1118, 307] width 10 height 19
click at [1117, 308] on icon at bounding box center [1118, 307] width 10 height 19
click at [1122, 304] on button at bounding box center [1117, 307] width 22 height 22
click at [1077, 305] on button at bounding box center [1071, 307] width 22 height 22
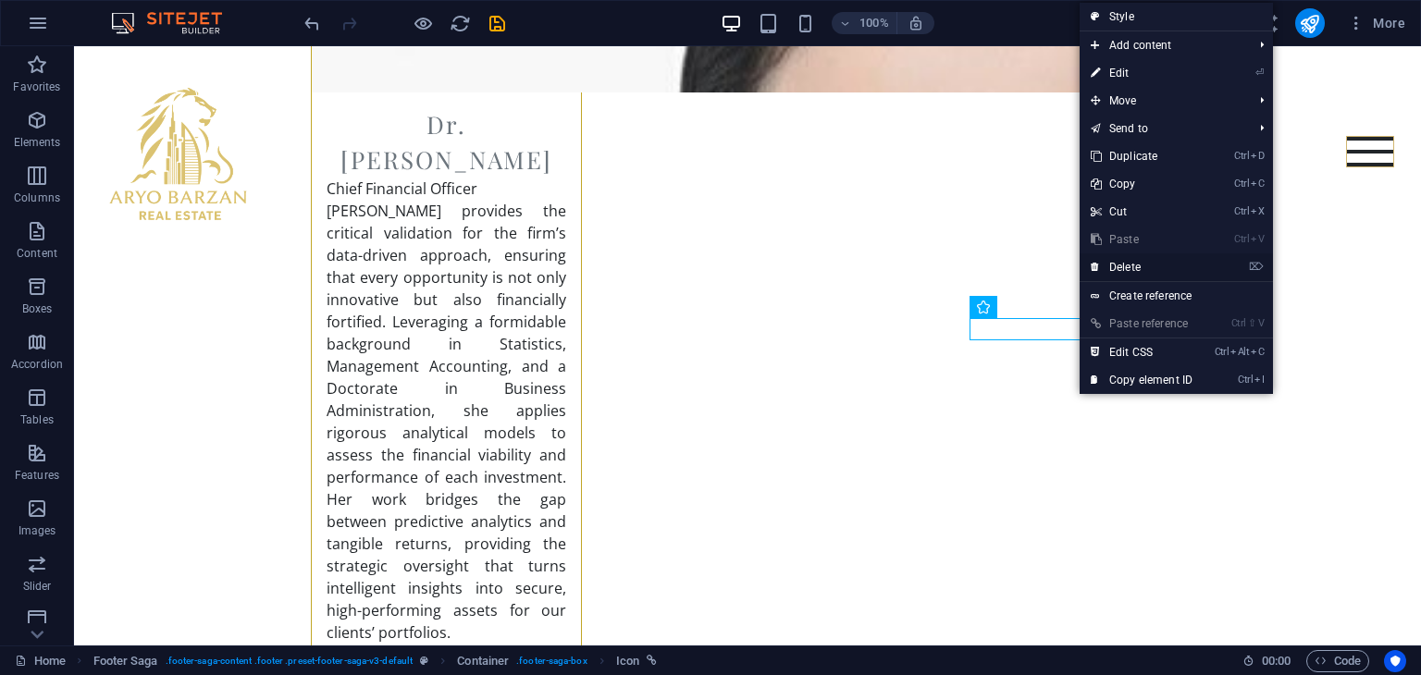
click at [1126, 267] on link "⌦ Delete" at bounding box center [1141, 267] width 124 height 28
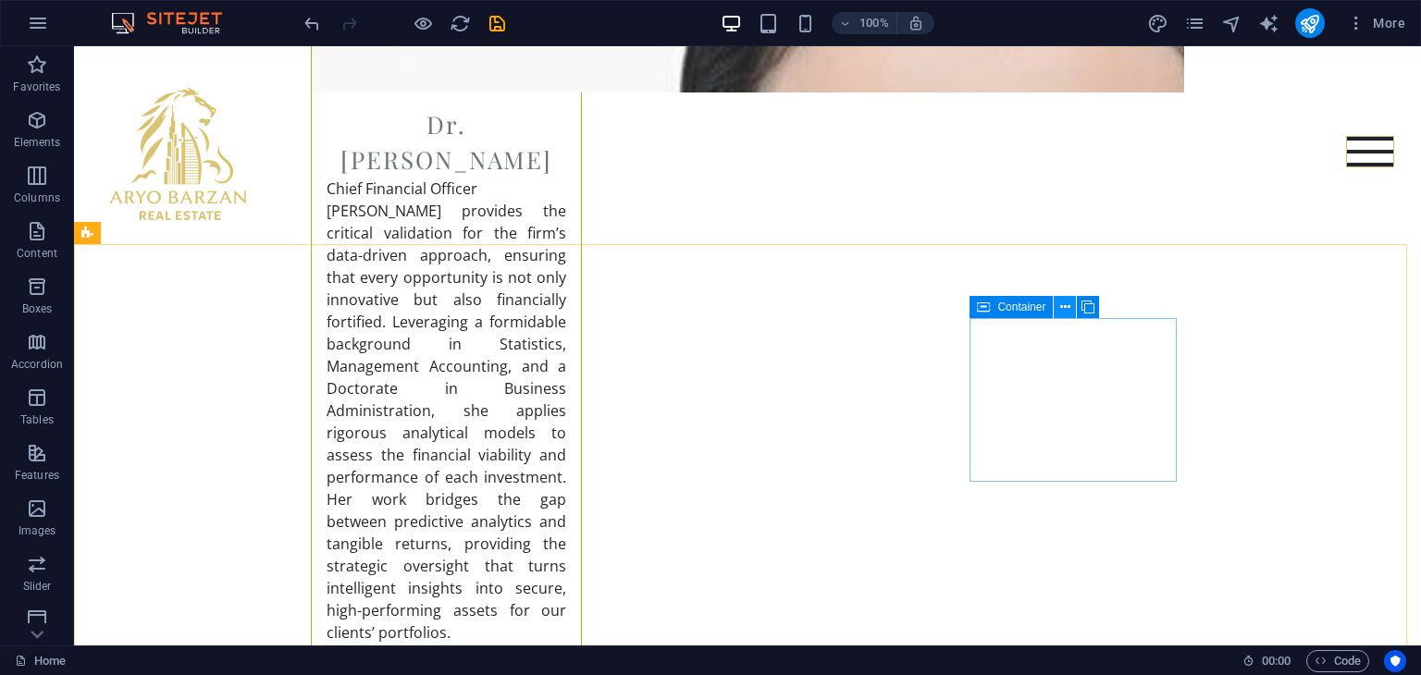
click at [1062, 305] on icon at bounding box center [1065, 307] width 10 height 19
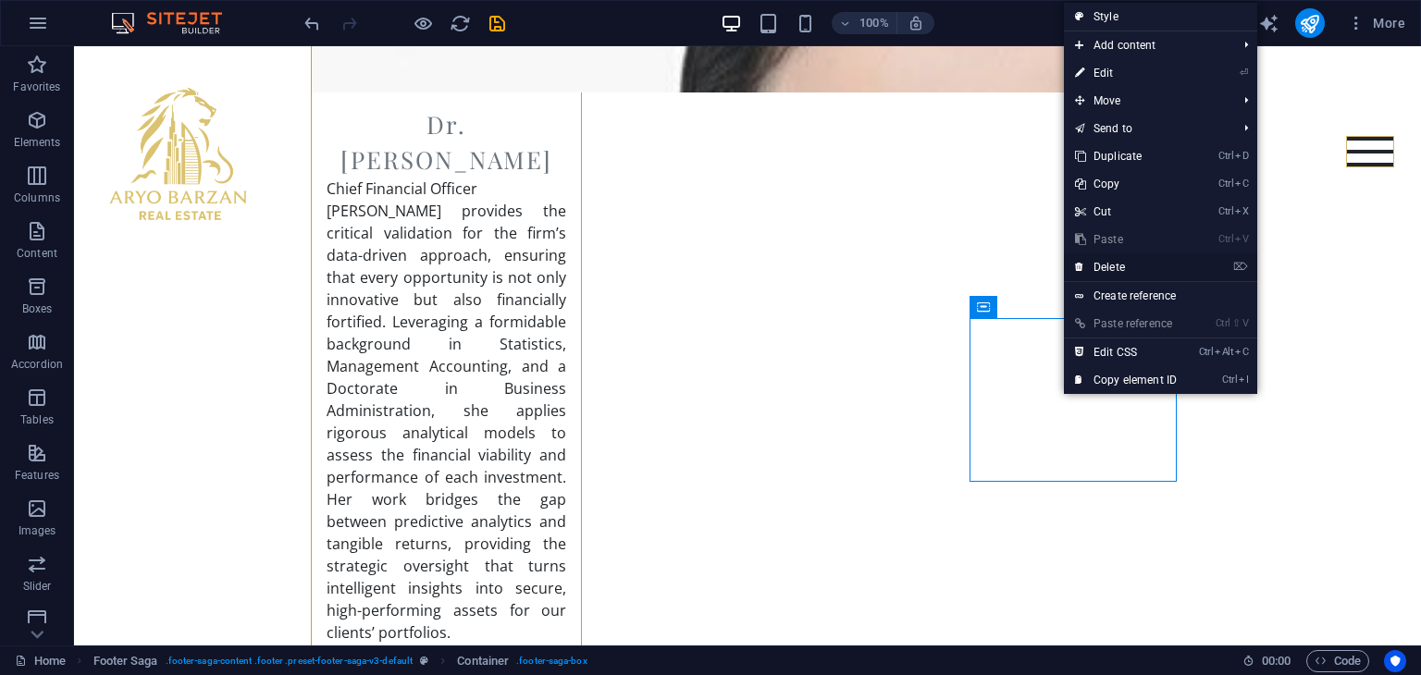
click at [1134, 269] on link "⌦ Delete" at bounding box center [1126, 267] width 124 height 28
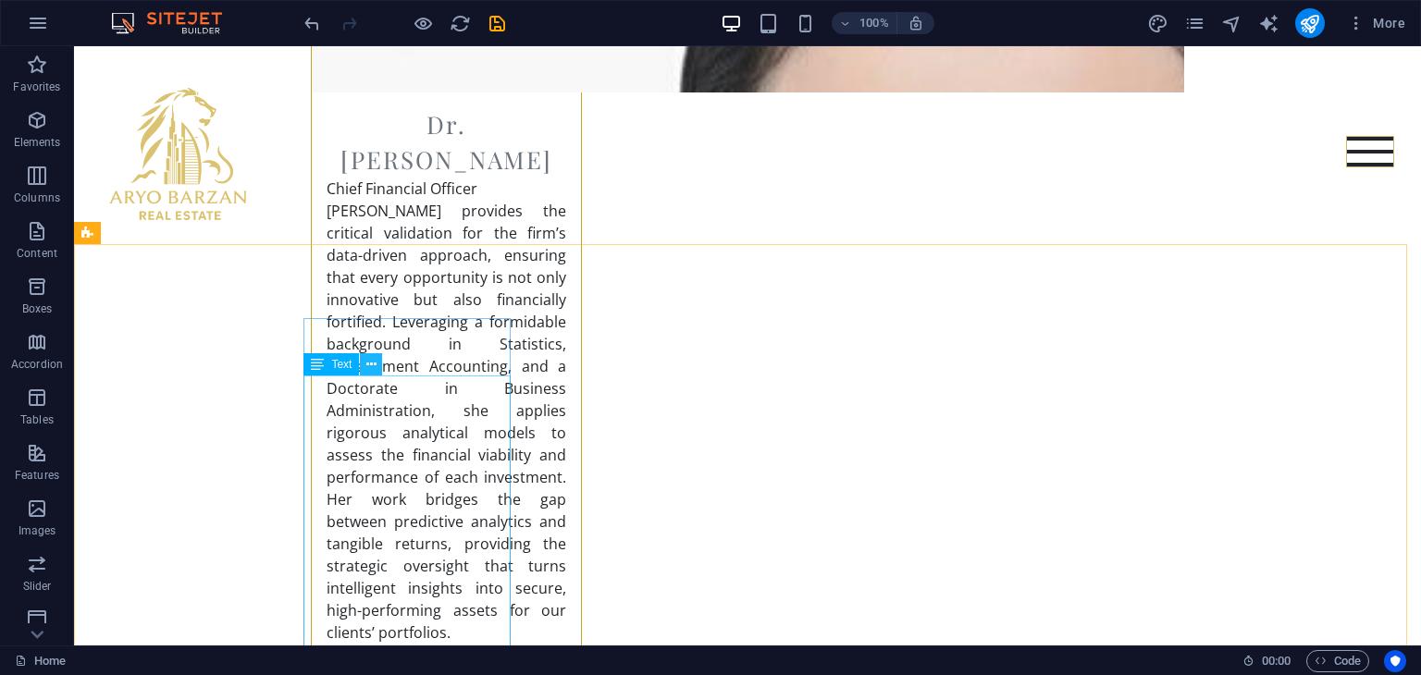
click at [374, 369] on icon at bounding box center [371, 364] width 10 height 19
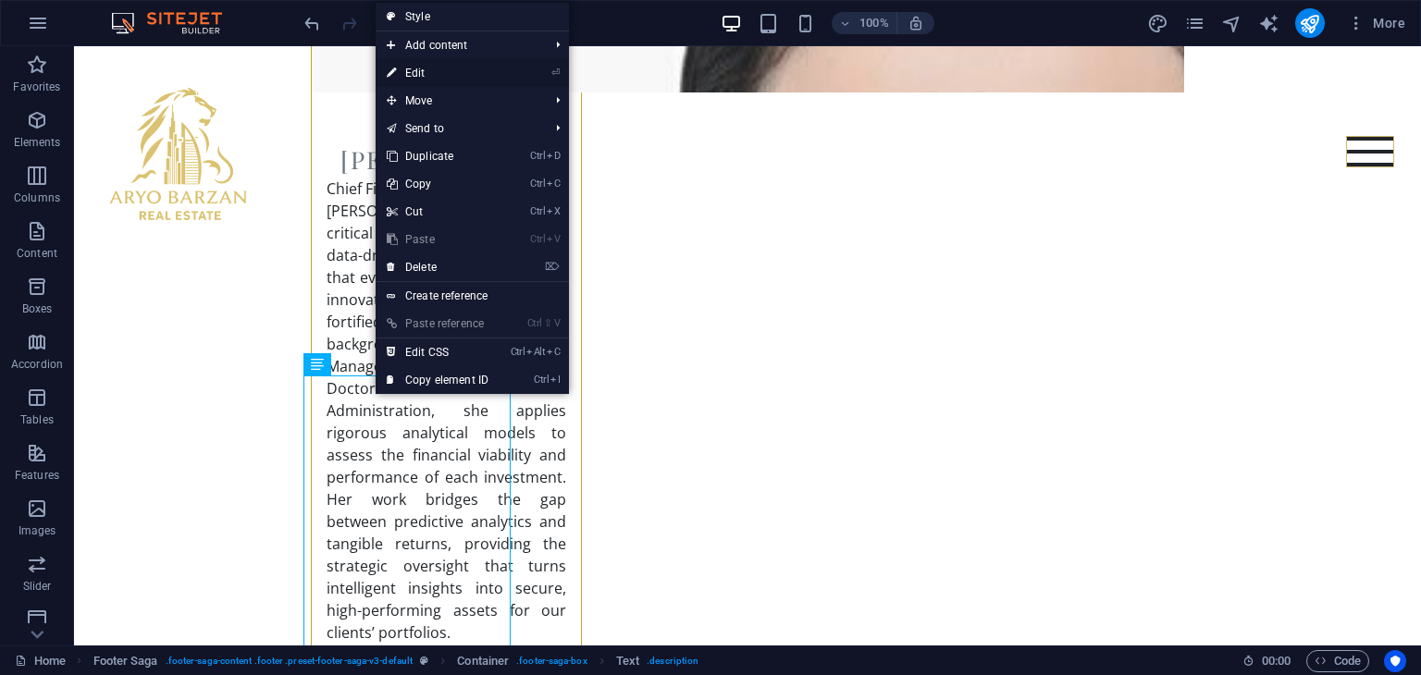
click at [434, 76] on link "⏎ Edit" at bounding box center [437, 73] width 124 height 28
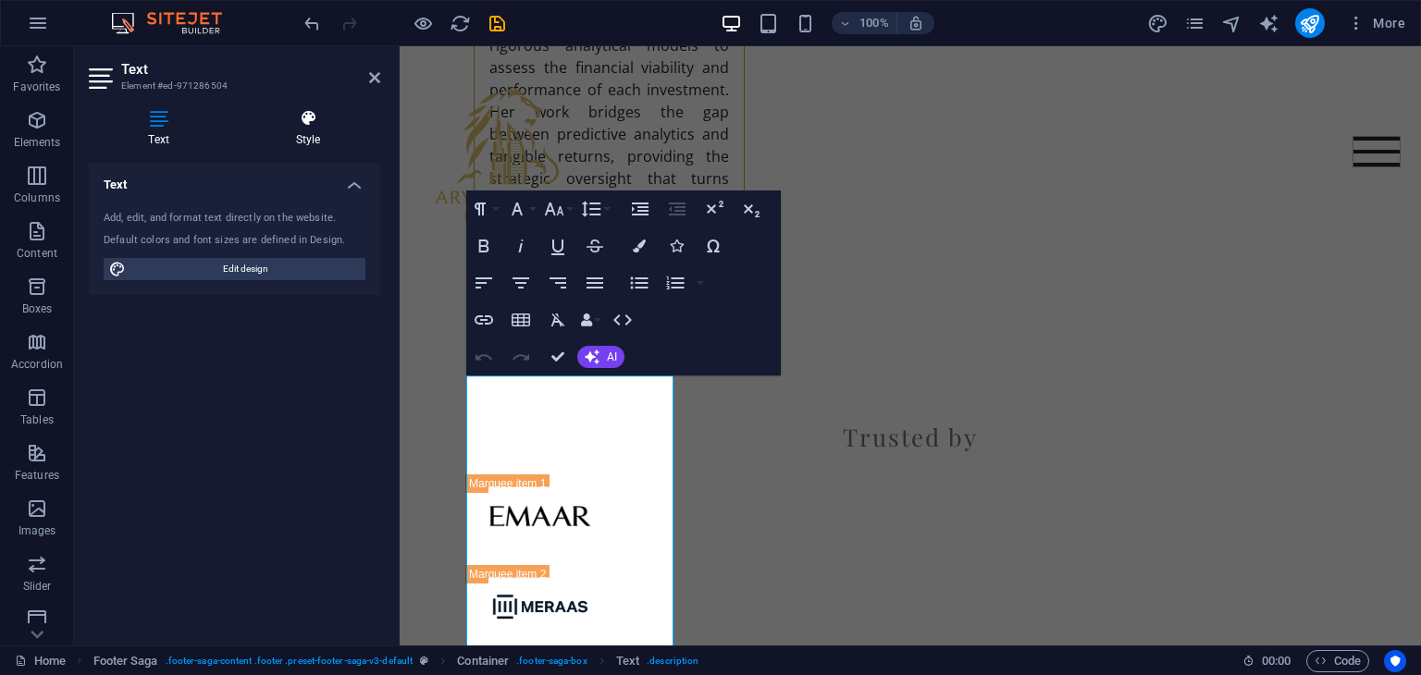
click at [309, 129] on h4 "Style" at bounding box center [308, 128] width 144 height 39
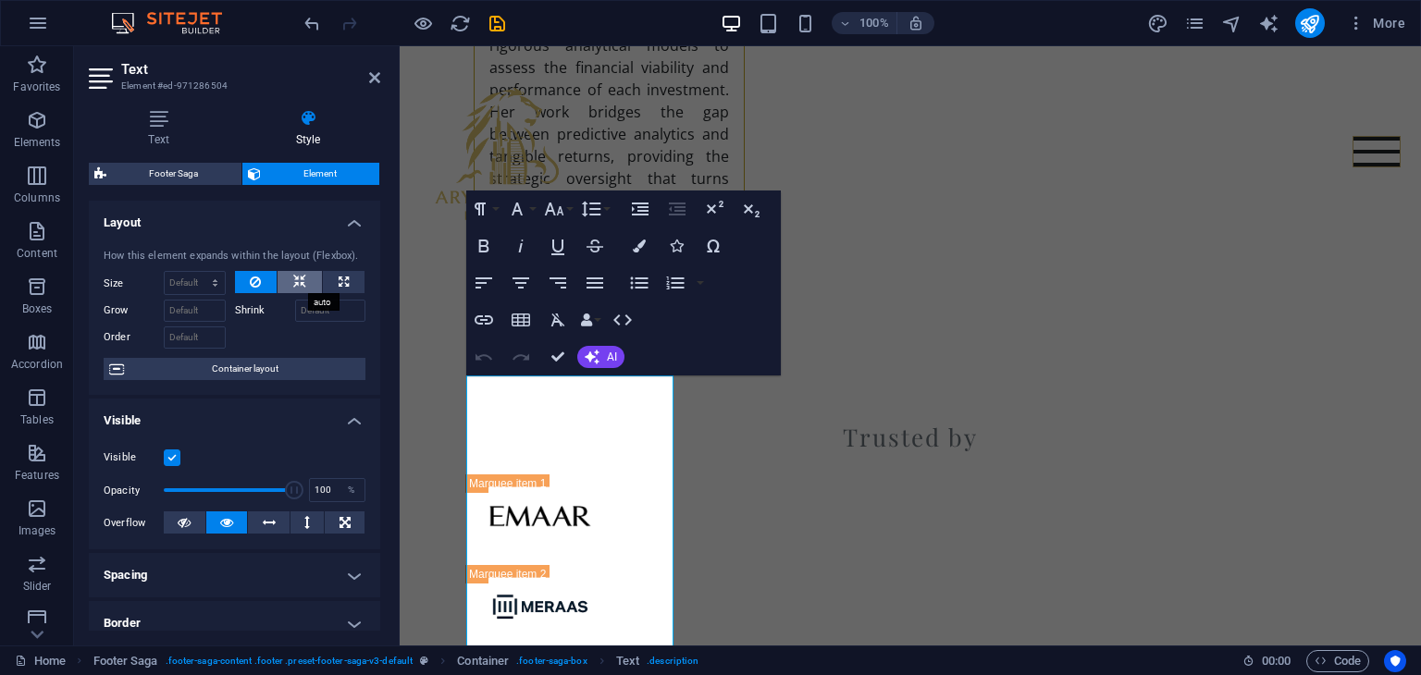
click at [293, 278] on icon at bounding box center [299, 282] width 13 height 22
click at [353, 286] on button at bounding box center [344, 282] width 42 height 22
type input "100"
select select "%"
click at [293, 278] on icon at bounding box center [299, 282] width 13 height 22
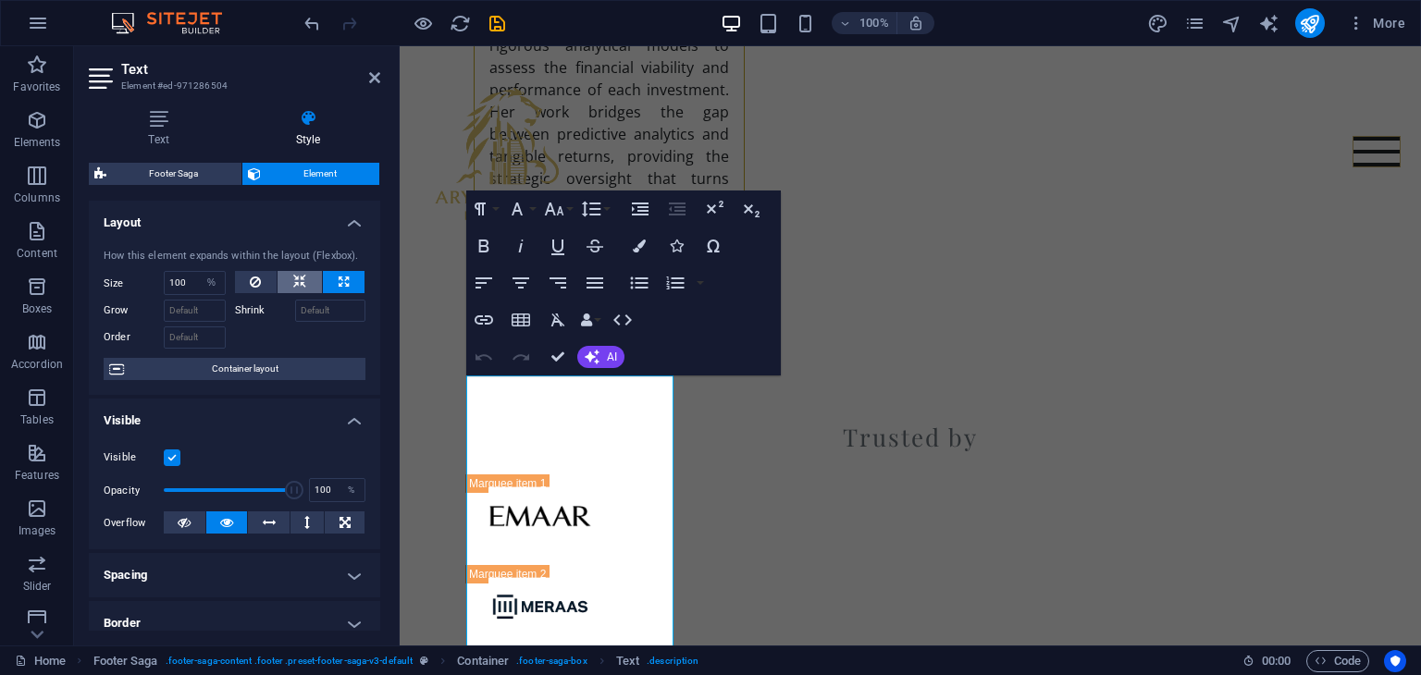
select select "DISABLED_OPTION_VALUE"
click at [265, 283] on button at bounding box center [256, 282] width 43 height 22
click at [243, 372] on span "Container layout" at bounding box center [244, 369] width 230 height 22
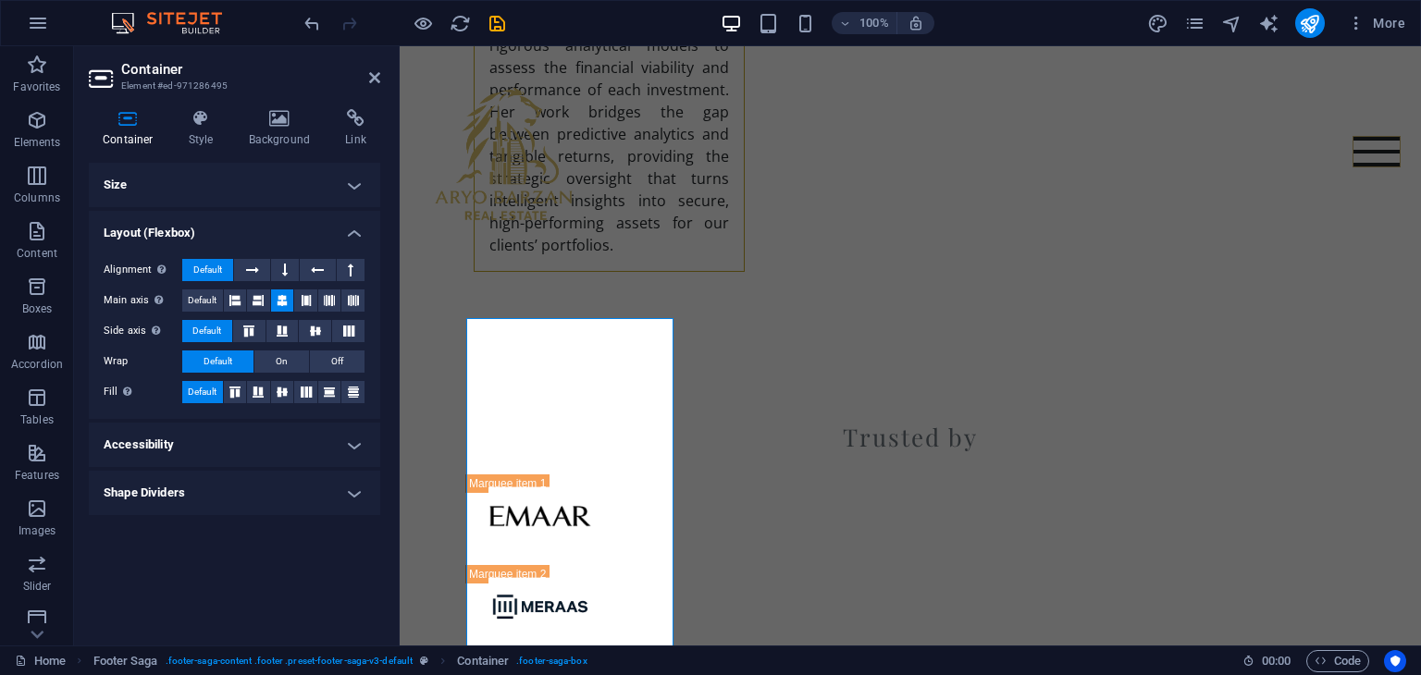
click at [232, 449] on h4 "Accessibility" at bounding box center [234, 445] width 291 height 44
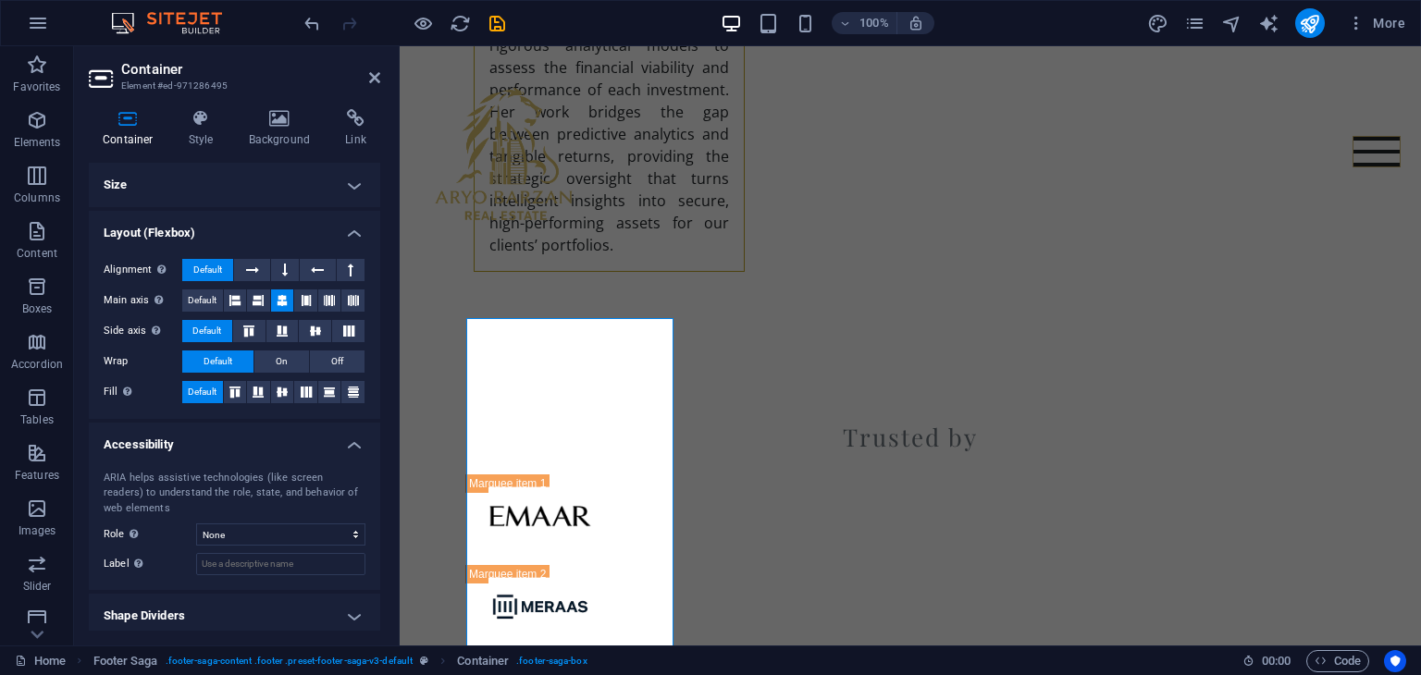
click at [351, 444] on h4 "Accessibility" at bounding box center [234, 439] width 291 height 33
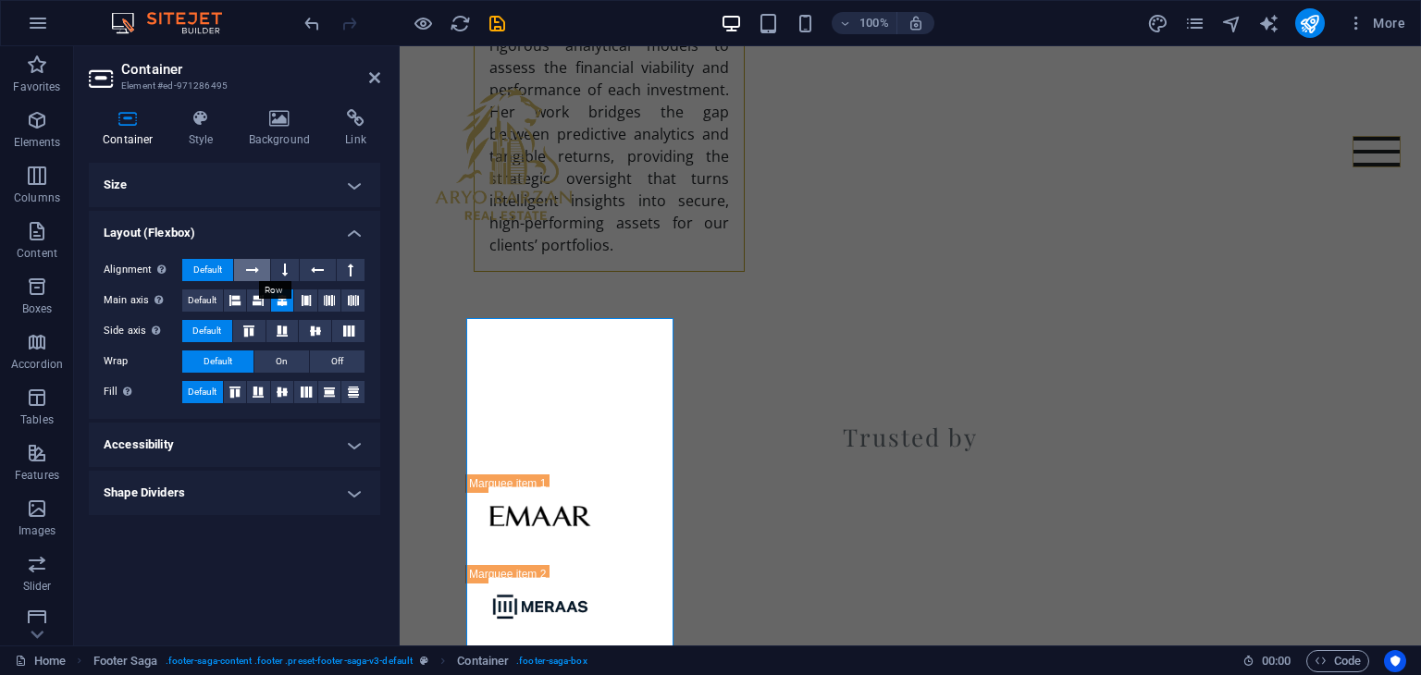
click at [252, 272] on icon at bounding box center [252, 270] width 13 height 22
click at [256, 275] on icon at bounding box center [252, 270] width 13 height 22
click at [359, 236] on h4 "Layout (Flexbox)" at bounding box center [234, 227] width 291 height 33
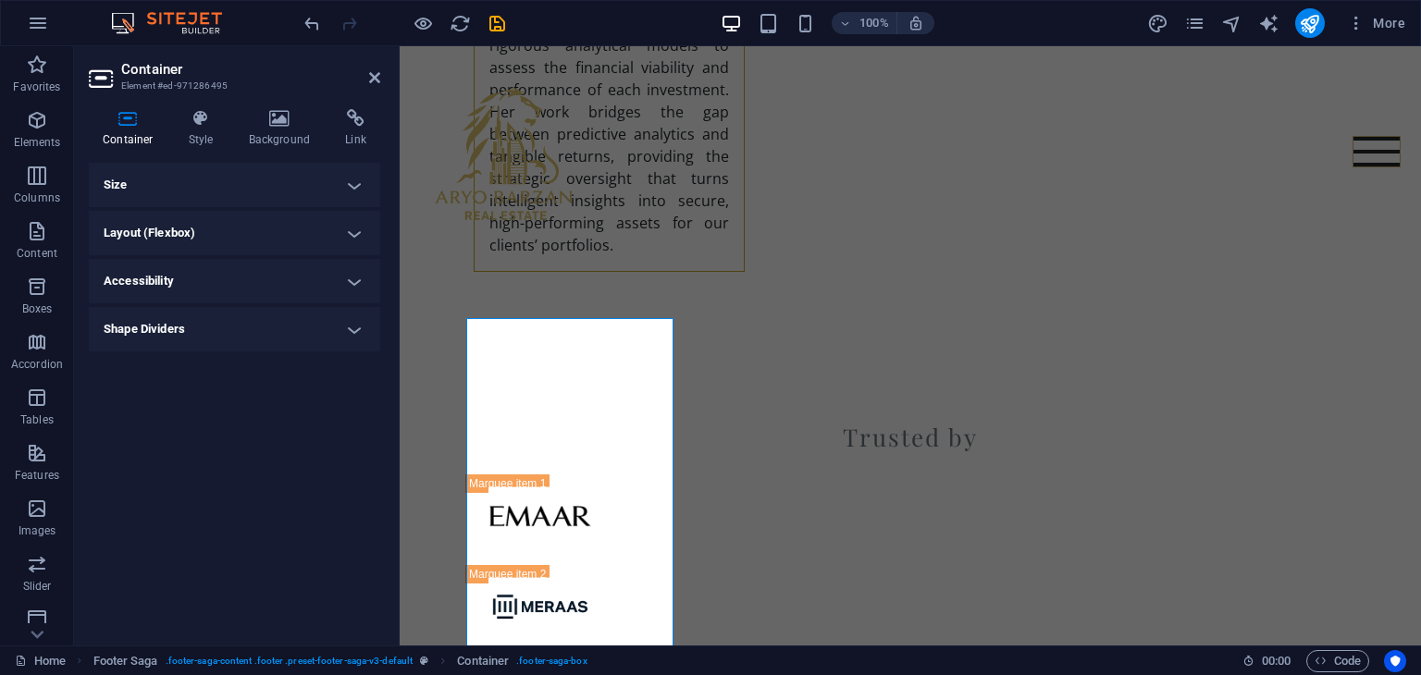
click at [350, 192] on h4 "Size" at bounding box center [234, 185] width 291 height 44
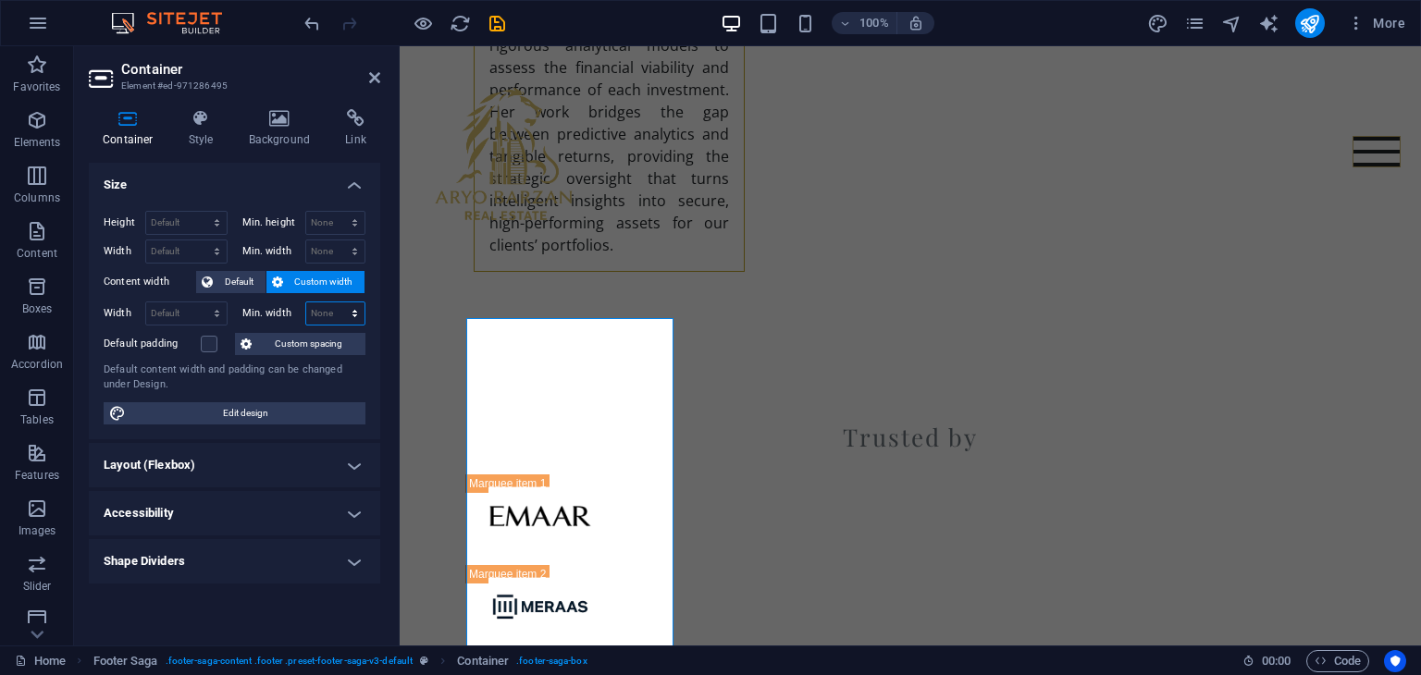
click at [324, 315] on select "None px rem % vh vw" at bounding box center [335, 313] width 59 height 22
click at [207, 253] on select "Default px rem % em vh vw" at bounding box center [186, 251] width 80 height 22
select select "%"
click at [200, 240] on select "Default px rem % em vh vw" at bounding box center [186, 251] width 80 height 22
click at [159, 245] on input "22.58" at bounding box center [186, 251] width 80 height 22
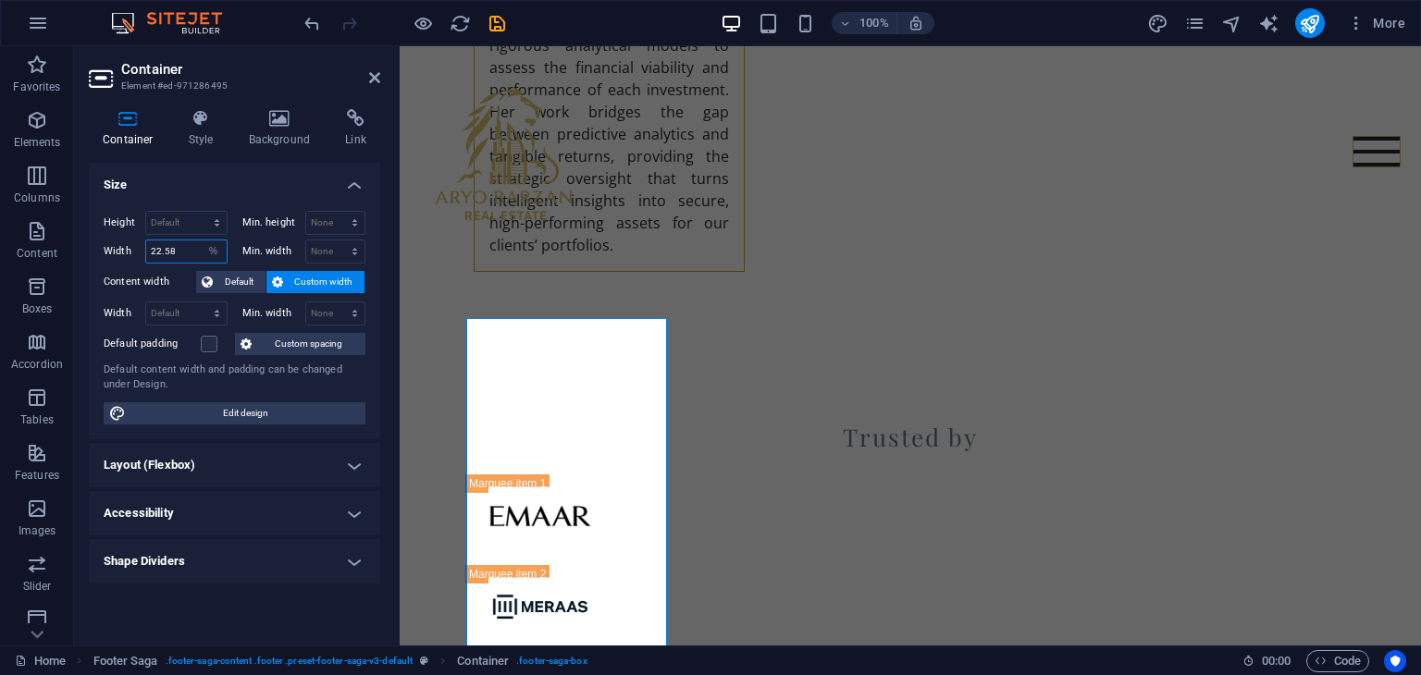
click at [159, 245] on input "22.58" at bounding box center [186, 251] width 80 height 22
type input "100"
click at [185, 311] on select "Default px rem % em vh vw" at bounding box center [186, 313] width 80 height 22
select select "%"
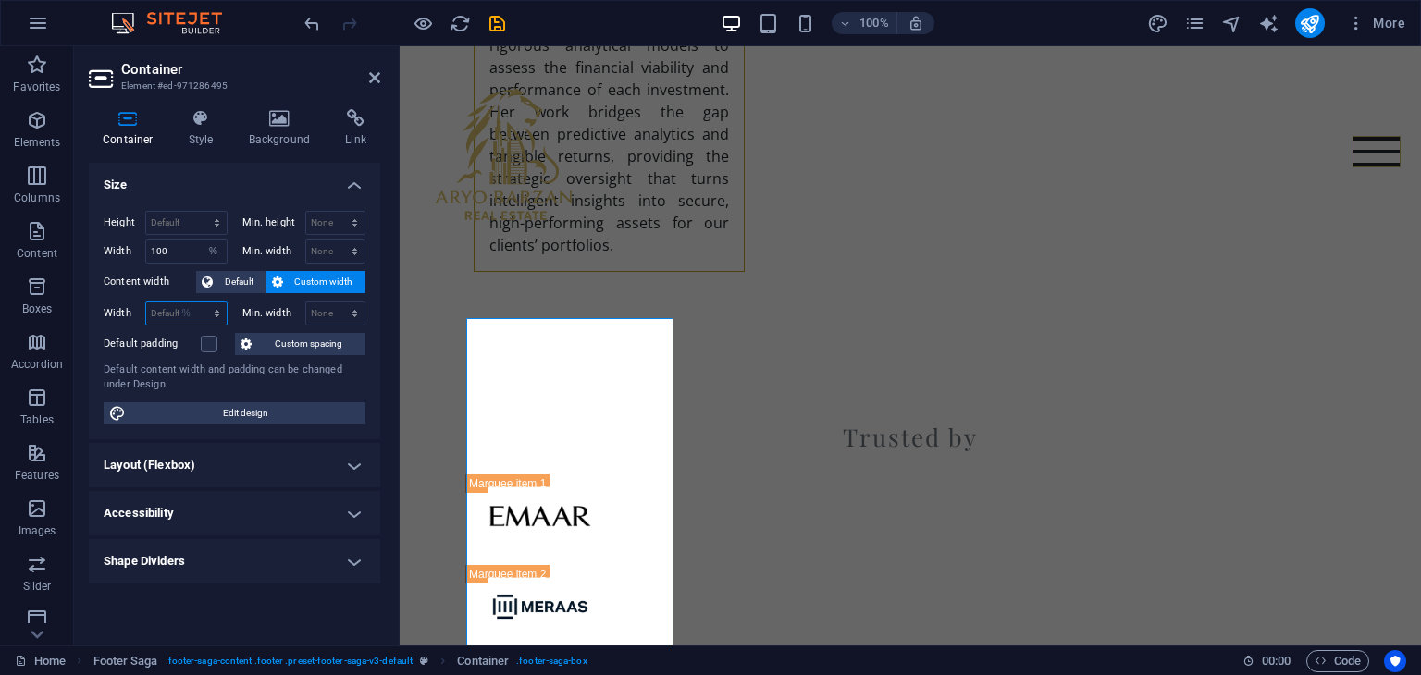
click at [200, 302] on select "Default px rem % em vh vw" at bounding box center [186, 313] width 80 height 22
type input "100"
click at [215, 411] on span "Edit design" at bounding box center [245, 413] width 228 height 22
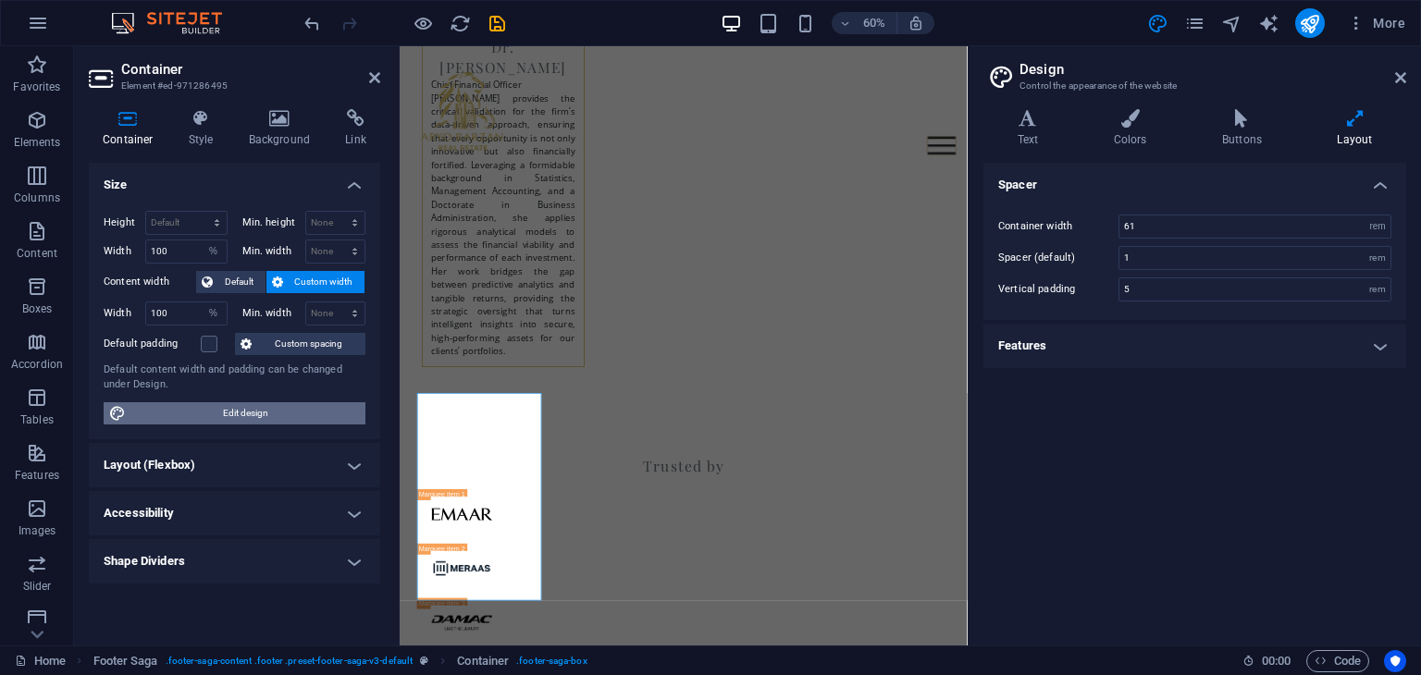
scroll to position [7364, 0]
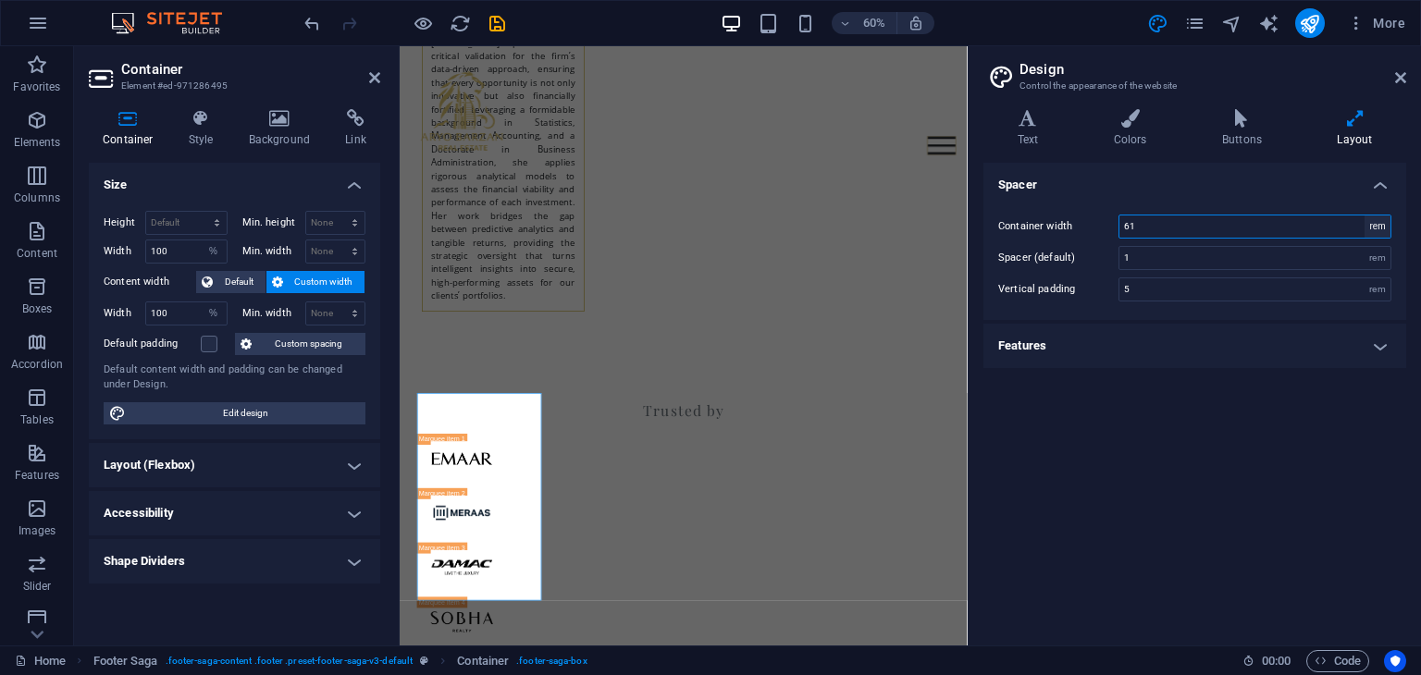
click at [1375, 229] on select "rem px" at bounding box center [1377, 226] width 26 height 22
select select "px"
click at [1364, 215] on select "rem px" at bounding box center [1377, 226] width 26 height 22
click at [1155, 226] on input "976" at bounding box center [1254, 226] width 271 height 22
drag, startPoint x: 1155, startPoint y: 226, endPoint x: 1081, endPoint y: 228, distance: 74.0
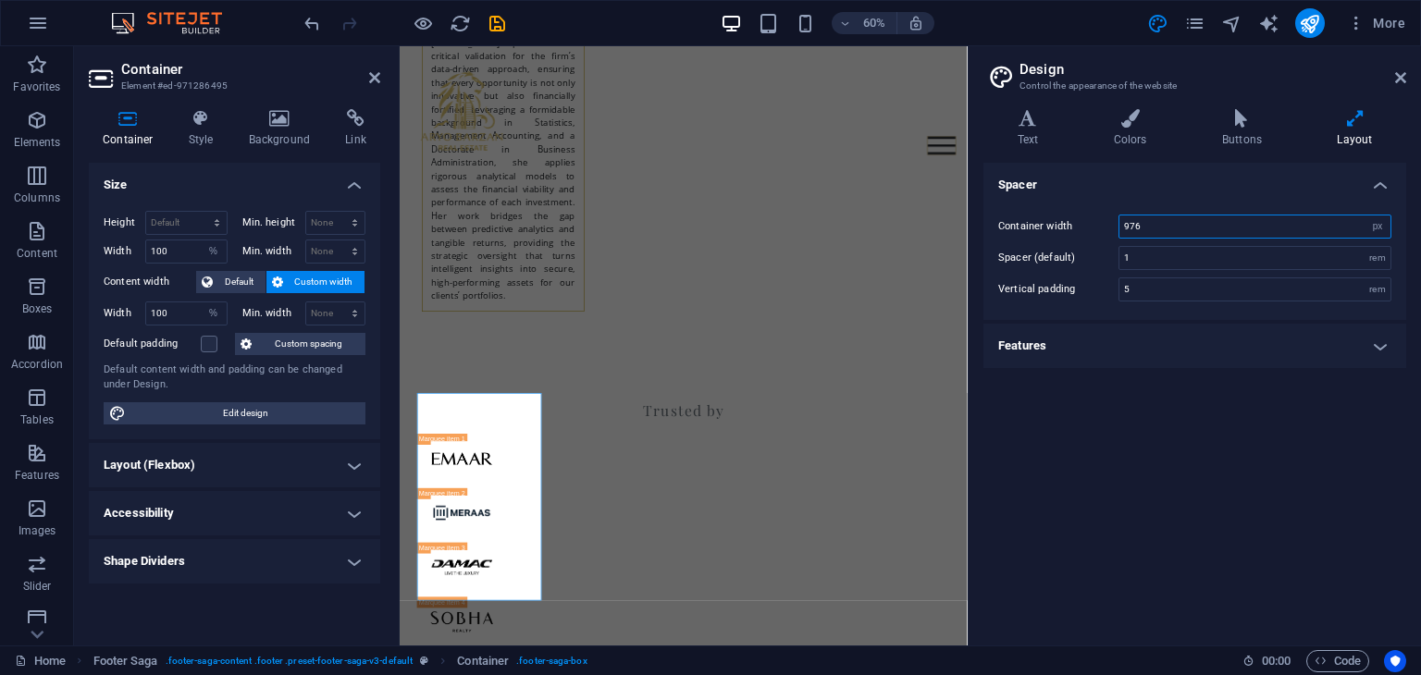
click at [1081, 228] on div "Container width 976 rem px" at bounding box center [1194, 227] width 393 height 24
click at [1204, 386] on div "Spacer Container width 1000 rem px Spacer (default) 1 rem Vertical padding 5 re…" at bounding box center [1194, 397] width 423 height 468
click at [1148, 221] on input "1000" at bounding box center [1254, 226] width 271 height 22
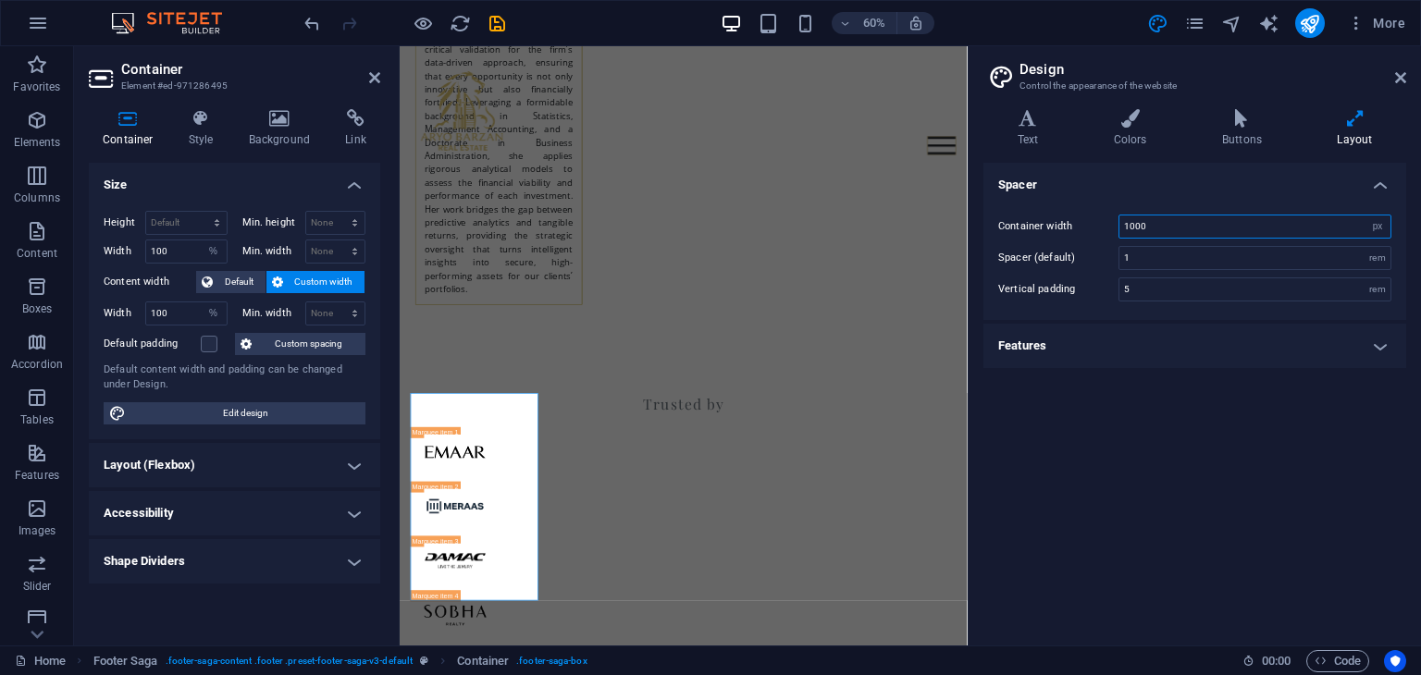
drag, startPoint x: 1159, startPoint y: 228, endPoint x: 1091, endPoint y: 237, distance: 68.0
click at [1091, 237] on div "Container width 1000 rem px" at bounding box center [1194, 227] width 393 height 24
type input "1"
click at [1361, 554] on div "Spacer Container width 1 rem px Spacer (default) 1 rem Vertical padding 5 rem F…" at bounding box center [1194, 397] width 423 height 468
click at [1159, 223] on input "1" at bounding box center [1254, 226] width 271 height 22
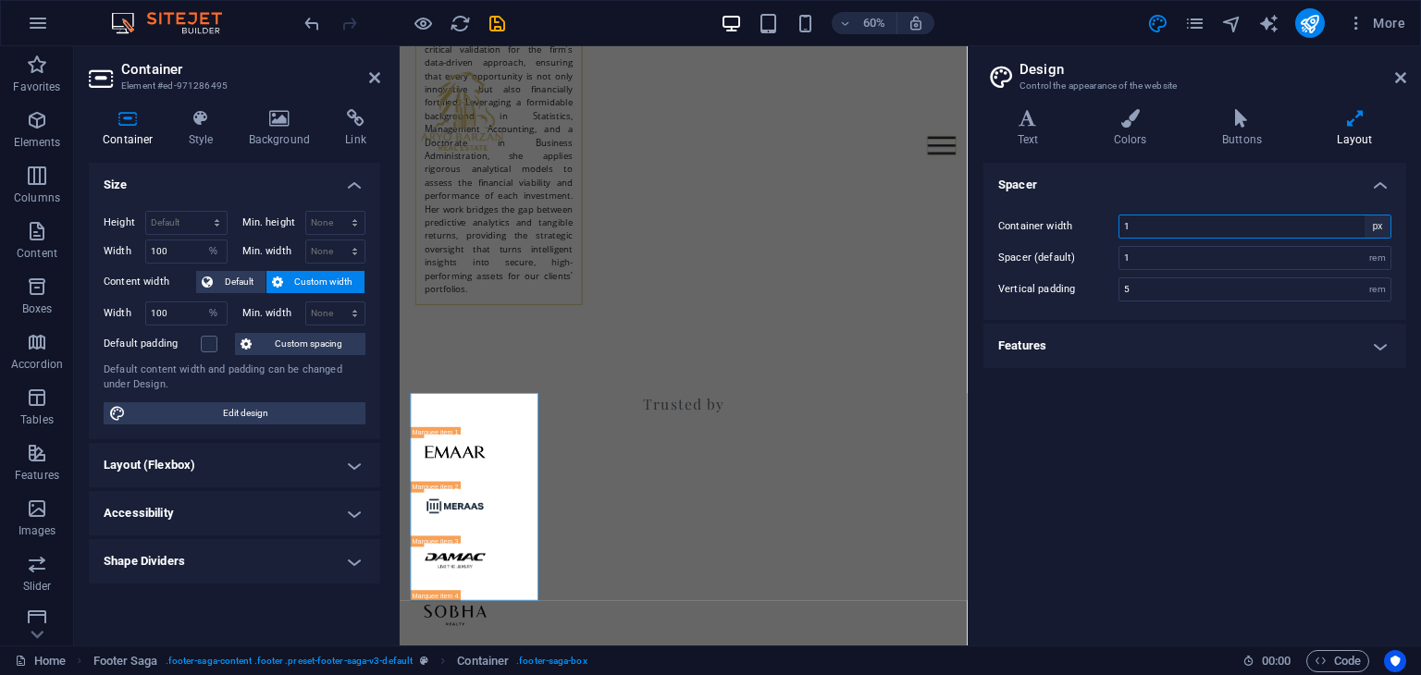
click at [1378, 228] on select "rem px" at bounding box center [1377, 226] width 26 height 22
select select "rem"
click at [1364, 215] on select "rem px" at bounding box center [1377, 226] width 26 height 22
type input "0.0625"
click at [1372, 224] on select "rem px" at bounding box center [1377, 226] width 26 height 22
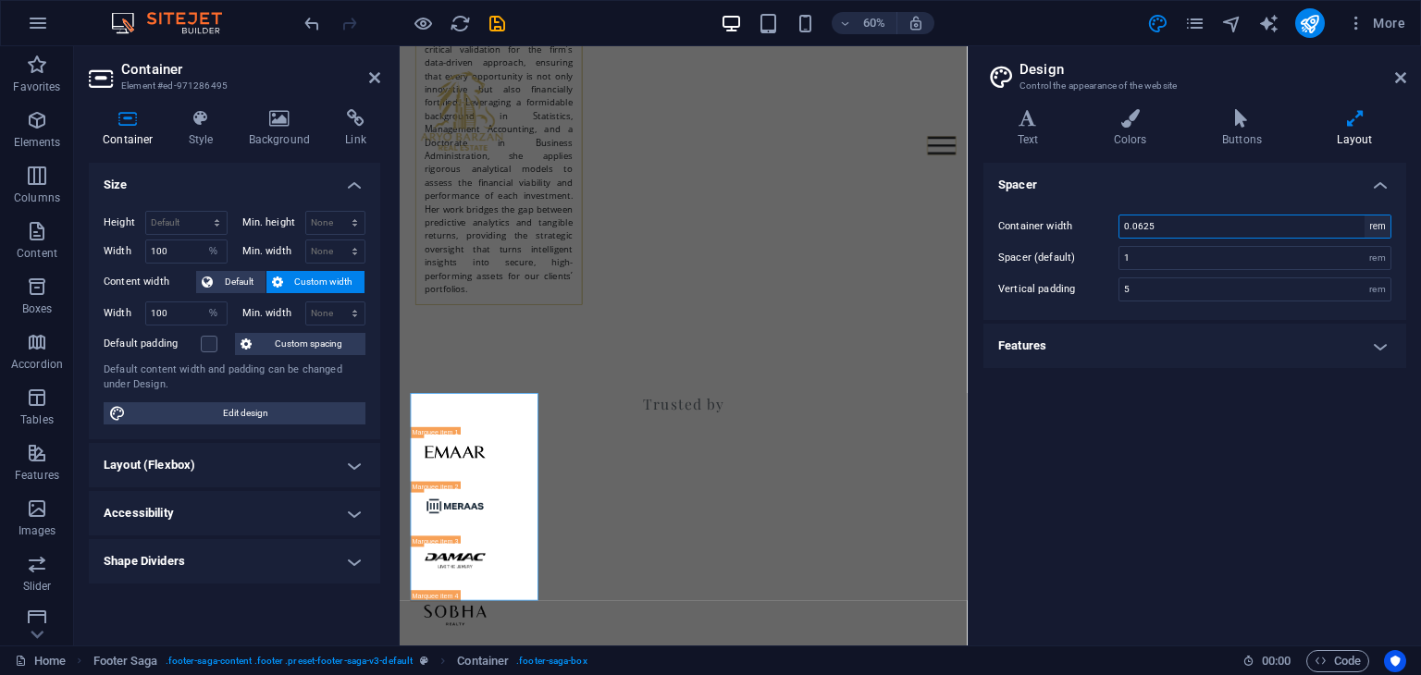
select select "px"
click at [1364, 215] on select "rem px" at bounding box center [1377, 226] width 26 height 22
type input "2000"
drag, startPoint x: 1157, startPoint y: 522, endPoint x: 1150, endPoint y: 512, distance: 11.3
click at [1154, 514] on div "Spacer Container width 2000 rem px Spacer (default) 1 rem Vertical padding 5 re…" at bounding box center [1194, 397] width 423 height 468
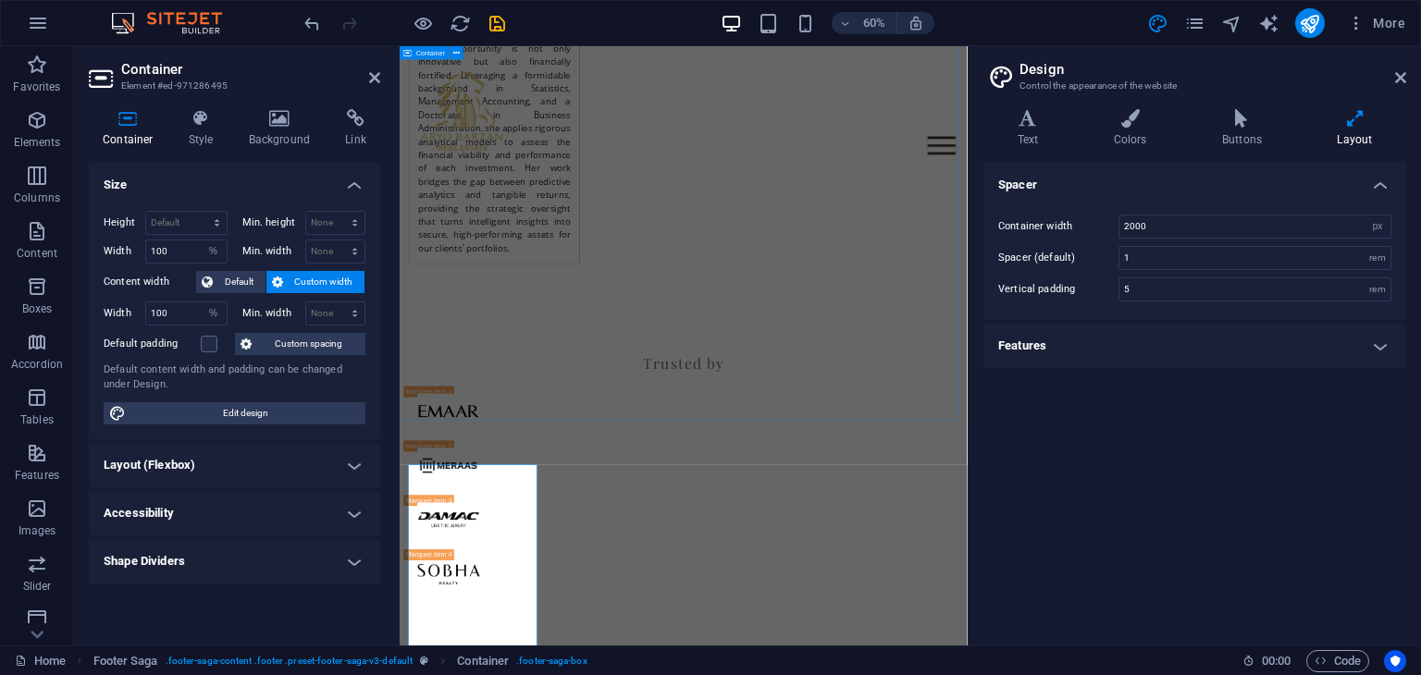
scroll to position [7286, 0]
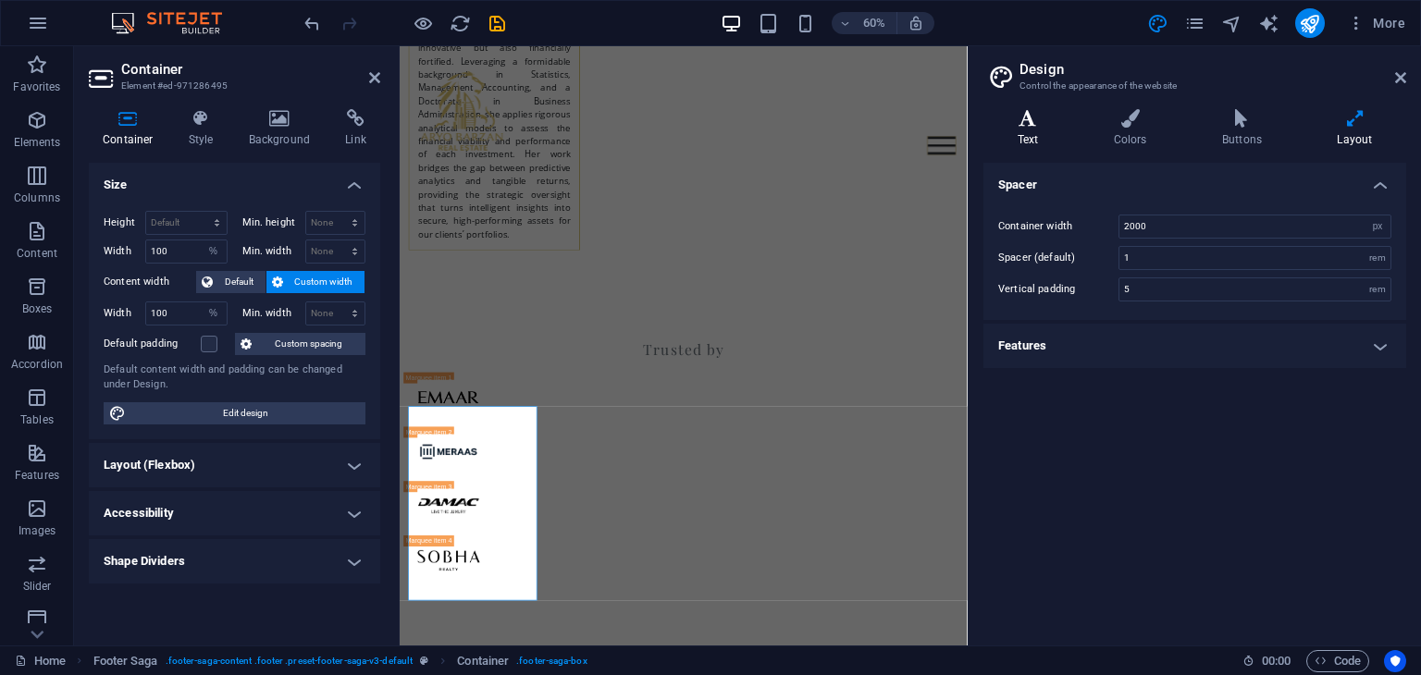
click at [1021, 140] on h4 "Text" at bounding box center [1031, 128] width 96 height 39
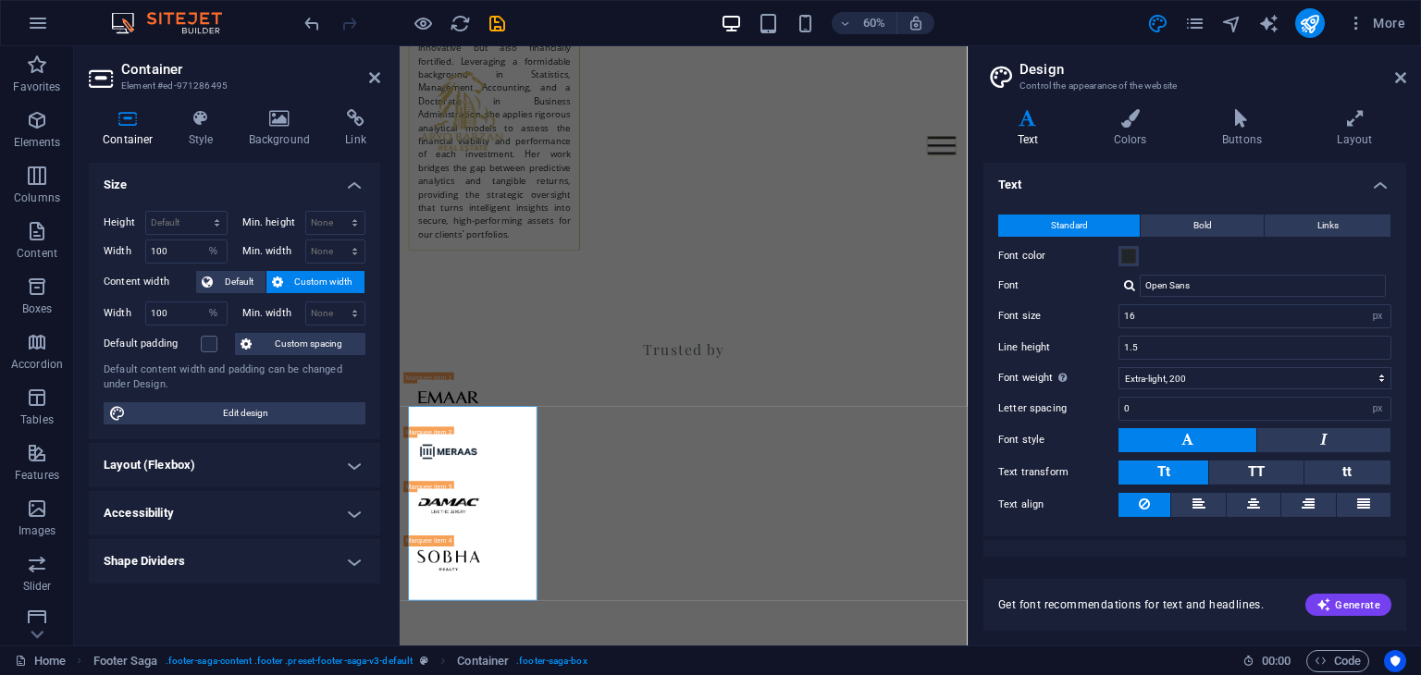
scroll to position [25, 0]
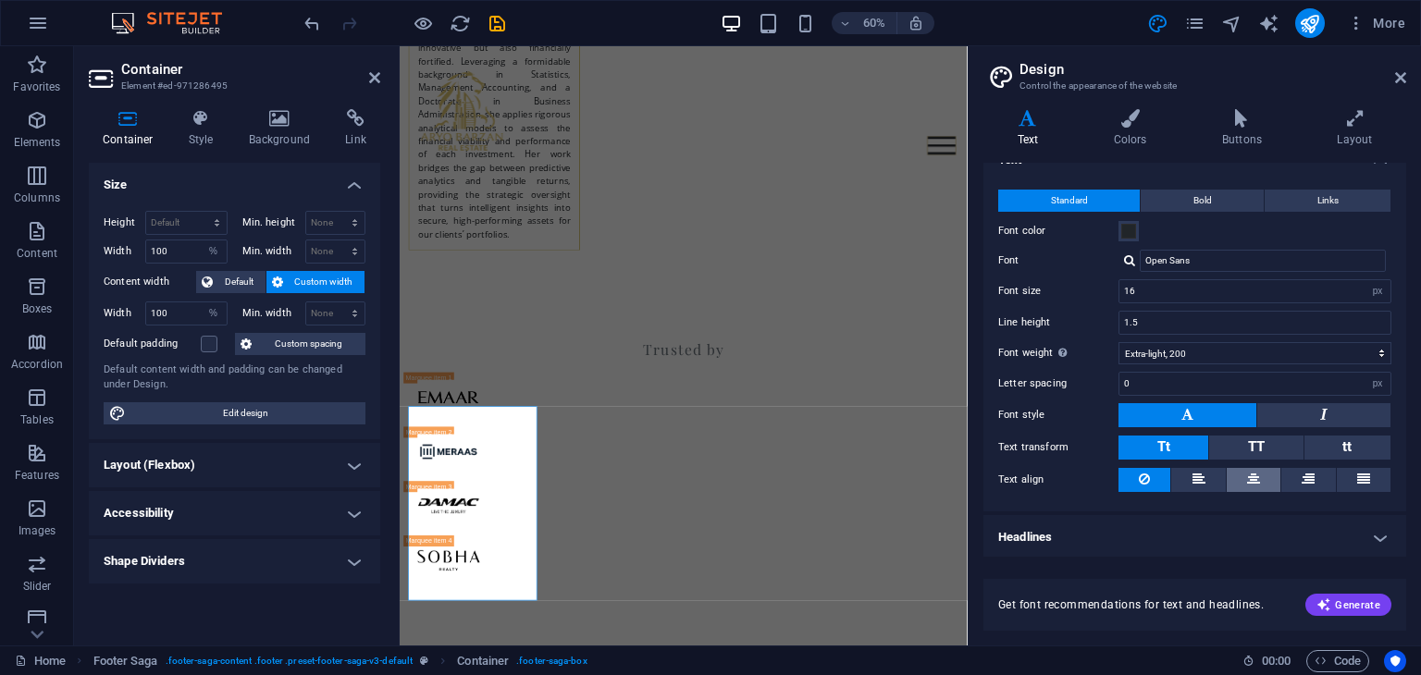
click at [1261, 472] on button at bounding box center [1253, 480] width 54 height 24
click at [1236, 143] on h4 "Buttons" at bounding box center [1244, 128] width 115 height 39
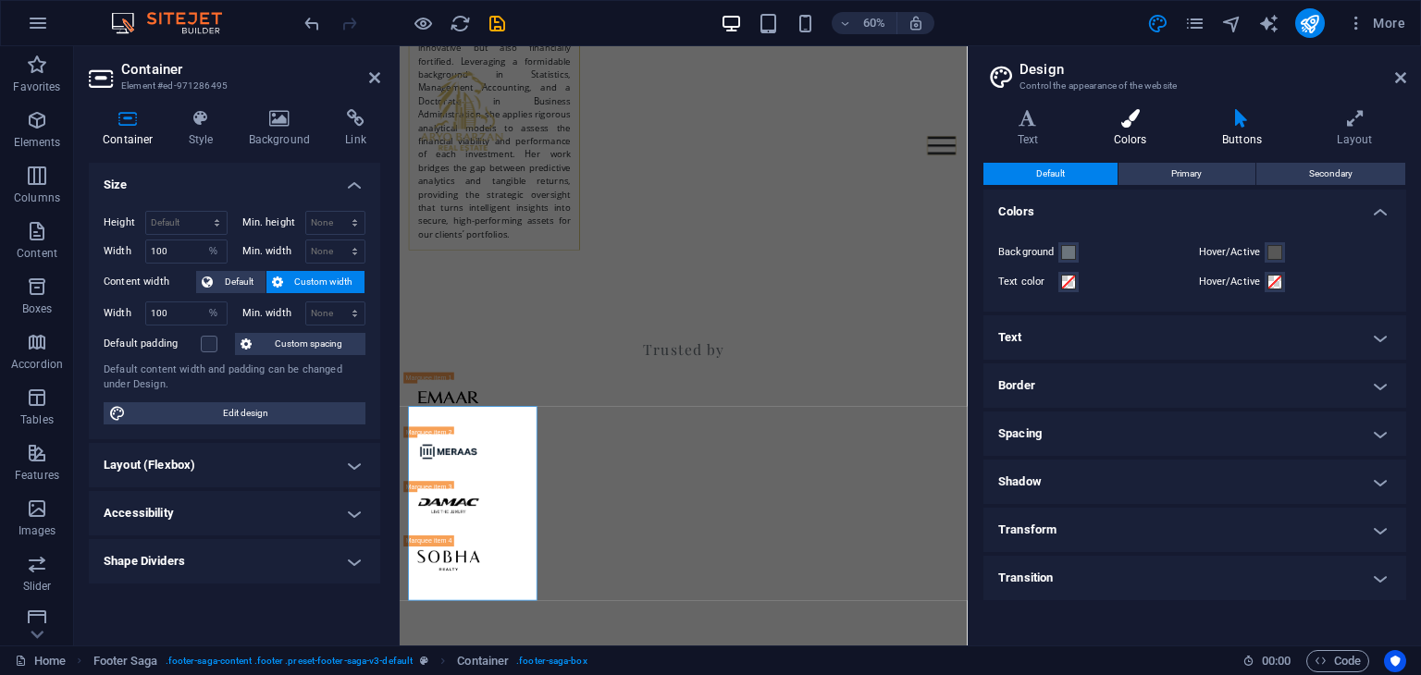
click at [1139, 142] on h4 "Colors" at bounding box center [1133, 128] width 108 height 39
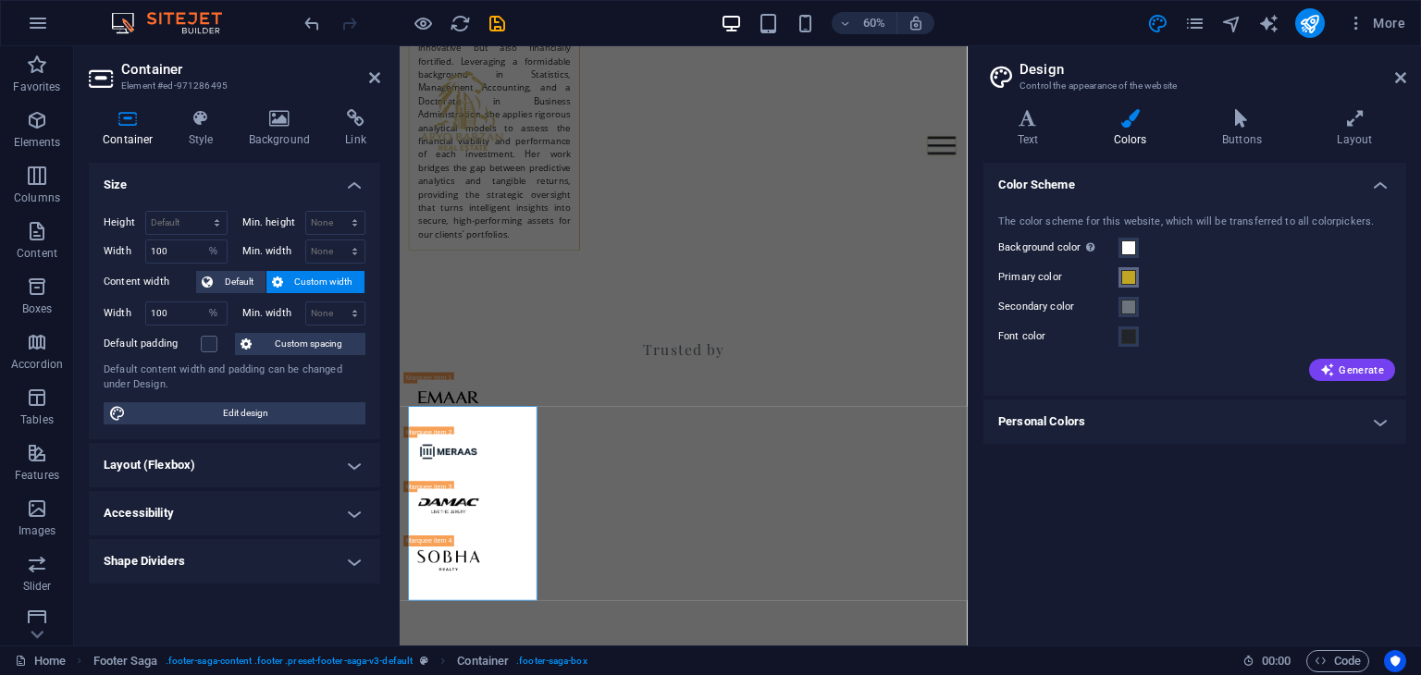
click at [1123, 271] on span at bounding box center [1128, 277] width 15 height 15
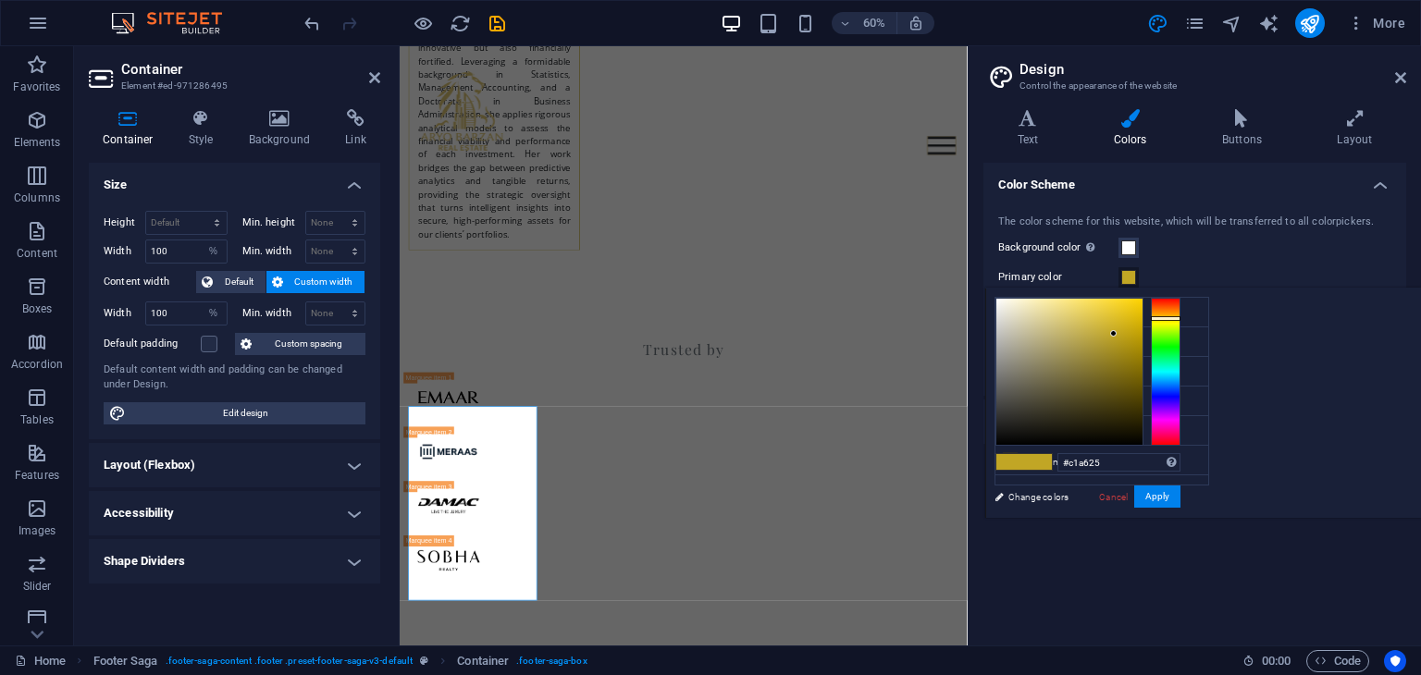
type input "#806f1e"
click at [1142, 370] on div at bounding box center [1069, 372] width 146 height 146
drag, startPoint x: 512, startPoint y: 718, endPoint x: 822, endPoint y: 454, distance: 406.8
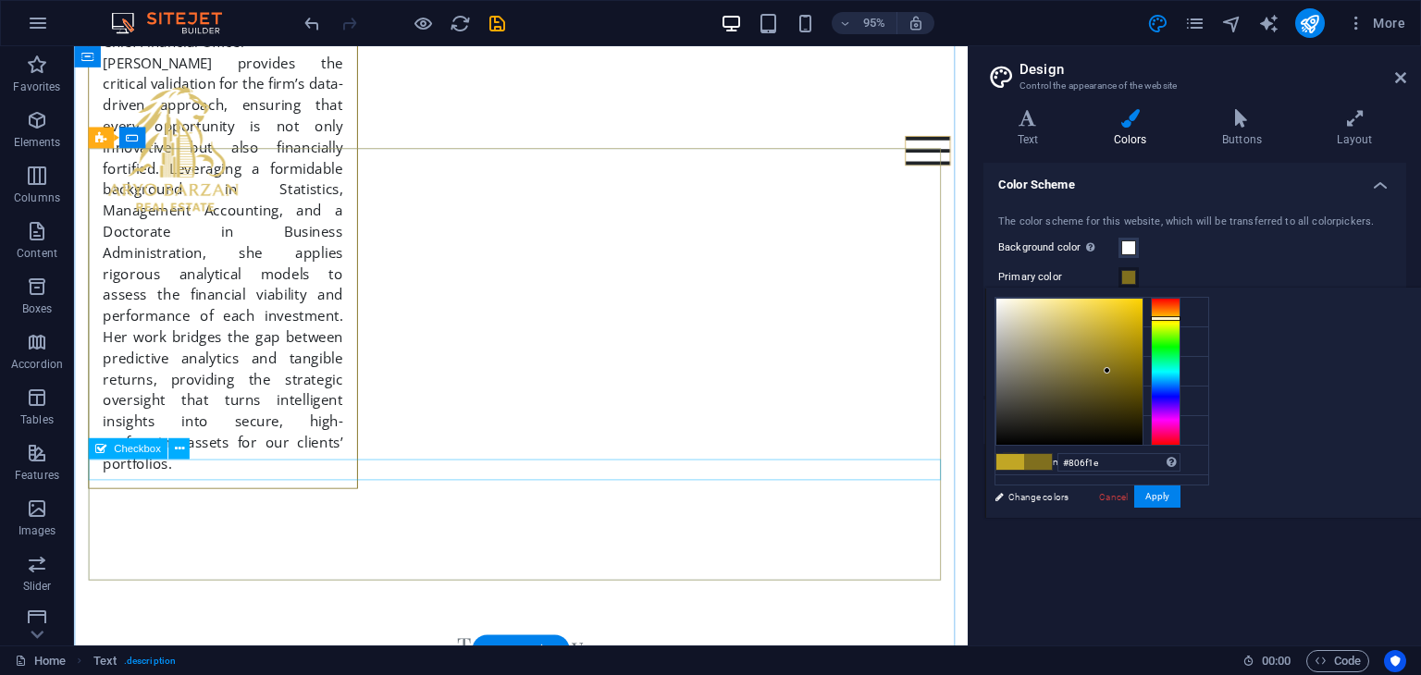
scroll to position [7086, 0]
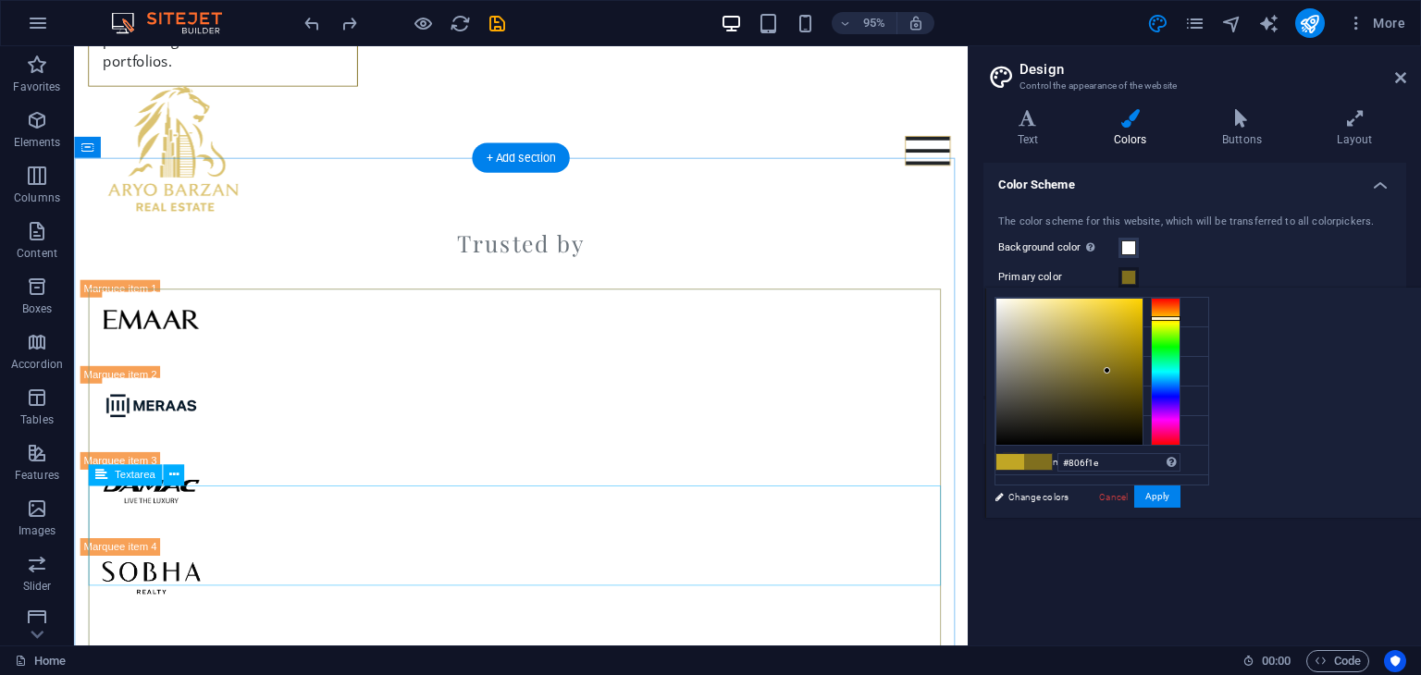
scroll to position [7308, 0]
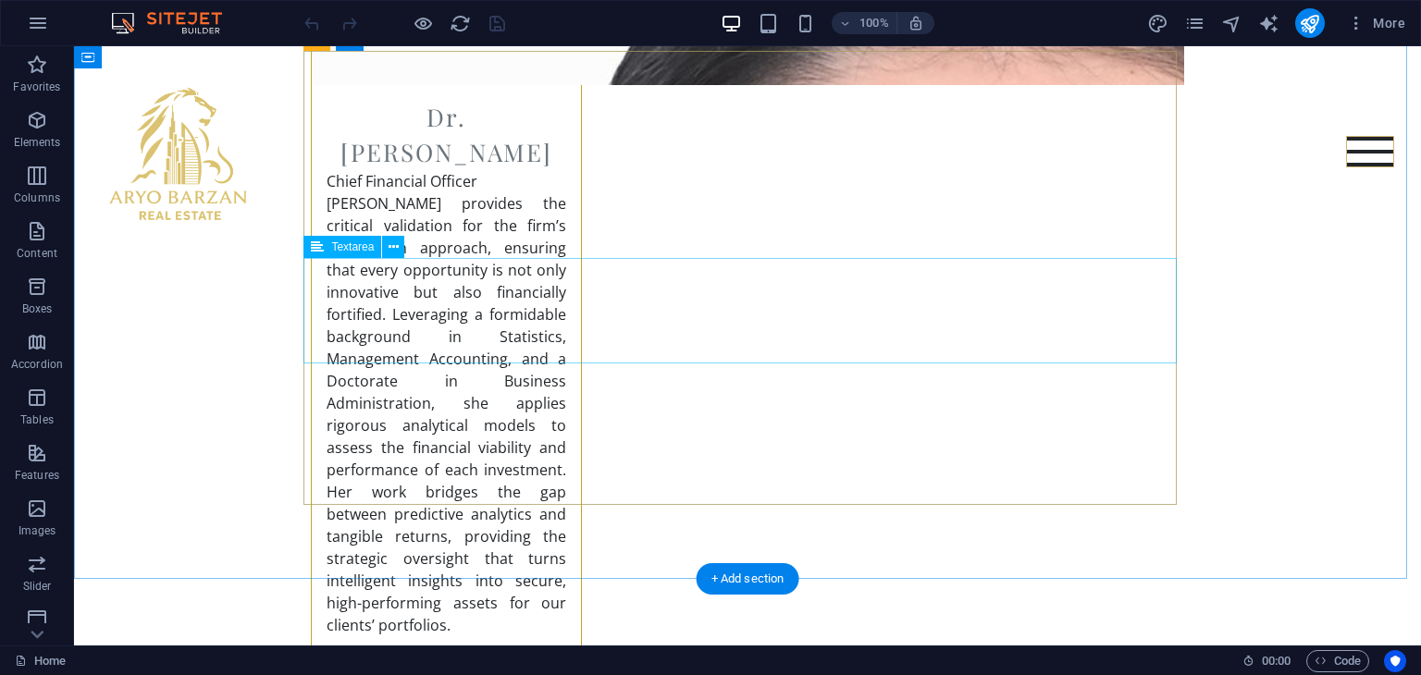
scroll to position [7364, 0]
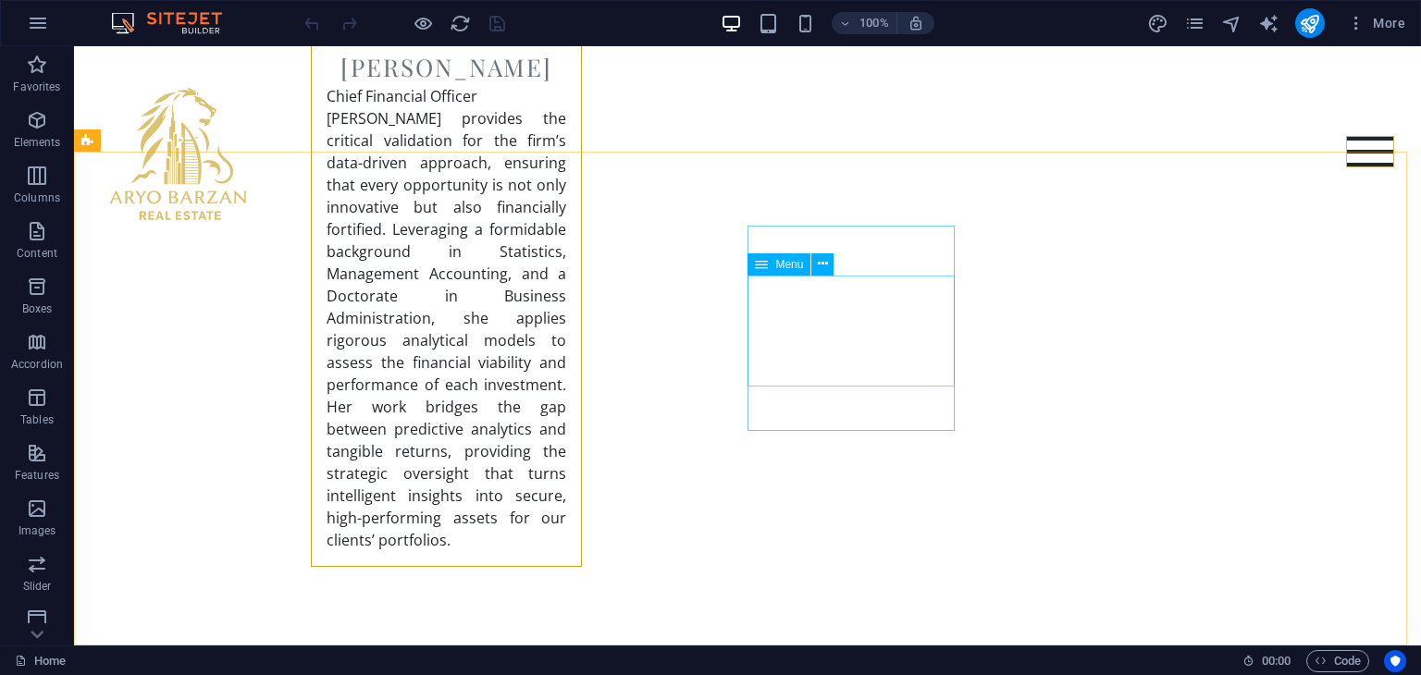
click at [794, 265] on span "Menu" at bounding box center [789, 264] width 28 height 11
select select
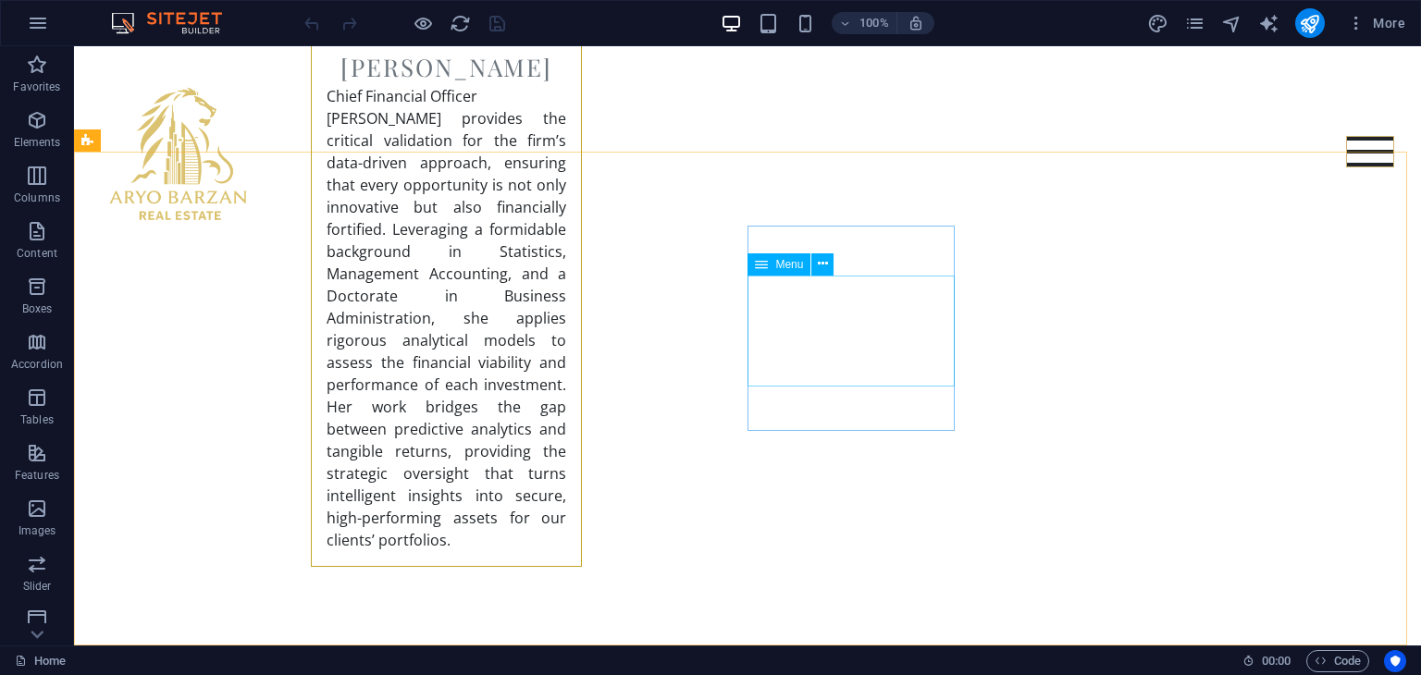
select select
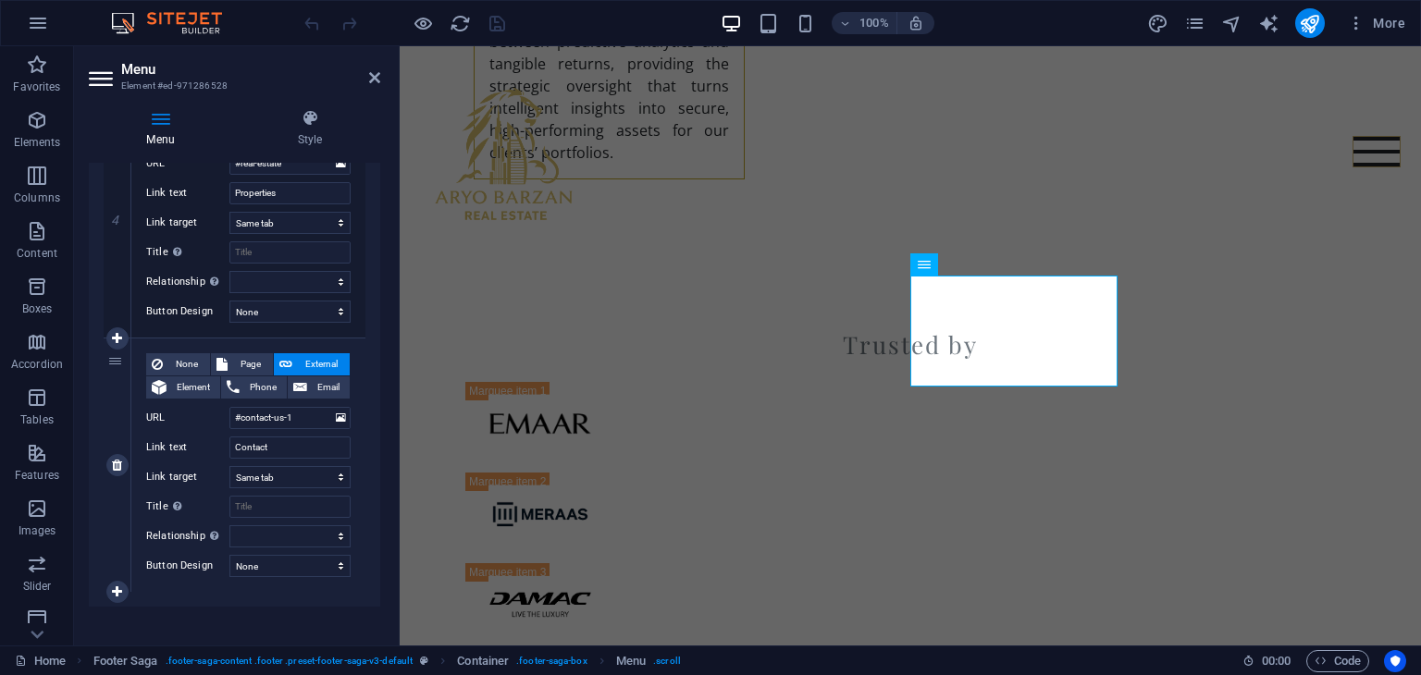
scroll to position [1029, 0]
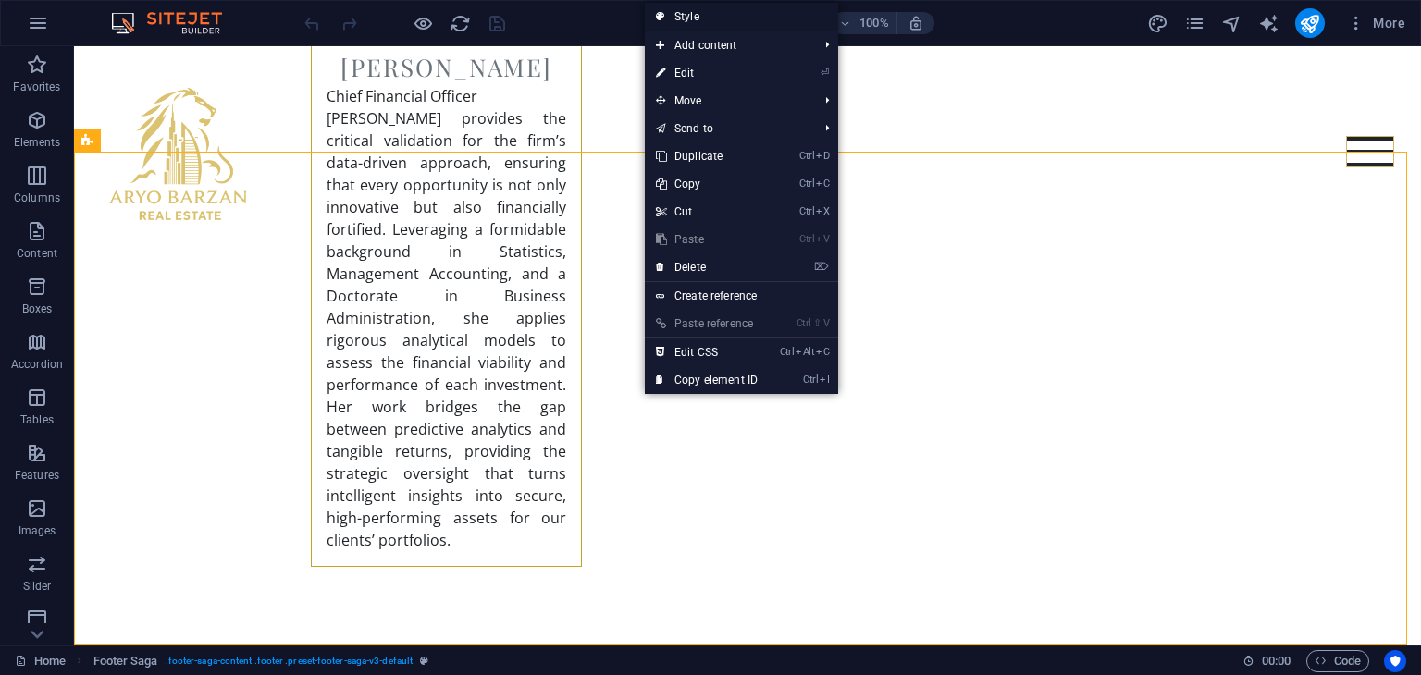
click at [715, 13] on link "Style" at bounding box center [741, 17] width 193 height 28
select select "rem"
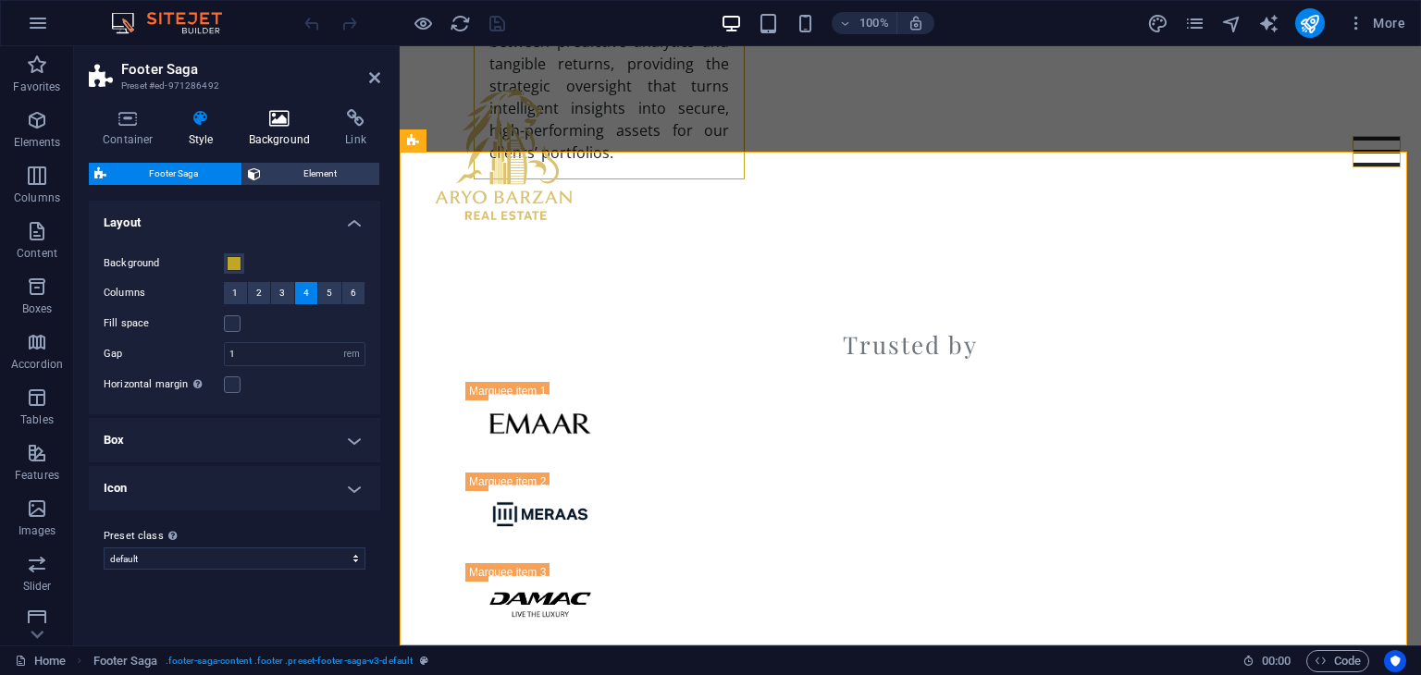
click at [285, 123] on icon at bounding box center [280, 118] width 90 height 18
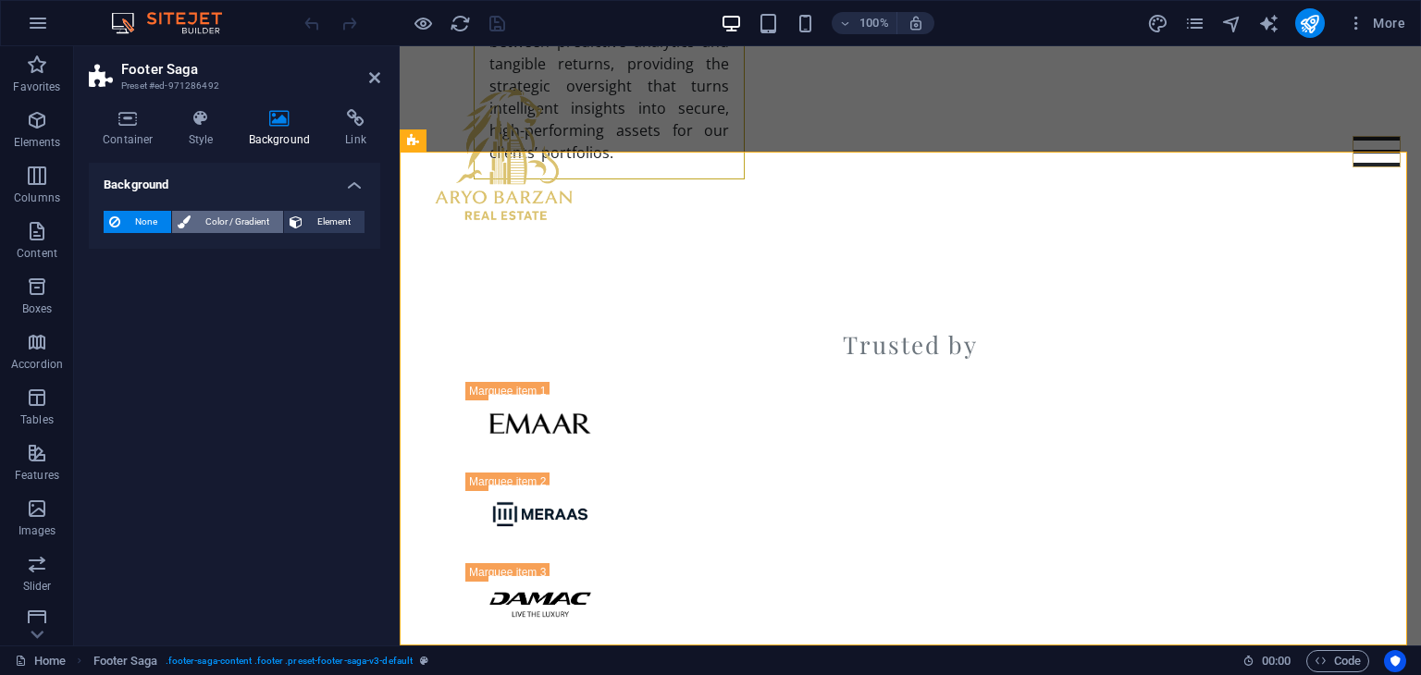
click at [196, 215] on span "Color / Gradient" at bounding box center [236, 222] width 81 height 22
click at [129, 217] on span "None" at bounding box center [146, 222] width 40 height 22
click at [588, 251] on div "Home About Services Properties Contact Call now Email" at bounding box center [910, 153] width 1021 height 215
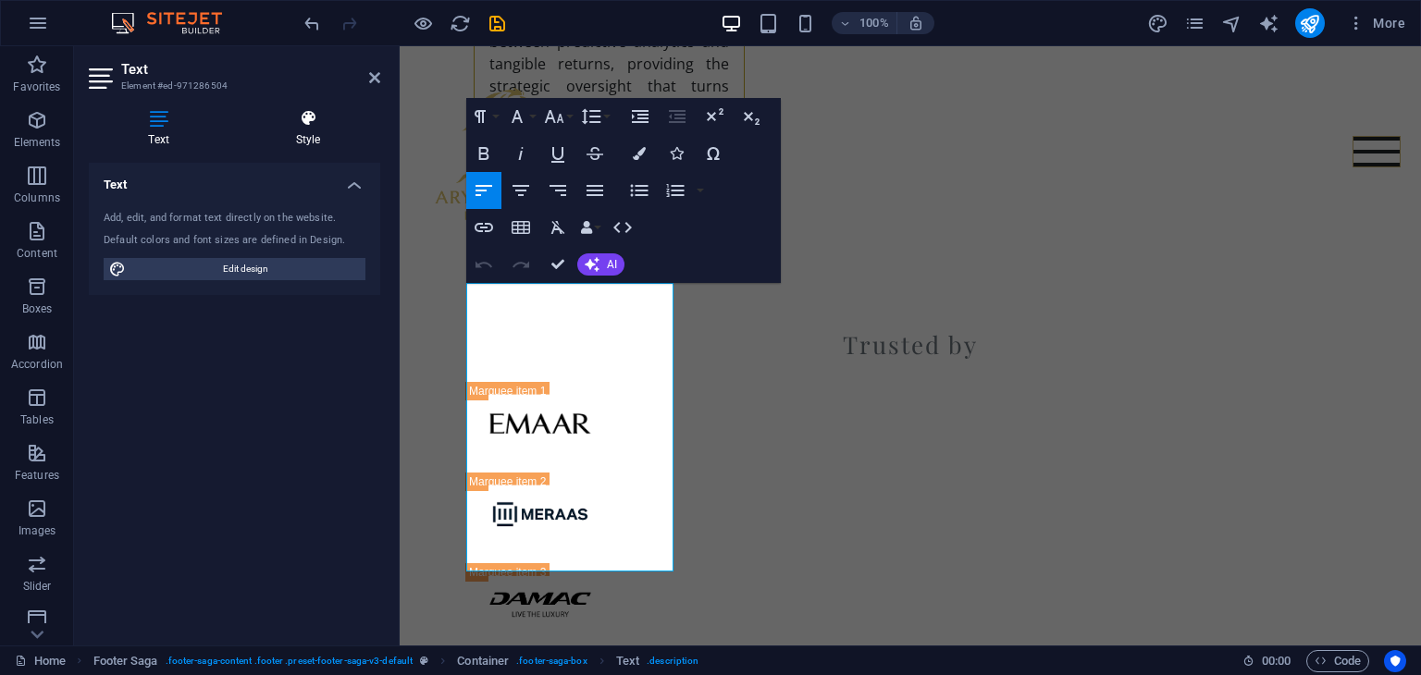
click at [310, 127] on icon at bounding box center [308, 118] width 144 height 18
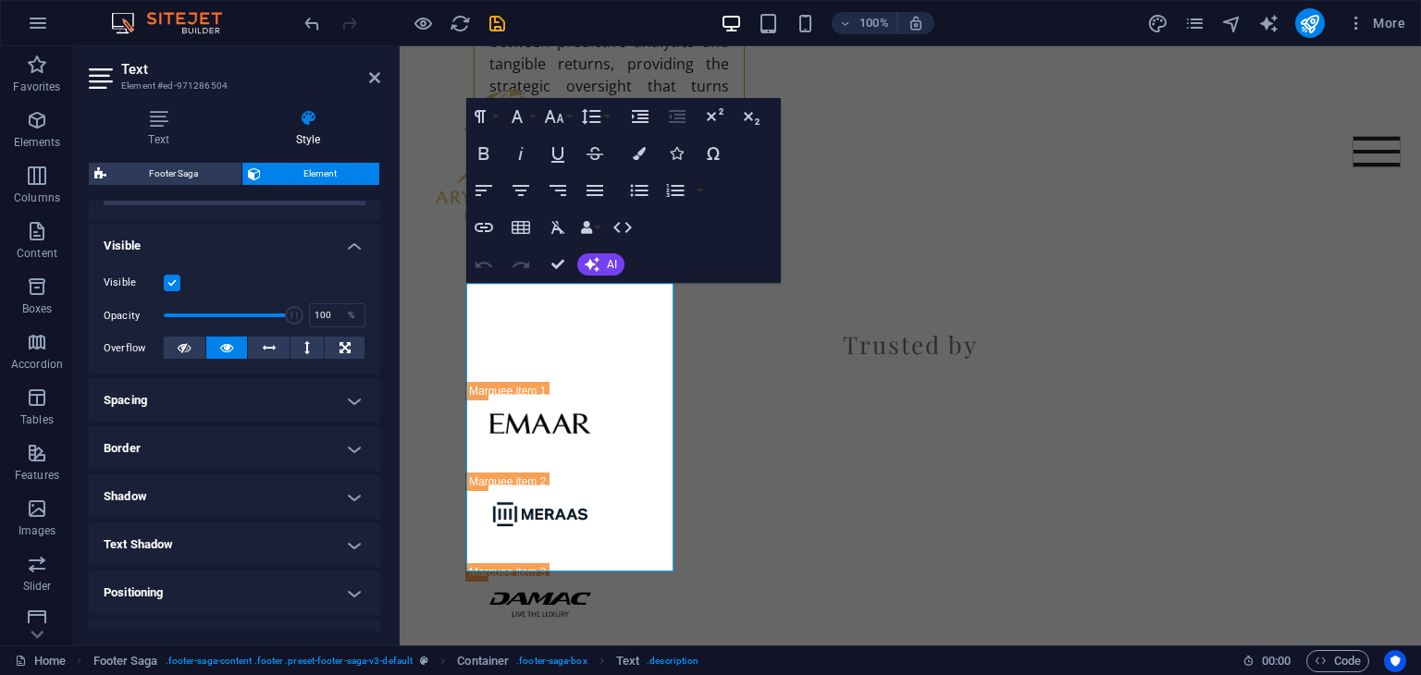
scroll to position [185, 0]
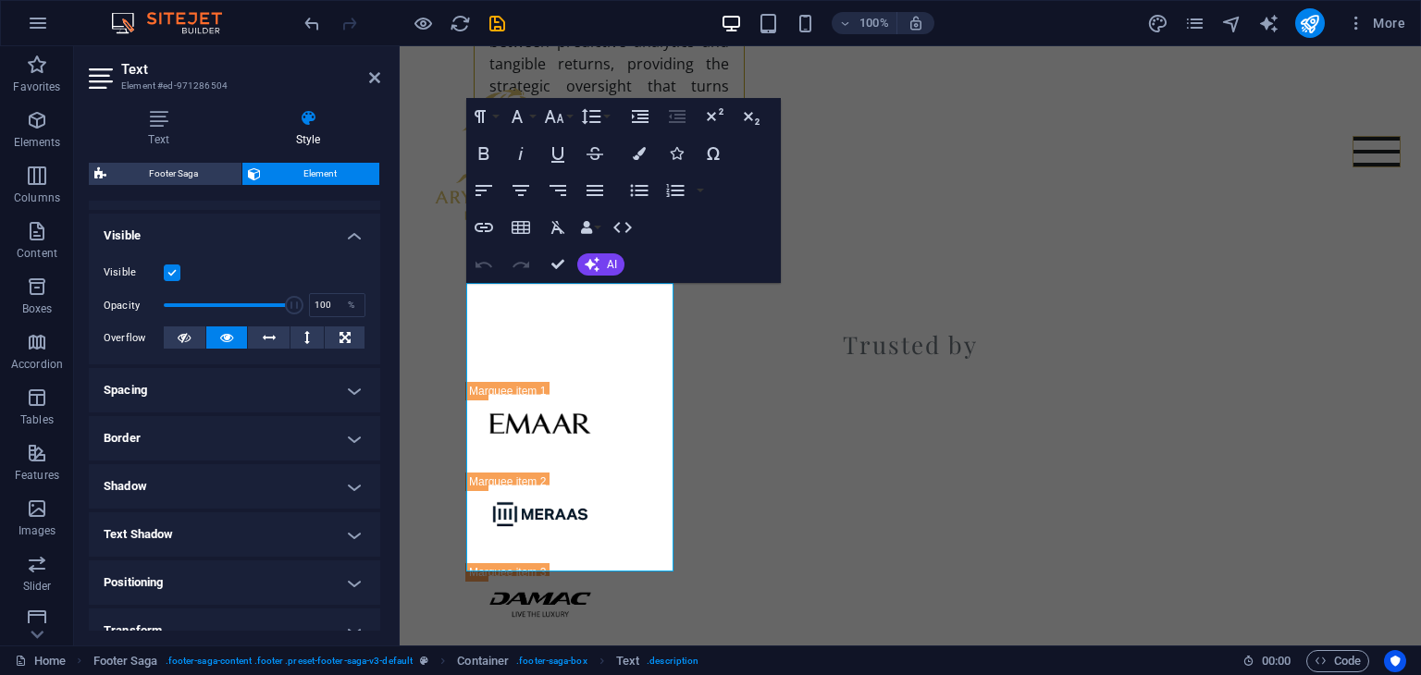
click at [172, 275] on label at bounding box center [172, 273] width 17 height 17
click at [0, 0] on input "Visible" at bounding box center [0, 0] width 0 height 0
click at [172, 275] on label at bounding box center [172, 273] width 17 height 17
click at [0, 0] on input "Visible" at bounding box center [0, 0] width 0 height 0
click at [172, 275] on label at bounding box center [172, 273] width 17 height 17
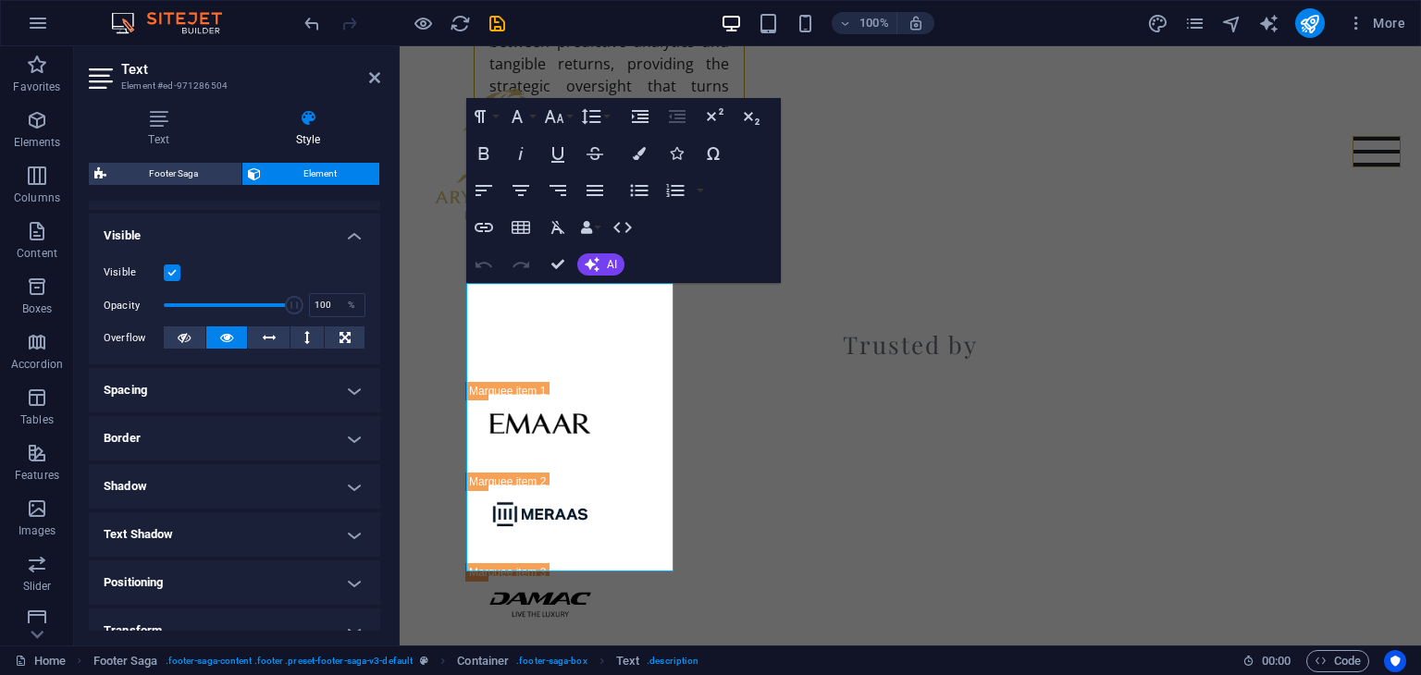
click at [0, 0] on input "Visible" at bounding box center [0, 0] width 0 height 0
drag, startPoint x: 934, startPoint y: 539, endPoint x: 1250, endPoint y: 538, distance: 316.3
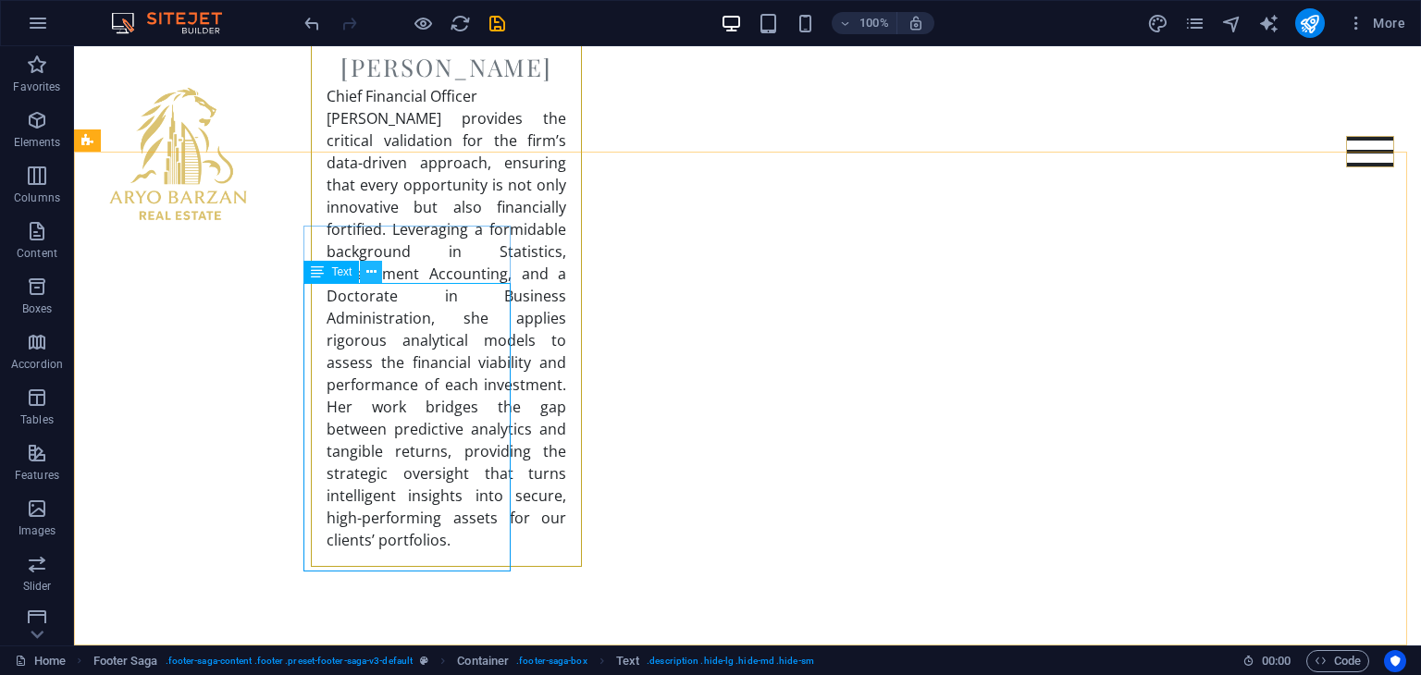
click at [374, 275] on icon at bounding box center [371, 272] width 10 height 19
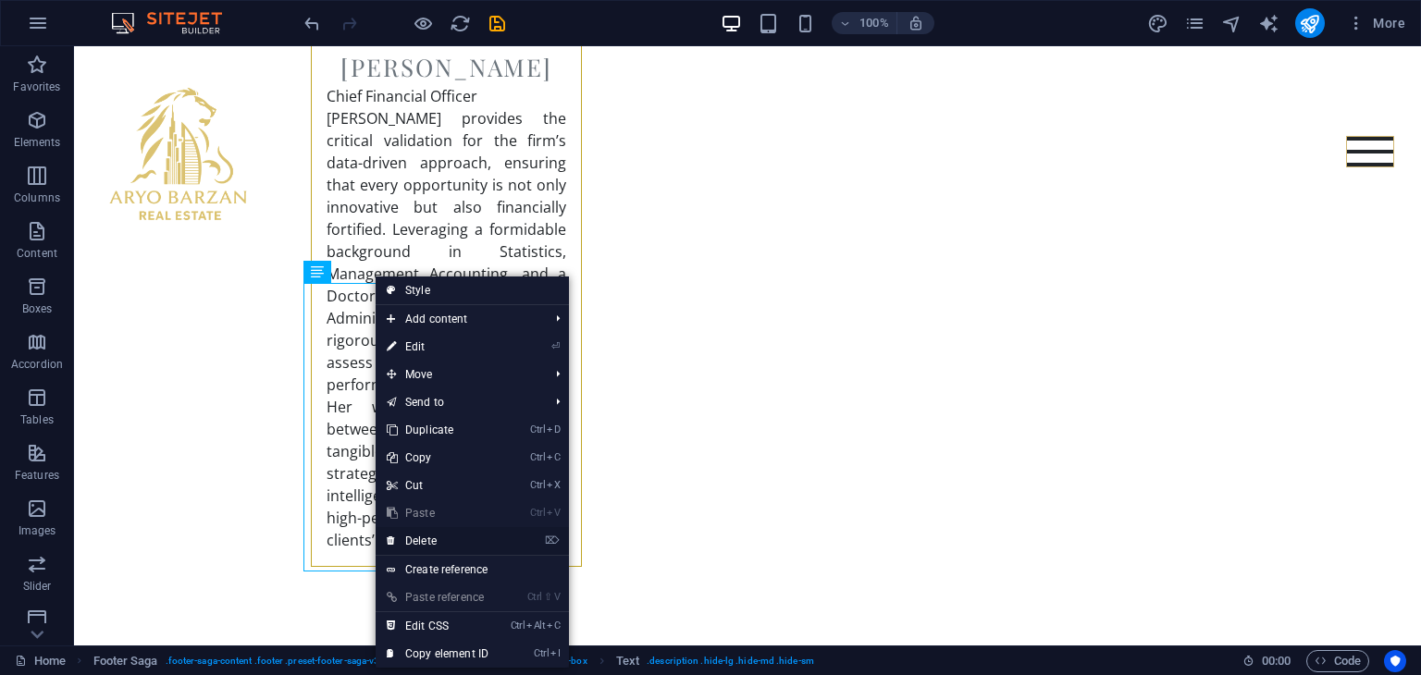
click at [422, 546] on link "⌦ Delete" at bounding box center [437, 541] width 124 height 28
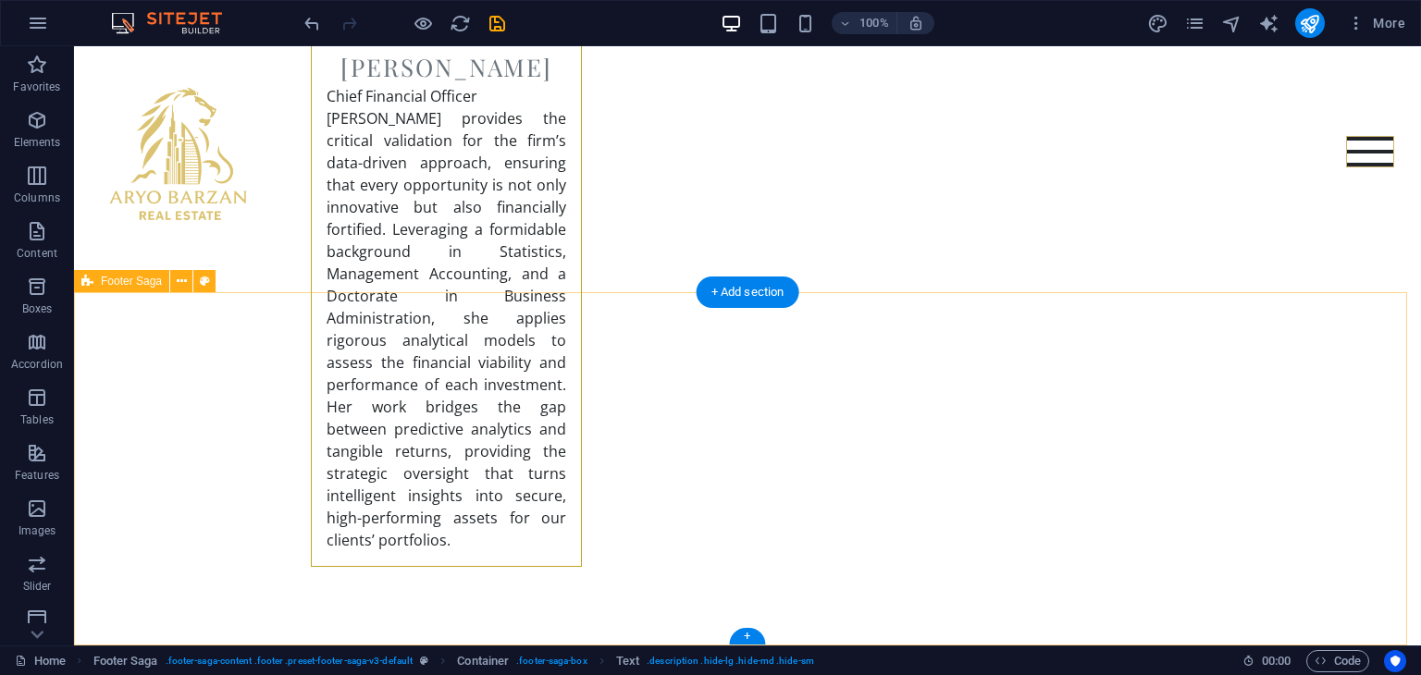
scroll to position [7223, 0]
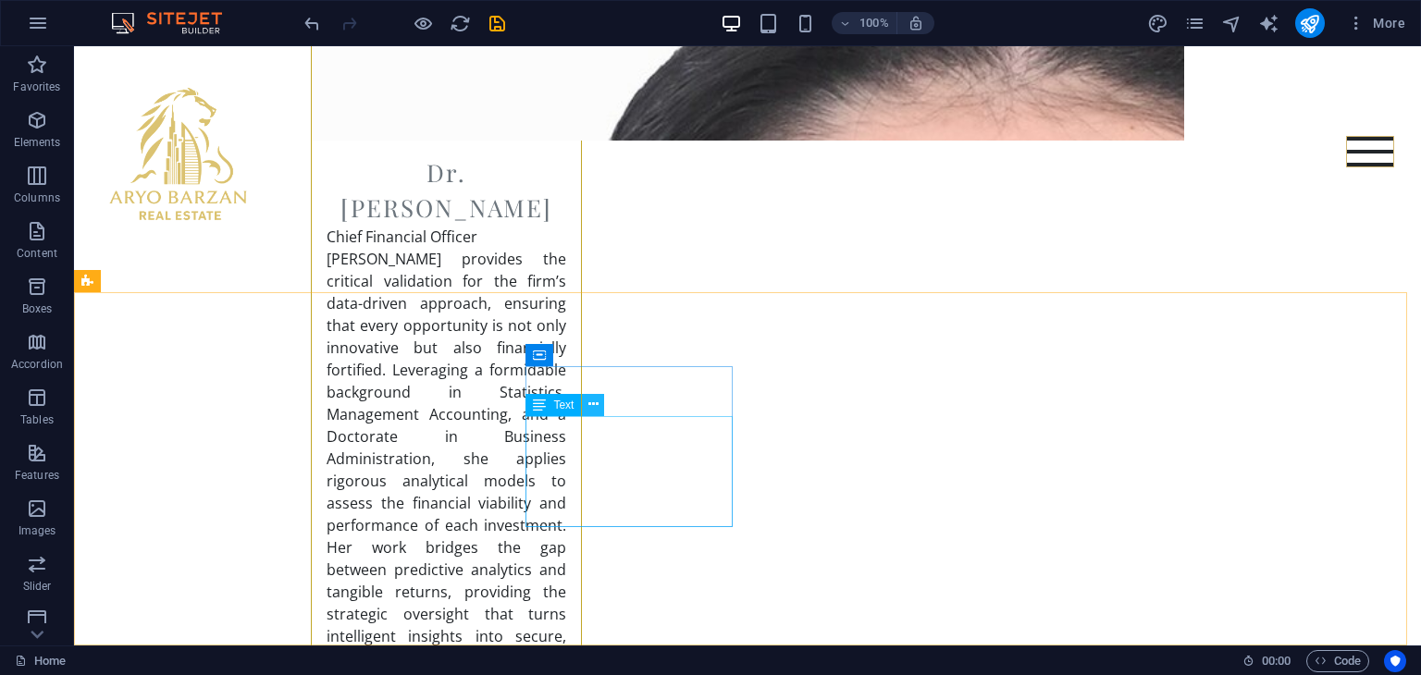
click at [598, 406] on button at bounding box center [593, 405] width 22 height 22
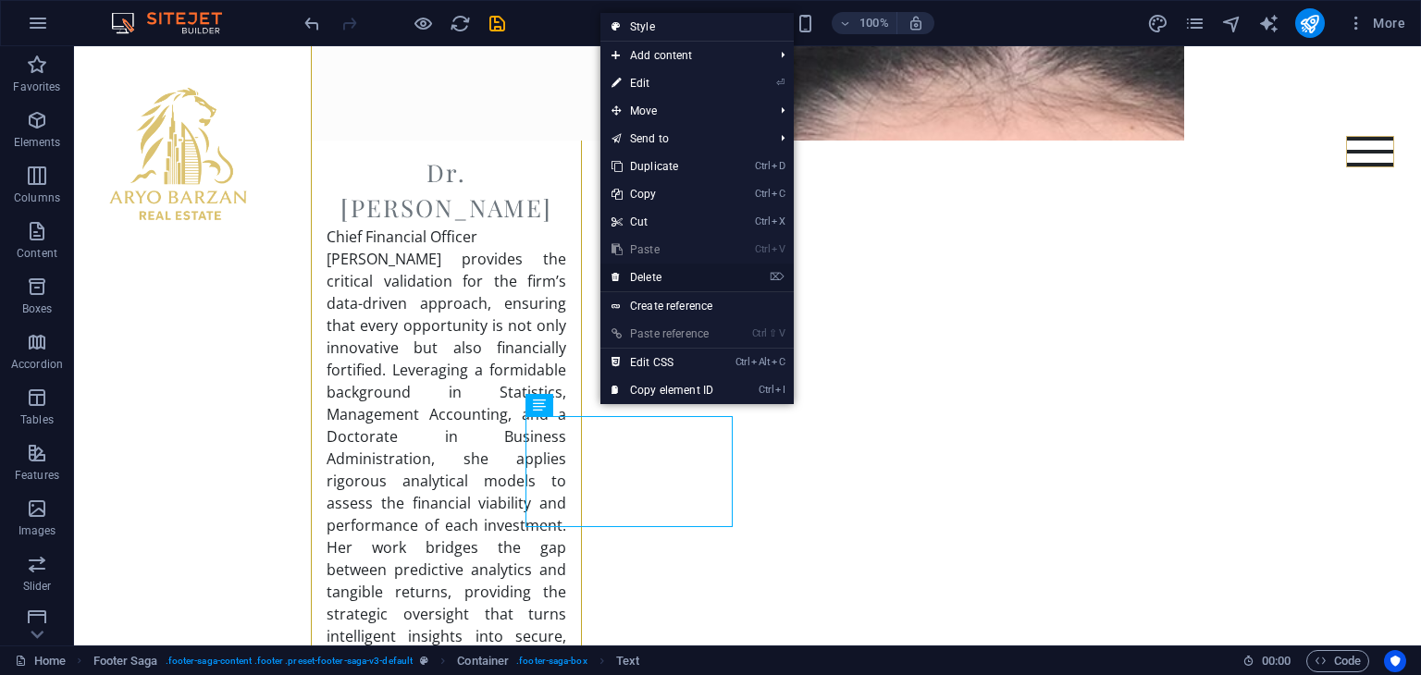
click at [647, 280] on link "⌦ Delete" at bounding box center [662, 278] width 124 height 28
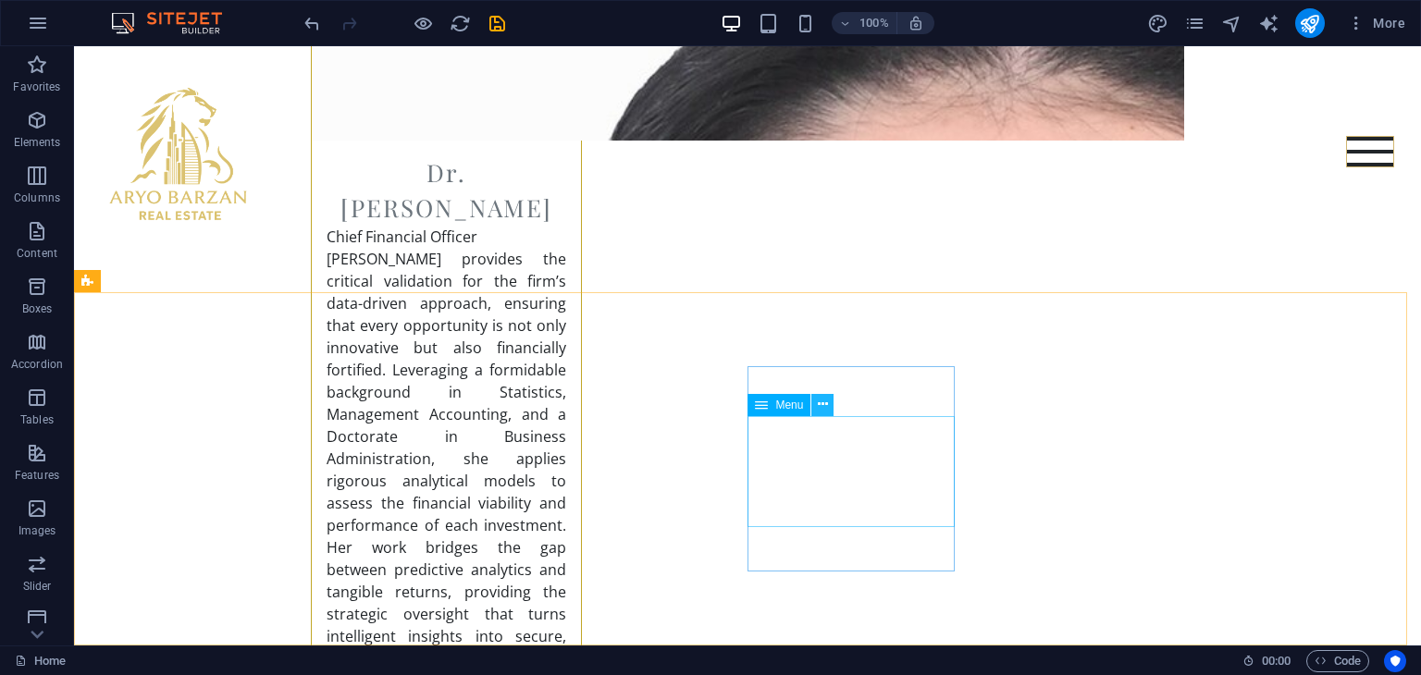
click at [820, 407] on icon at bounding box center [823, 404] width 10 height 19
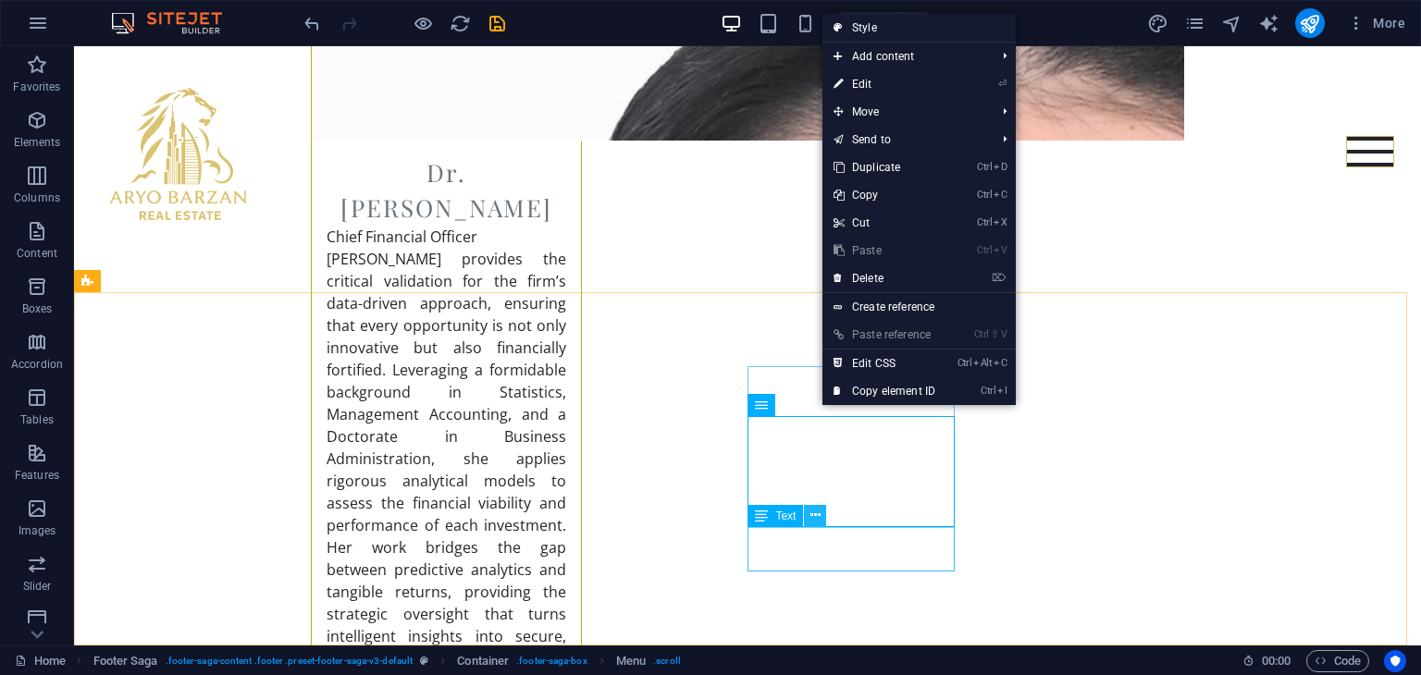
click at [812, 522] on icon at bounding box center [815, 515] width 10 height 19
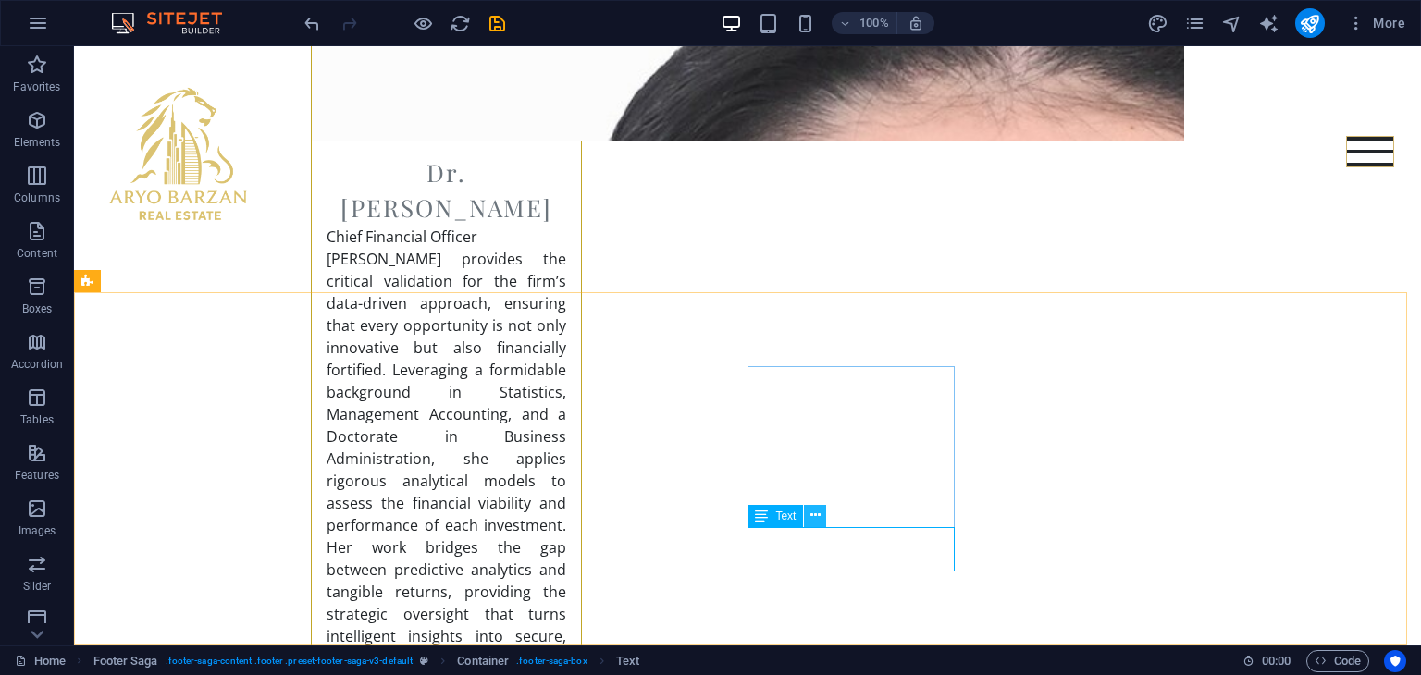
click at [812, 515] on icon at bounding box center [815, 515] width 10 height 19
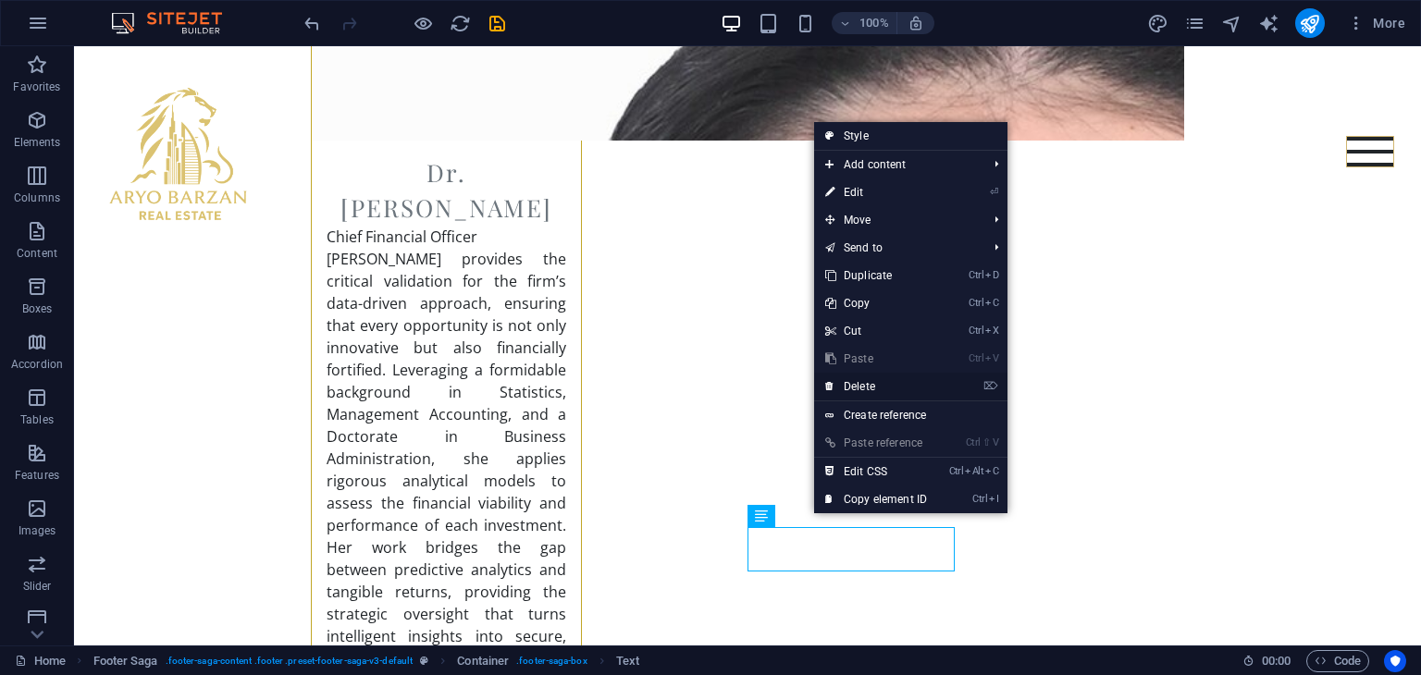
click at [861, 387] on link "⌦ Delete" at bounding box center [876, 387] width 124 height 28
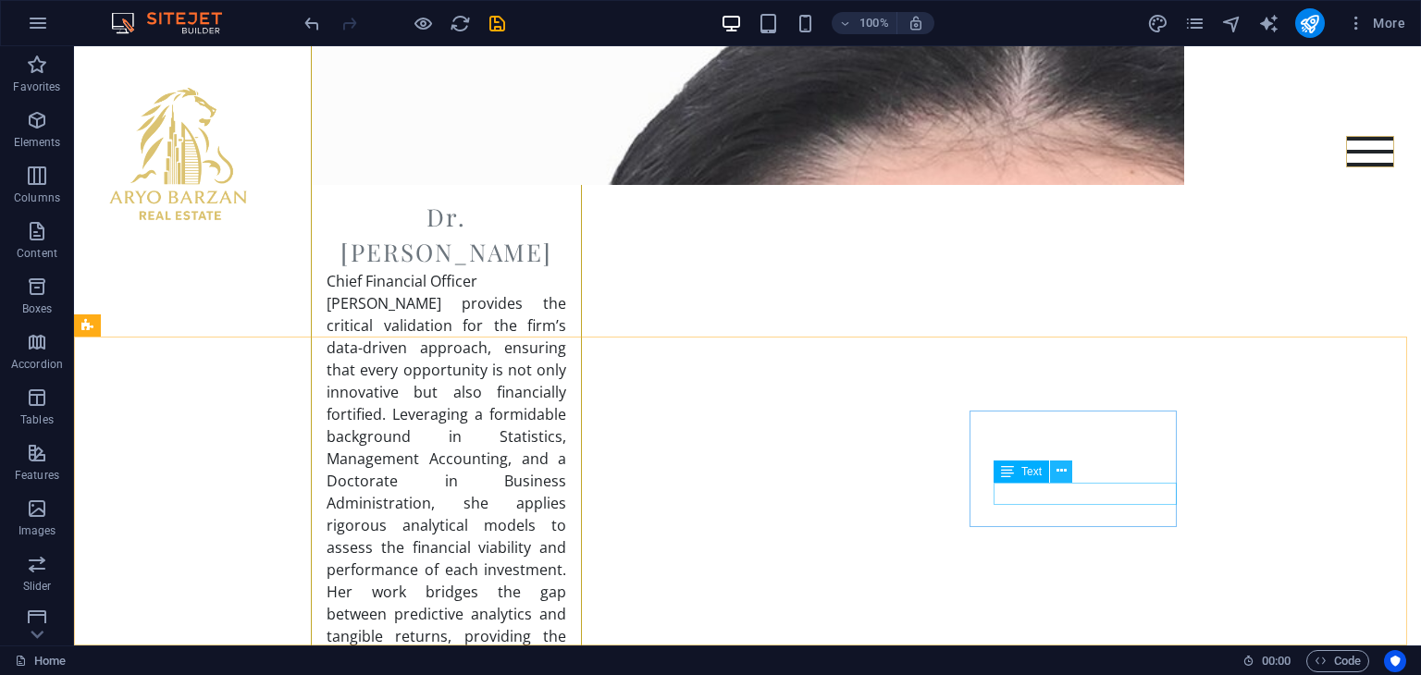
click at [1056, 471] on icon at bounding box center [1061, 470] width 10 height 19
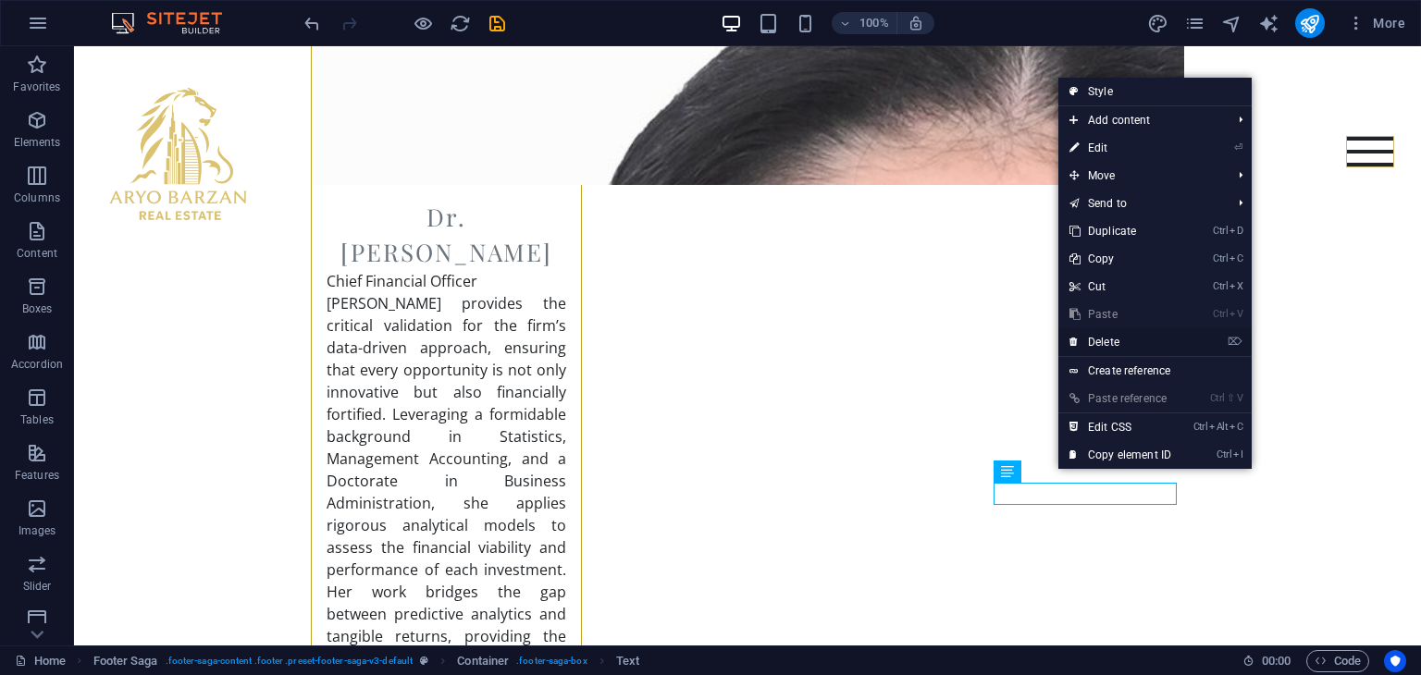
click at [1081, 345] on link "⌦ Delete" at bounding box center [1120, 342] width 124 height 28
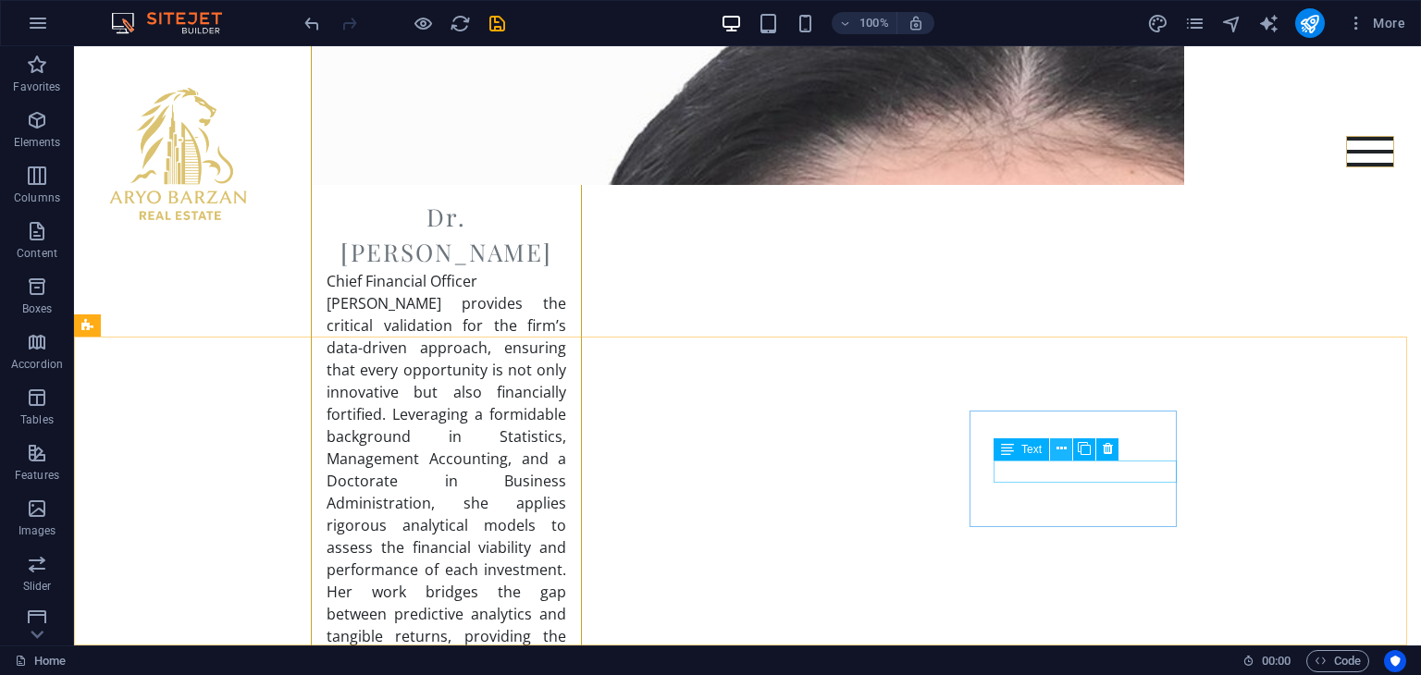
click at [1056, 452] on icon at bounding box center [1061, 448] width 10 height 19
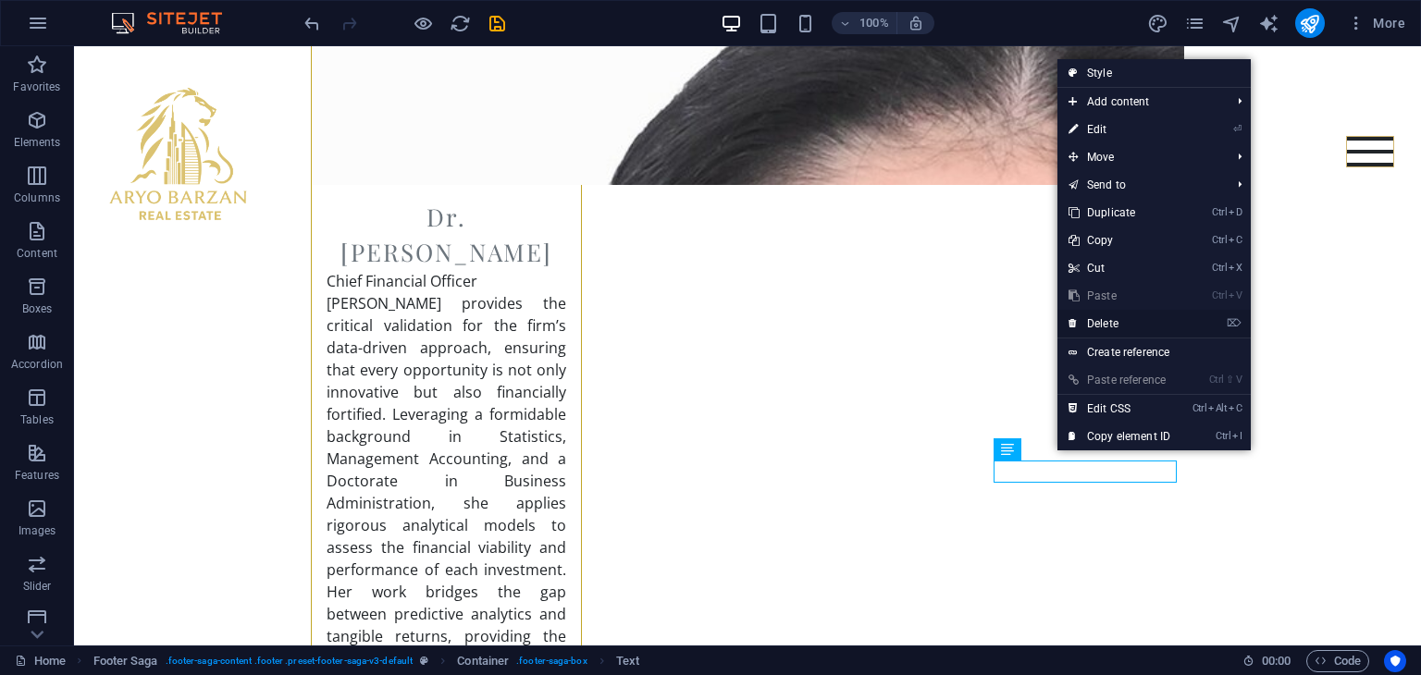
click at [1079, 326] on link "⌦ Delete" at bounding box center [1119, 324] width 124 height 28
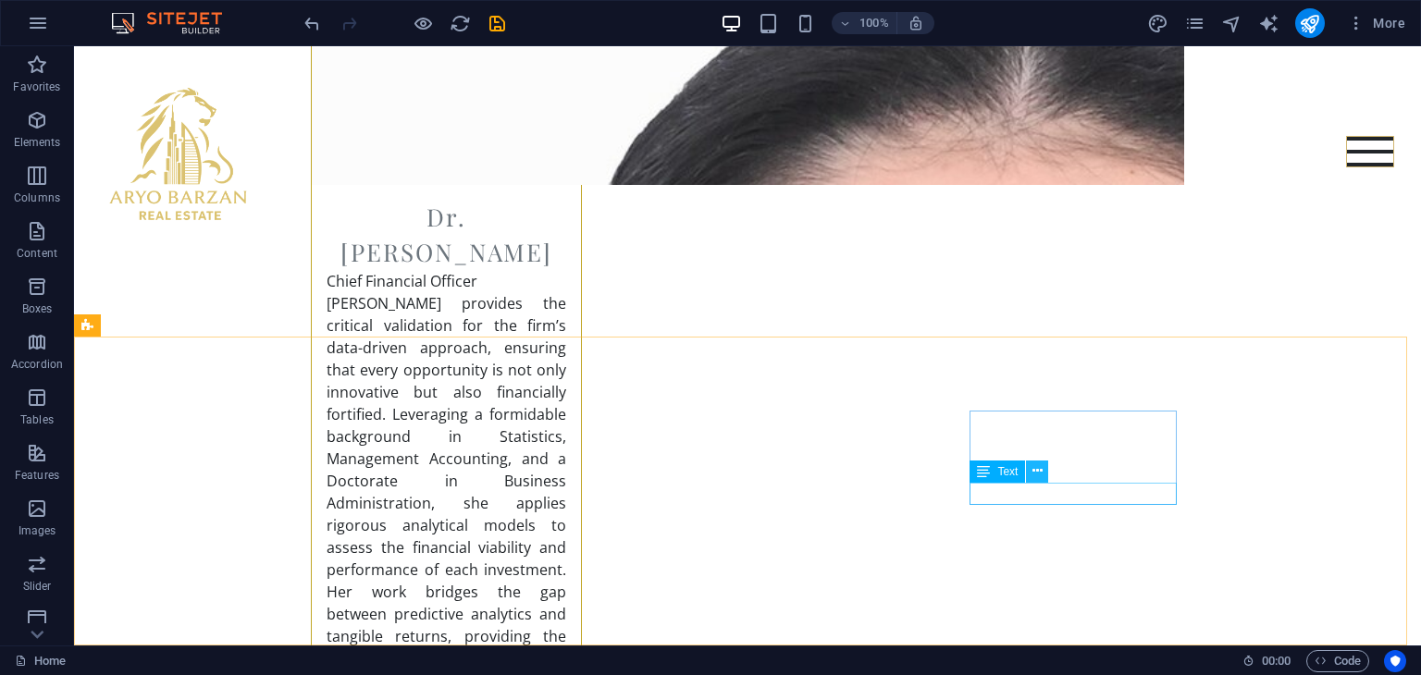
click at [1037, 463] on icon at bounding box center [1037, 470] width 10 height 19
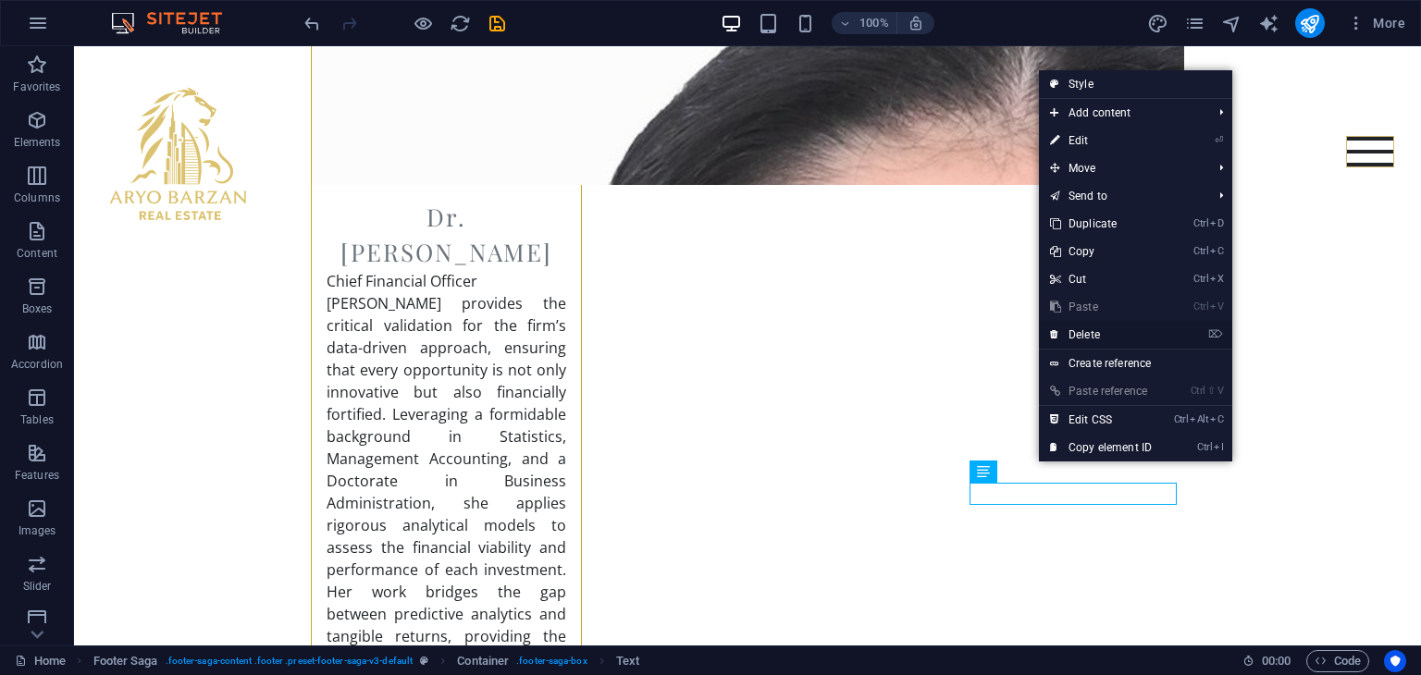
click at [1065, 334] on link "⌦ Delete" at bounding box center [1101, 335] width 124 height 28
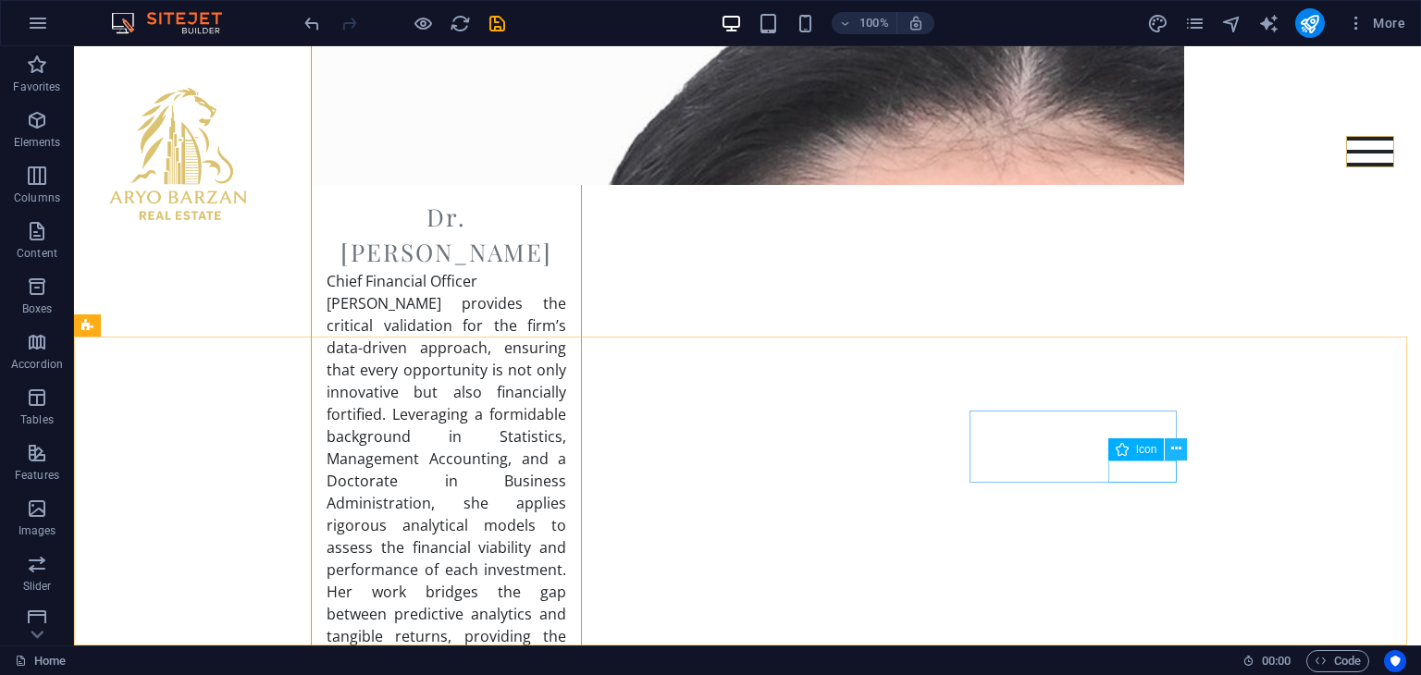
click at [1180, 448] on icon at bounding box center [1176, 448] width 10 height 19
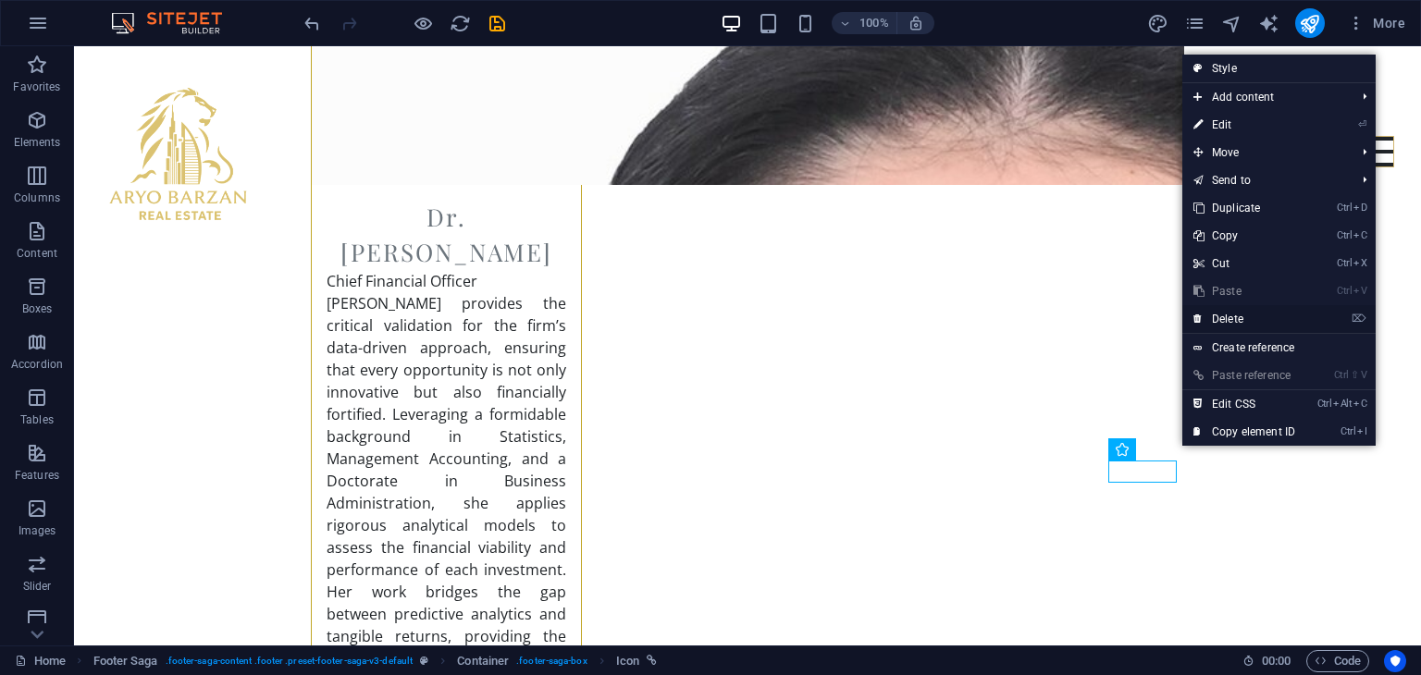
click at [1235, 315] on link "⌦ Delete" at bounding box center [1244, 319] width 124 height 28
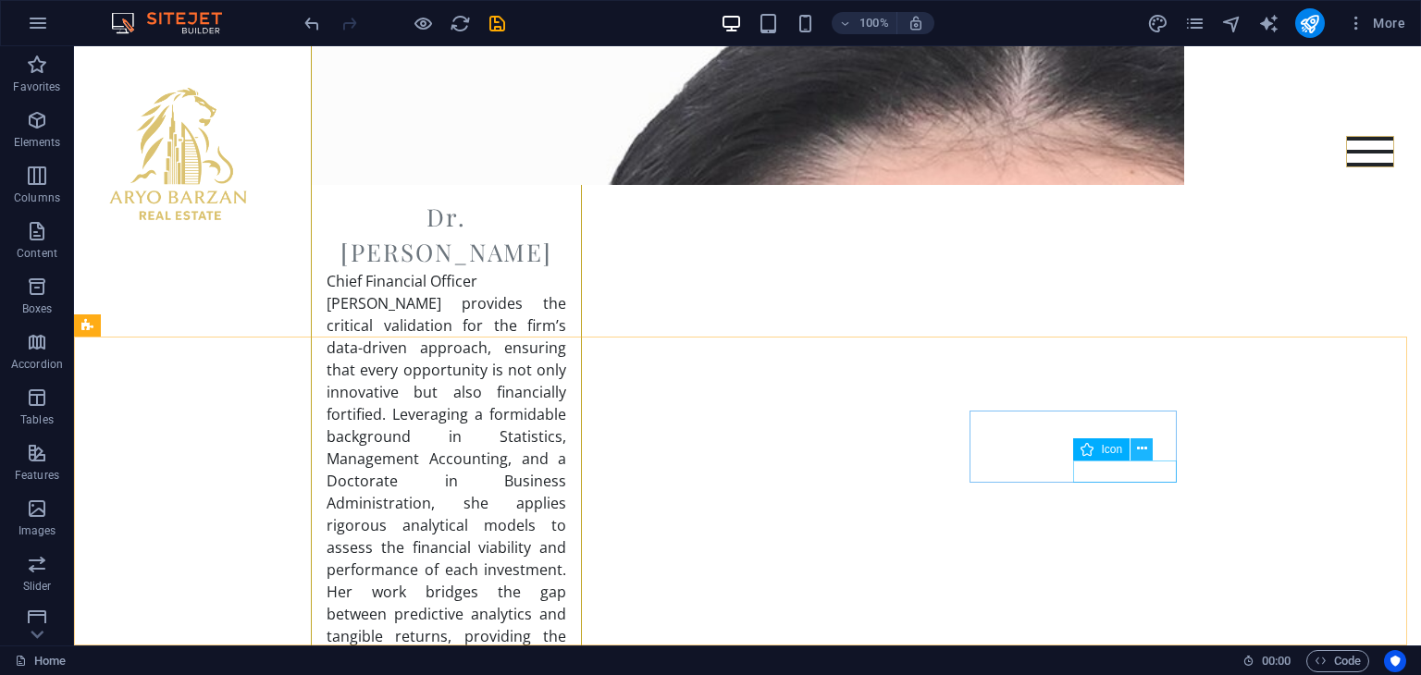
click at [1141, 446] on icon at bounding box center [1142, 448] width 10 height 19
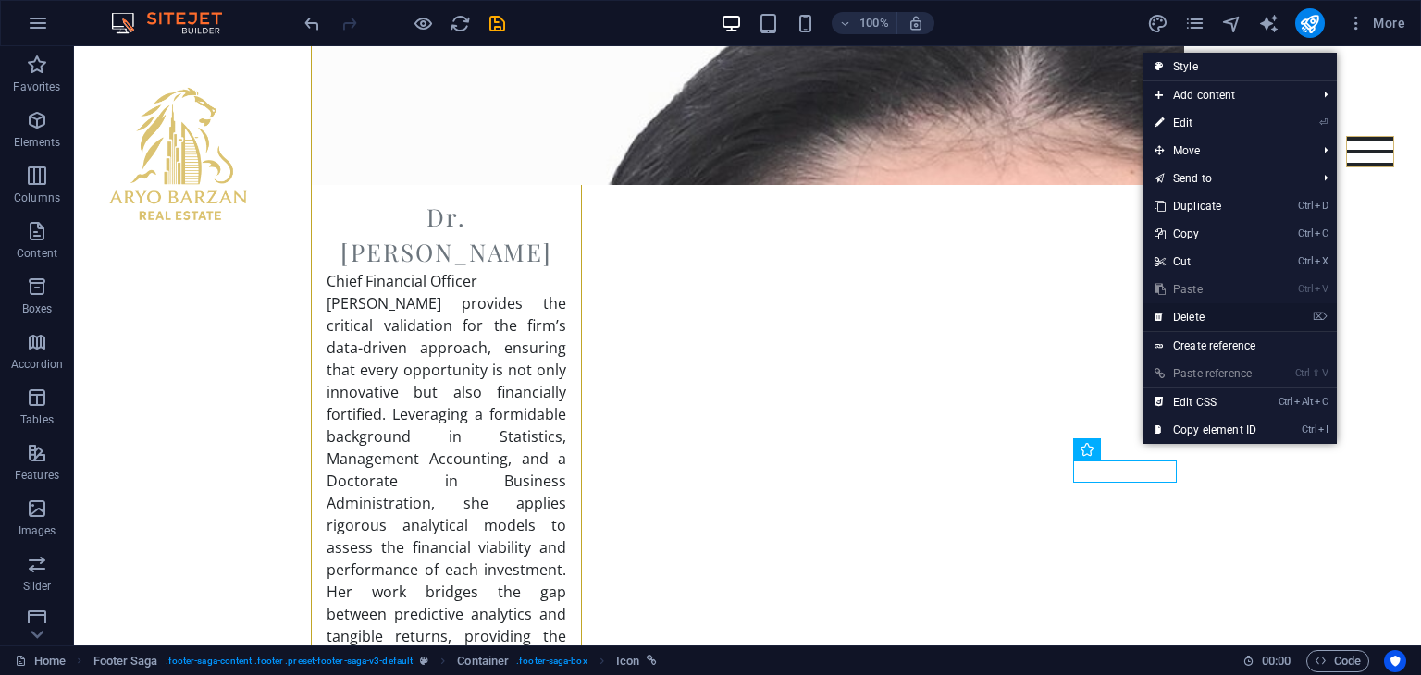
click at [1184, 317] on link "⌦ Delete" at bounding box center [1205, 317] width 124 height 28
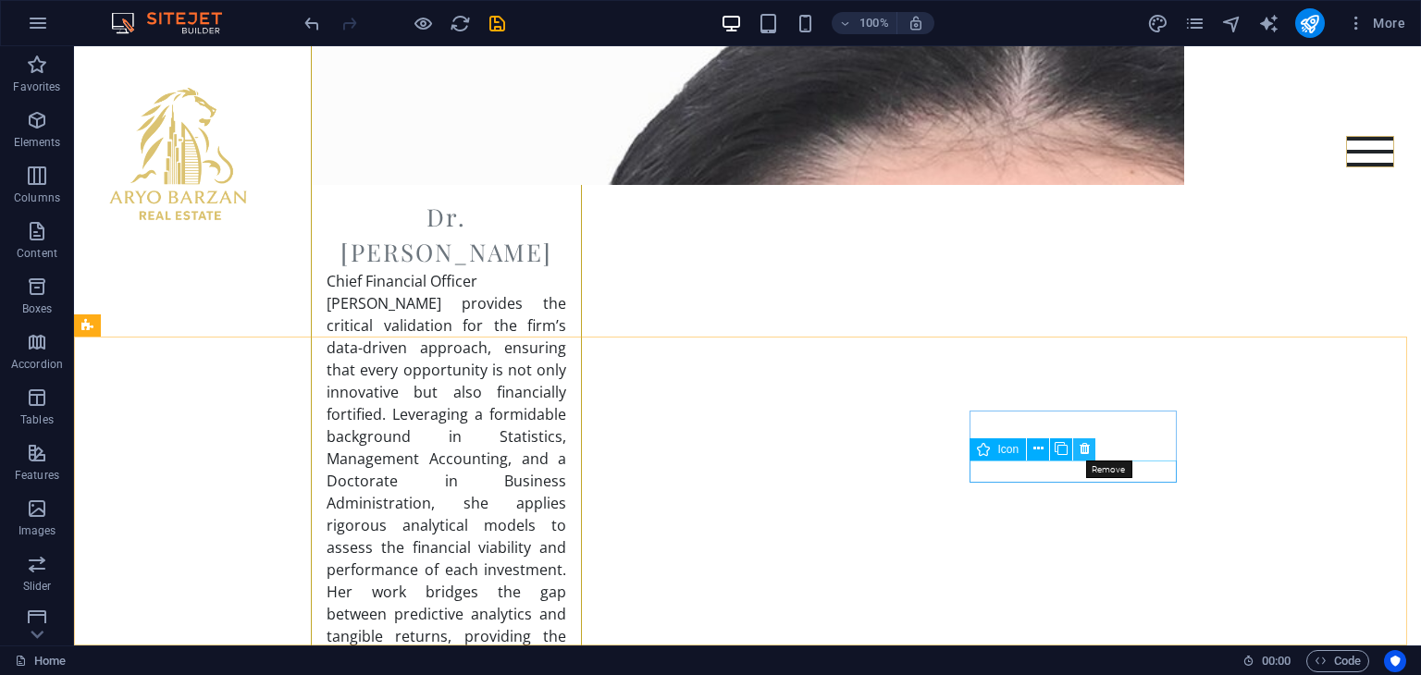
click at [1088, 446] on icon at bounding box center [1084, 448] width 10 height 19
click at [1082, 449] on icon at bounding box center [1084, 448] width 10 height 19
click at [1042, 448] on icon at bounding box center [1038, 448] width 10 height 19
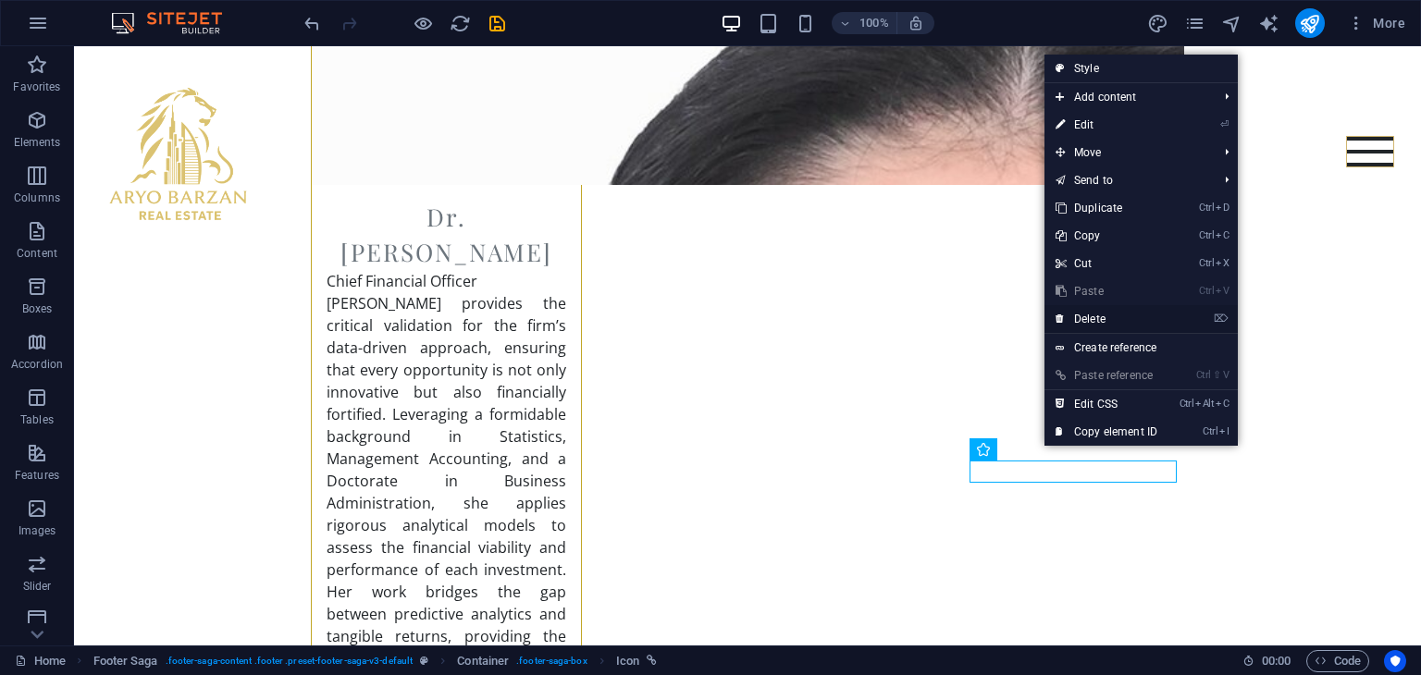
click at [1094, 315] on link "⌦ Delete" at bounding box center [1106, 319] width 124 height 28
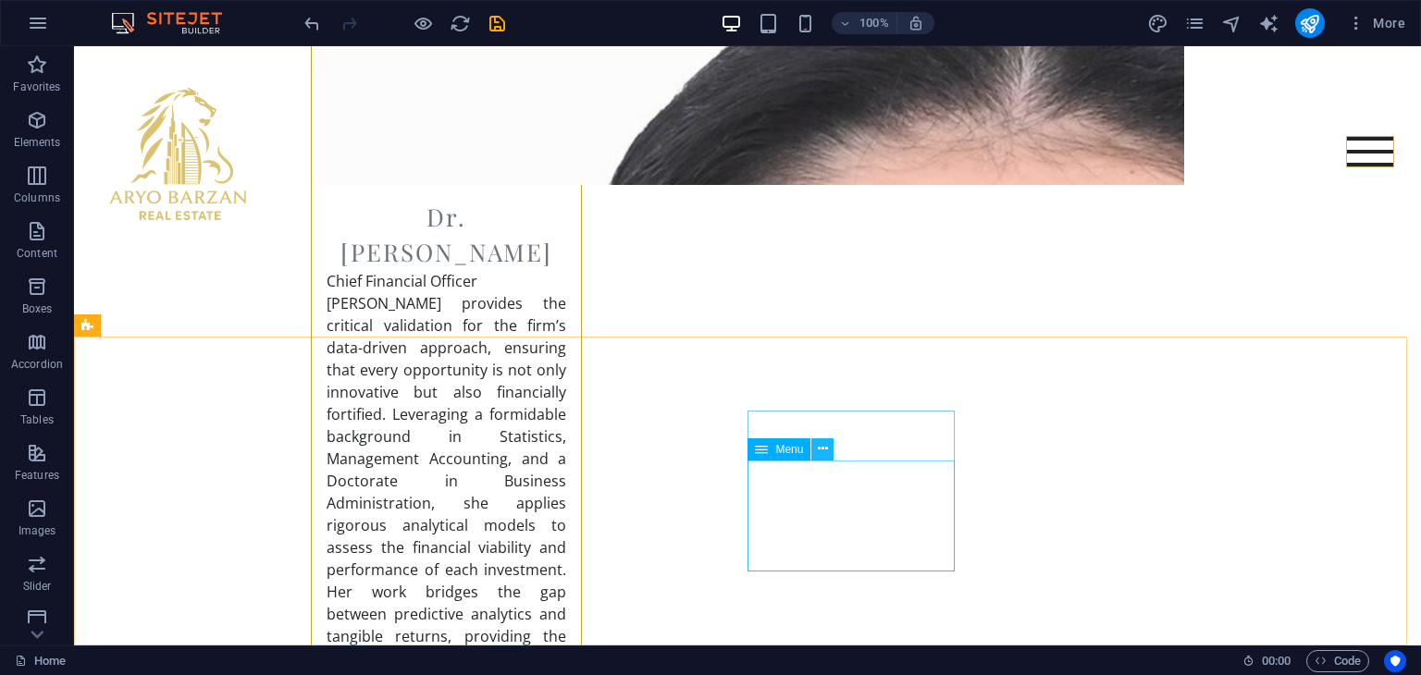
click at [829, 452] on button at bounding box center [822, 449] width 22 height 22
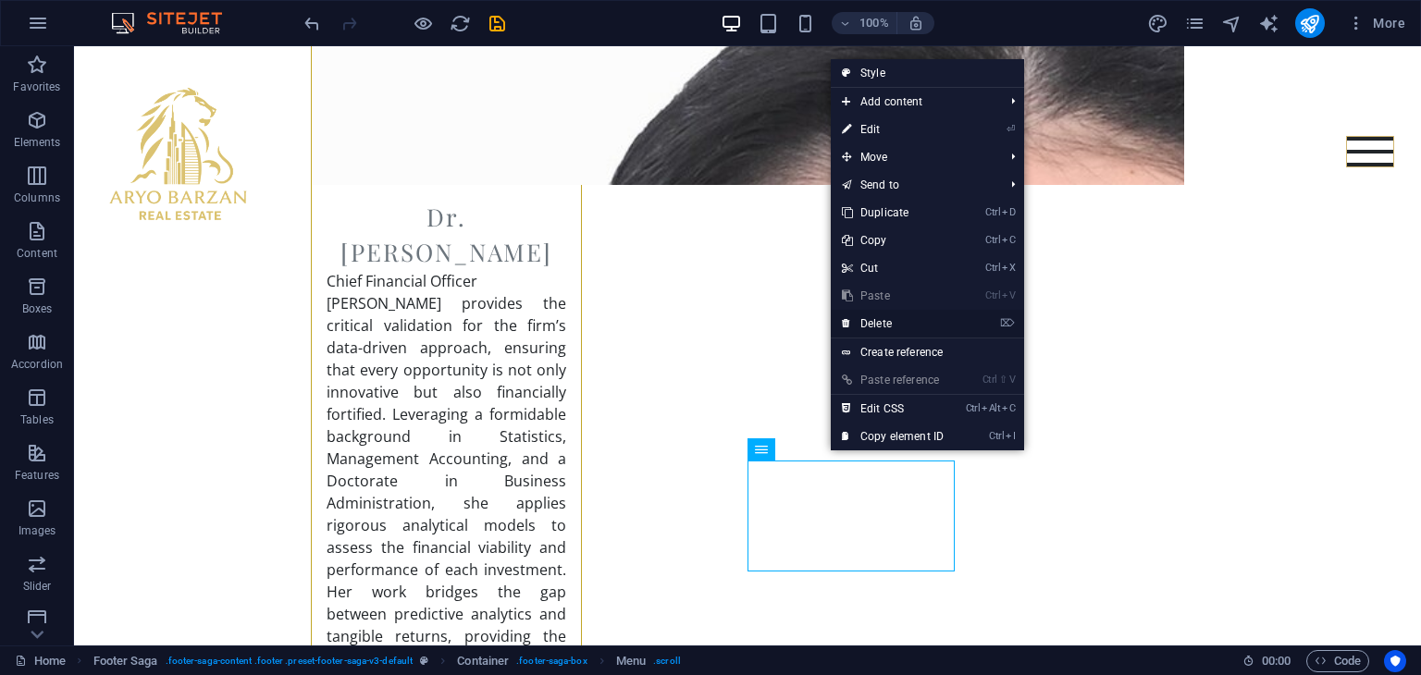
click at [866, 319] on link "⌦ Delete" at bounding box center [893, 324] width 124 height 28
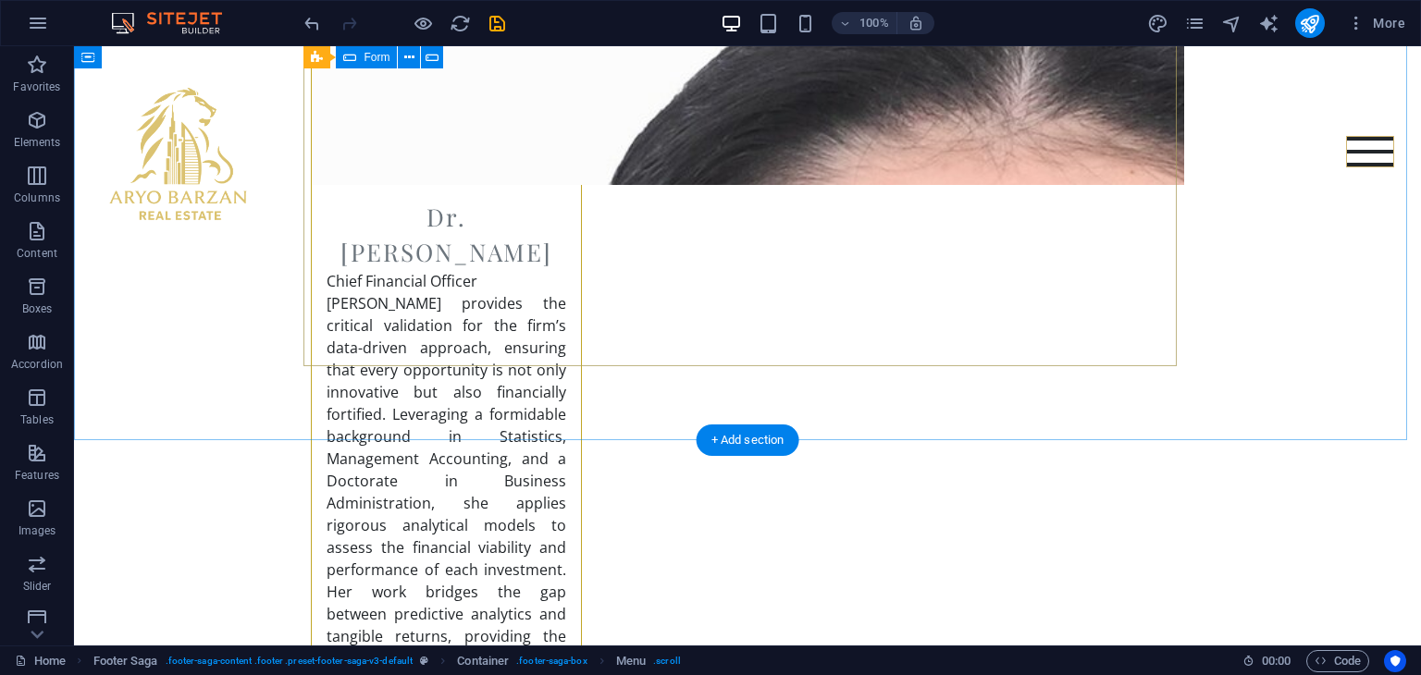
scroll to position [7075, 0]
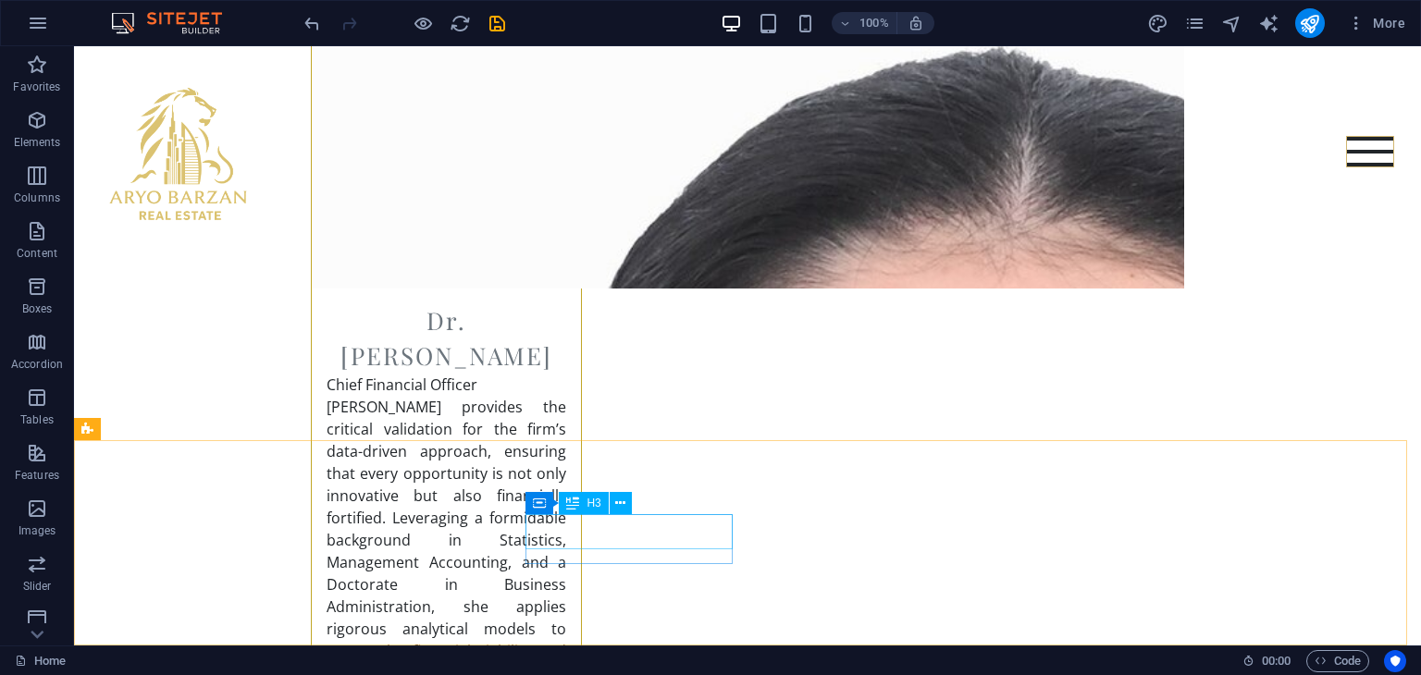
click at [585, 500] on div "H3" at bounding box center [583, 503] width 49 height 22
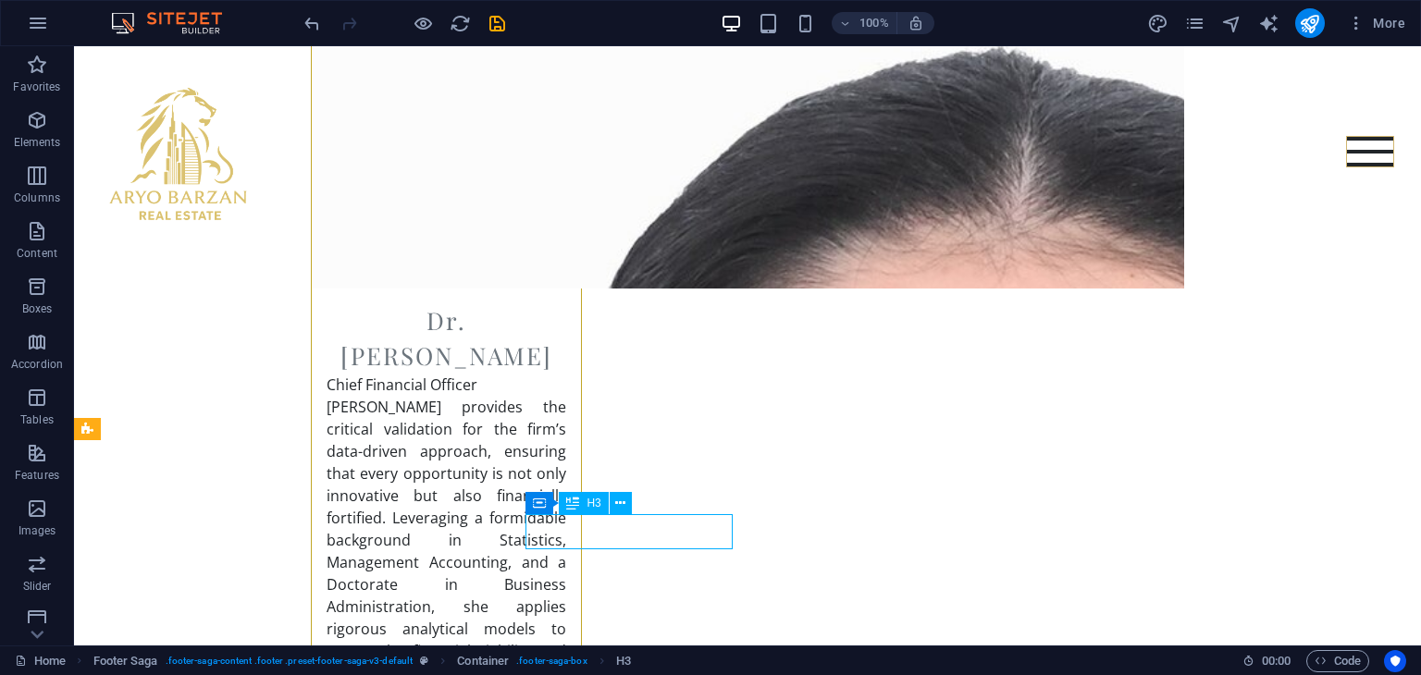
click at [585, 500] on div "H3" at bounding box center [583, 503] width 49 height 22
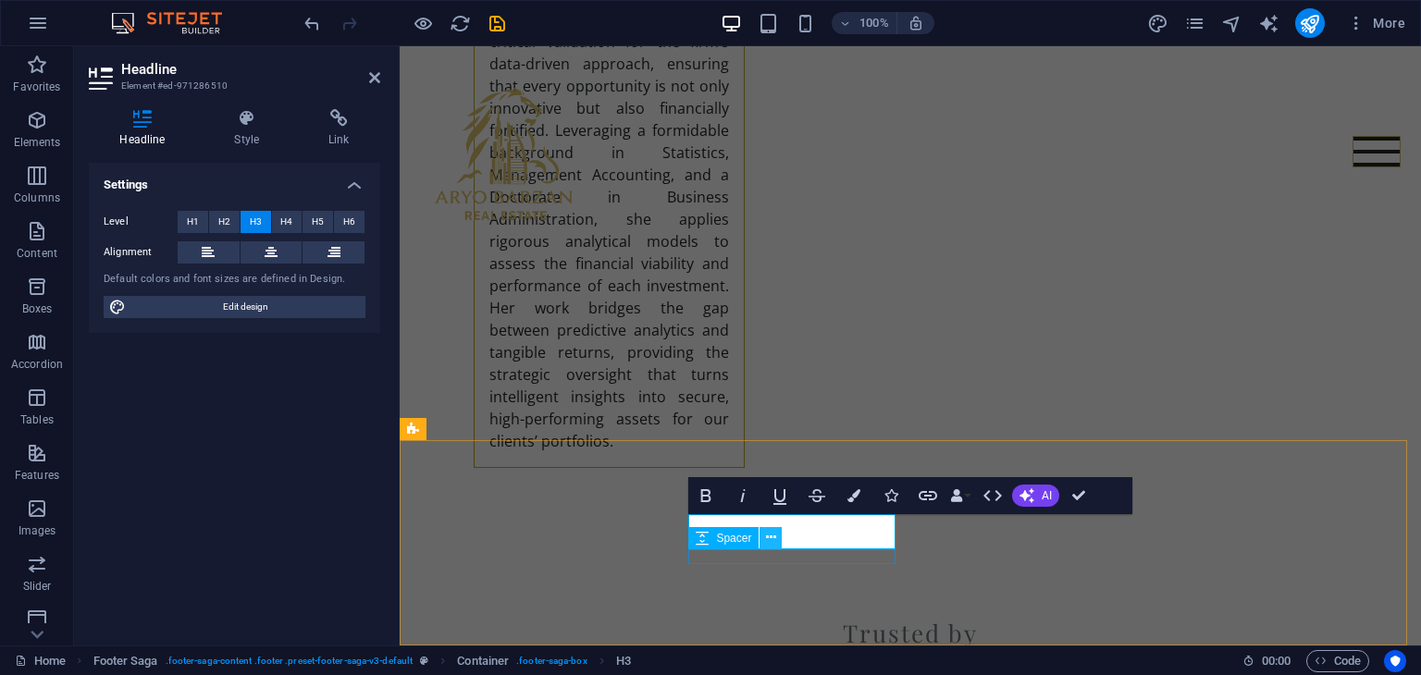
click at [769, 534] on icon at bounding box center [771, 537] width 10 height 19
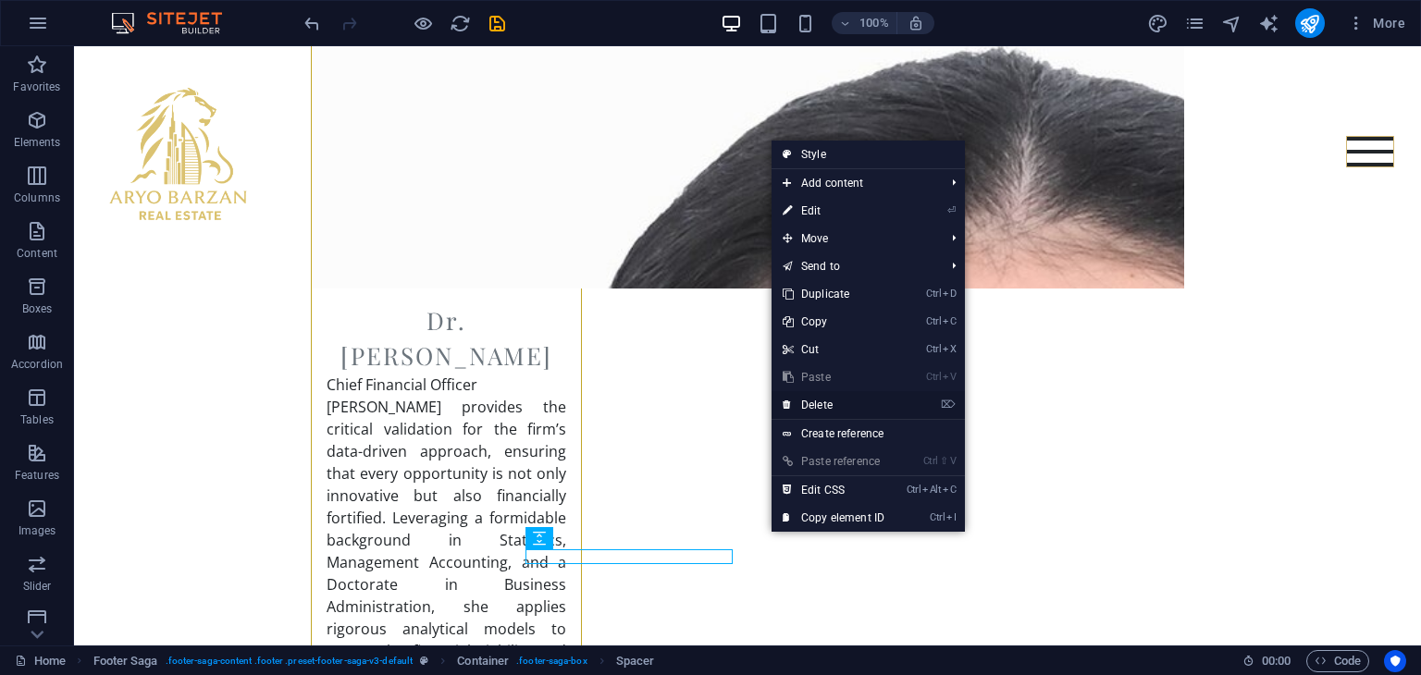
drag, startPoint x: 825, startPoint y: 401, endPoint x: 740, endPoint y: 361, distance: 94.3
click at [825, 401] on link "⌦ Delete" at bounding box center [833, 405] width 124 height 28
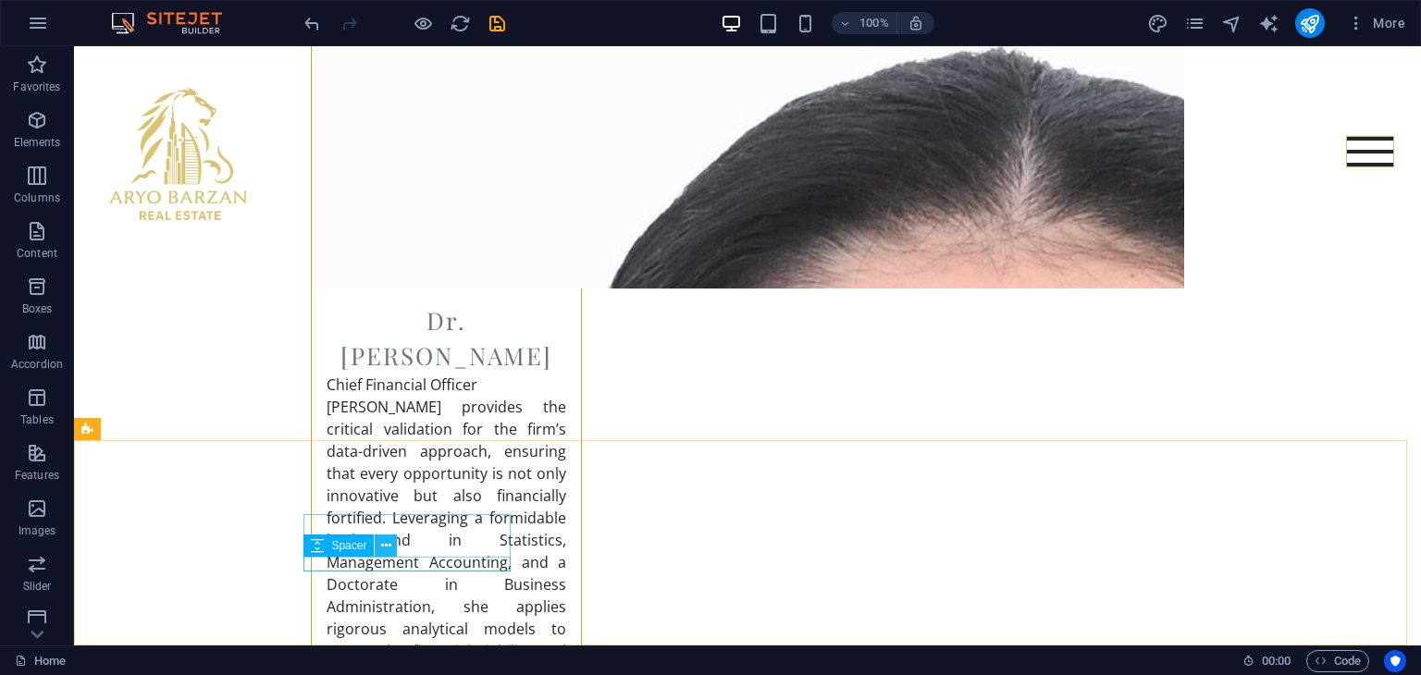
click at [386, 548] on icon at bounding box center [386, 545] width 10 height 19
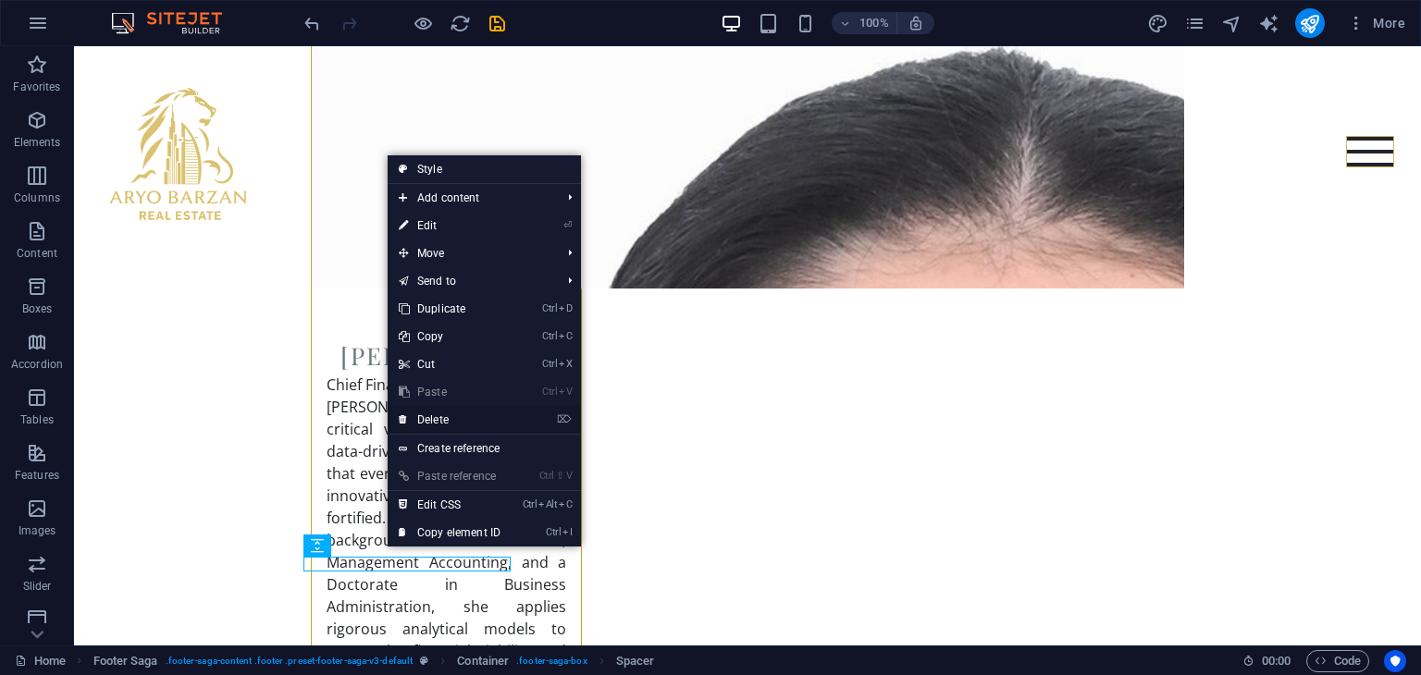
click at [455, 420] on link "⌦ Delete" at bounding box center [450, 420] width 124 height 28
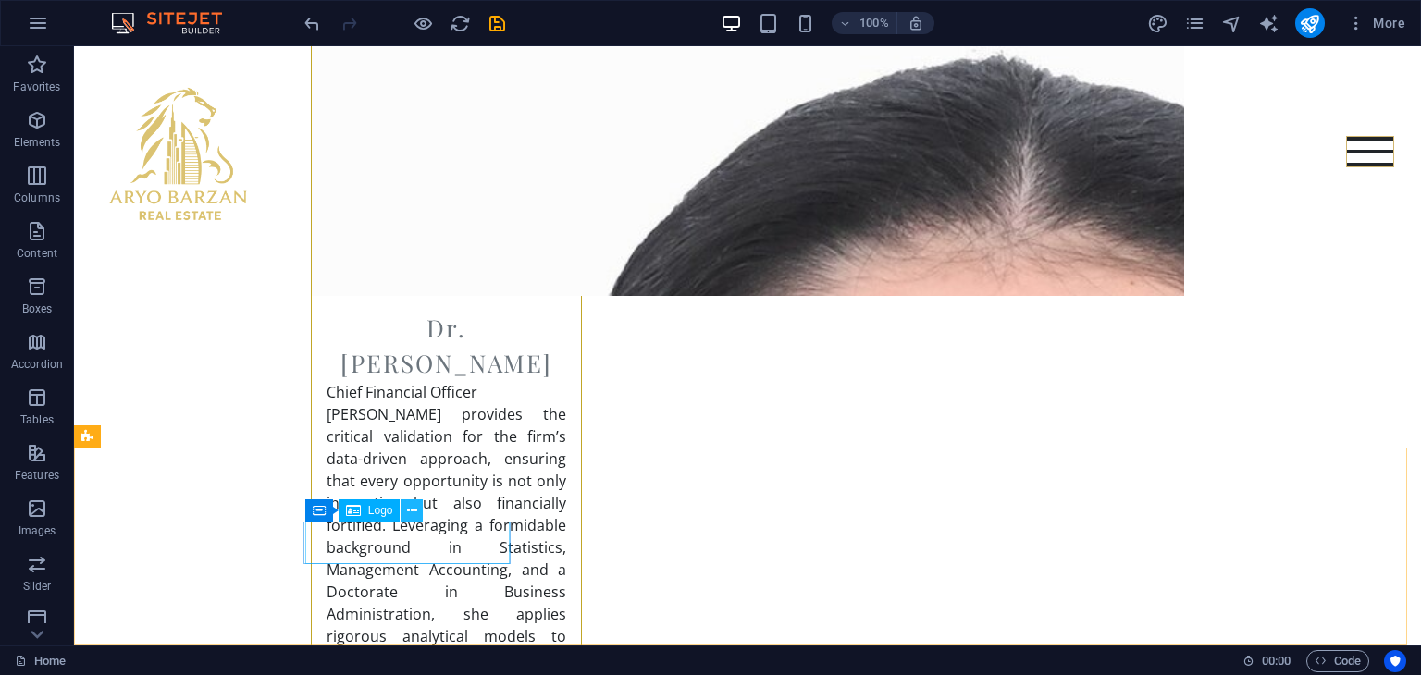
click at [411, 512] on icon at bounding box center [412, 510] width 10 height 19
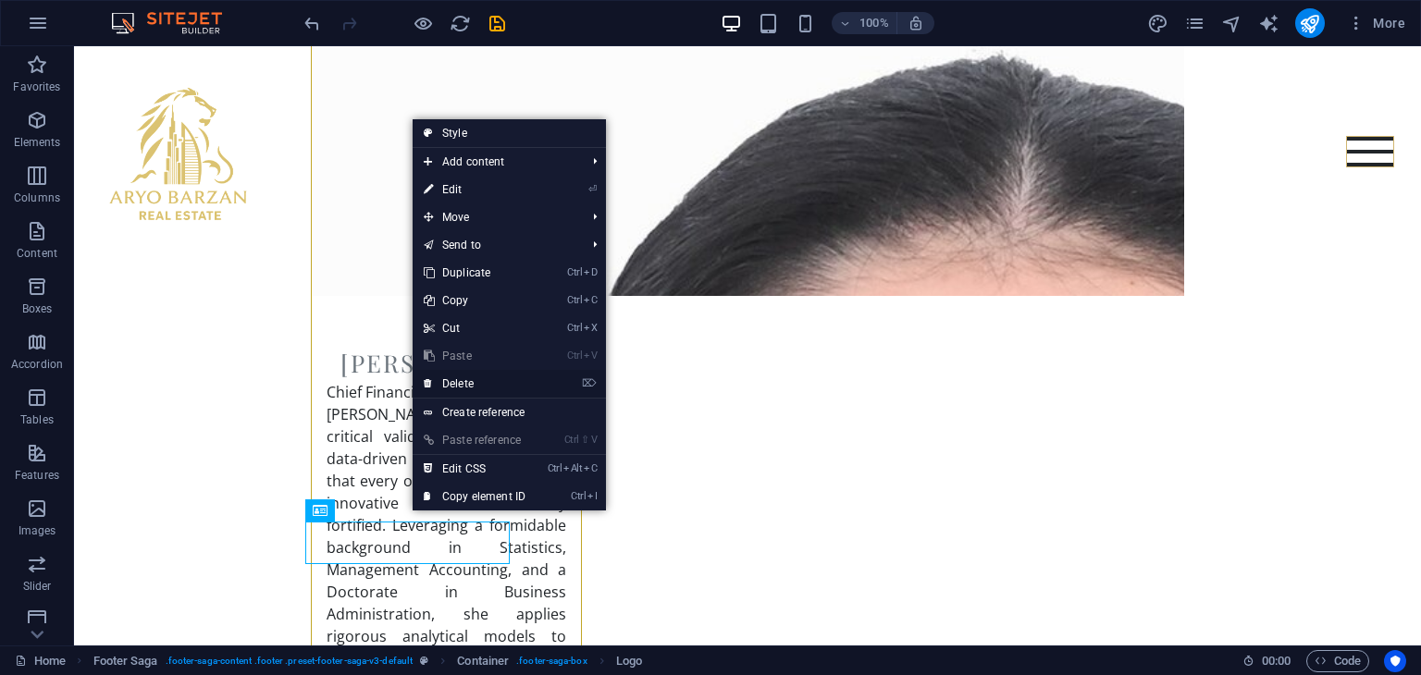
click at [461, 382] on link "⌦ Delete" at bounding box center [474, 384] width 124 height 28
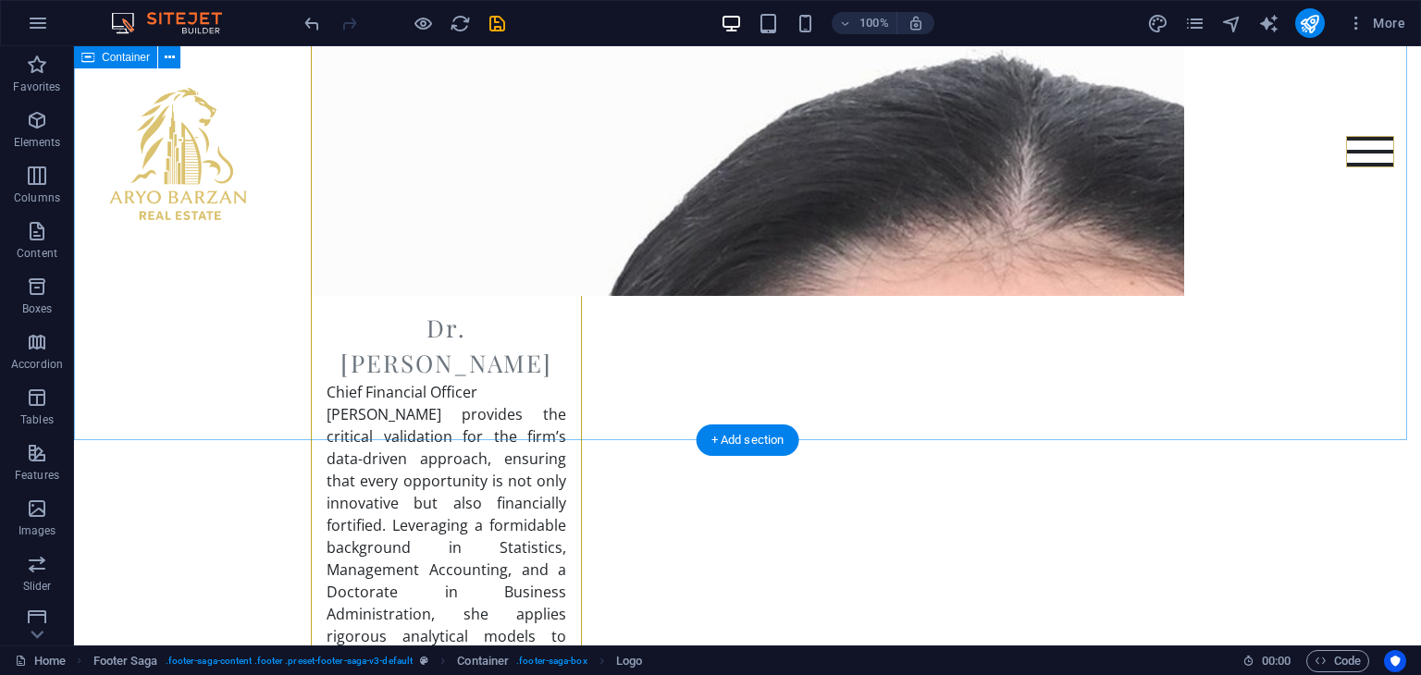
scroll to position [7075, 0]
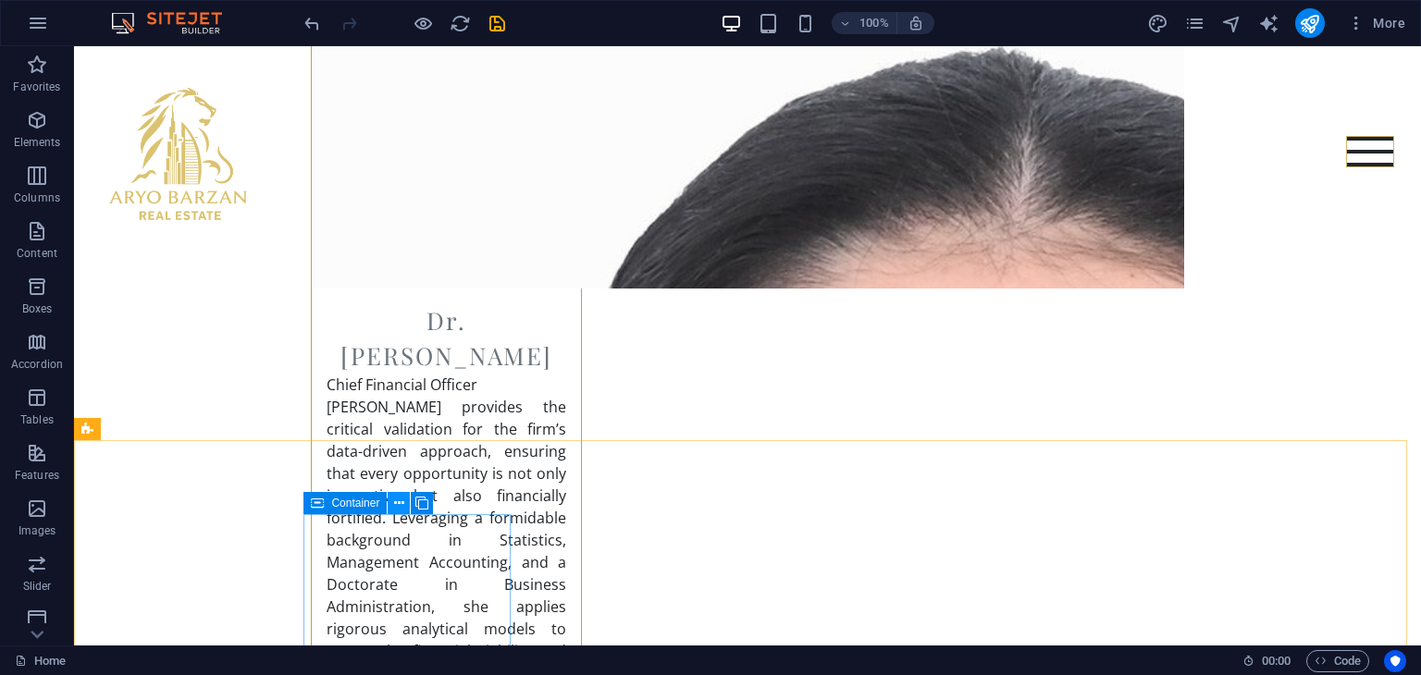
click at [403, 498] on icon at bounding box center [399, 503] width 10 height 19
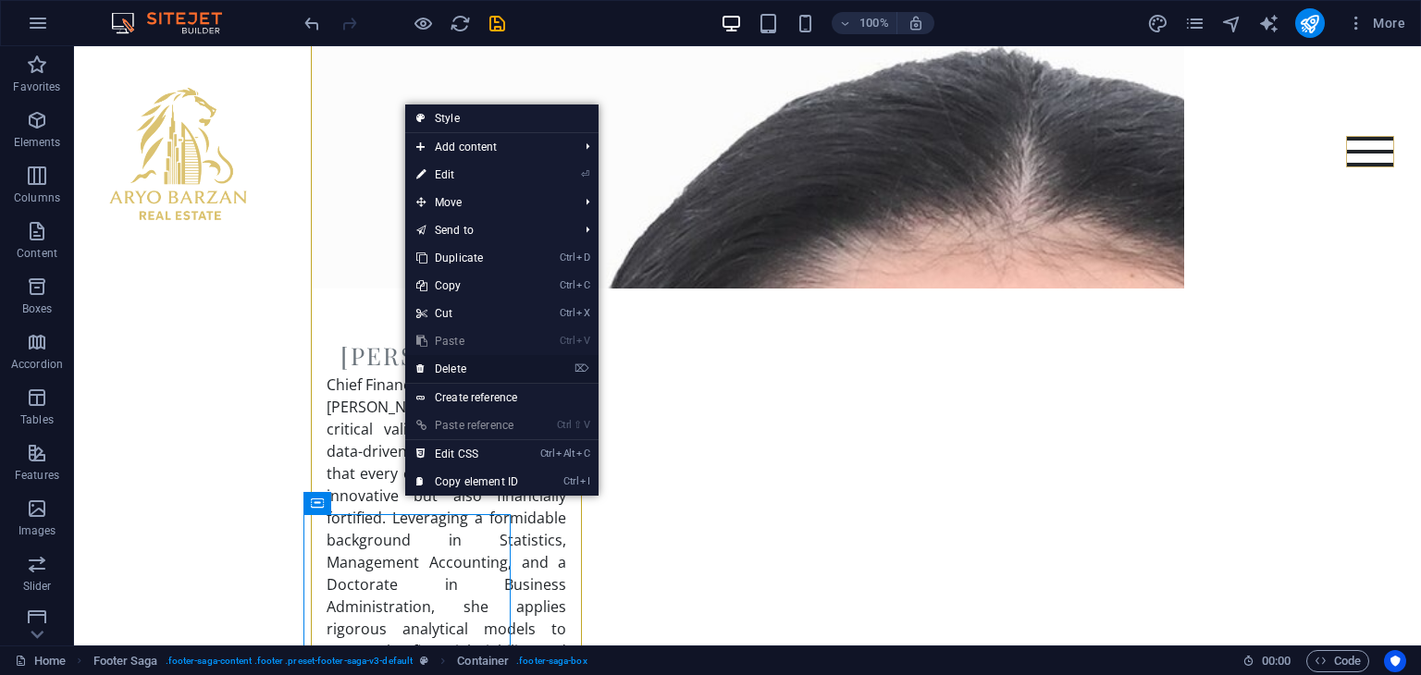
click at [465, 372] on link "⌦ Delete" at bounding box center [467, 369] width 124 height 28
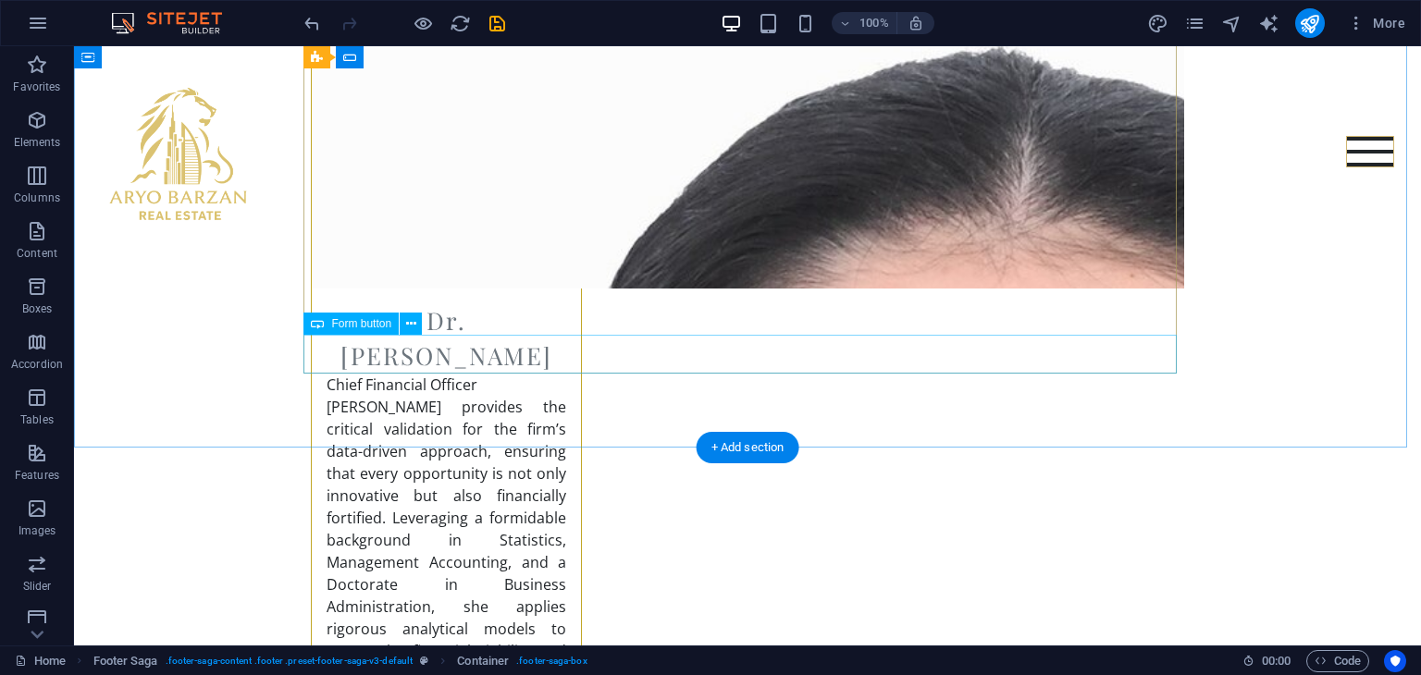
scroll to position [7068, 0]
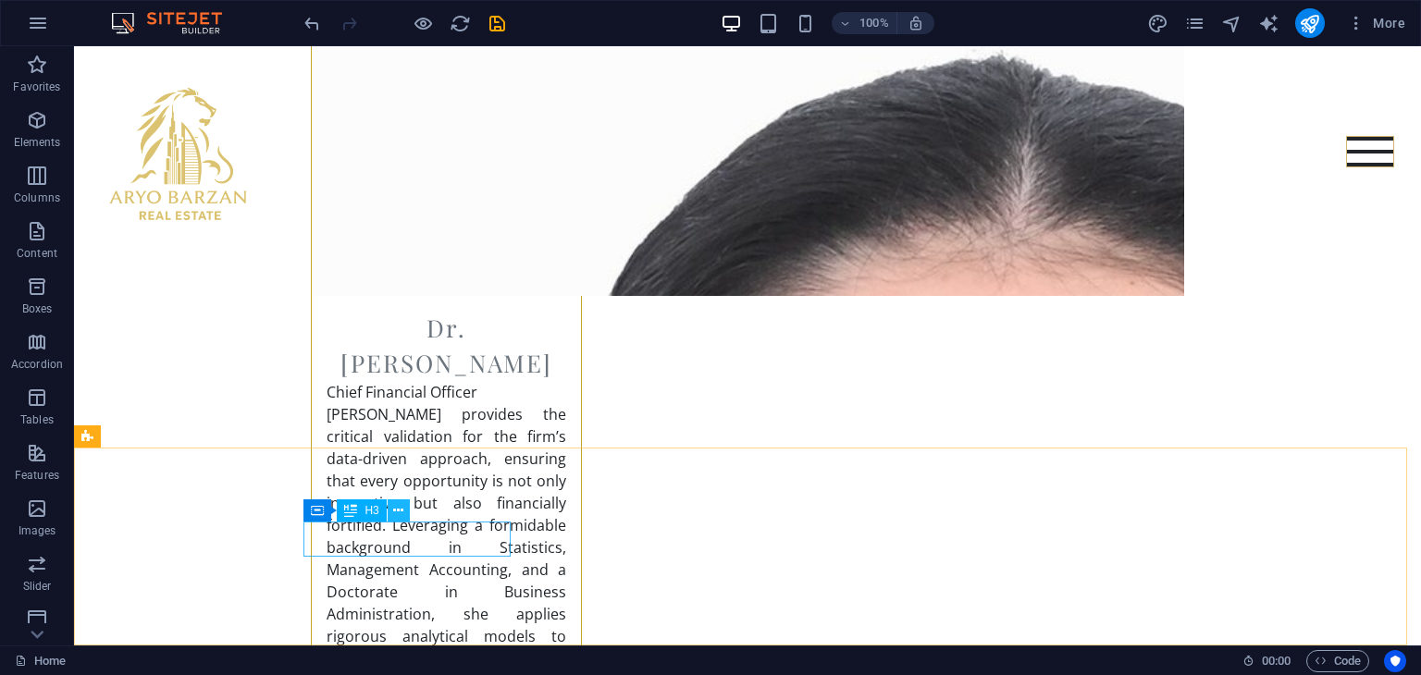
click at [404, 511] on button at bounding box center [399, 510] width 22 height 22
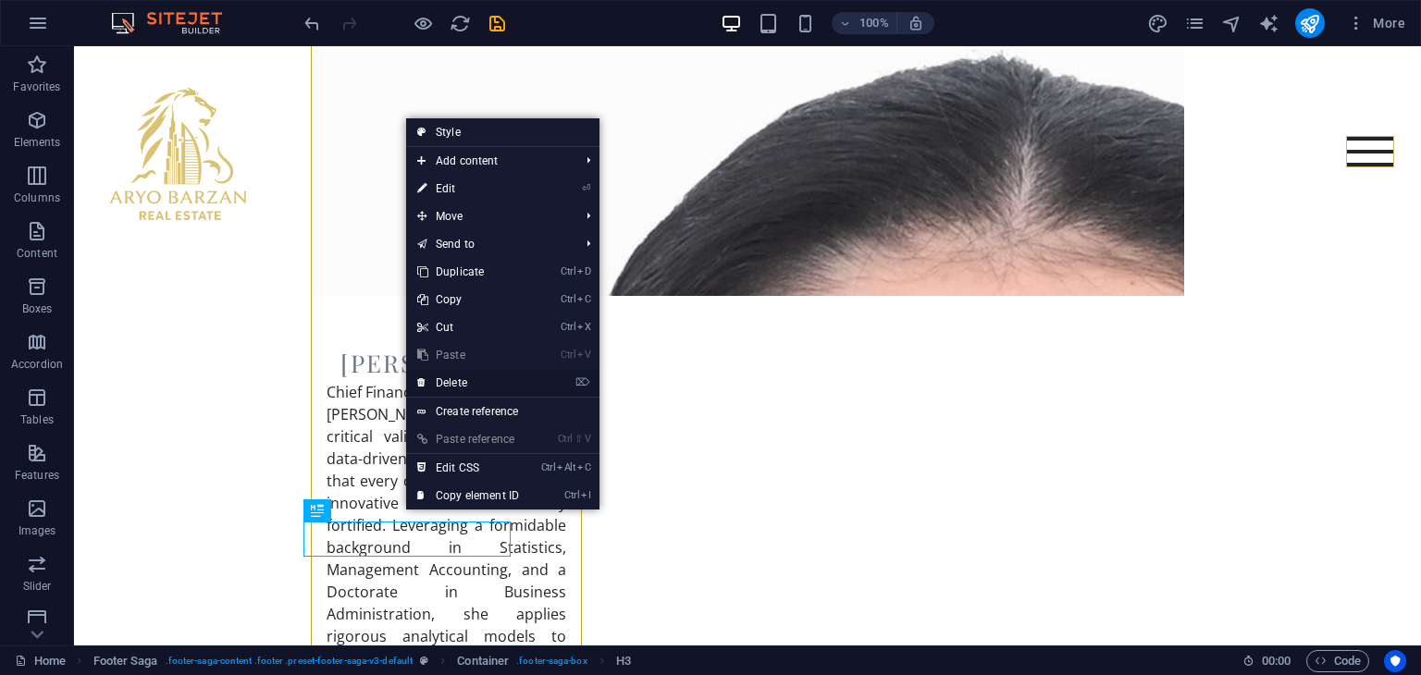
drag, startPoint x: 456, startPoint y: 378, endPoint x: 362, endPoint y: 370, distance: 94.7
click at [456, 378] on link "⌦ Delete" at bounding box center [468, 383] width 124 height 28
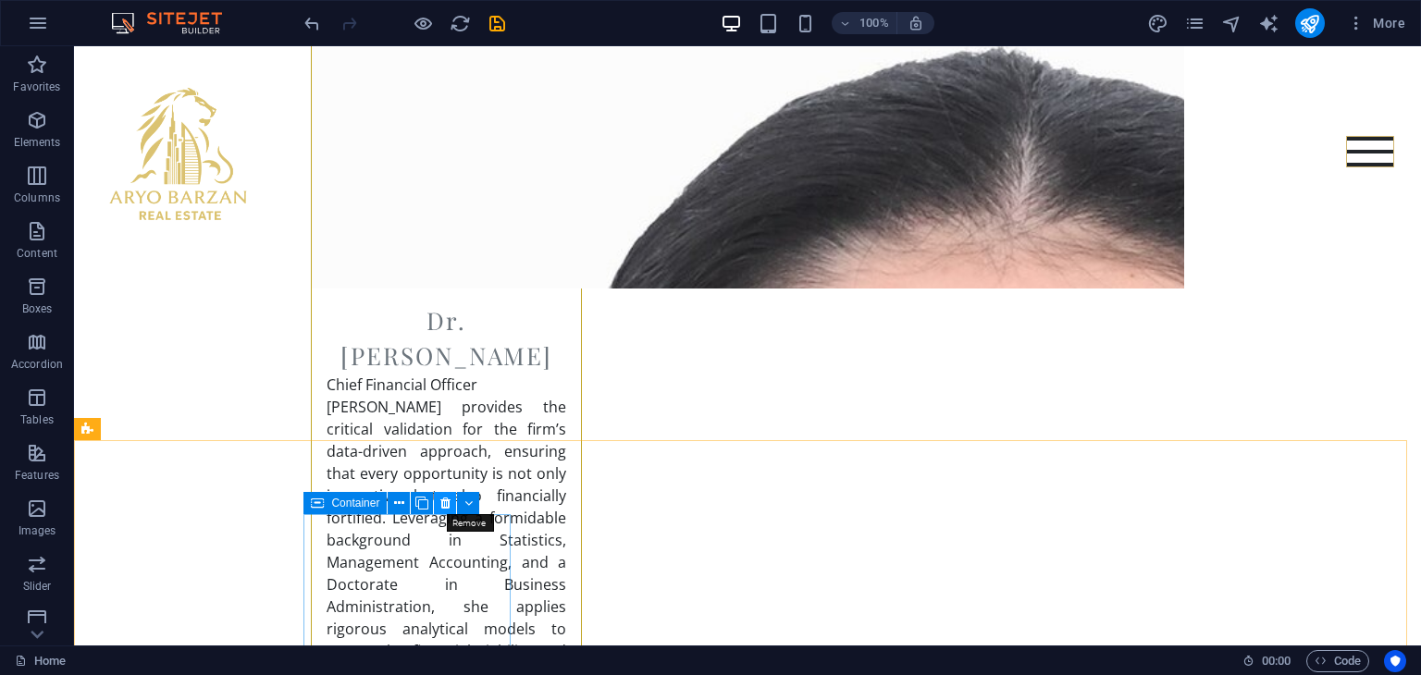
drag, startPoint x: 368, startPoint y: 456, endPoint x: 443, endPoint y: 502, distance: 88.0
click at [443, 502] on icon at bounding box center [445, 503] width 10 height 19
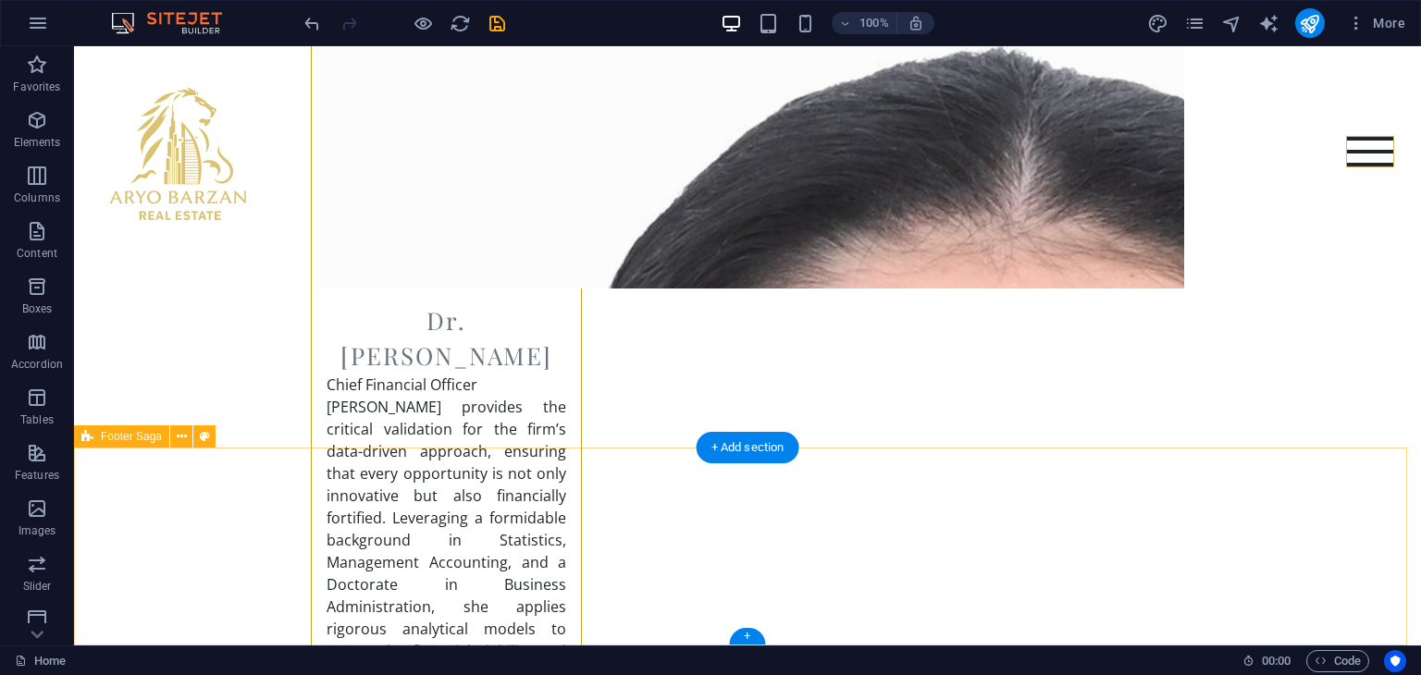
scroll to position [7068, 0]
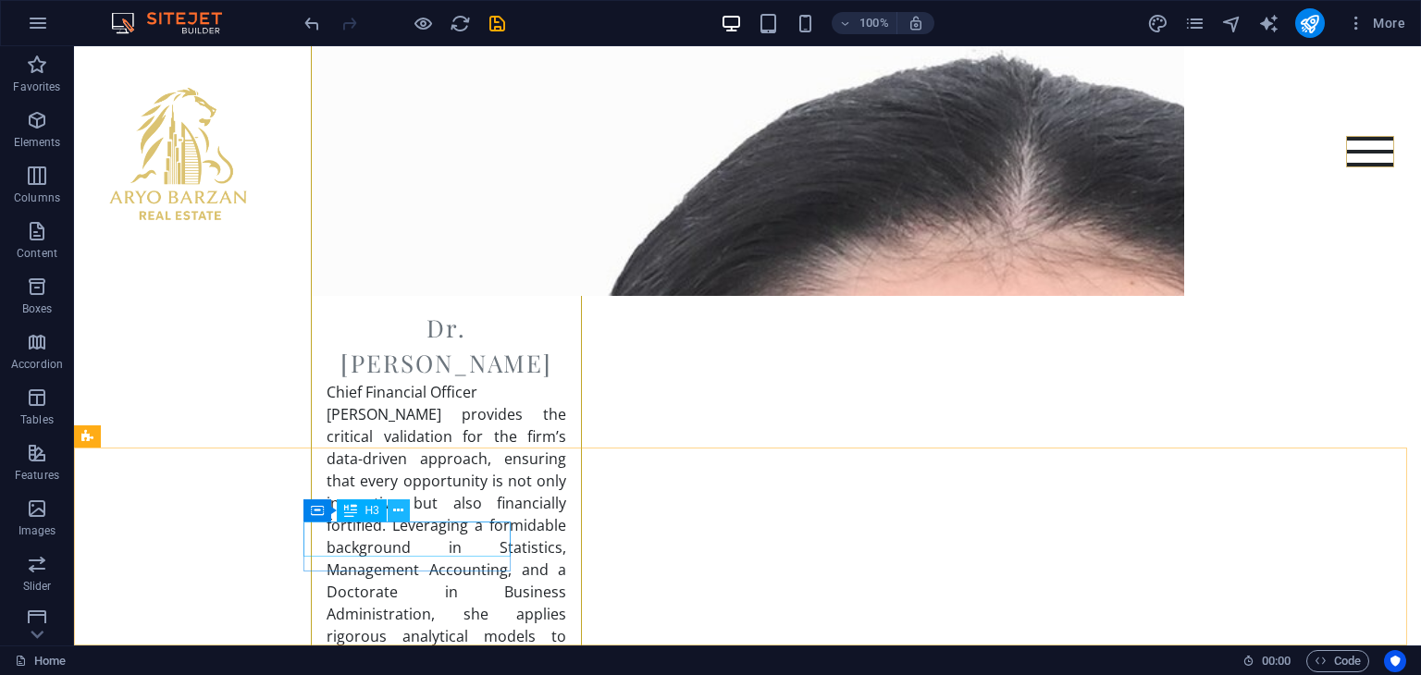
click at [401, 508] on icon at bounding box center [398, 510] width 10 height 19
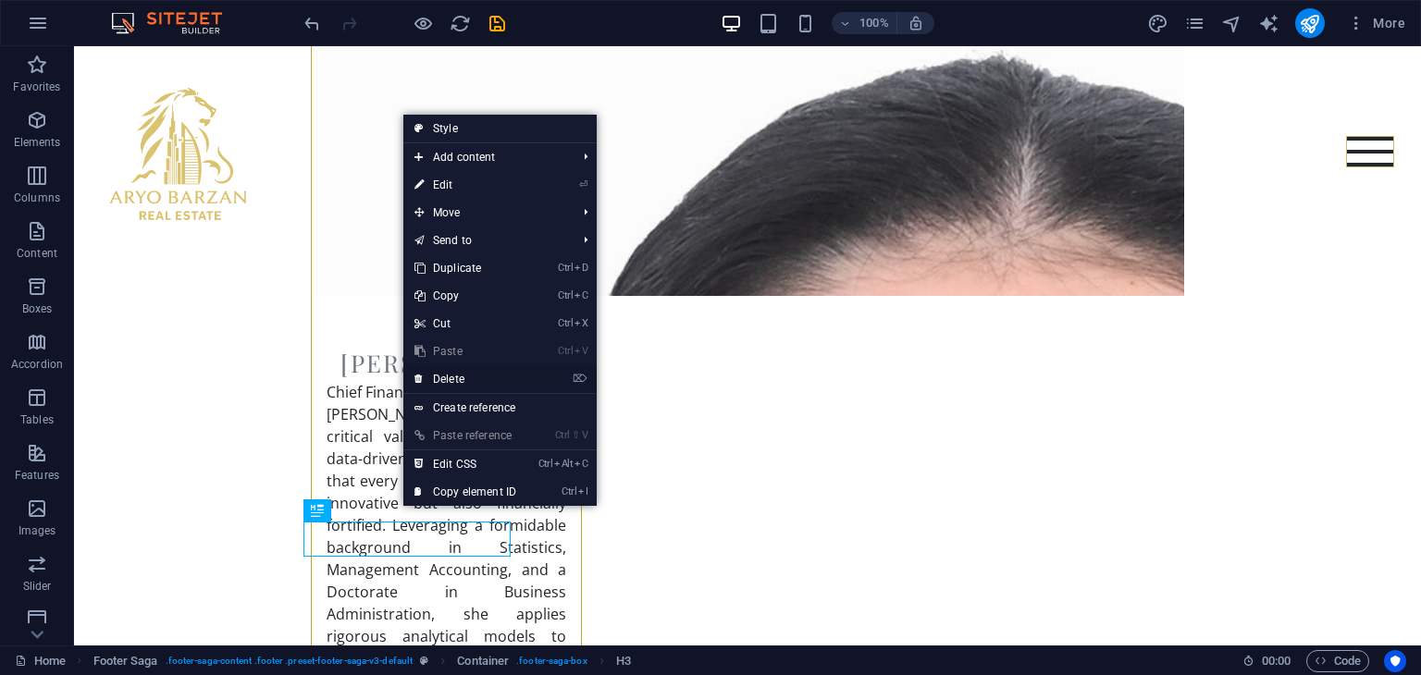
drag, startPoint x: 459, startPoint y: 380, endPoint x: 378, endPoint y: 339, distance: 90.2
click at [459, 380] on link "⌦ Delete" at bounding box center [465, 379] width 124 height 28
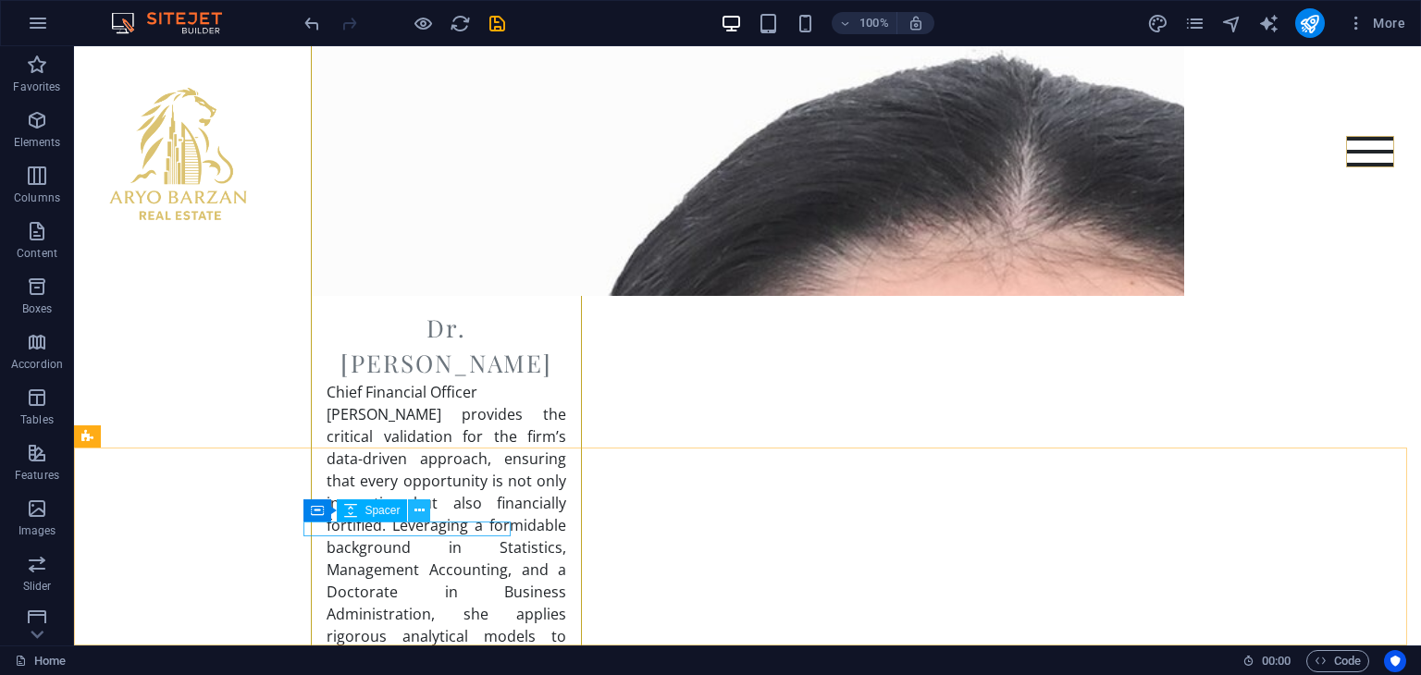
click at [417, 512] on icon at bounding box center [419, 510] width 10 height 19
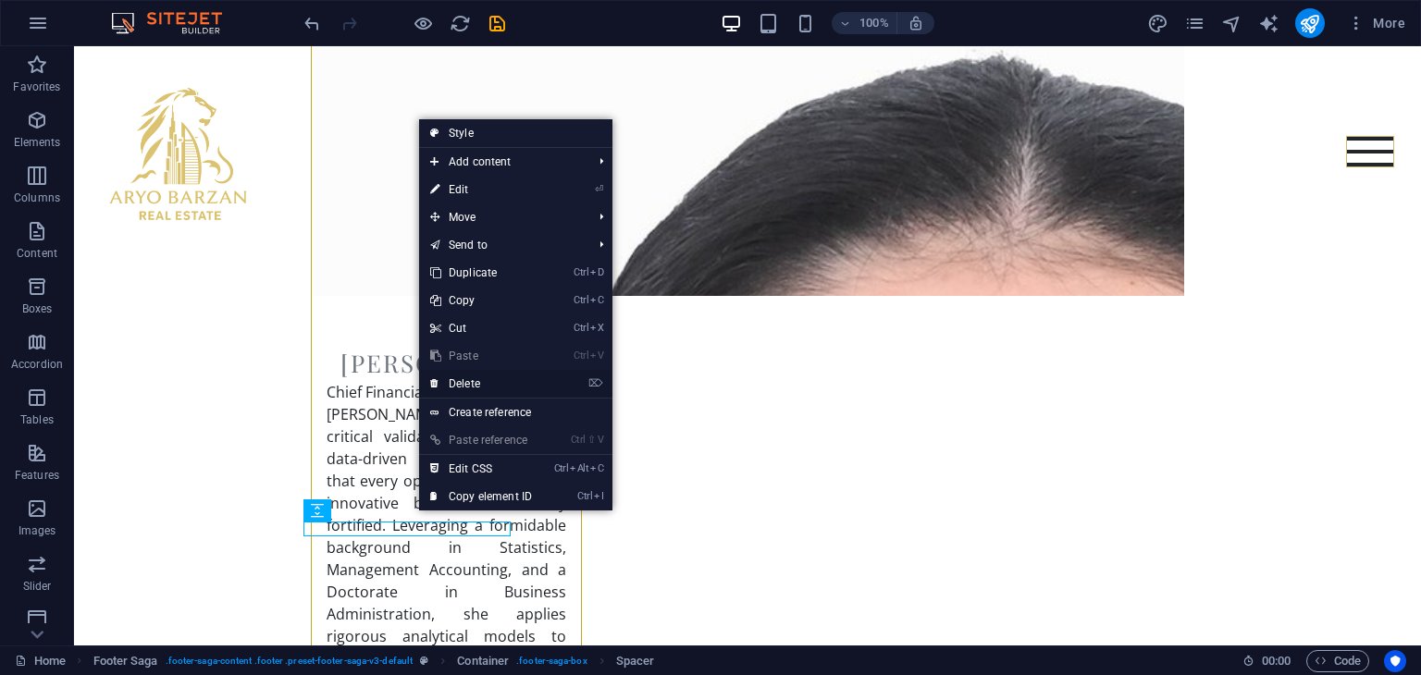
click at [472, 388] on link "⌦ Delete" at bounding box center [481, 384] width 124 height 28
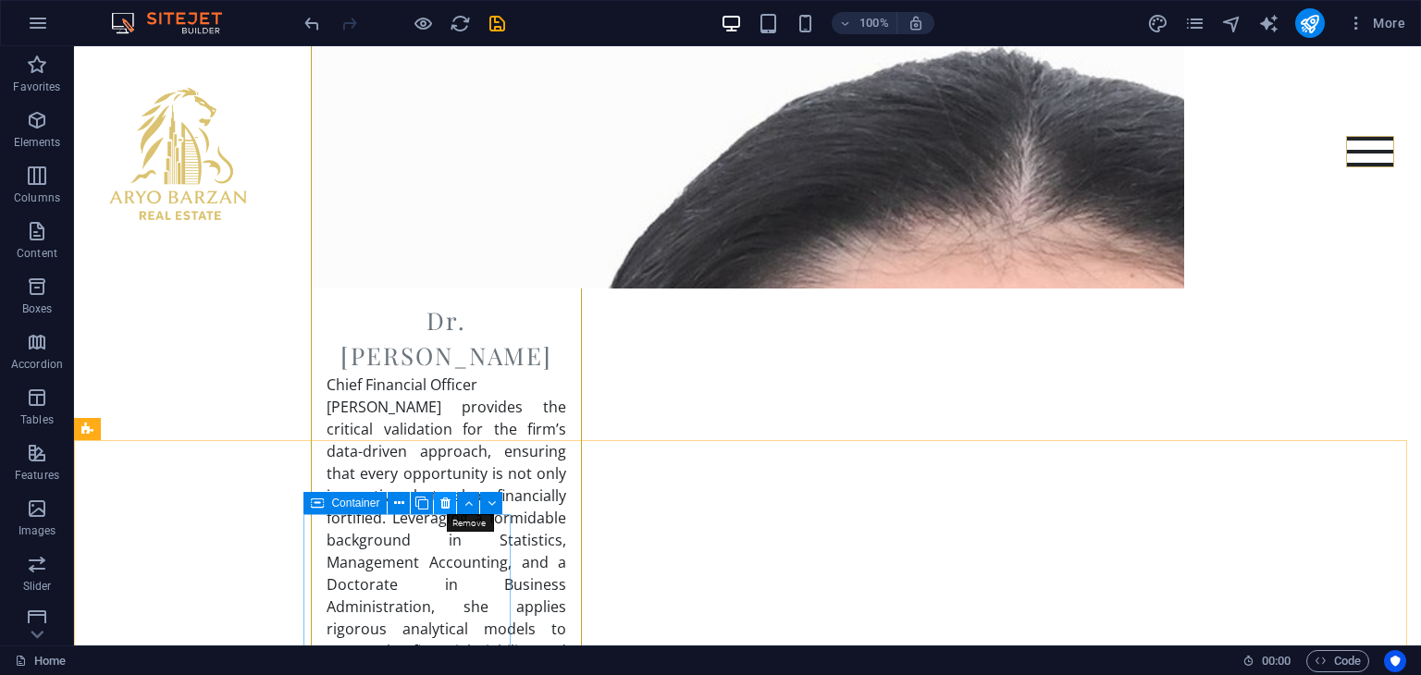
click at [444, 509] on icon at bounding box center [445, 503] width 10 height 19
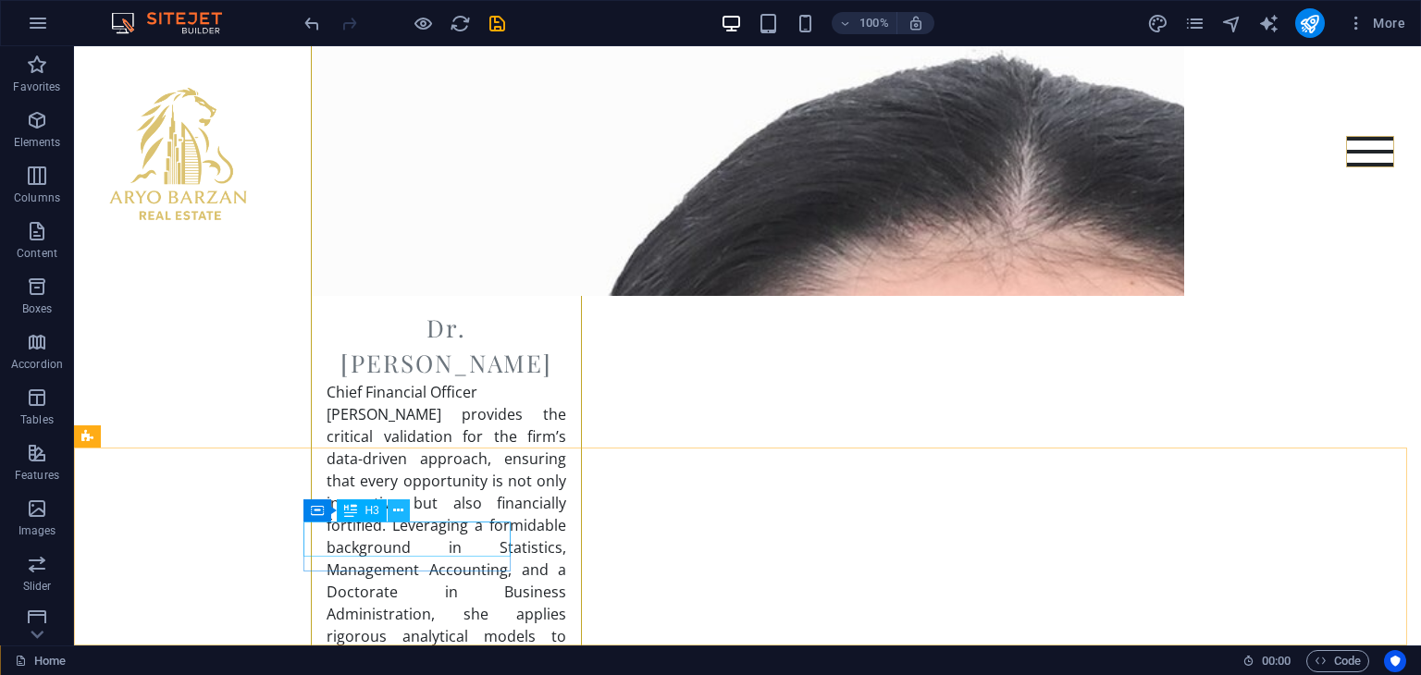
click at [403, 509] on button at bounding box center [399, 510] width 22 height 22
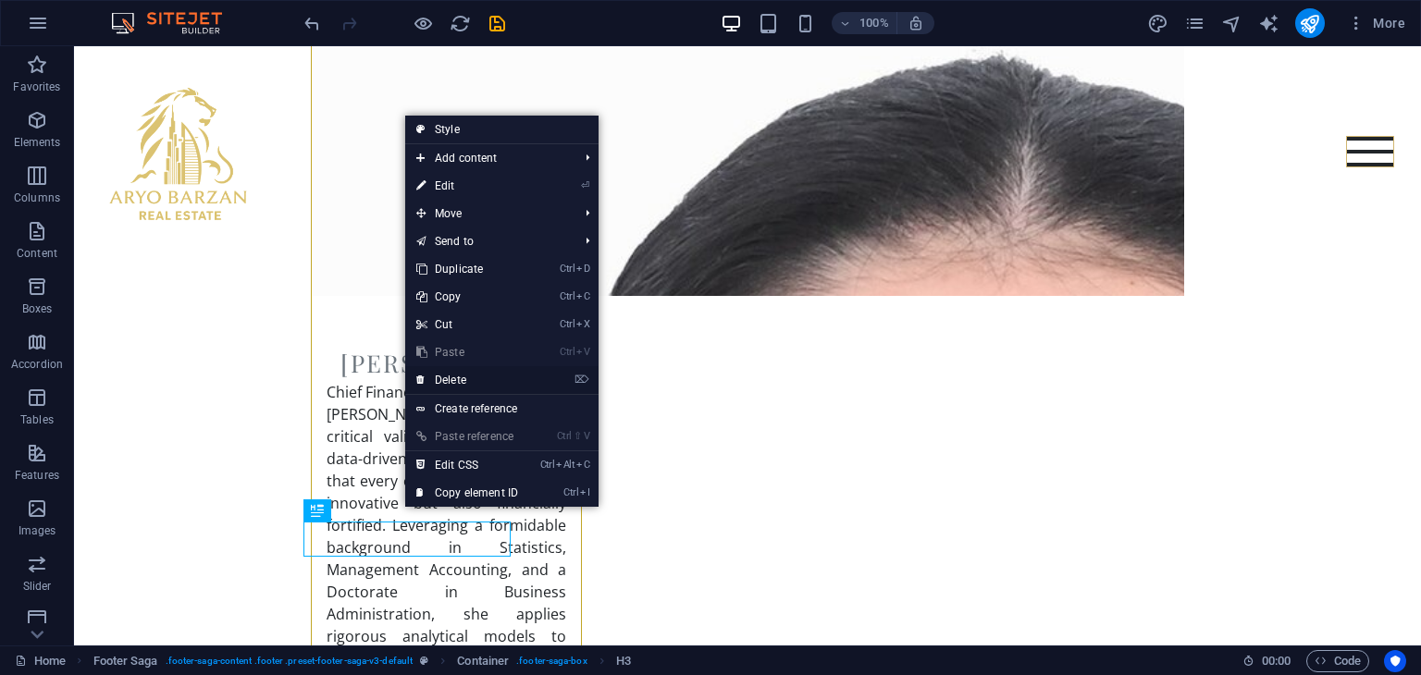
click at [461, 383] on link "⌦ Delete" at bounding box center [467, 380] width 124 height 28
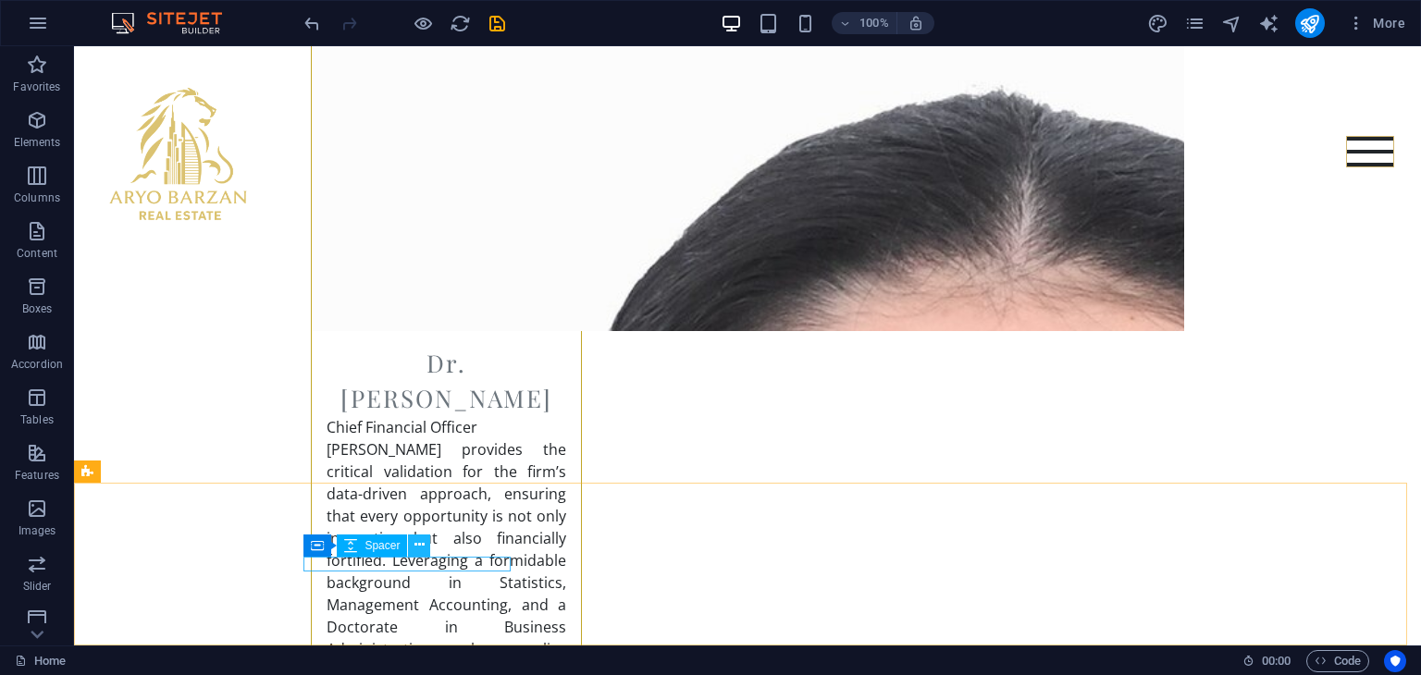
click at [423, 540] on icon at bounding box center [419, 544] width 10 height 19
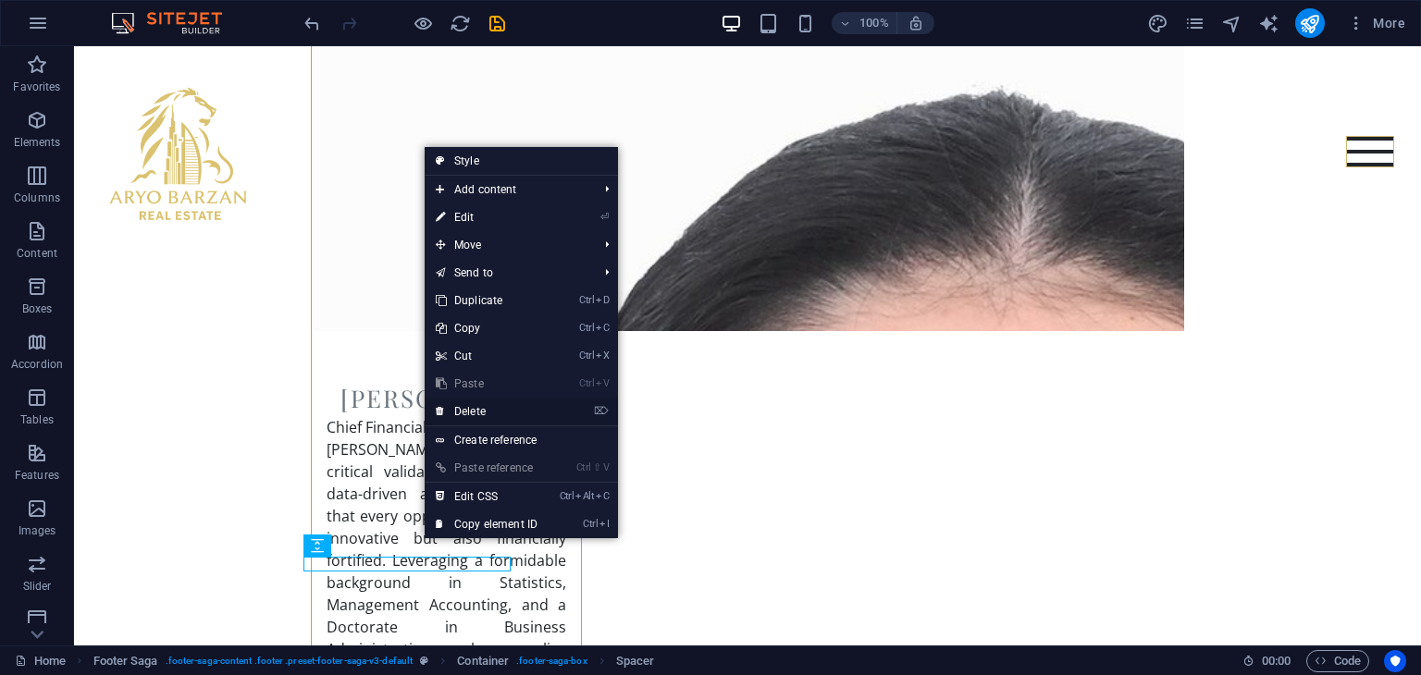
drag, startPoint x: 485, startPoint y: 404, endPoint x: 411, endPoint y: 363, distance: 84.9
click at [485, 404] on link "⌦ Delete" at bounding box center [486, 412] width 124 height 28
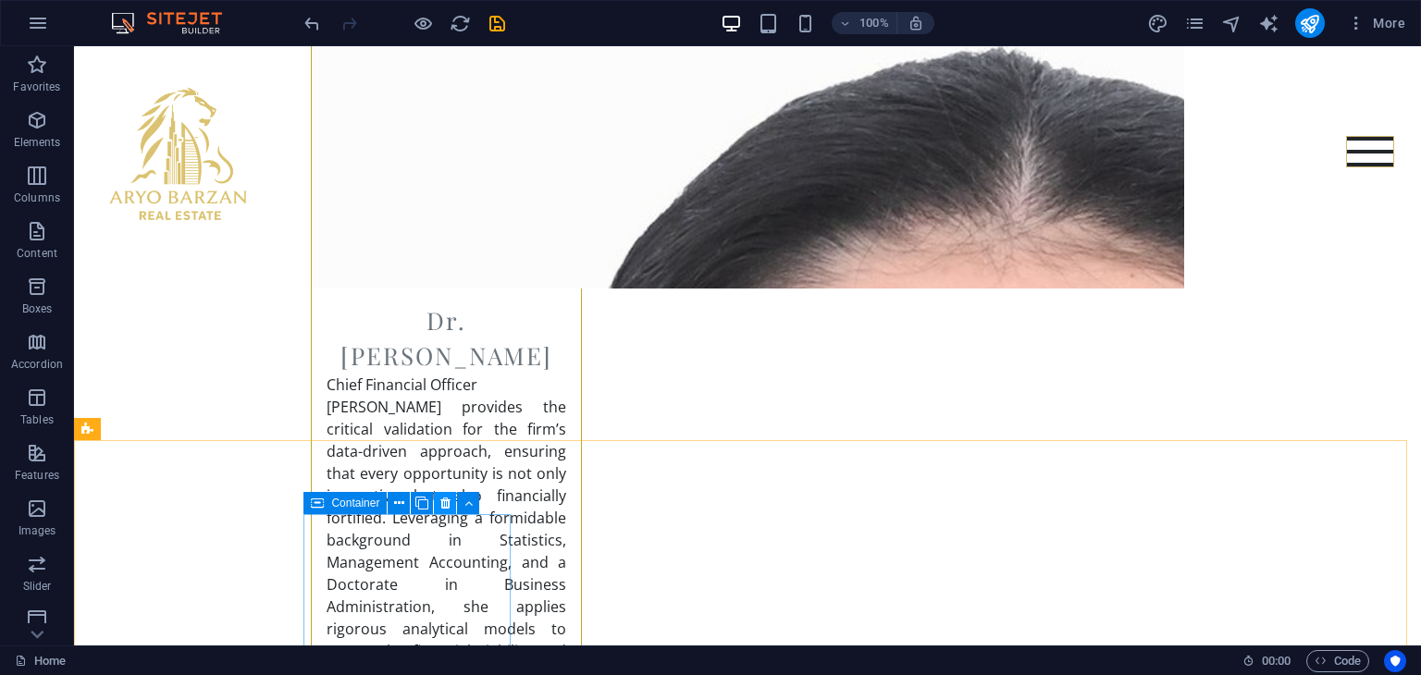
click at [444, 503] on icon at bounding box center [445, 503] width 10 height 19
click at [442, 506] on icon at bounding box center [445, 503] width 10 height 19
click at [440, 504] on icon at bounding box center [445, 503] width 10 height 19
click at [440, 503] on icon at bounding box center [445, 503] width 10 height 19
click at [443, 494] on icon at bounding box center [445, 503] width 10 height 19
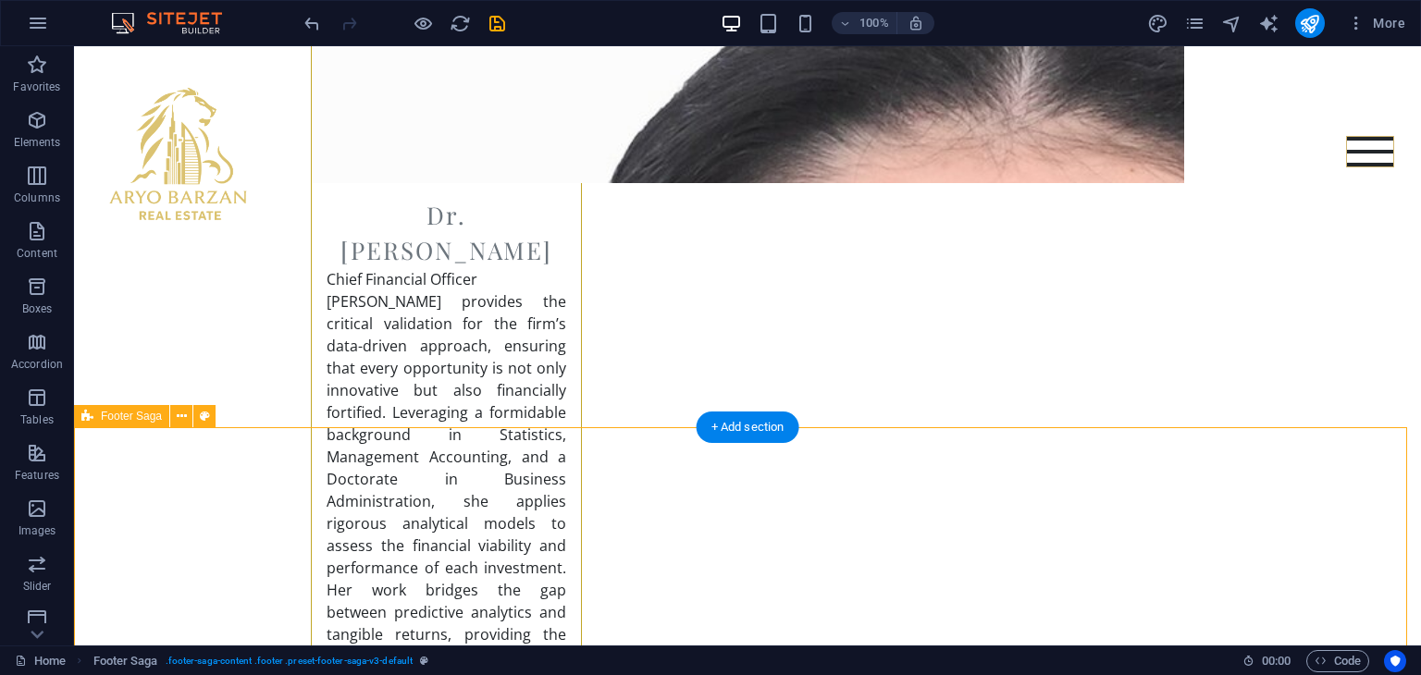
scroll to position [7181, 0]
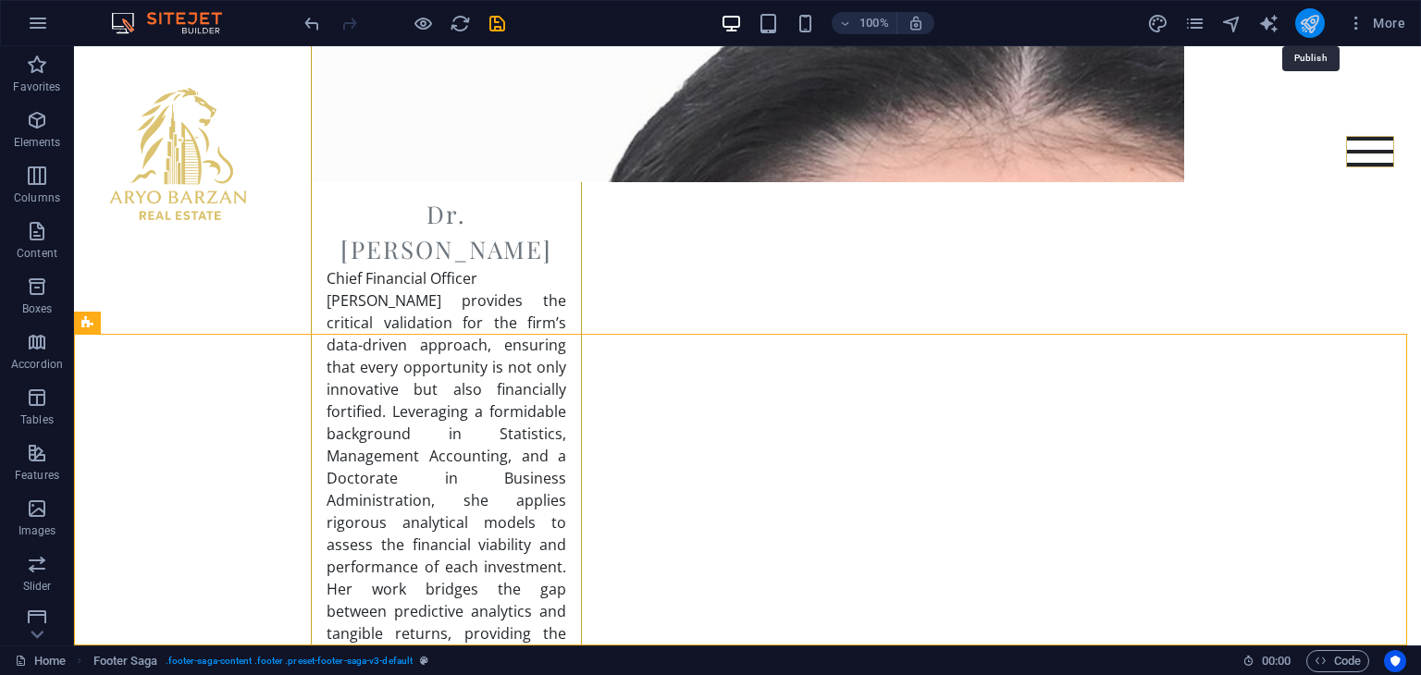
click at [1308, 31] on icon "publish" at bounding box center [1308, 23] width 21 height 21
checkbox input "false"
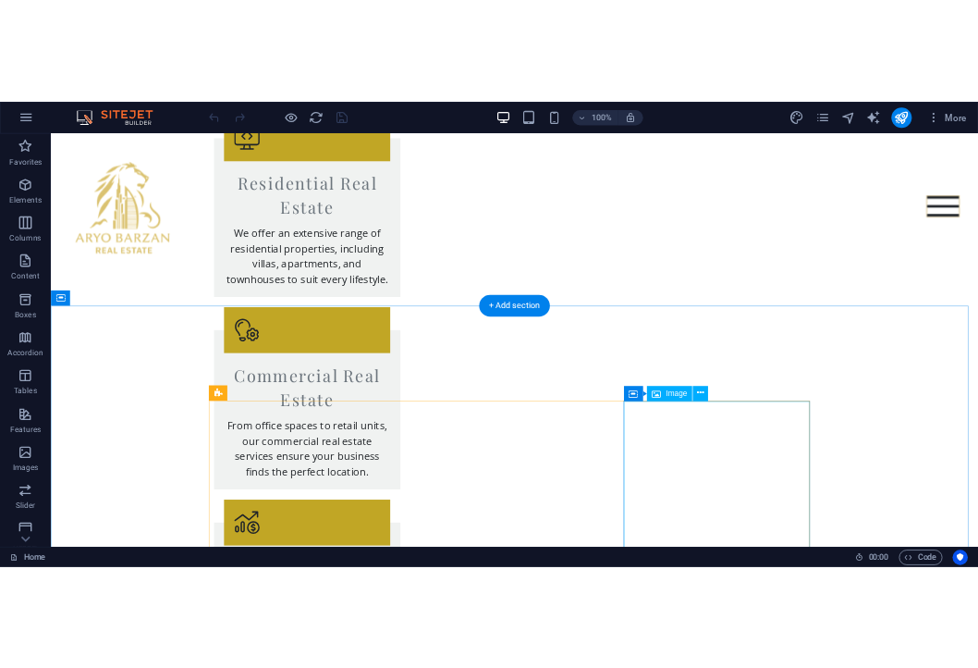
scroll to position [1850, 0]
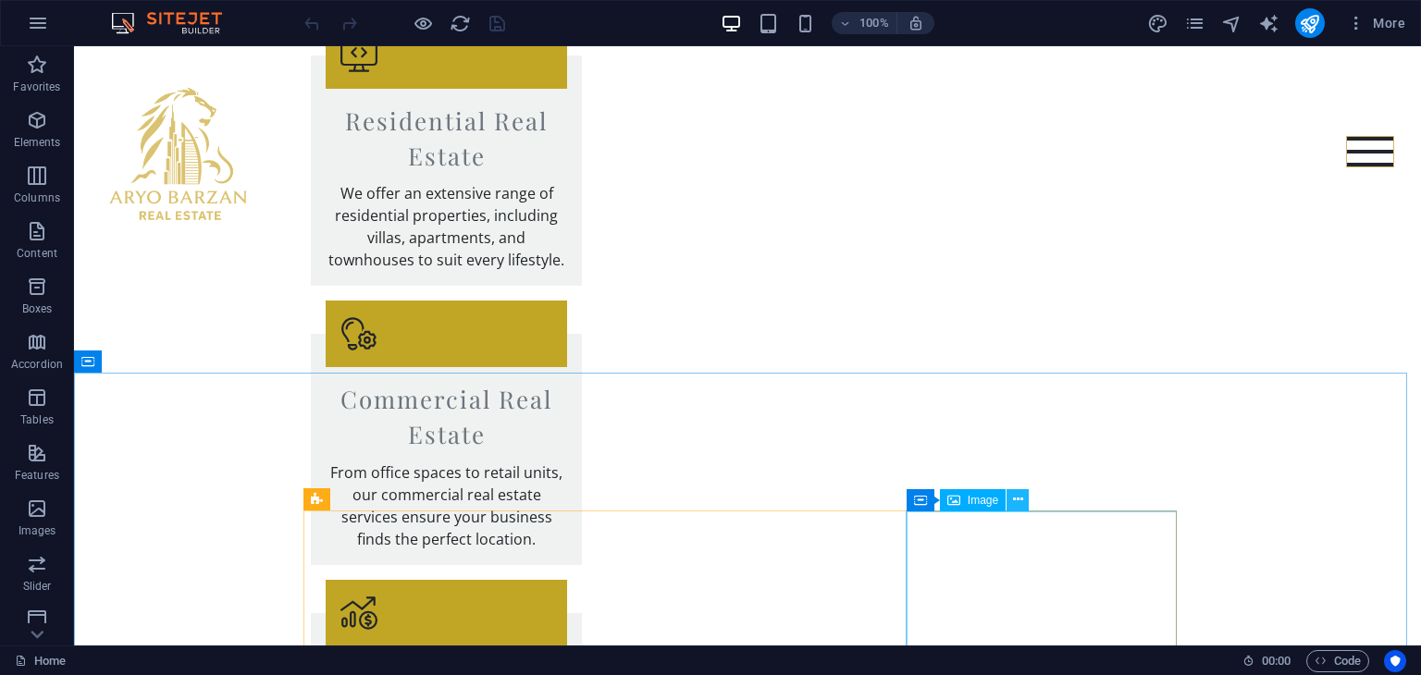
click at [1023, 501] on button at bounding box center [1017, 500] width 22 height 22
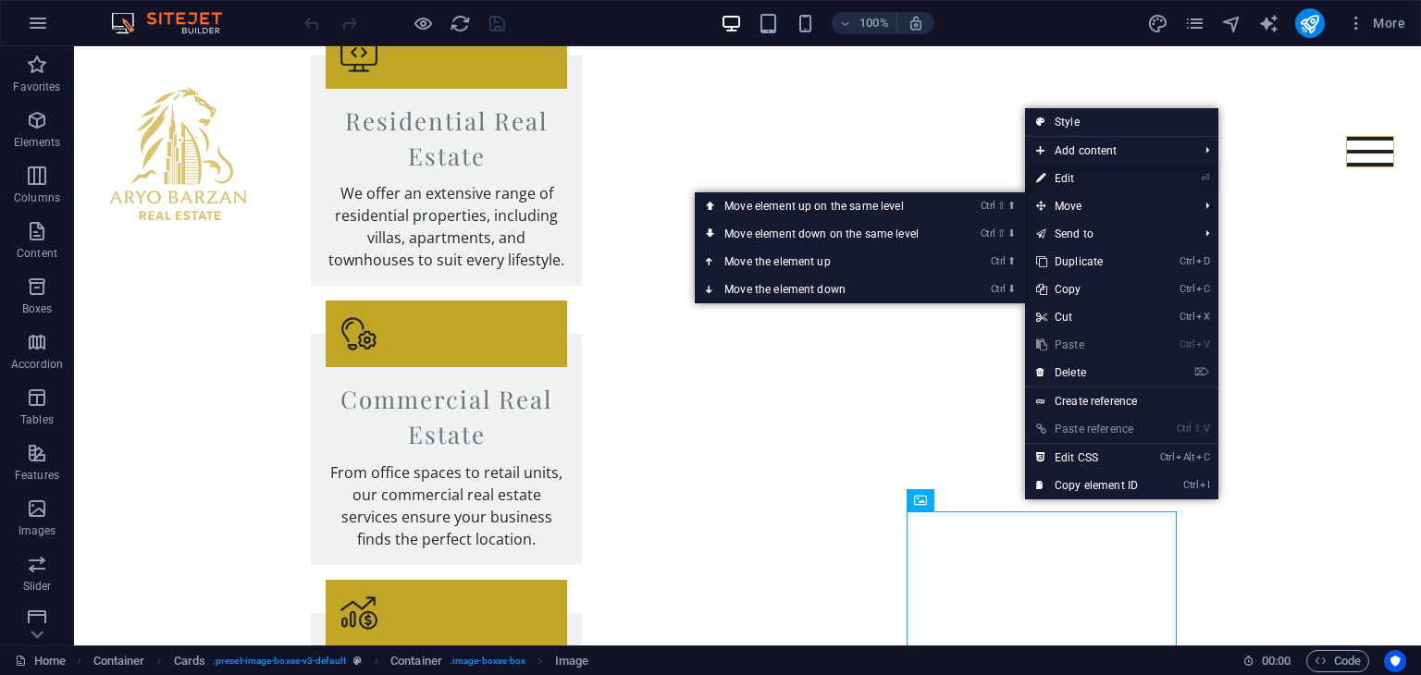
click at [1107, 173] on link "⏎ Edit" at bounding box center [1087, 179] width 124 height 28
select select "vw"
select select "px"
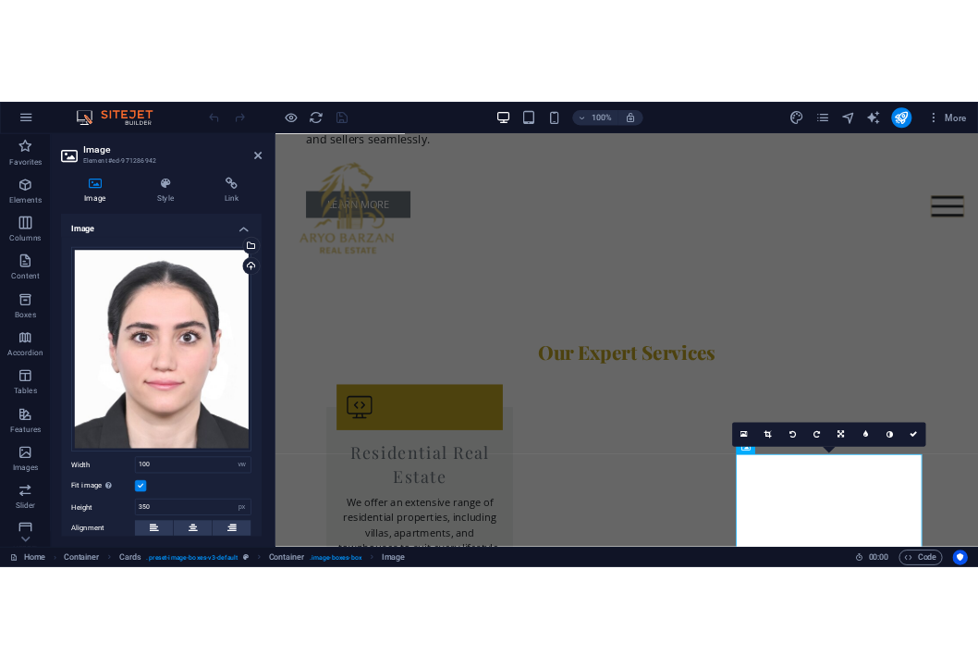
scroll to position [2237, 0]
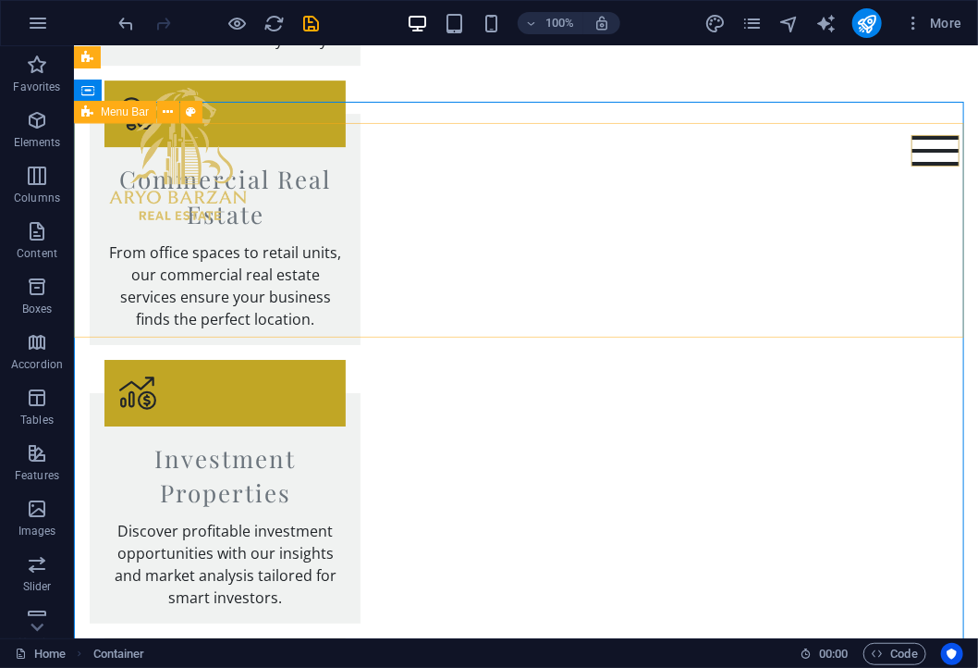
scroll to position [2027, 0]
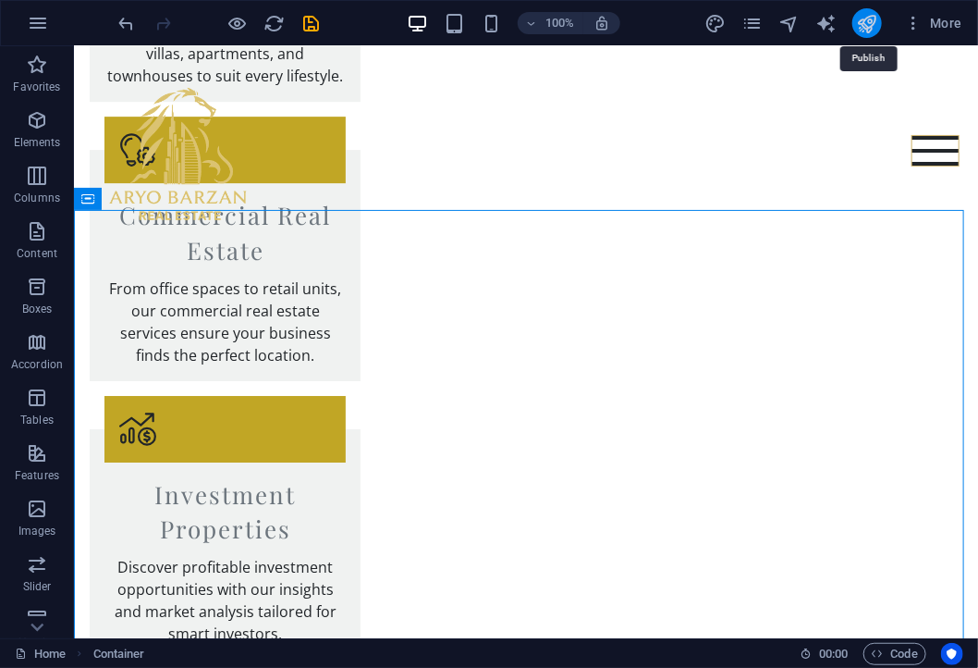
click at [872, 16] on icon "publish" at bounding box center [866, 23] width 21 height 21
checkbox input "false"
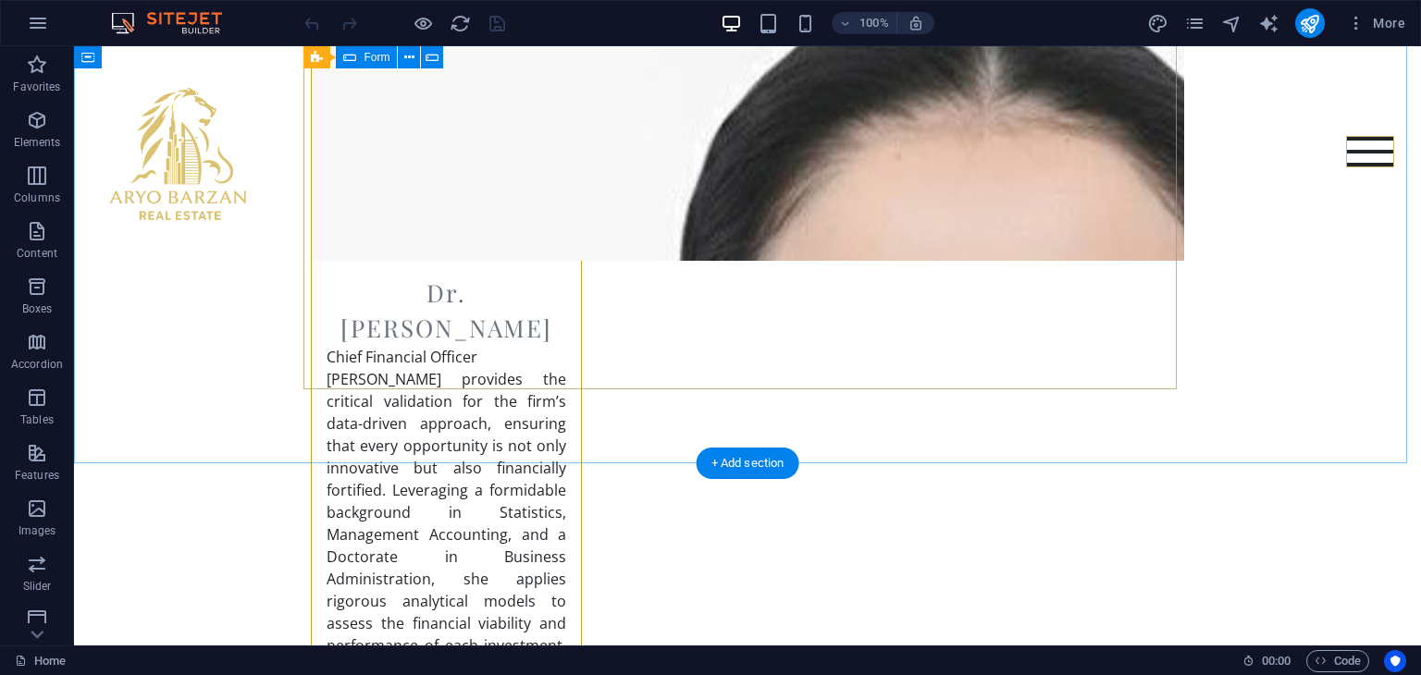
scroll to position [7181, 0]
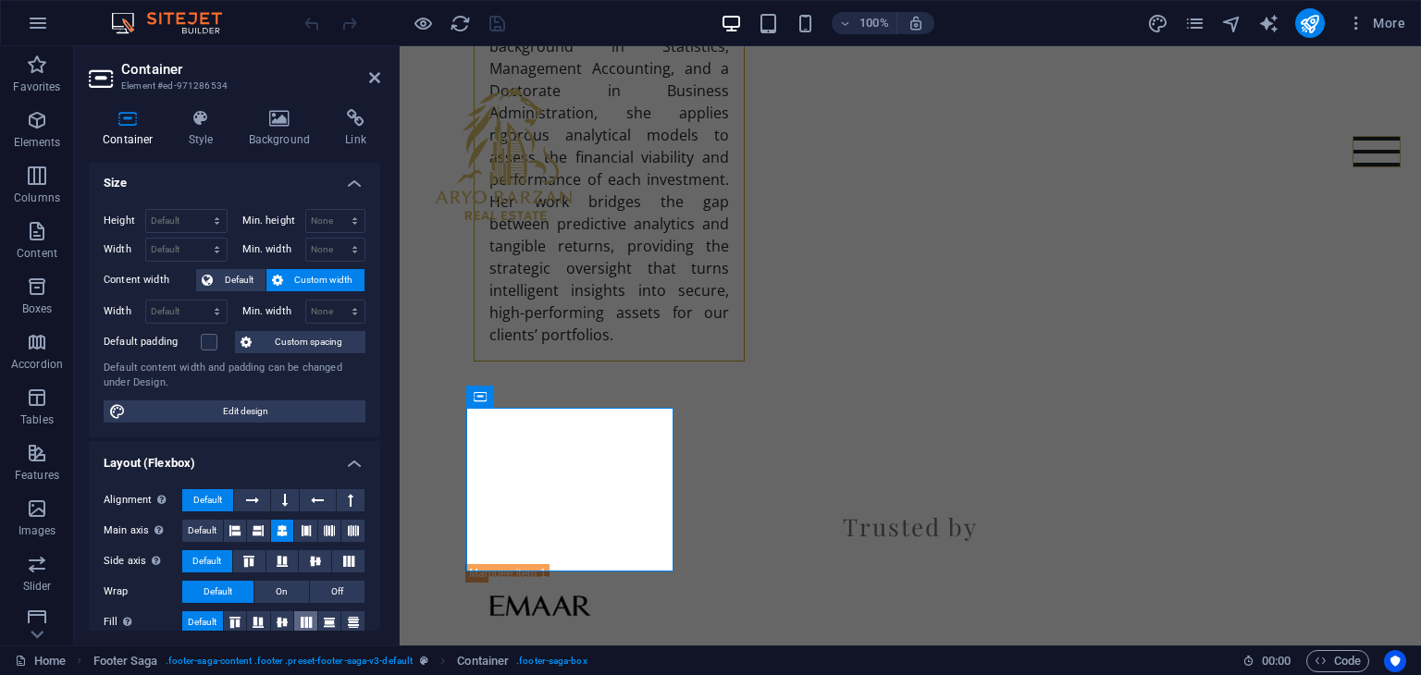
scroll to position [0, 0]
click at [560, 399] on icon at bounding box center [562, 396] width 10 height 19
click at [570, 394] on button at bounding box center [561, 397] width 22 height 22
click at [249, 69] on h2 "Container" at bounding box center [250, 69] width 259 height 17
click at [559, 404] on icon at bounding box center [562, 396] width 10 height 19
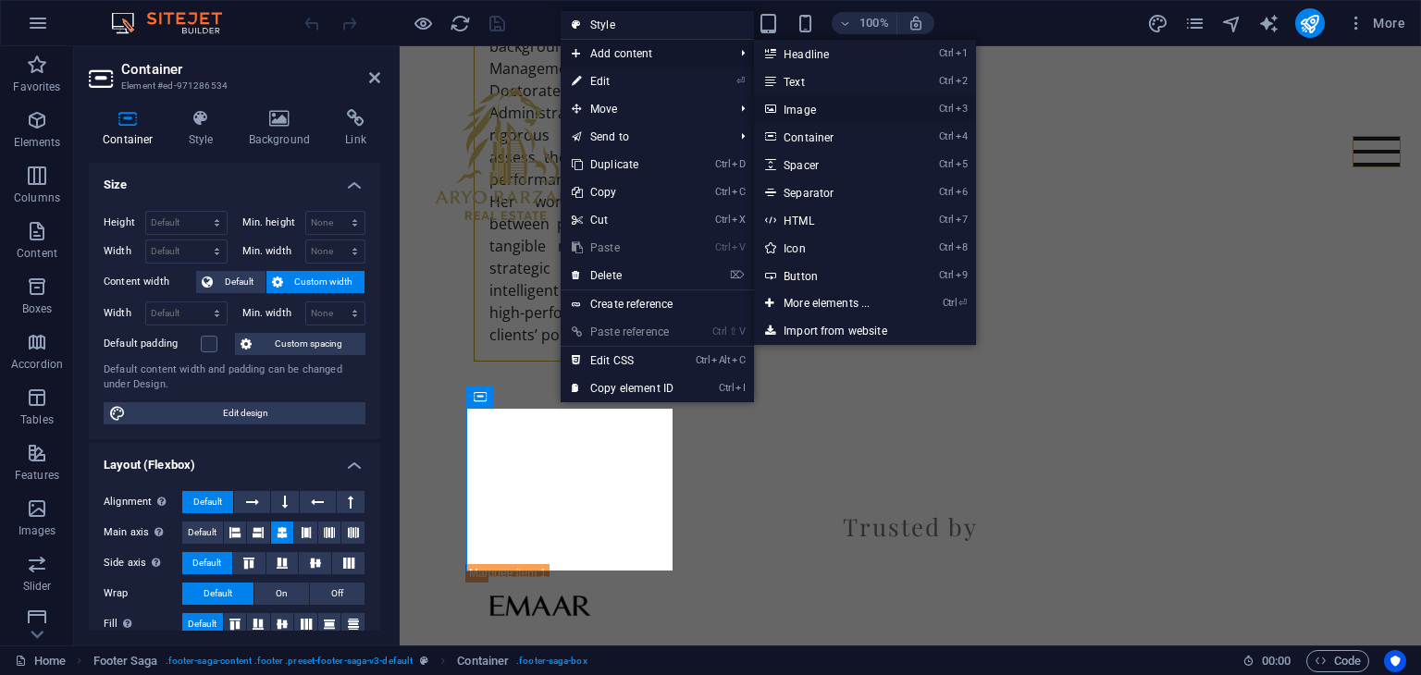
click at [810, 112] on link "Ctrl 3 Image" at bounding box center [830, 109] width 153 height 28
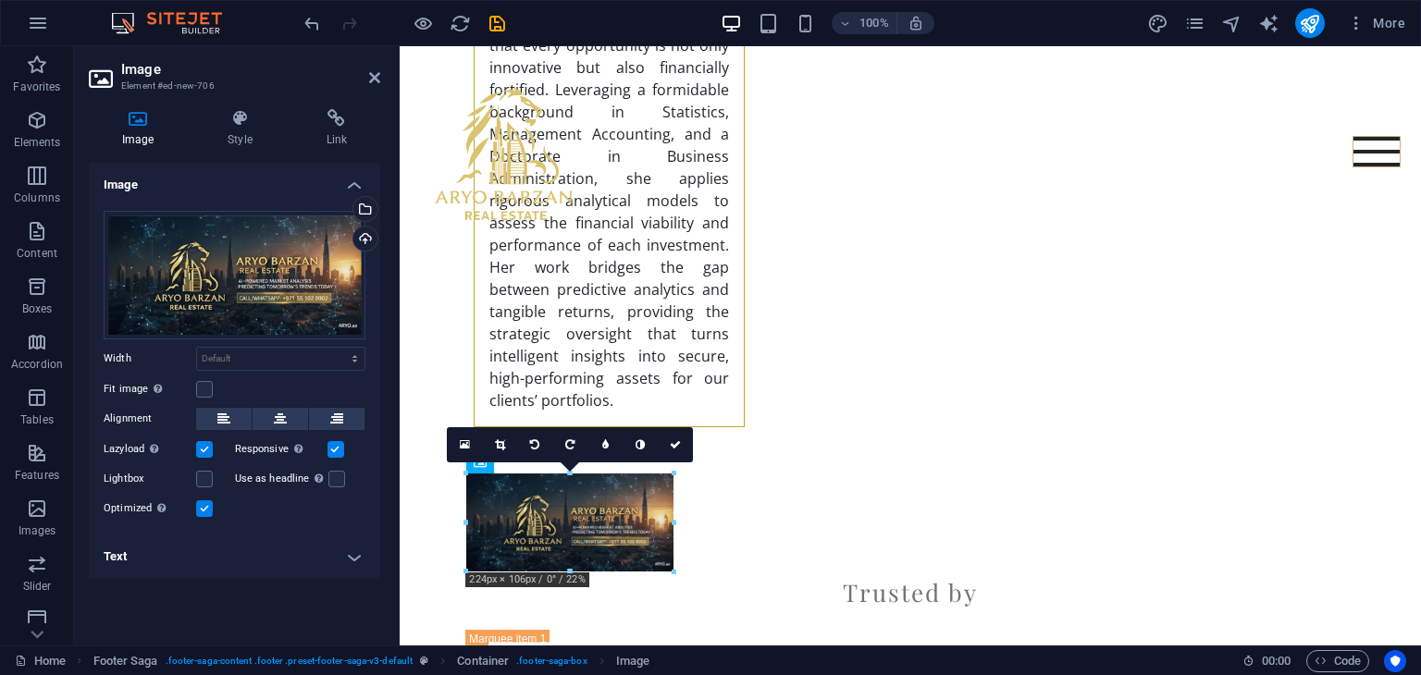
scroll to position [7181, 0]
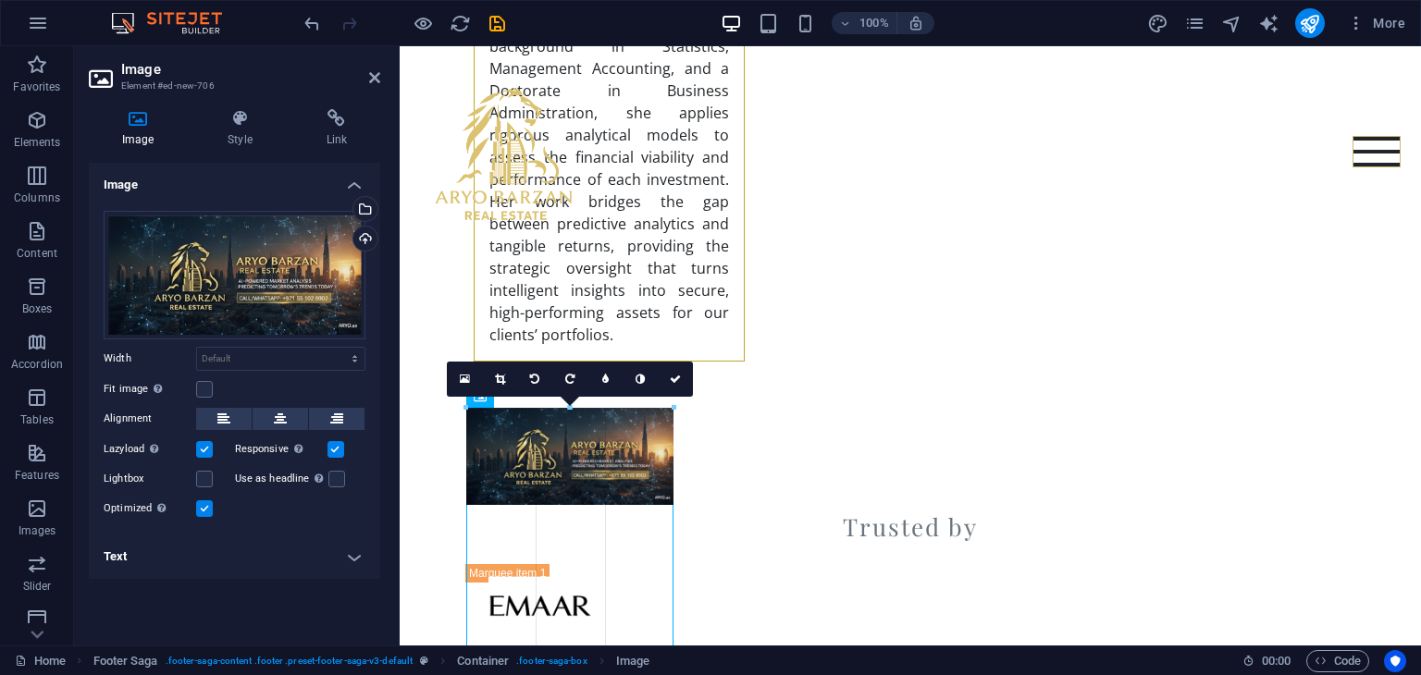
drag, startPoint x: 671, startPoint y: 521, endPoint x: 347, endPoint y: 430, distance: 337.0
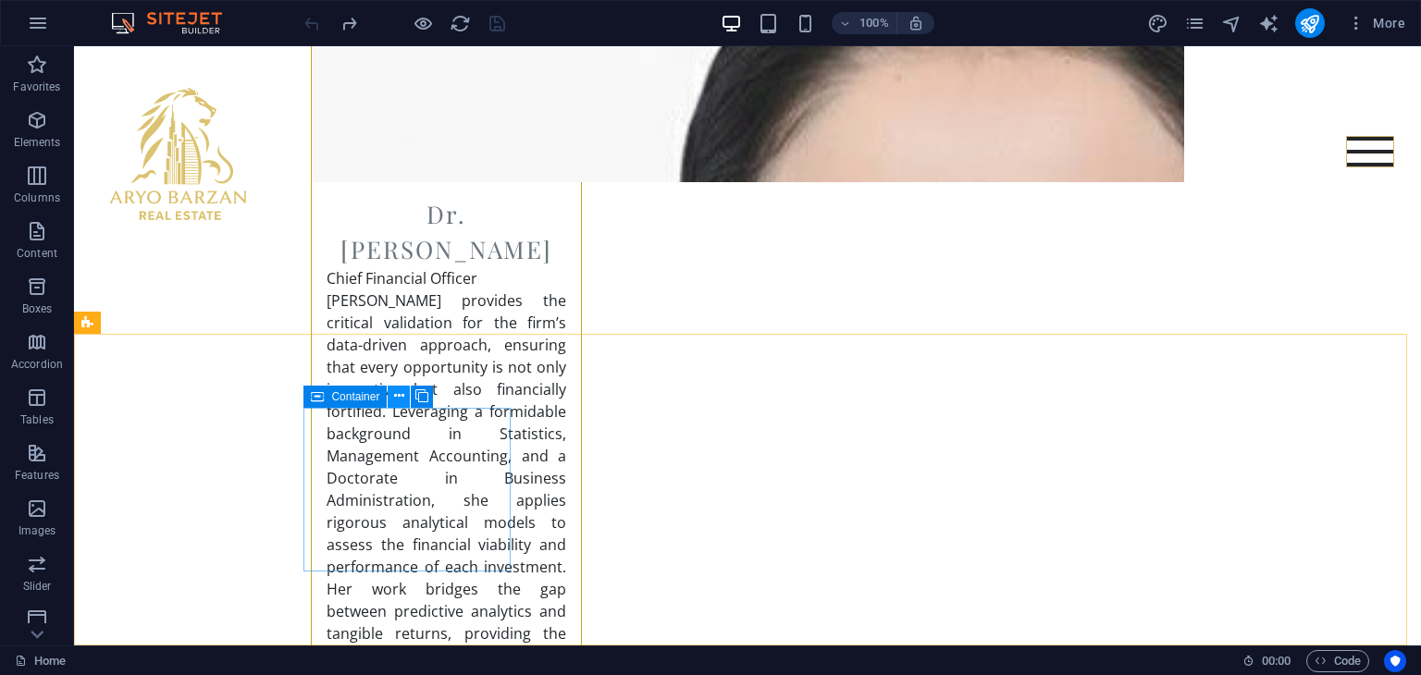
click at [396, 392] on icon at bounding box center [399, 396] width 10 height 19
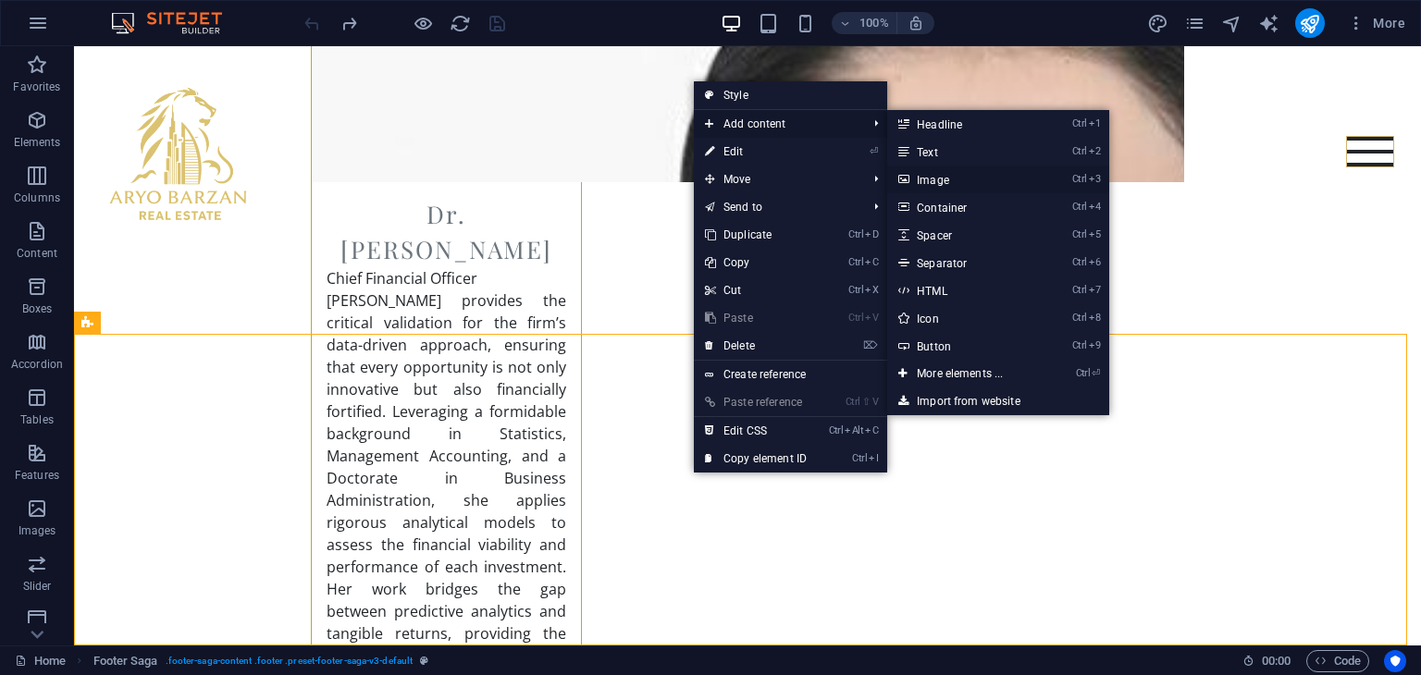
click at [971, 180] on link "Ctrl 3 Image" at bounding box center [963, 180] width 153 height 28
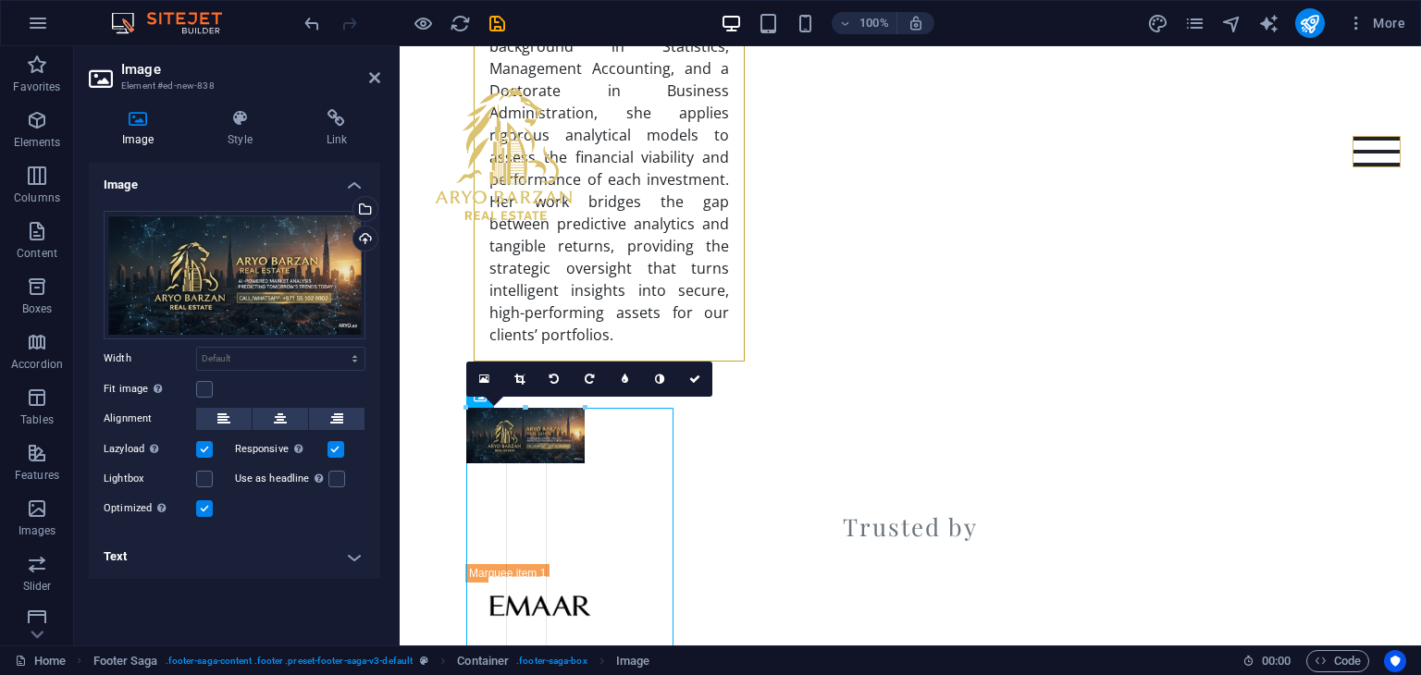
drag, startPoint x: 675, startPoint y: 519, endPoint x: 174, endPoint y: 473, distance: 503.4
type input "128"
select select "px"
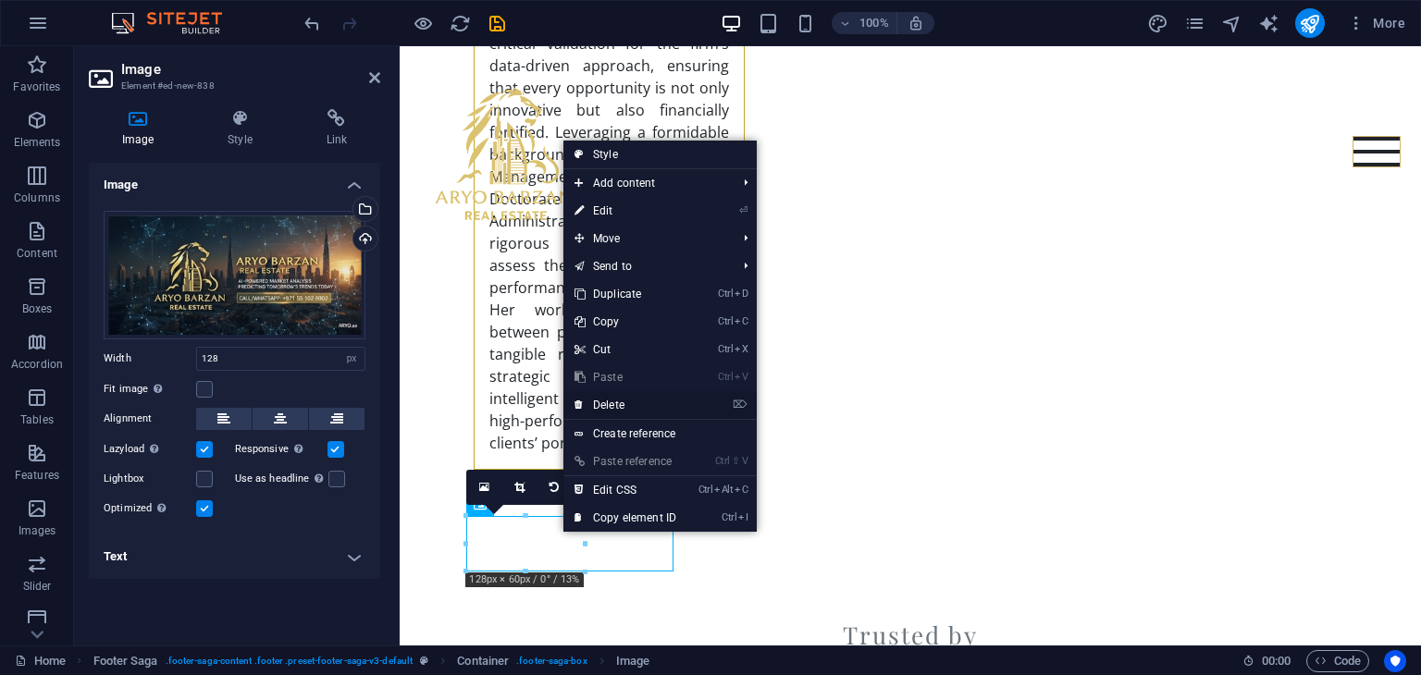
click at [593, 409] on link "⌦ Delete" at bounding box center [625, 405] width 124 height 28
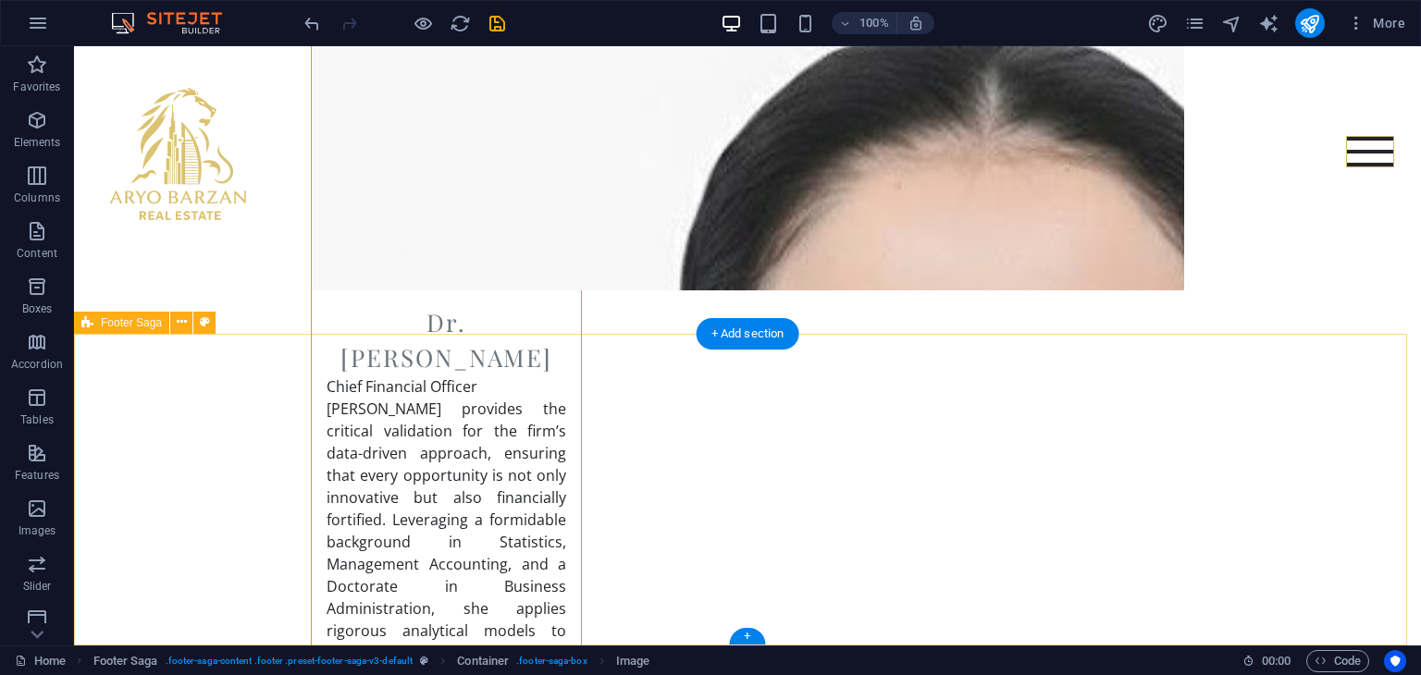
scroll to position [7181, 0]
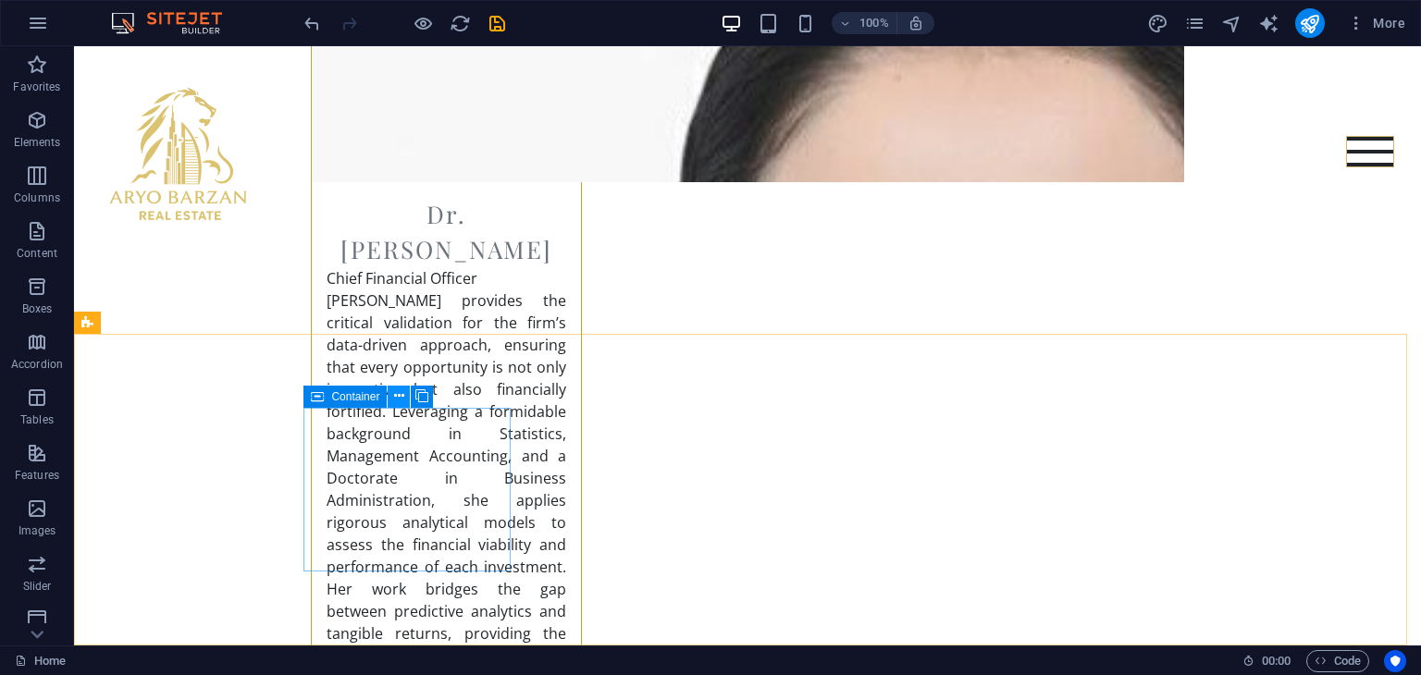
click at [404, 404] on button at bounding box center [399, 397] width 22 height 22
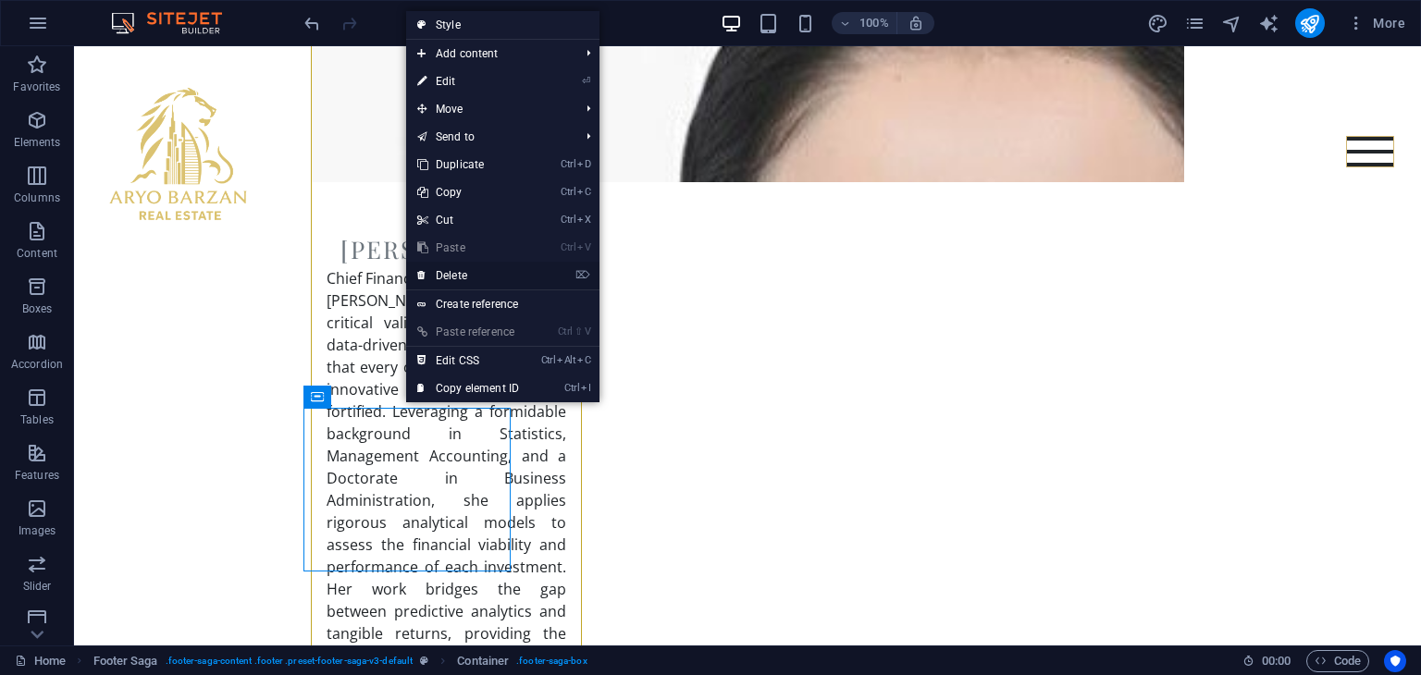
click at [453, 275] on link "⌦ Delete" at bounding box center [468, 276] width 124 height 28
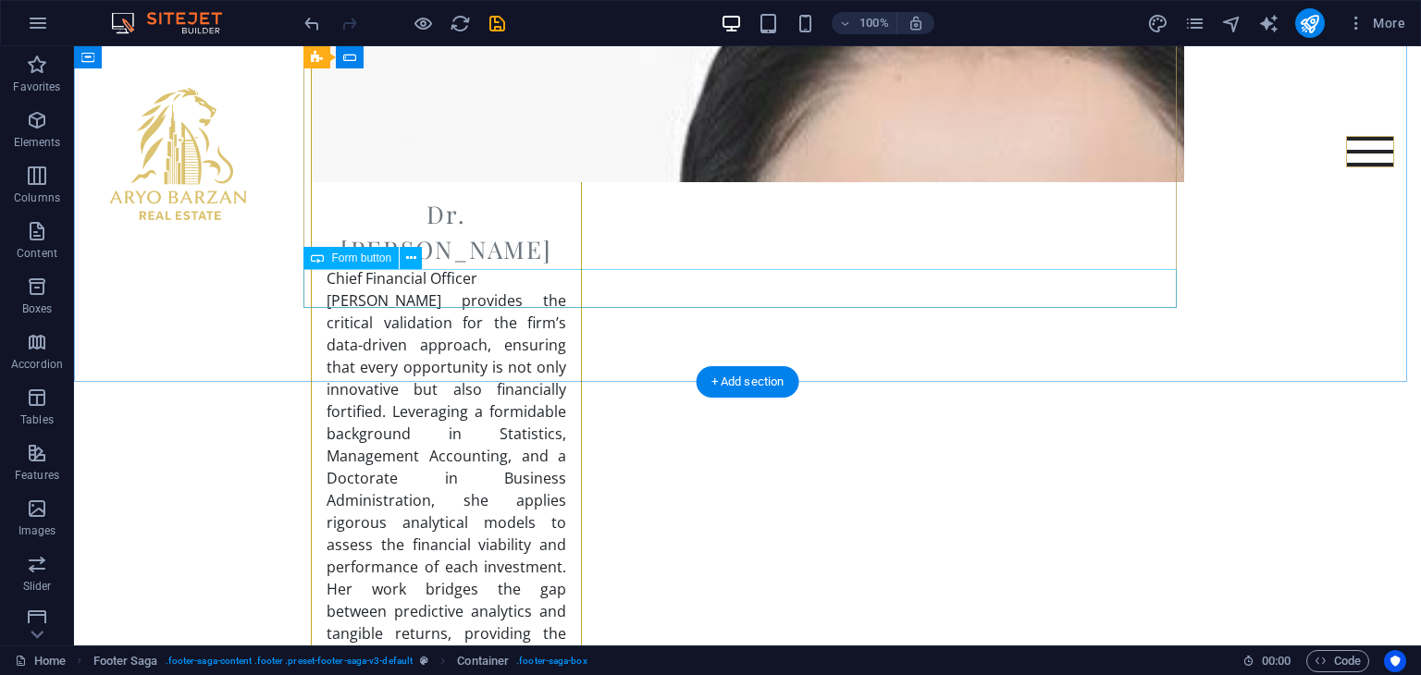
scroll to position [7133, 0]
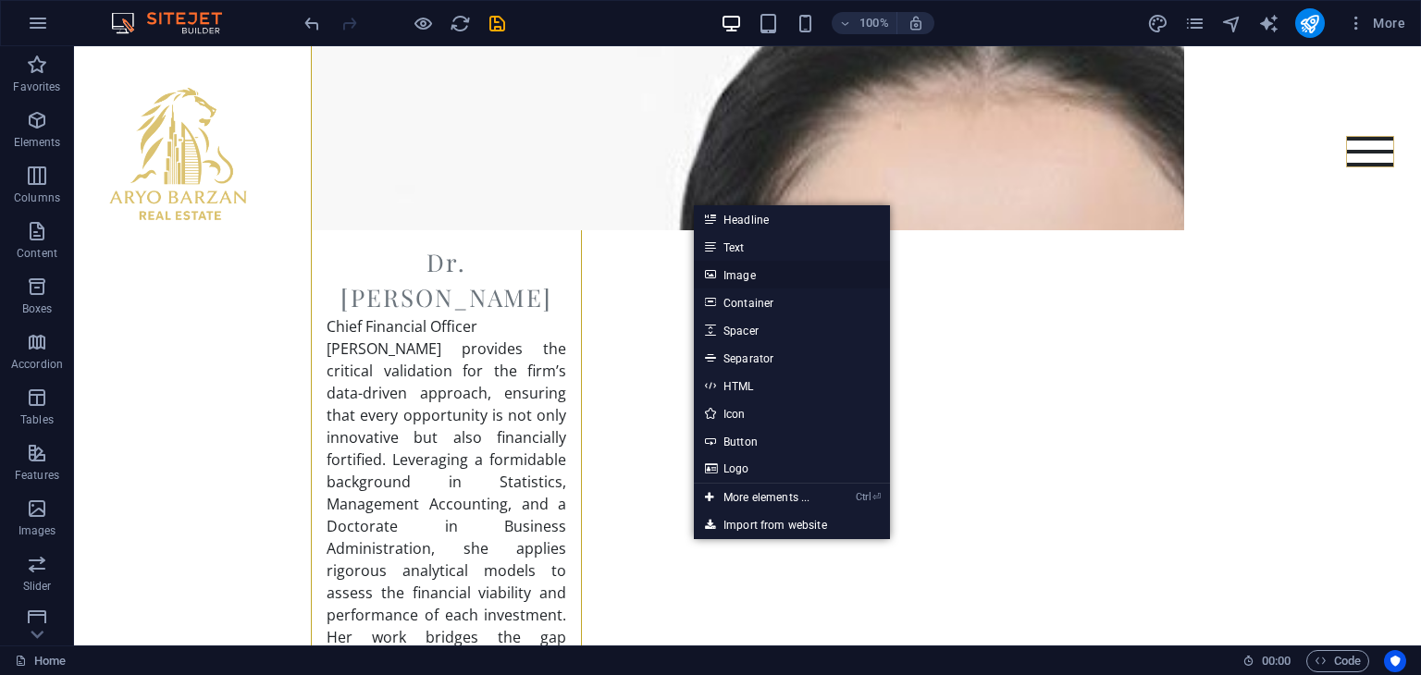
drag, startPoint x: 745, startPoint y: 278, endPoint x: 346, endPoint y: 233, distance: 402.1
click at [745, 278] on link "Image" at bounding box center [792, 275] width 196 height 28
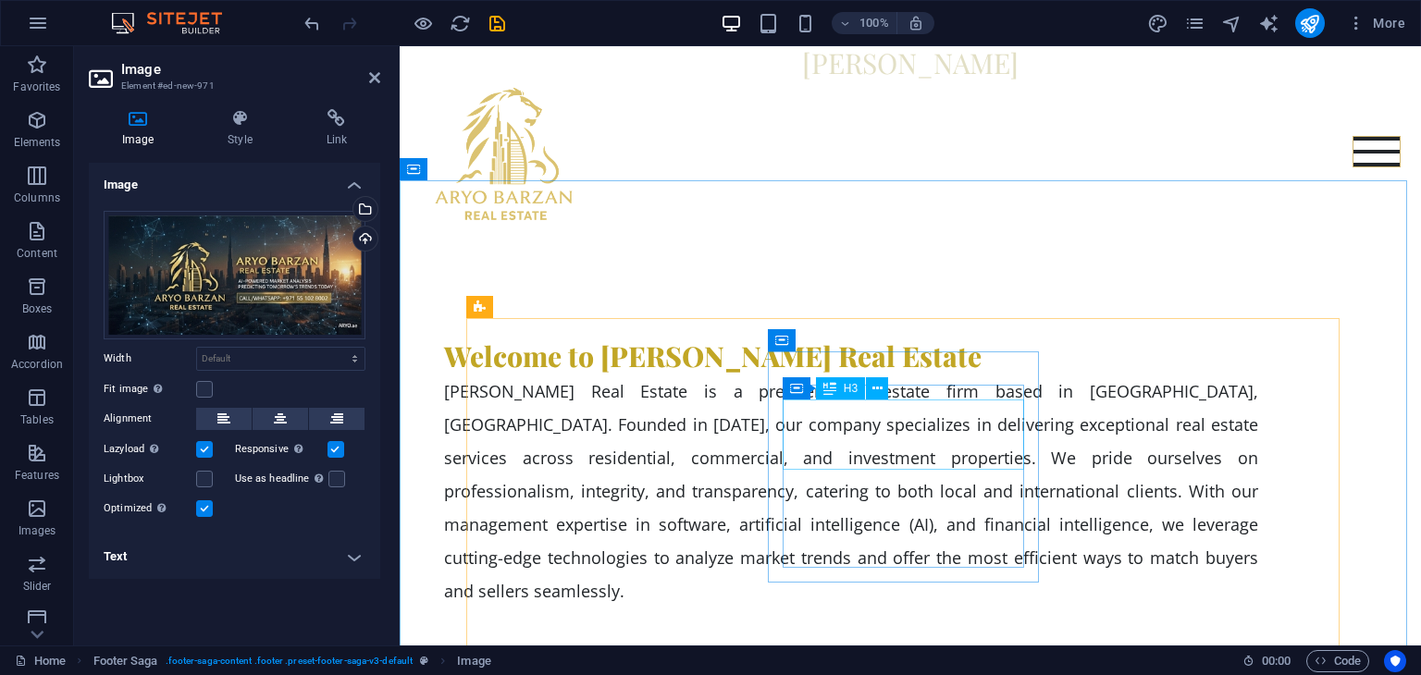
scroll to position [1387, 0]
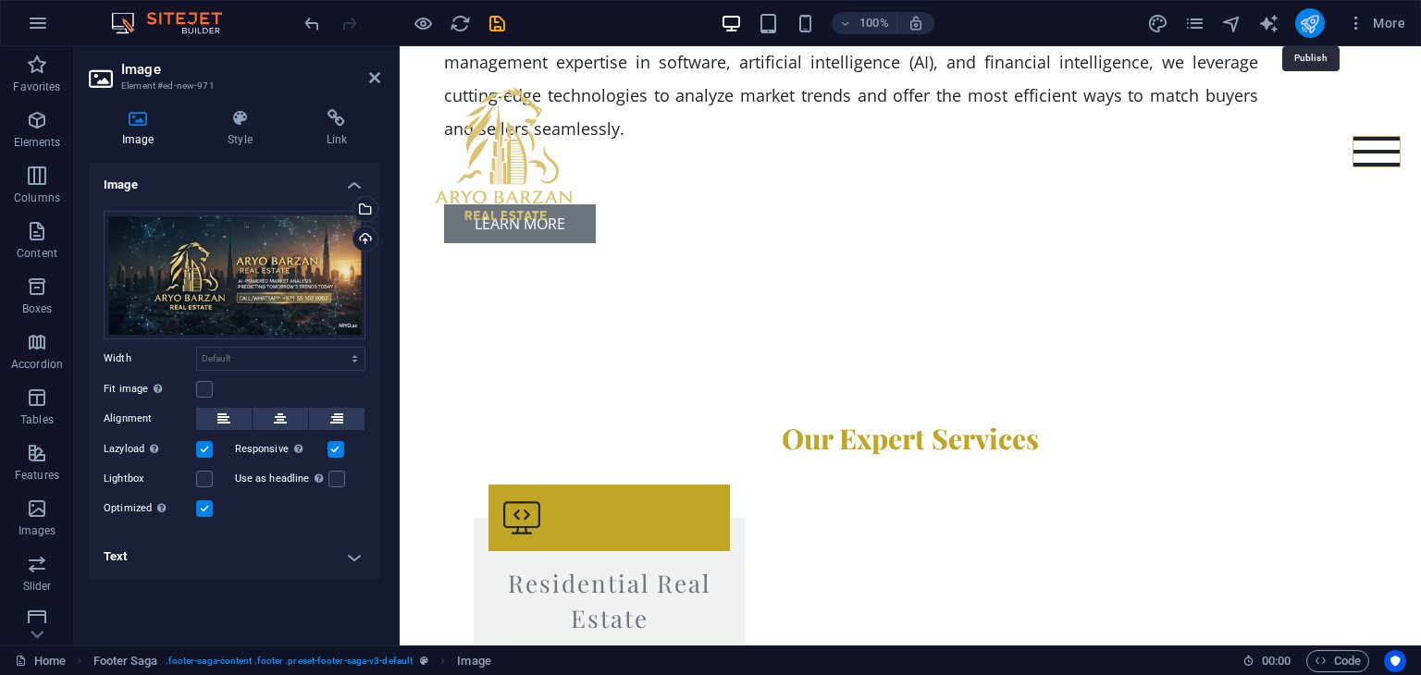
click at [1304, 27] on icon "publish" at bounding box center [1308, 23] width 21 height 21
checkbox input "false"
